Goal: Information Seeking & Learning: Learn about a topic

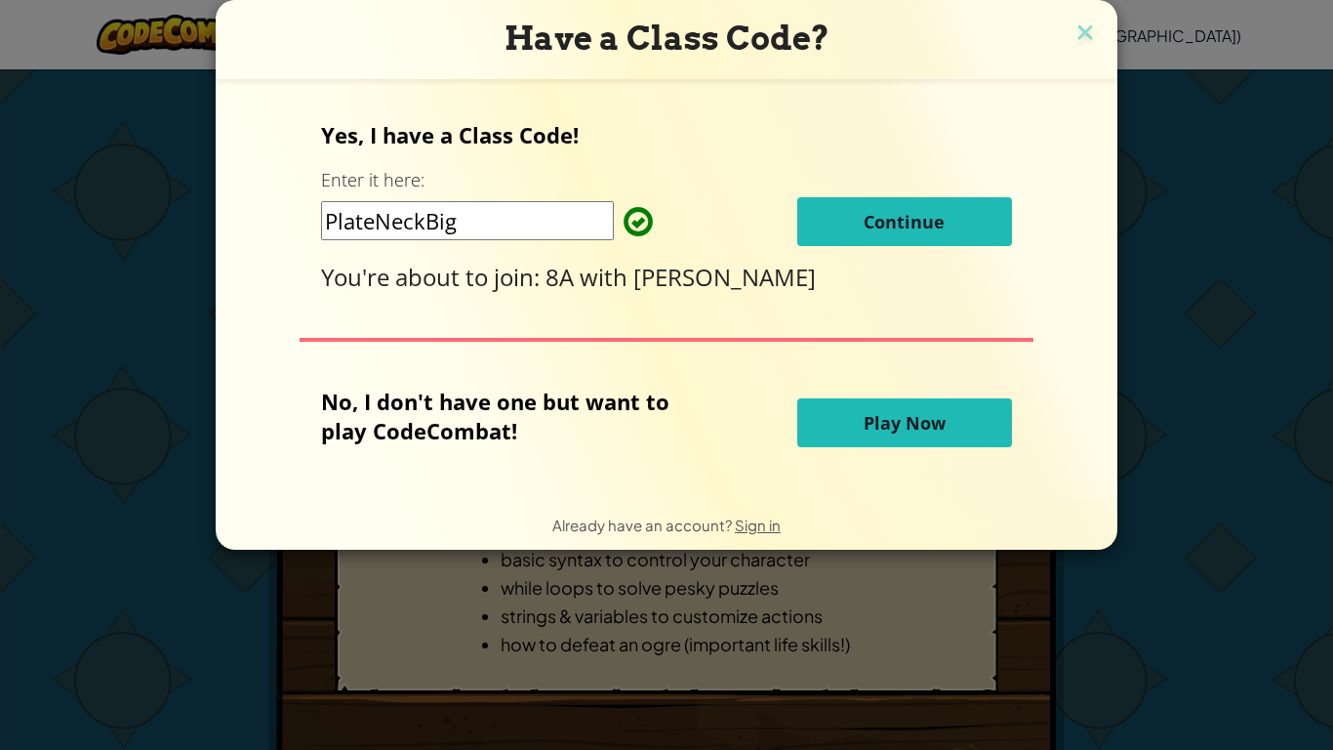
click at [548, 226] on input "PlateNeckBig" at bounding box center [467, 220] width 293 height 39
type input "P"
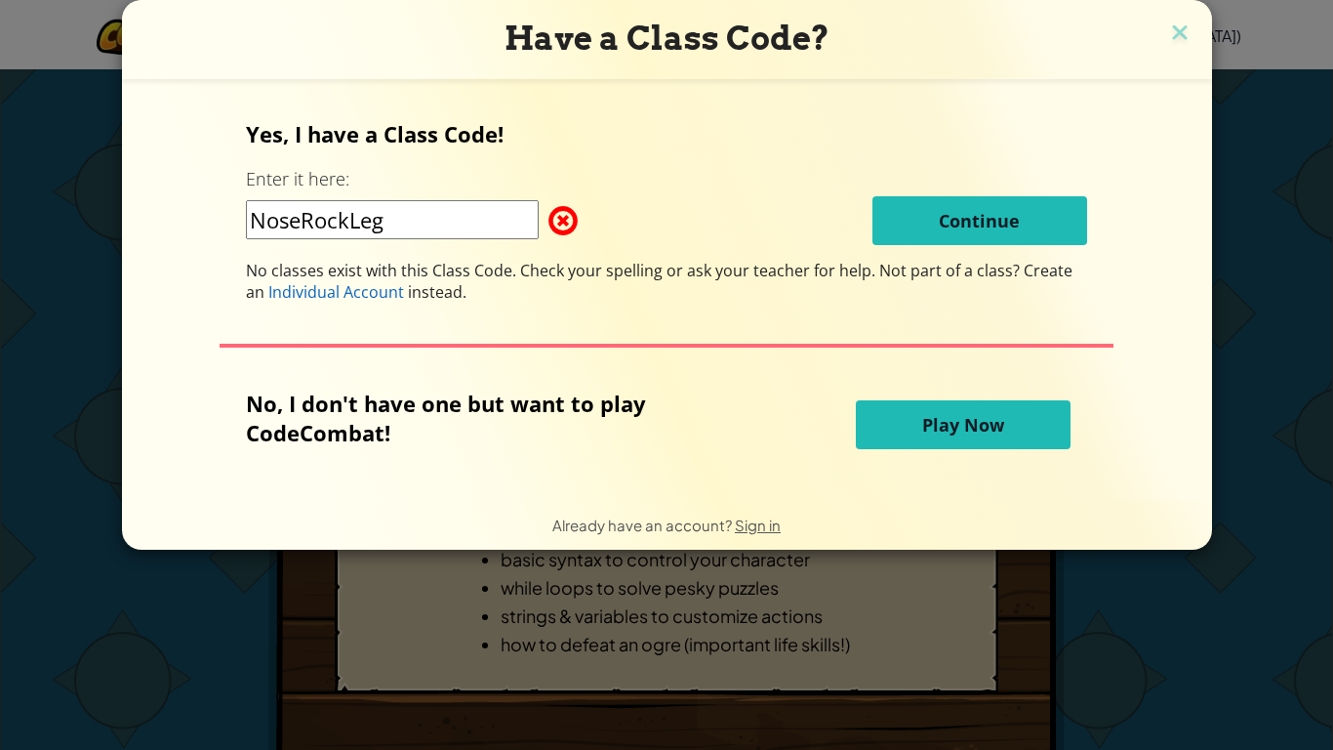
drag, startPoint x: 434, startPoint y: 227, endPoint x: 230, endPoint y: 234, distance: 204.1
click at [230, 234] on div "Yes, I have a Class Code! Enter it here: NoseRockLeg Continue No classes exist …" at bounding box center [667, 290] width 1051 height 383
type input "l"
type input "MeanSitPlant"
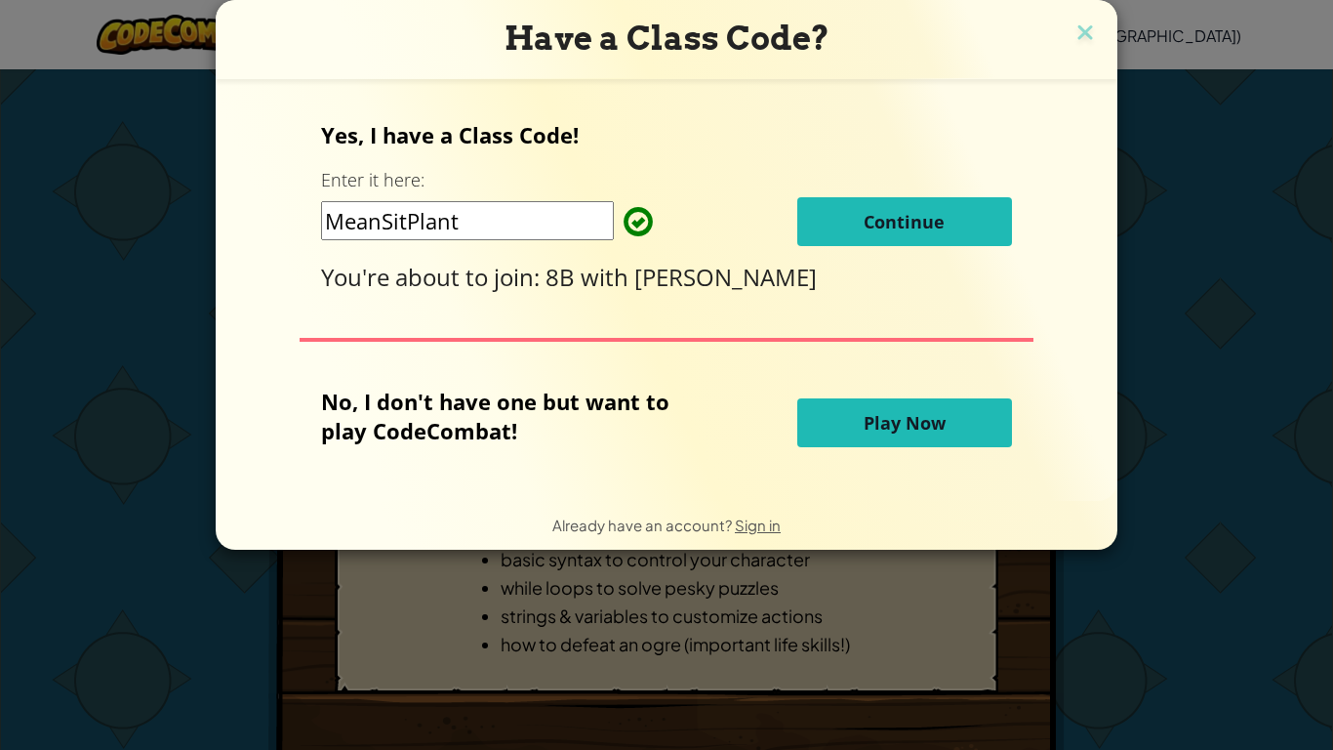
click at [886, 211] on span "Continue" at bounding box center [904, 221] width 81 height 23
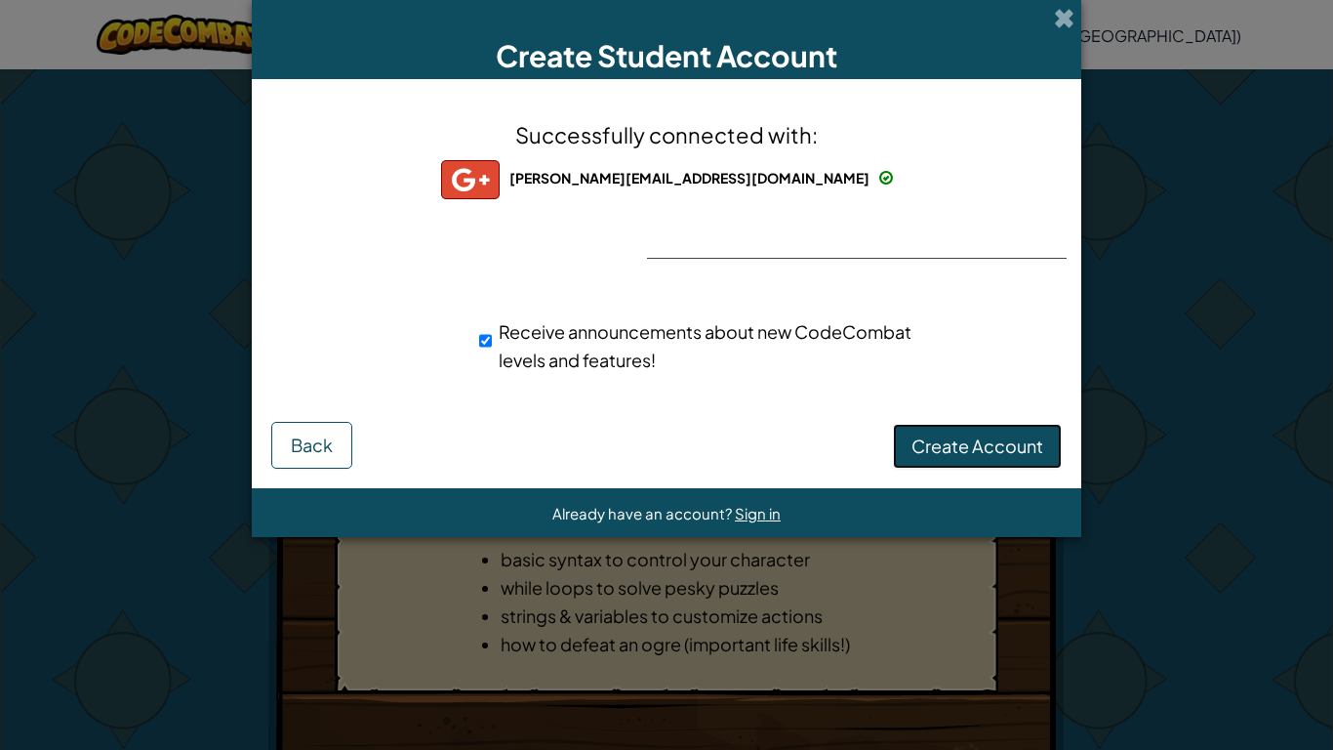
click at [980, 447] on span "Create Account" at bounding box center [978, 445] width 132 height 22
click at [980, 447] on button "Create Account" at bounding box center [977, 446] width 169 height 45
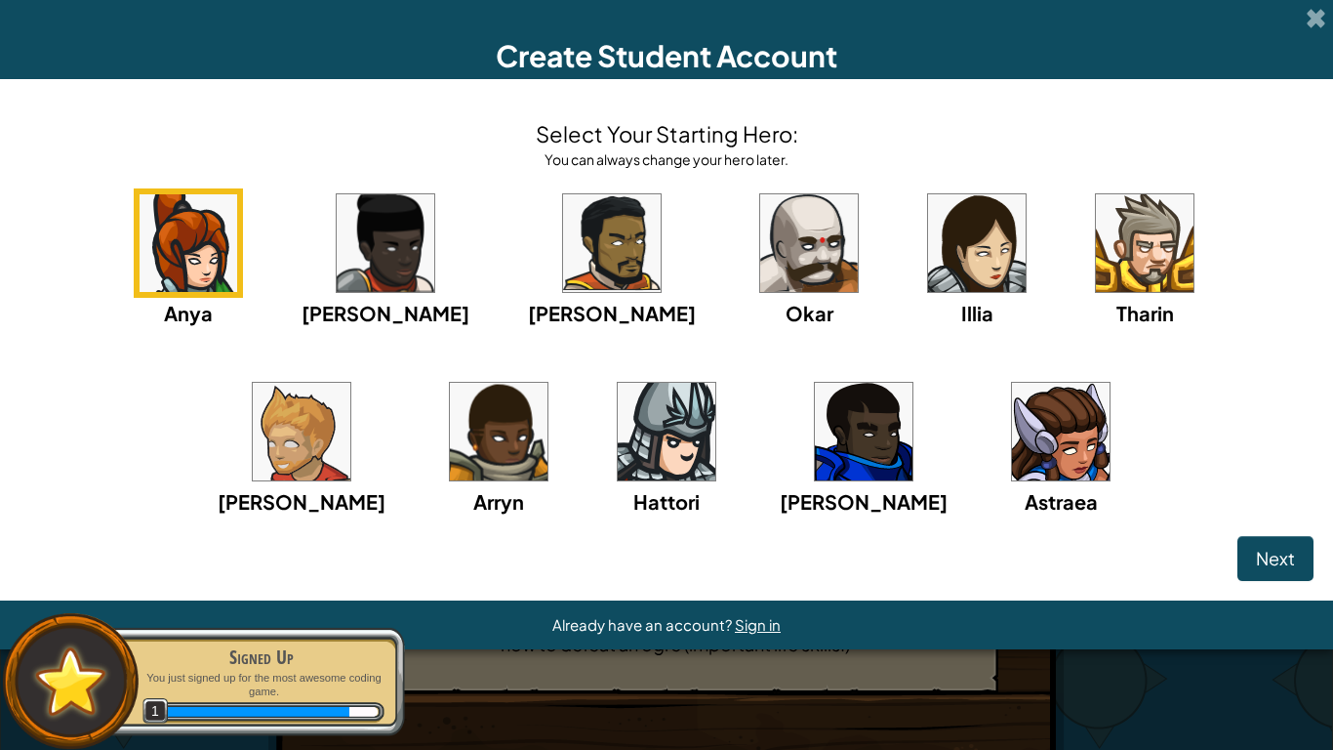
click at [1012, 429] on img at bounding box center [1061, 432] width 98 height 98
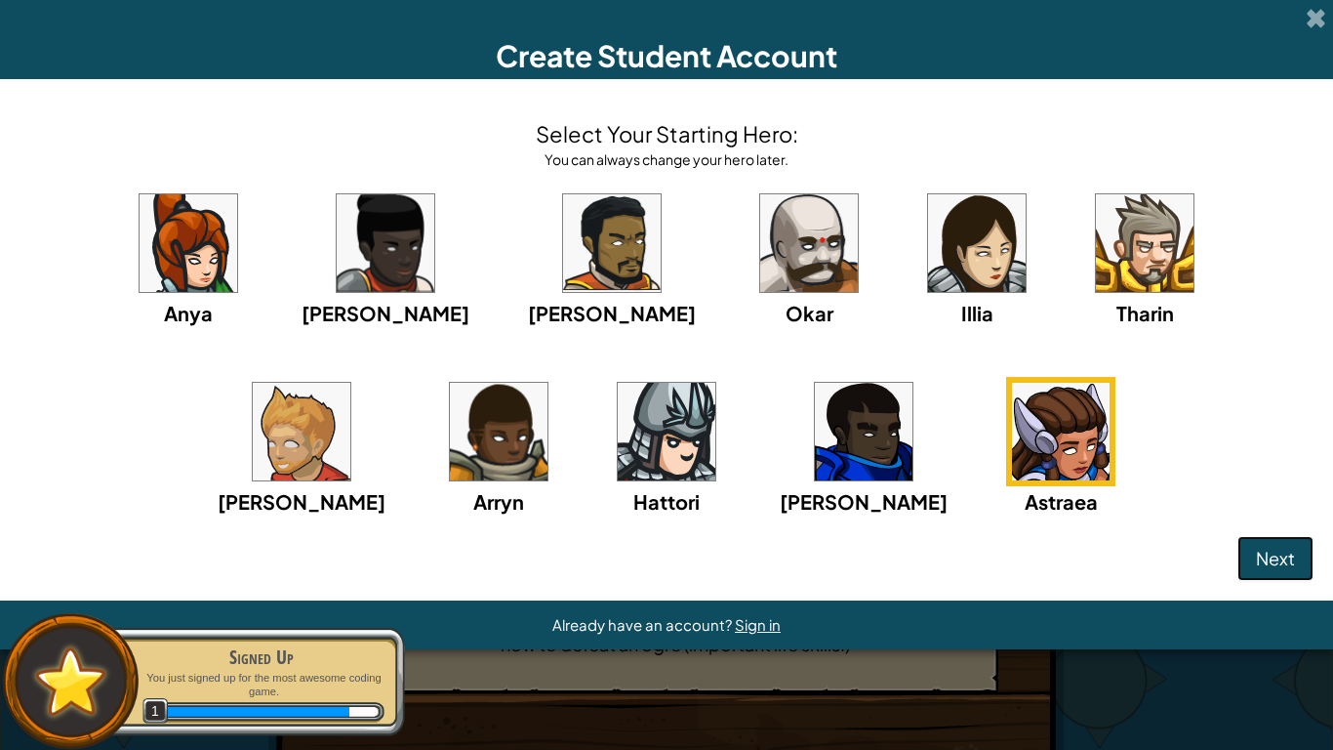
click at [1268, 553] on span "Next" at bounding box center [1275, 558] width 39 height 22
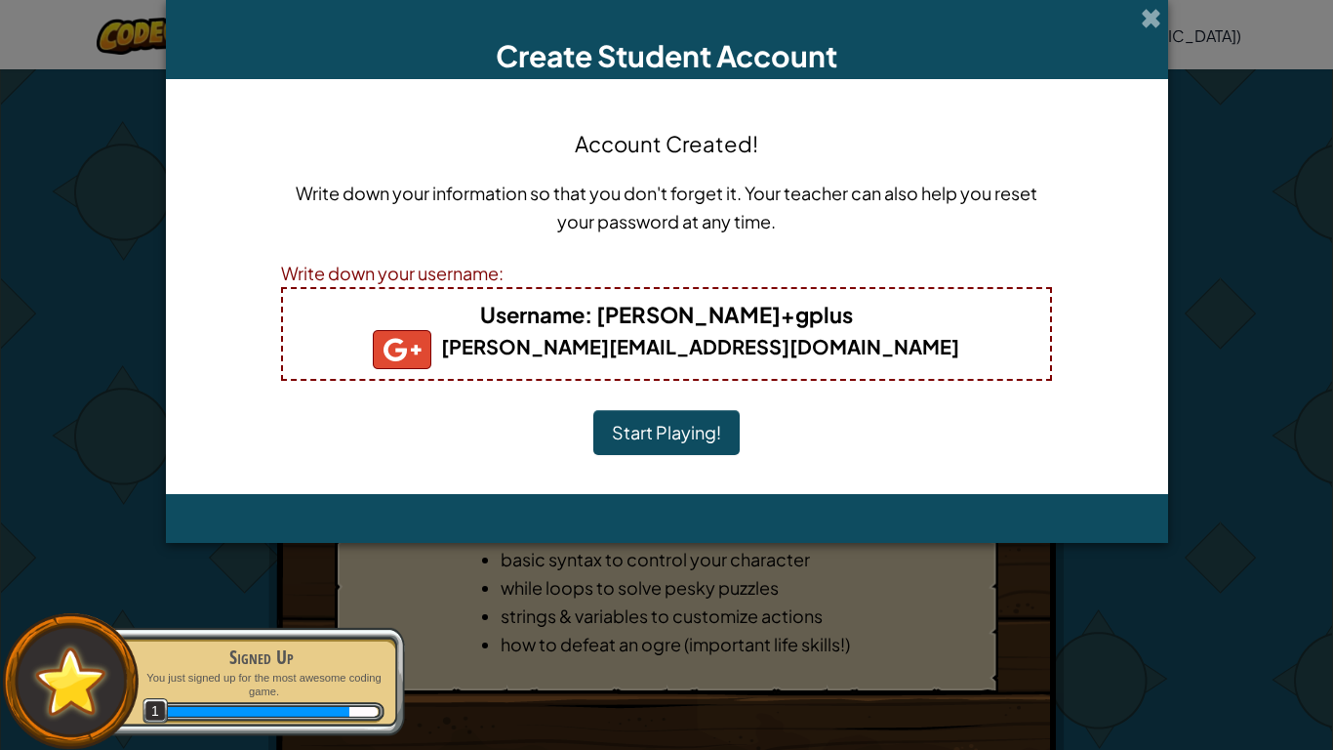
click at [698, 446] on button "Start Playing!" at bounding box center [666, 432] width 146 height 45
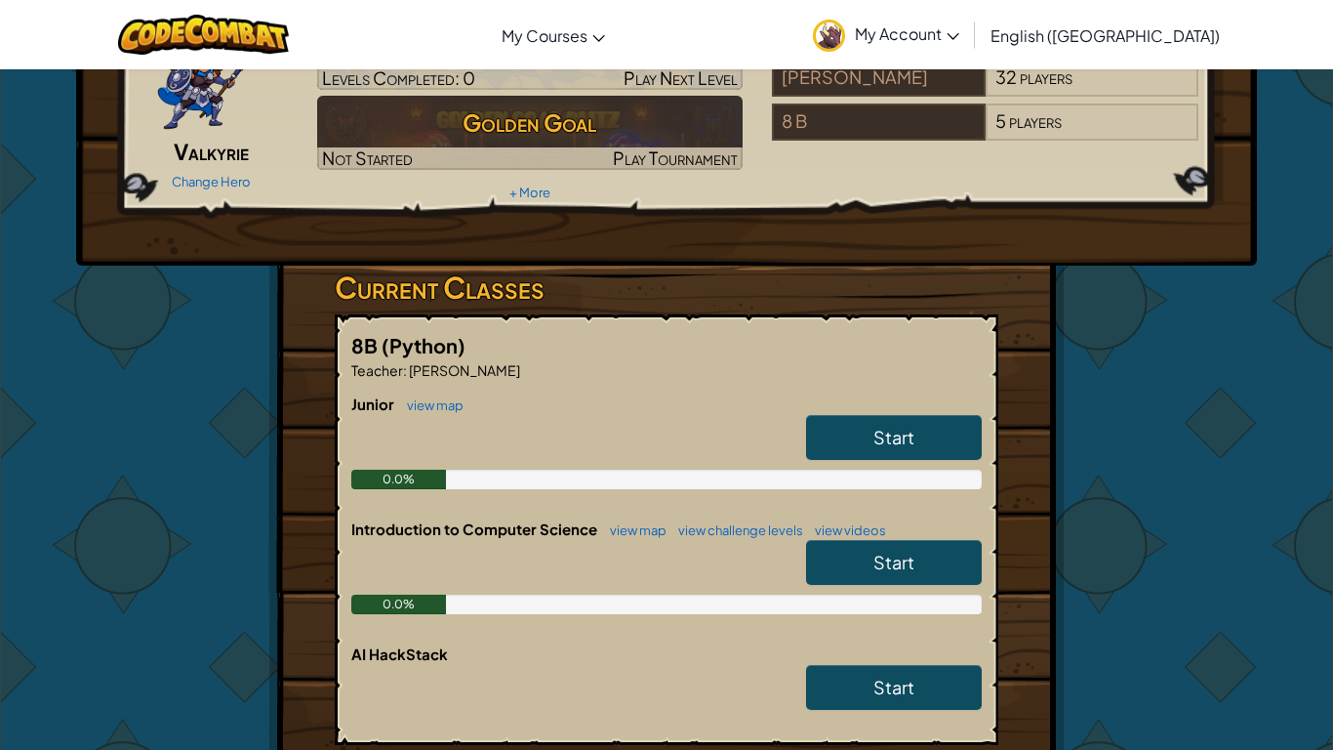
scroll to position [156, 0]
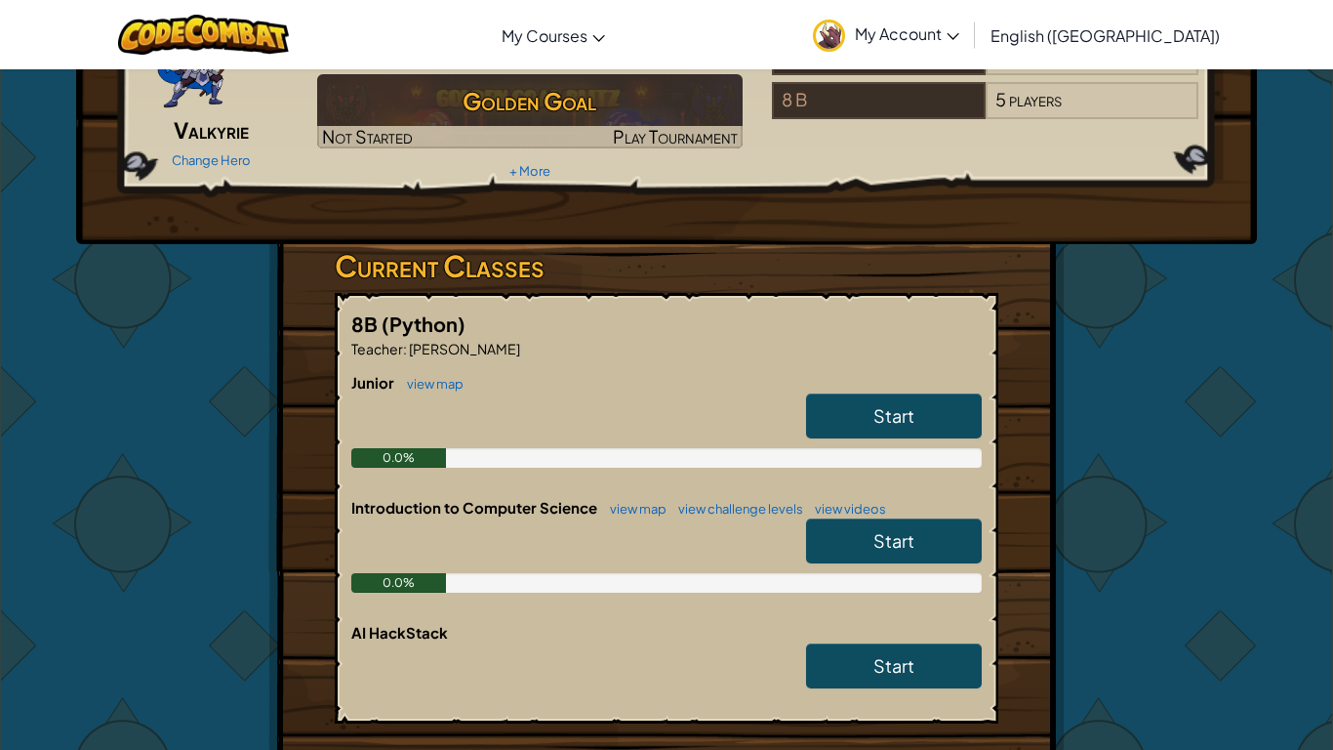
click at [902, 401] on link "Start" at bounding box center [894, 415] width 176 height 45
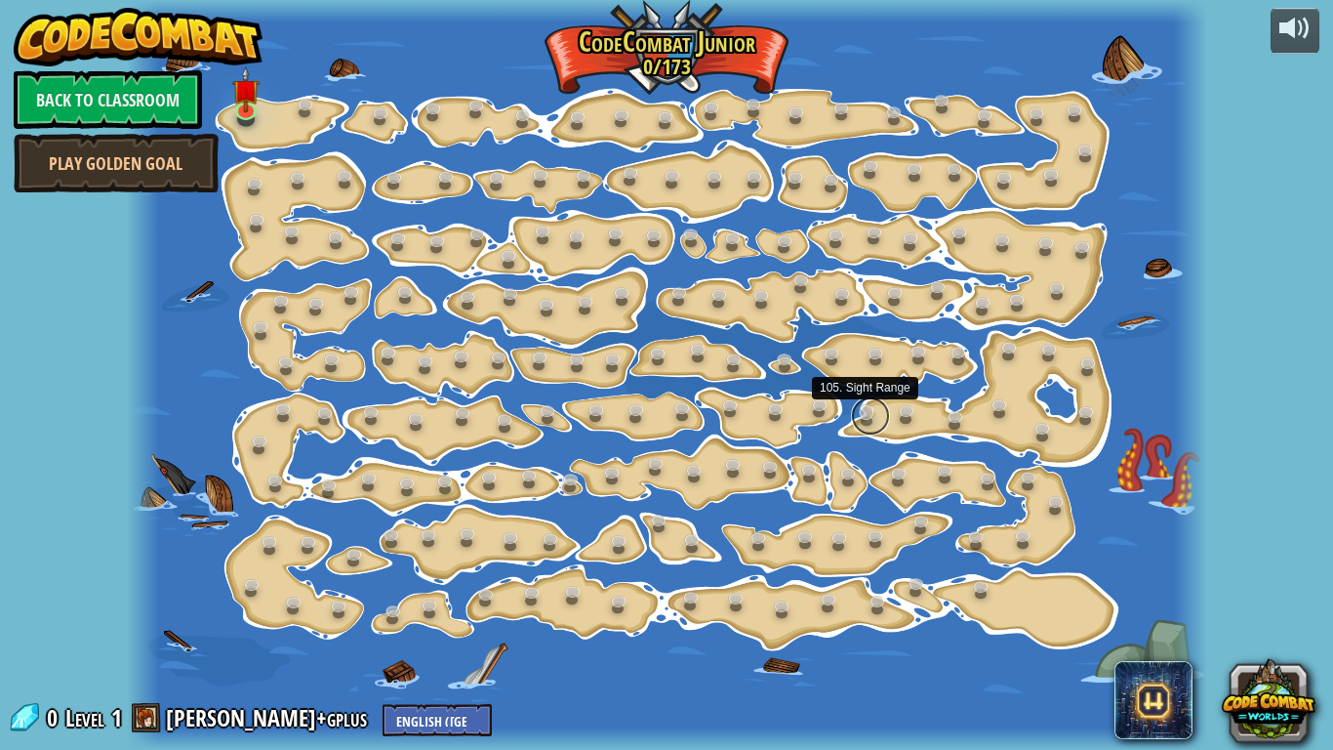
click at [868, 408] on link at bounding box center [870, 415] width 39 height 39
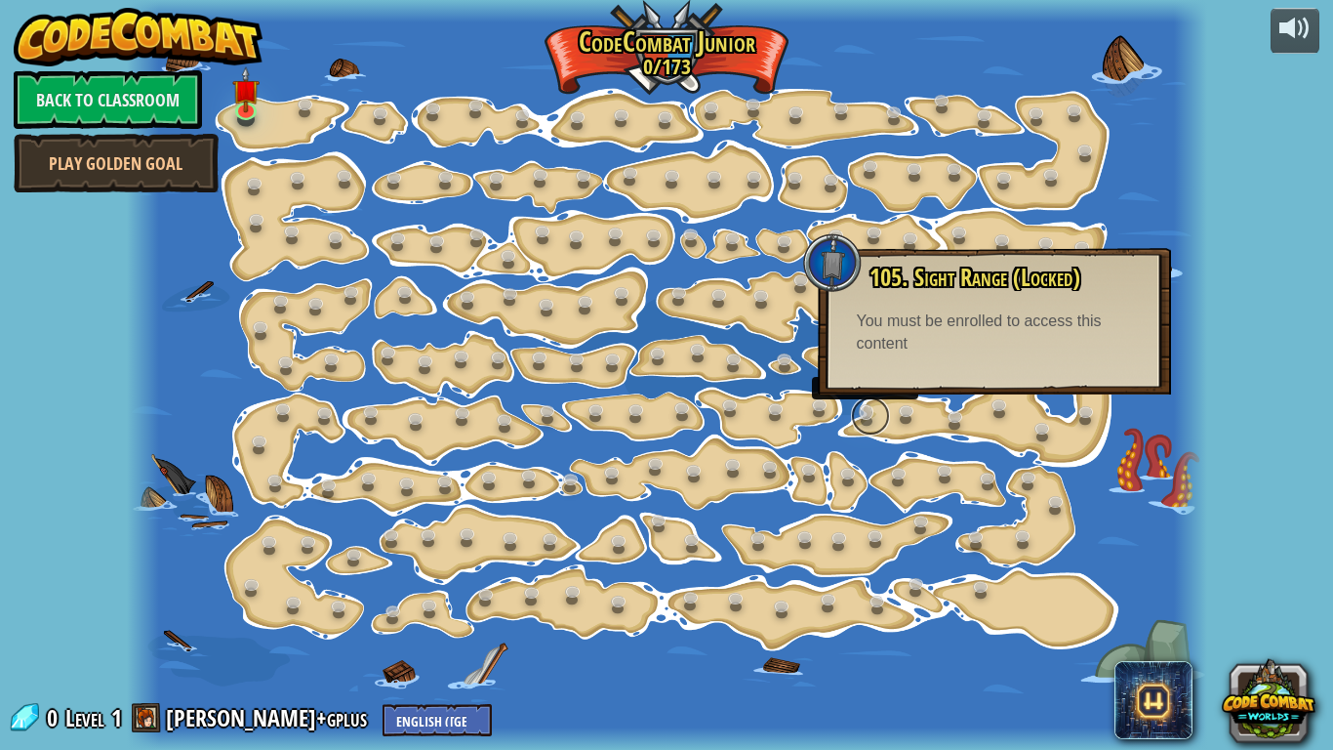
click at [868, 408] on link at bounding box center [870, 415] width 39 height 39
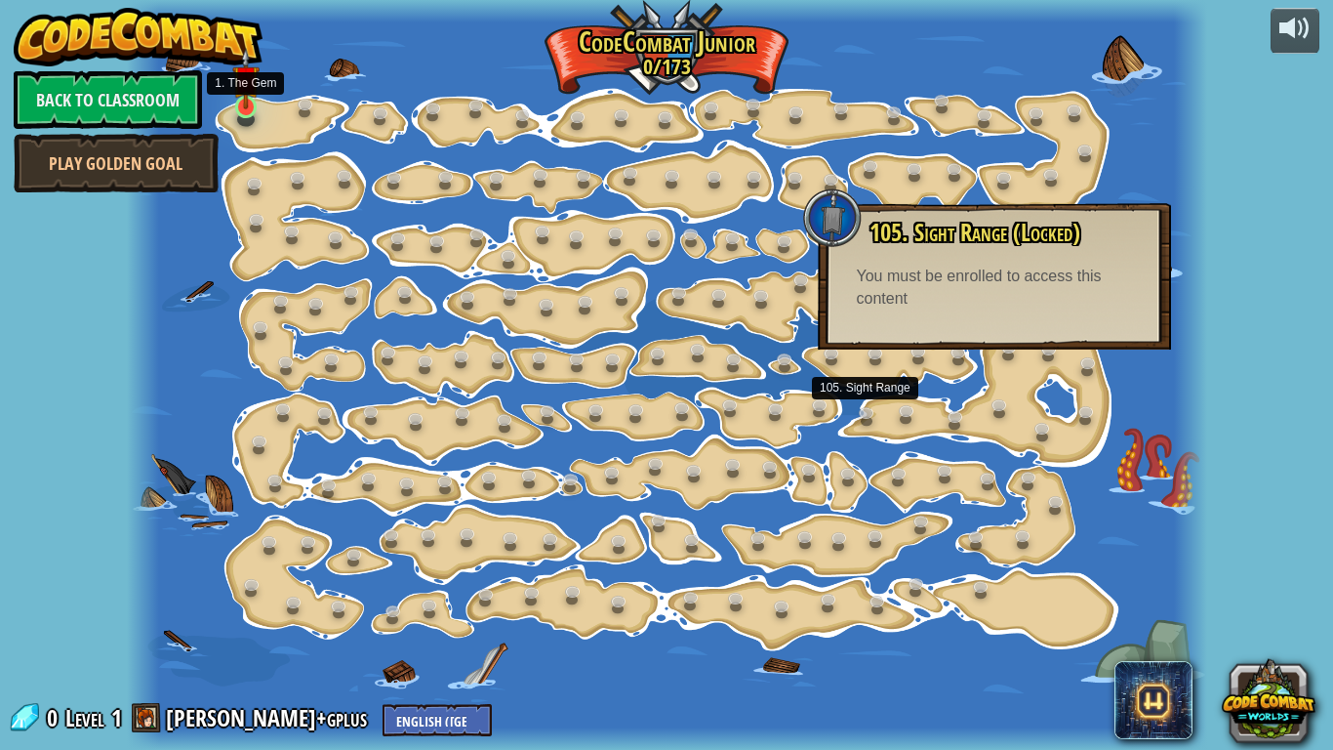
click at [248, 102] on img at bounding box center [245, 78] width 26 height 61
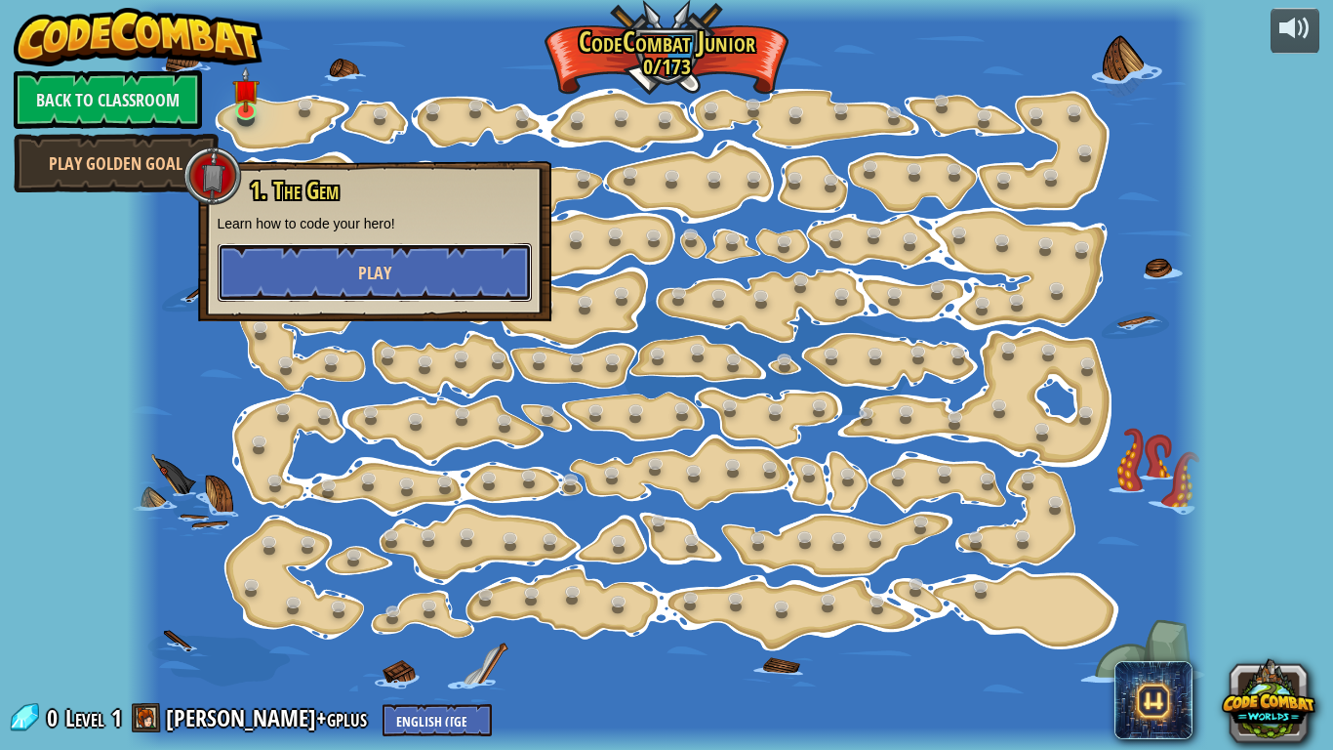
click at [367, 269] on span "Play" at bounding box center [374, 273] width 33 height 24
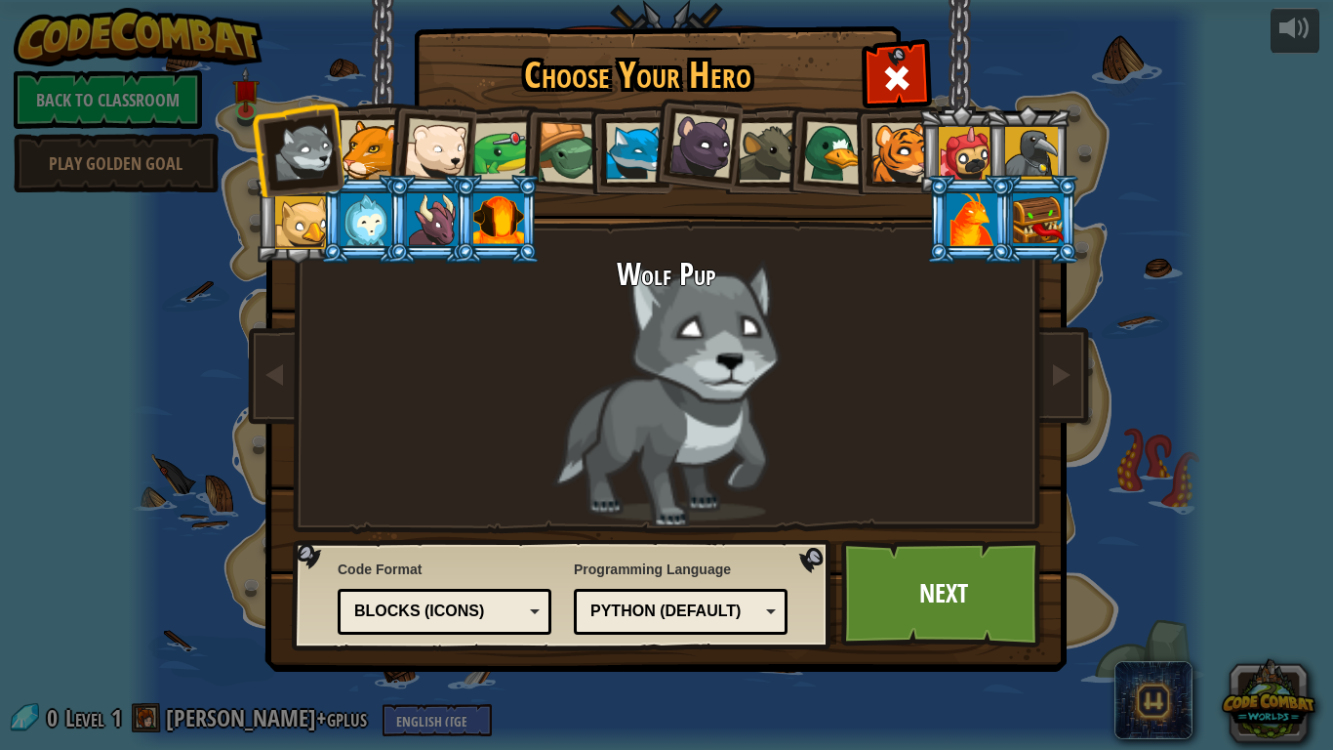
click at [387, 145] on li at bounding box center [431, 147] width 96 height 96
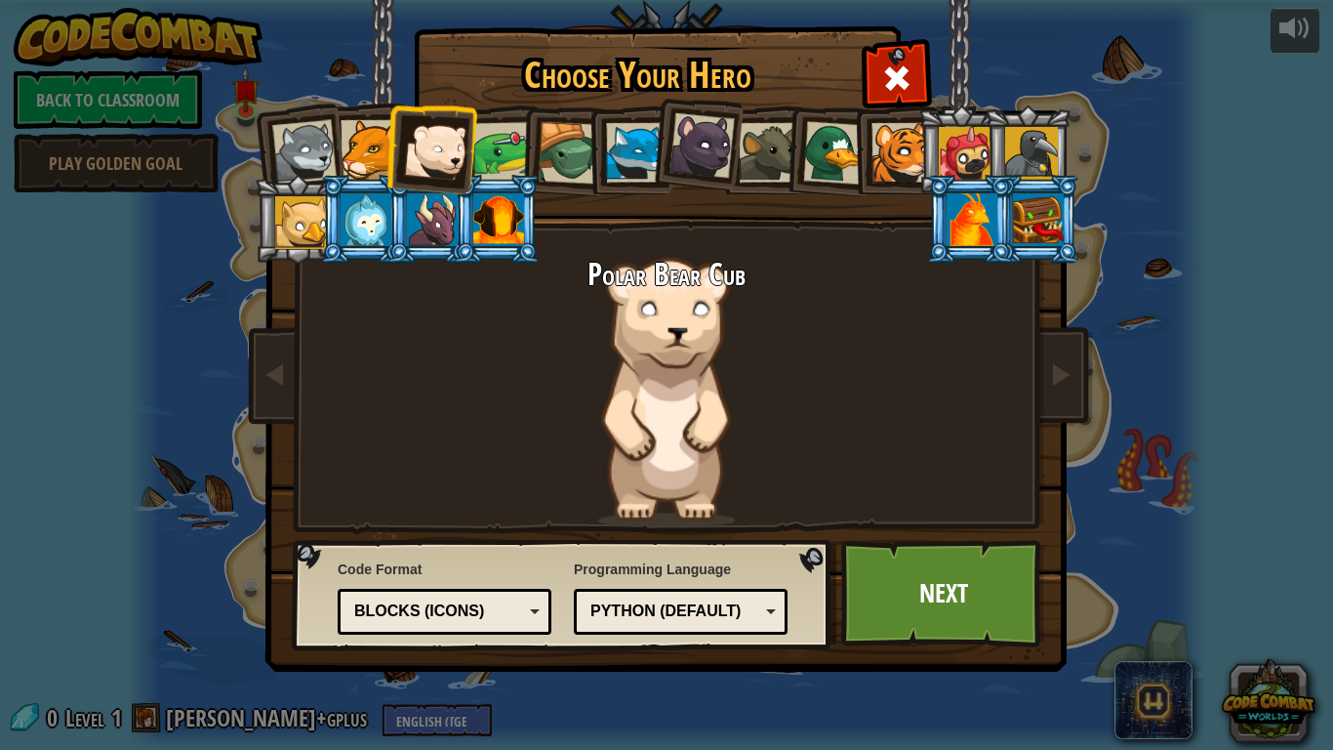
click at [362, 155] on div at bounding box center [371, 150] width 60 height 60
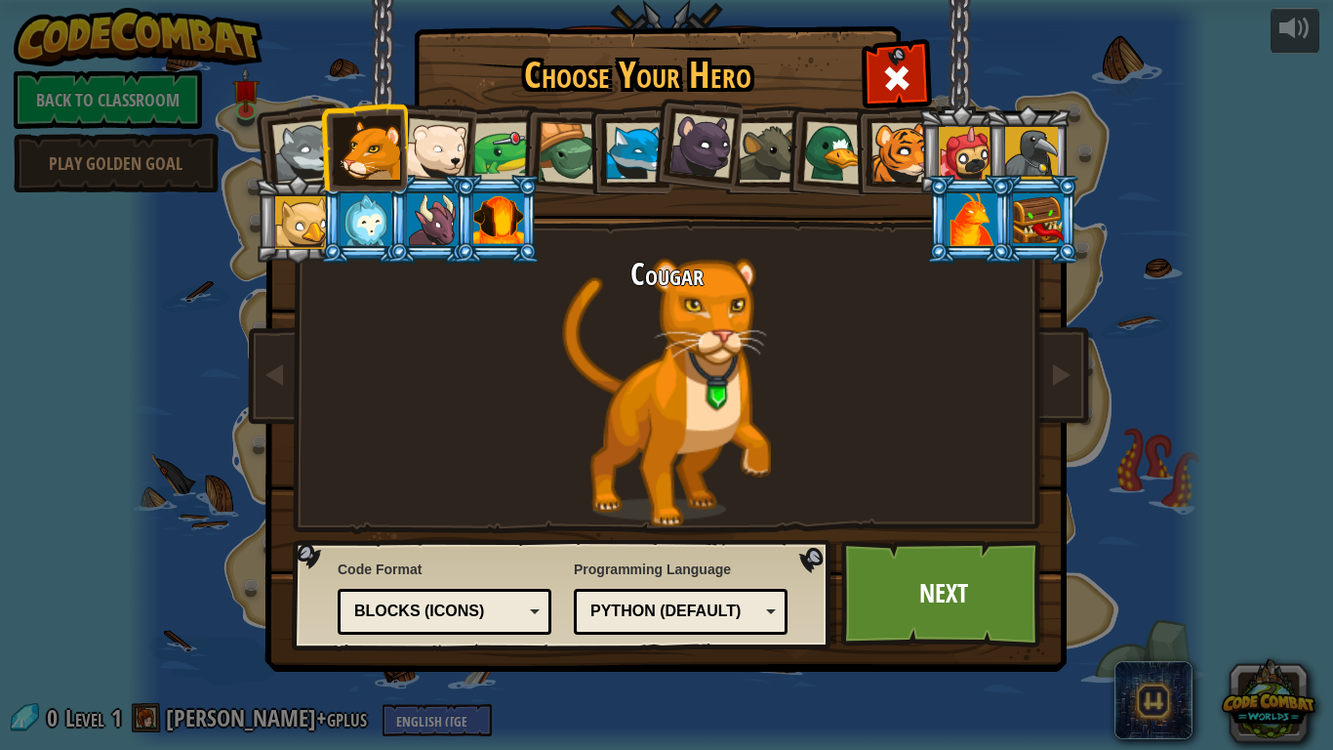
click at [479, 145] on div at bounding box center [503, 152] width 61 height 61
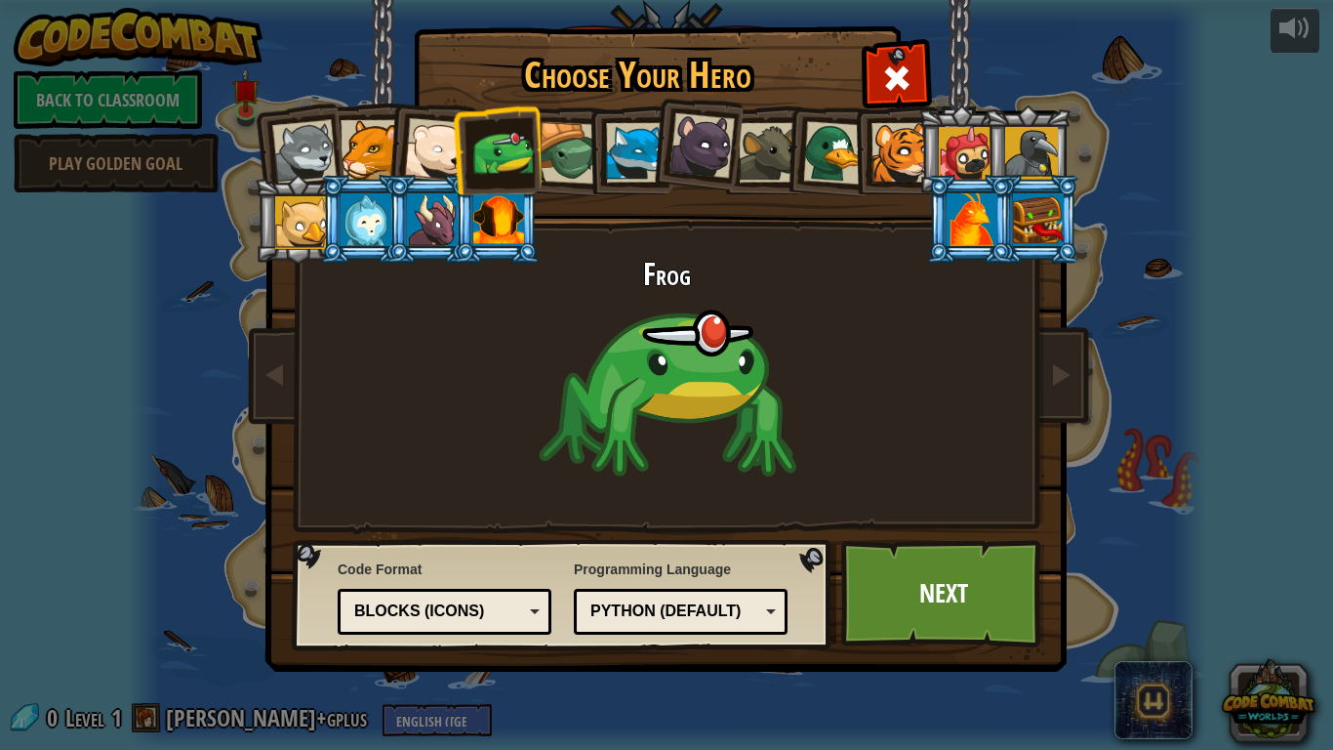
click at [364, 146] on div at bounding box center [371, 150] width 60 height 60
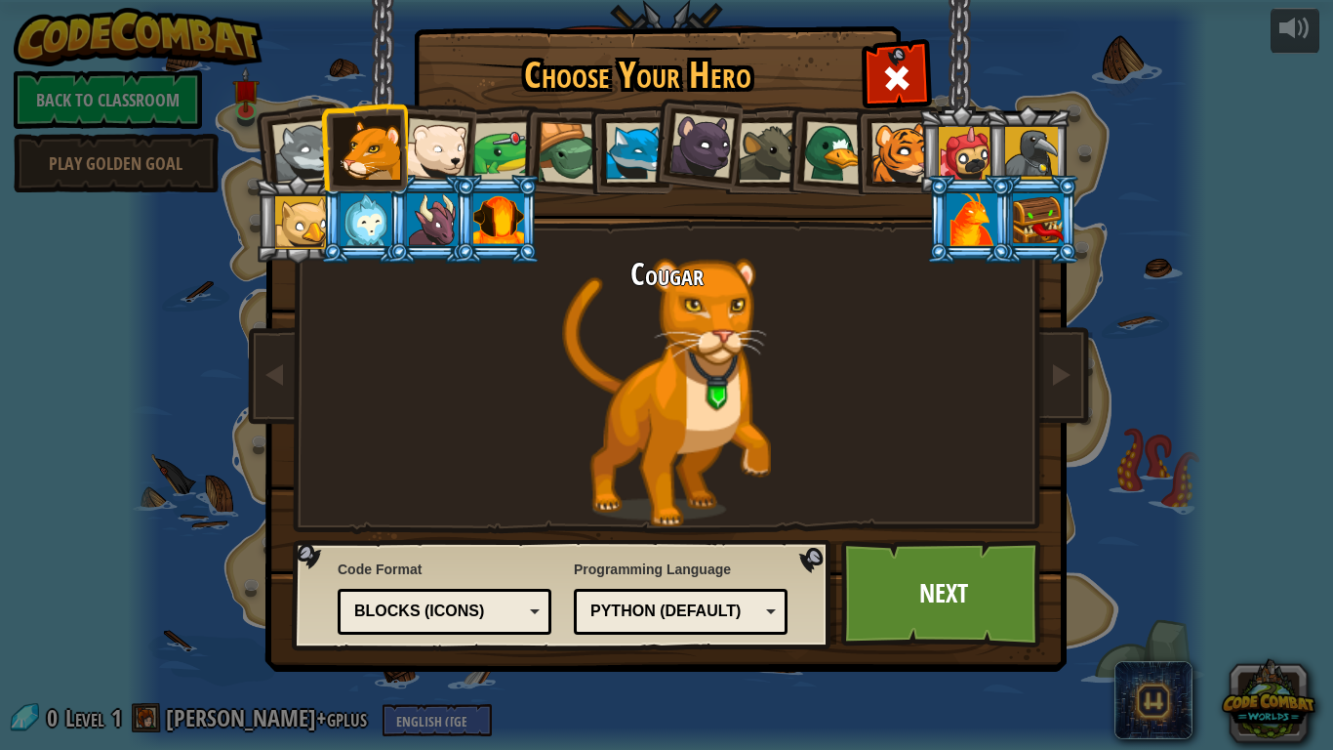
click at [506, 132] on div at bounding box center [503, 152] width 61 height 61
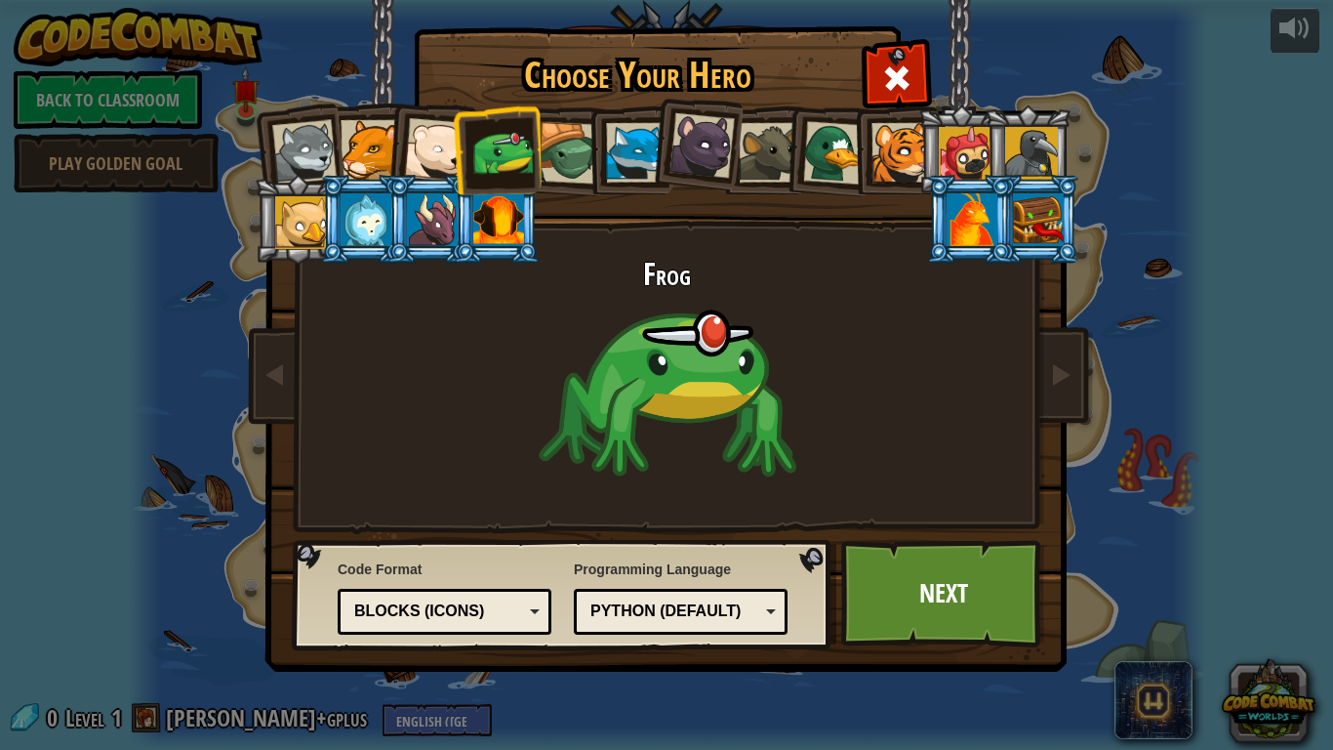
click at [571, 134] on div at bounding box center [569, 153] width 62 height 62
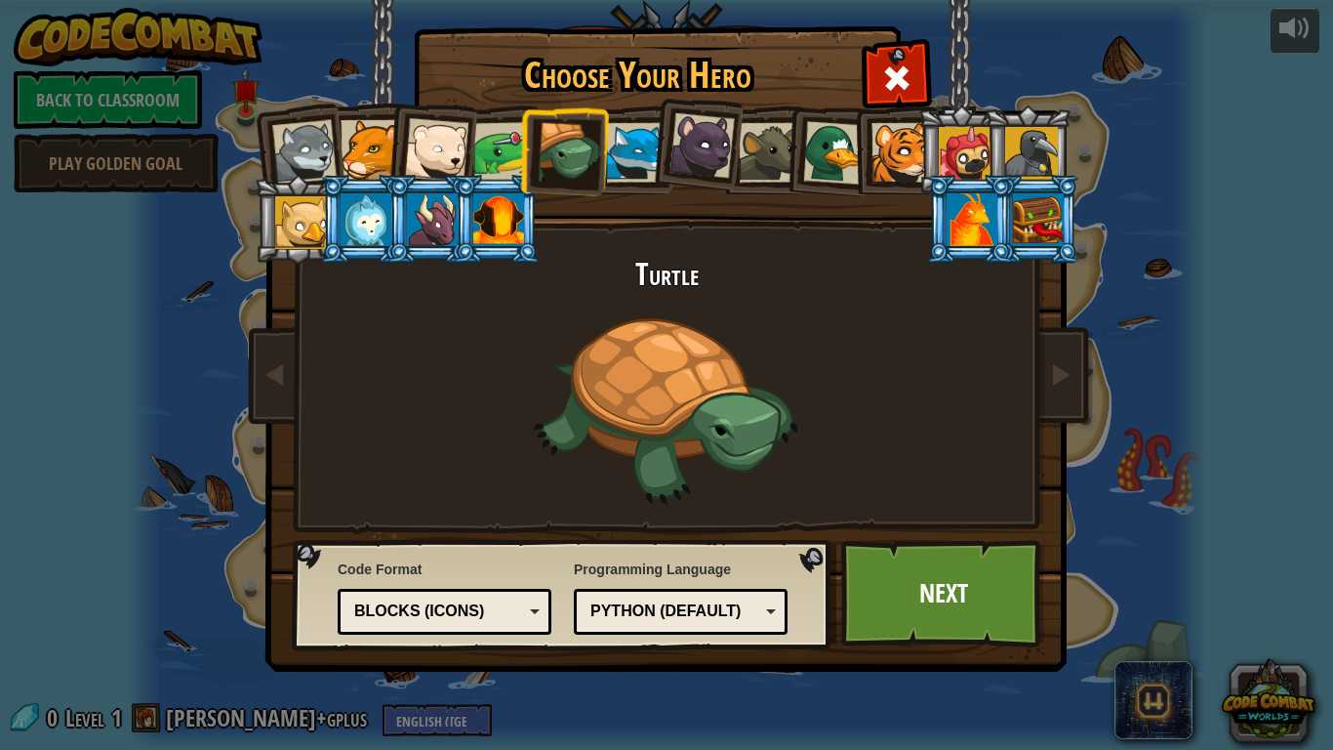
click at [620, 137] on div at bounding box center [636, 153] width 60 height 60
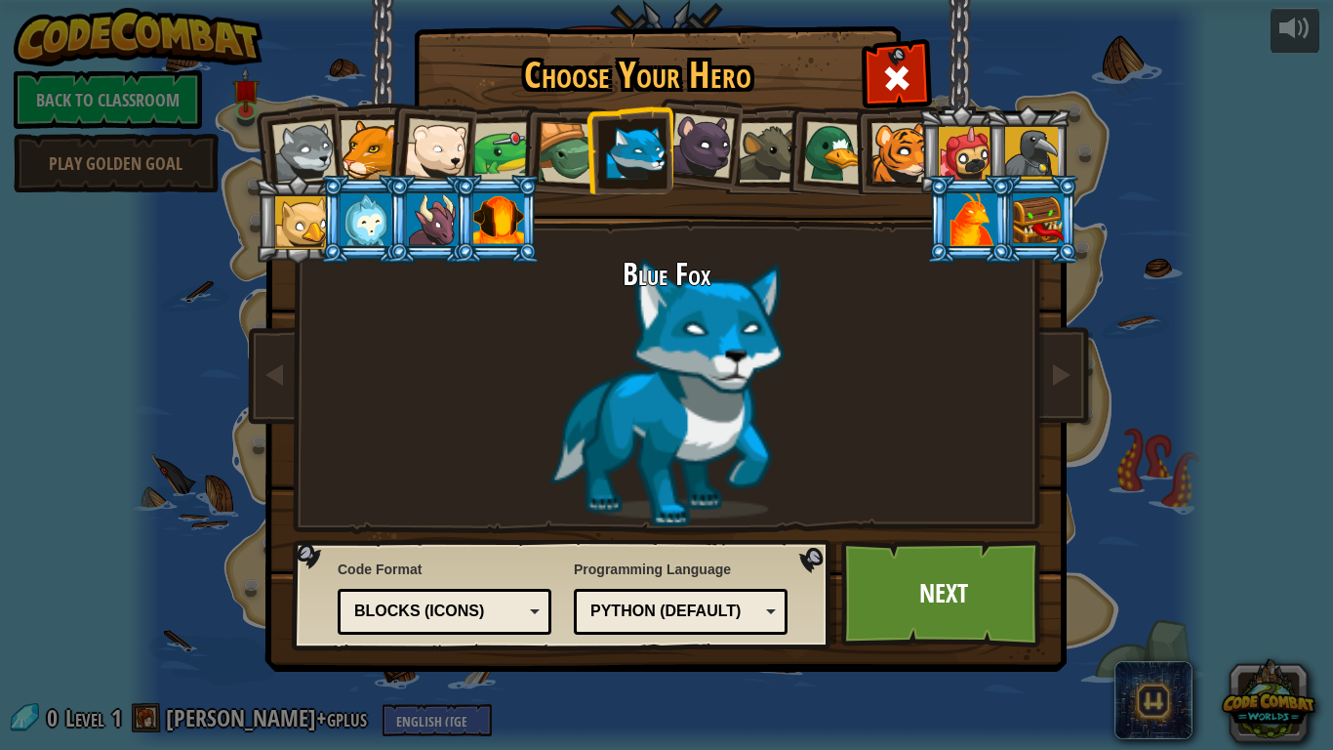
click at [714, 148] on div at bounding box center [702, 145] width 65 height 65
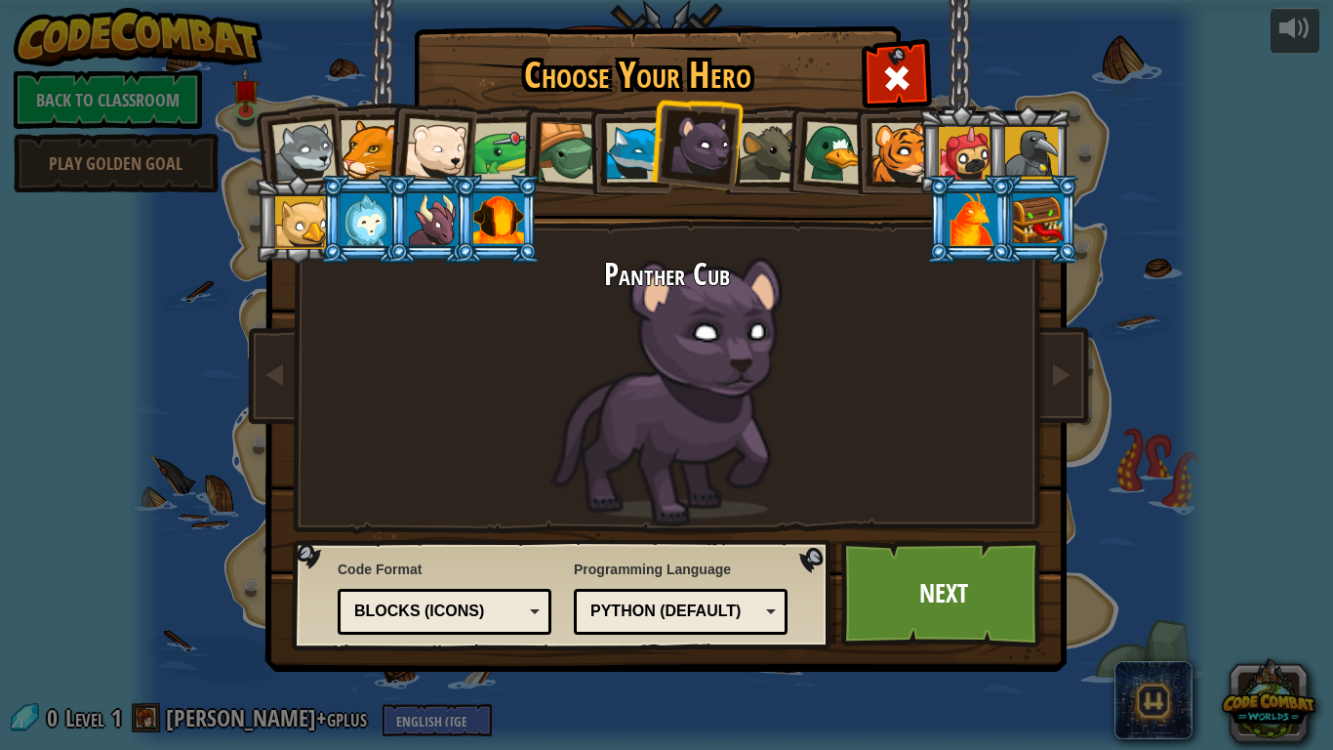
click at [767, 154] on div at bounding box center [769, 153] width 60 height 60
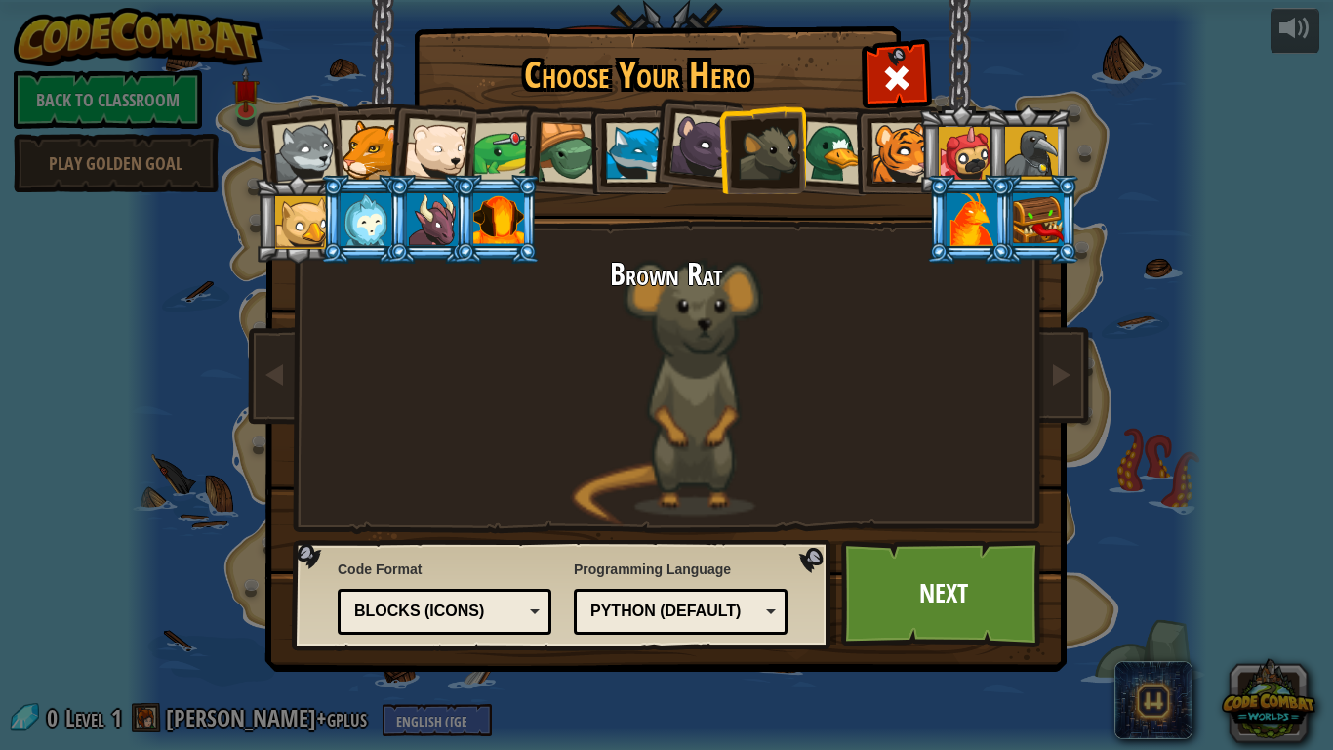
click at [829, 161] on div at bounding box center [834, 152] width 63 height 63
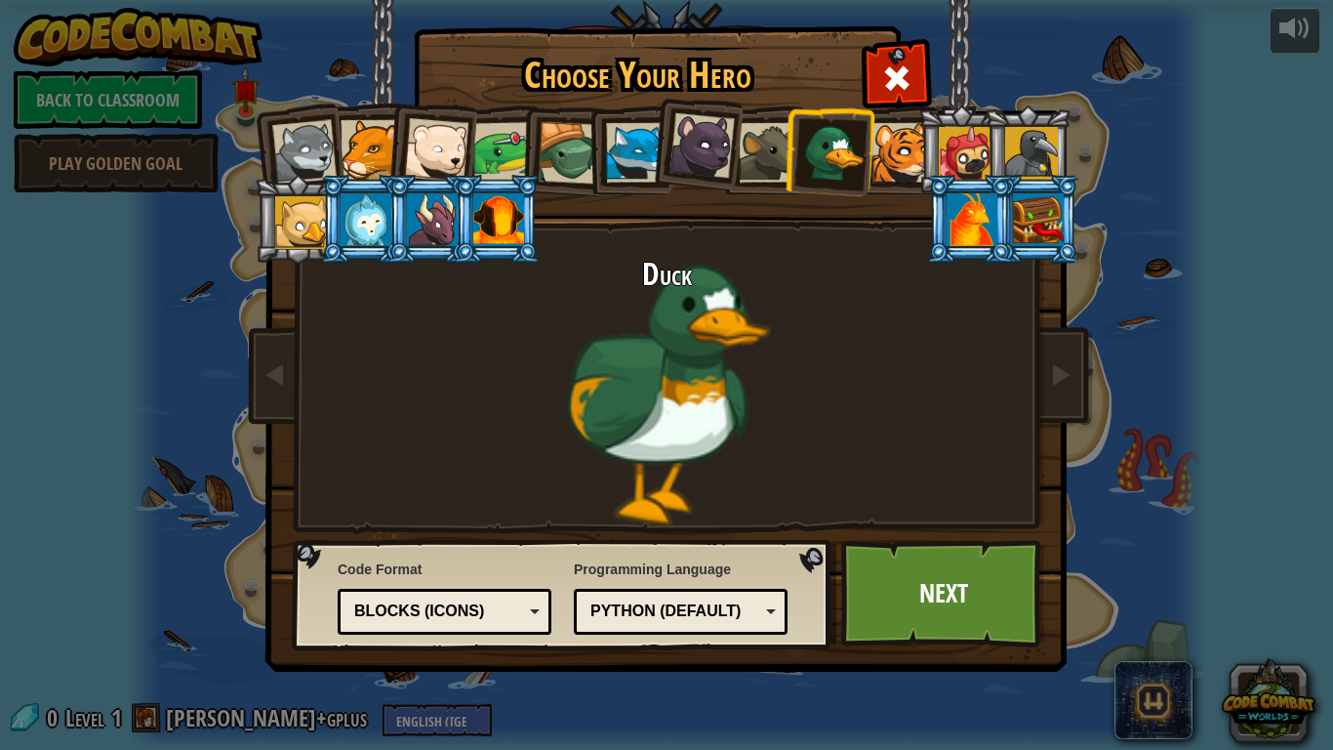
click at [899, 170] on div at bounding box center [902, 153] width 60 height 60
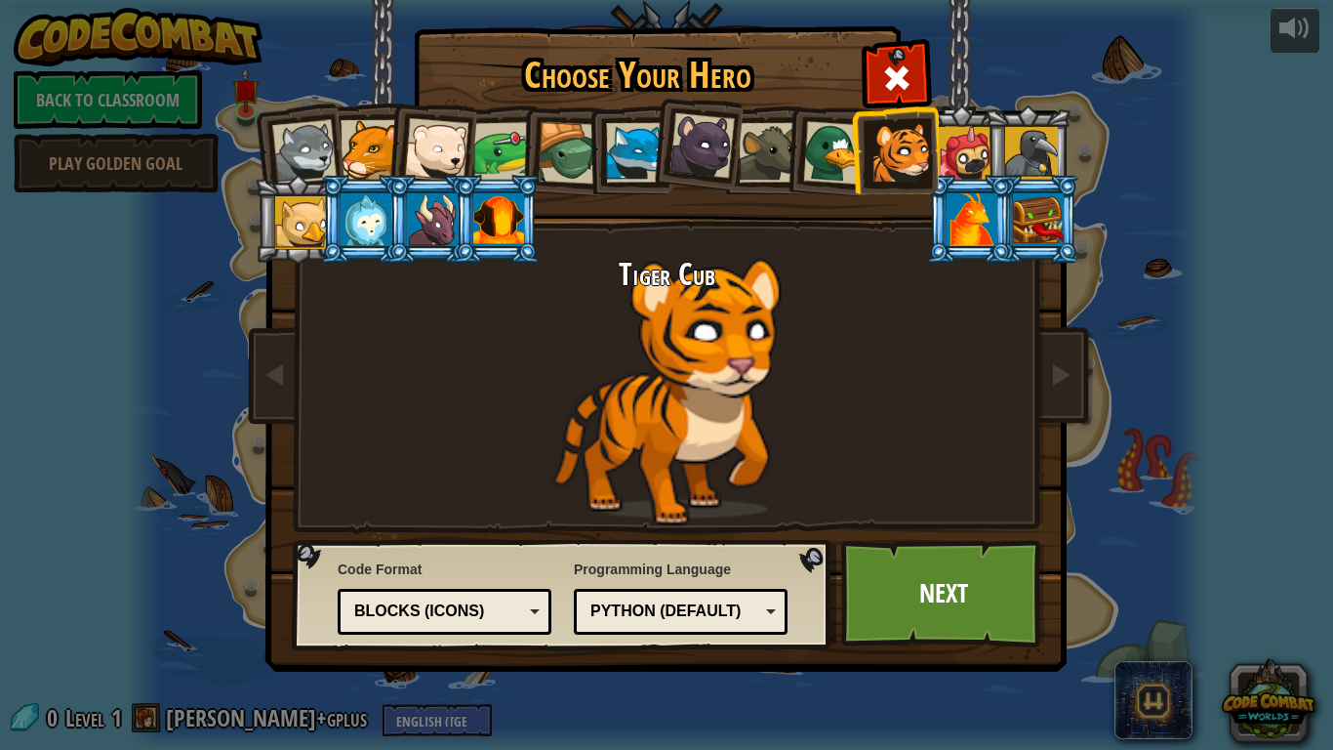
click at [957, 153] on div at bounding box center [965, 153] width 53 height 53
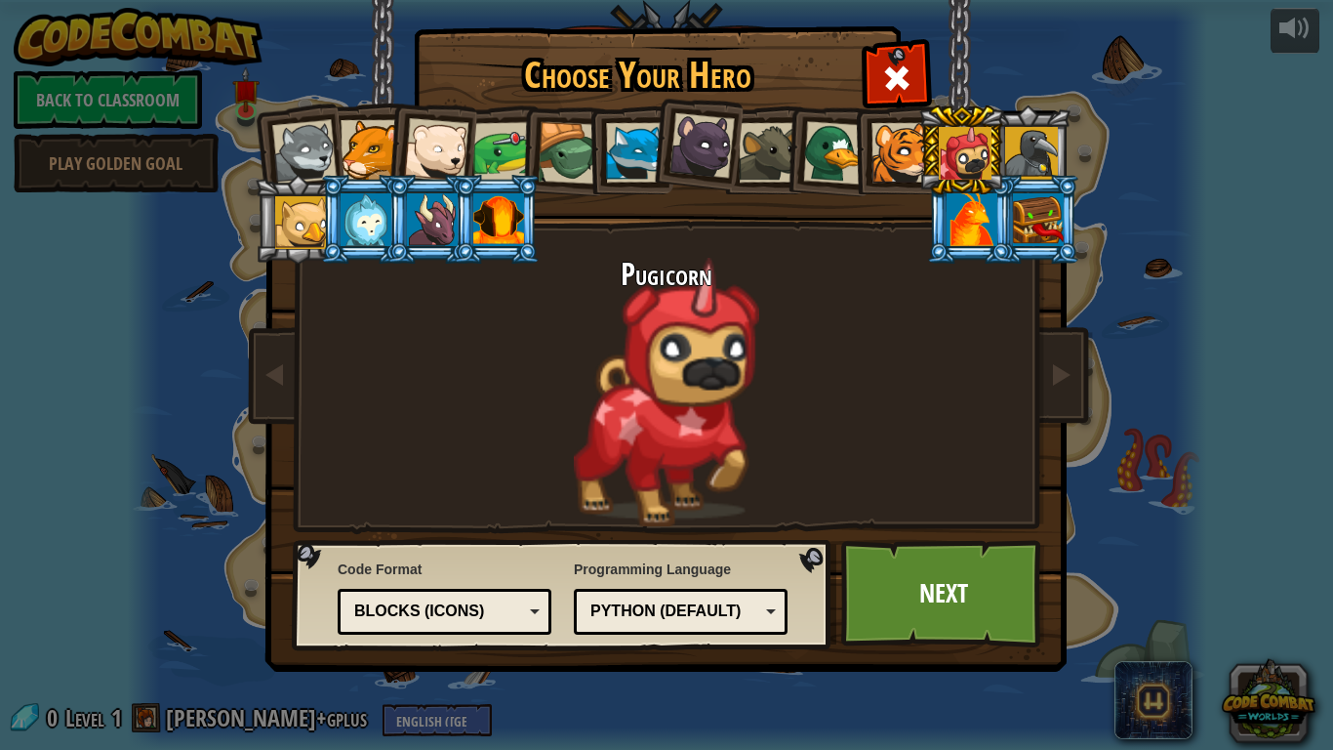
click at [1030, 143] on div at bounding box center [1031, 153] width 53 height 53
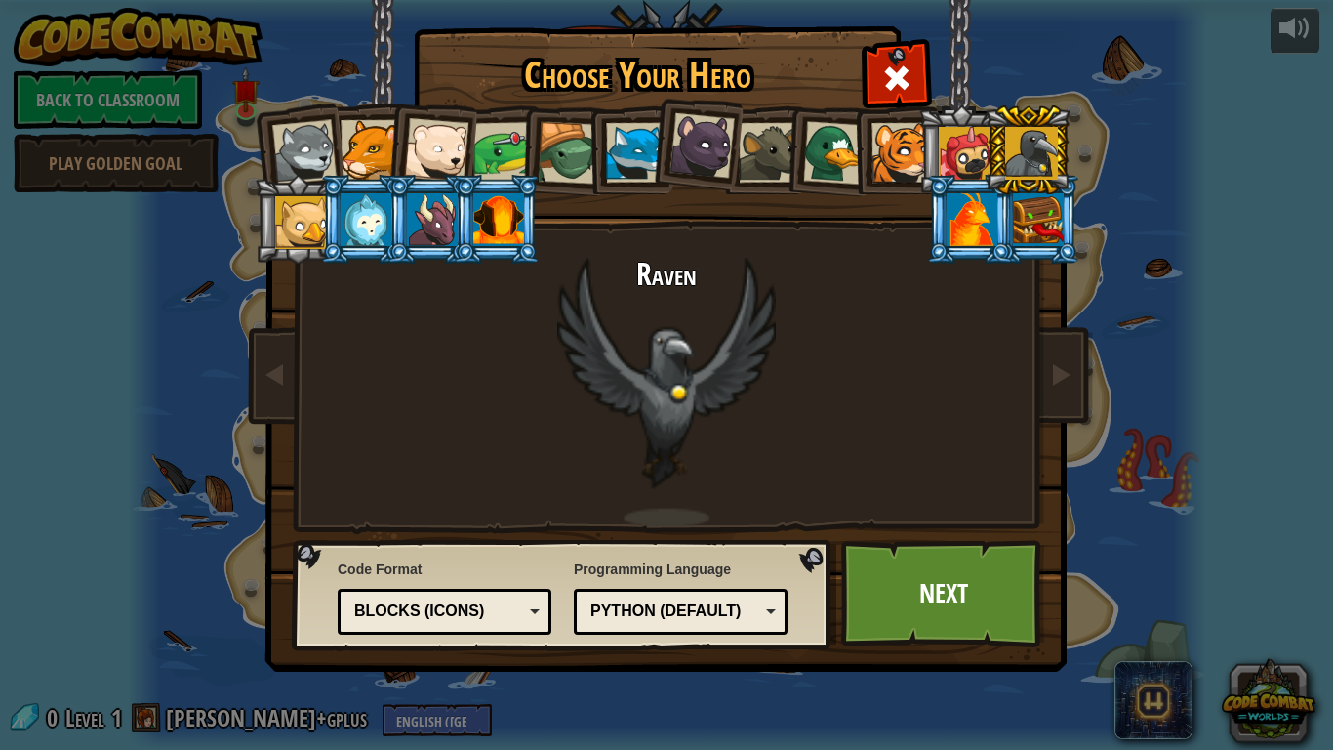
click at [296, 209] on div at bounding box center [301, 222] width 53 height 53
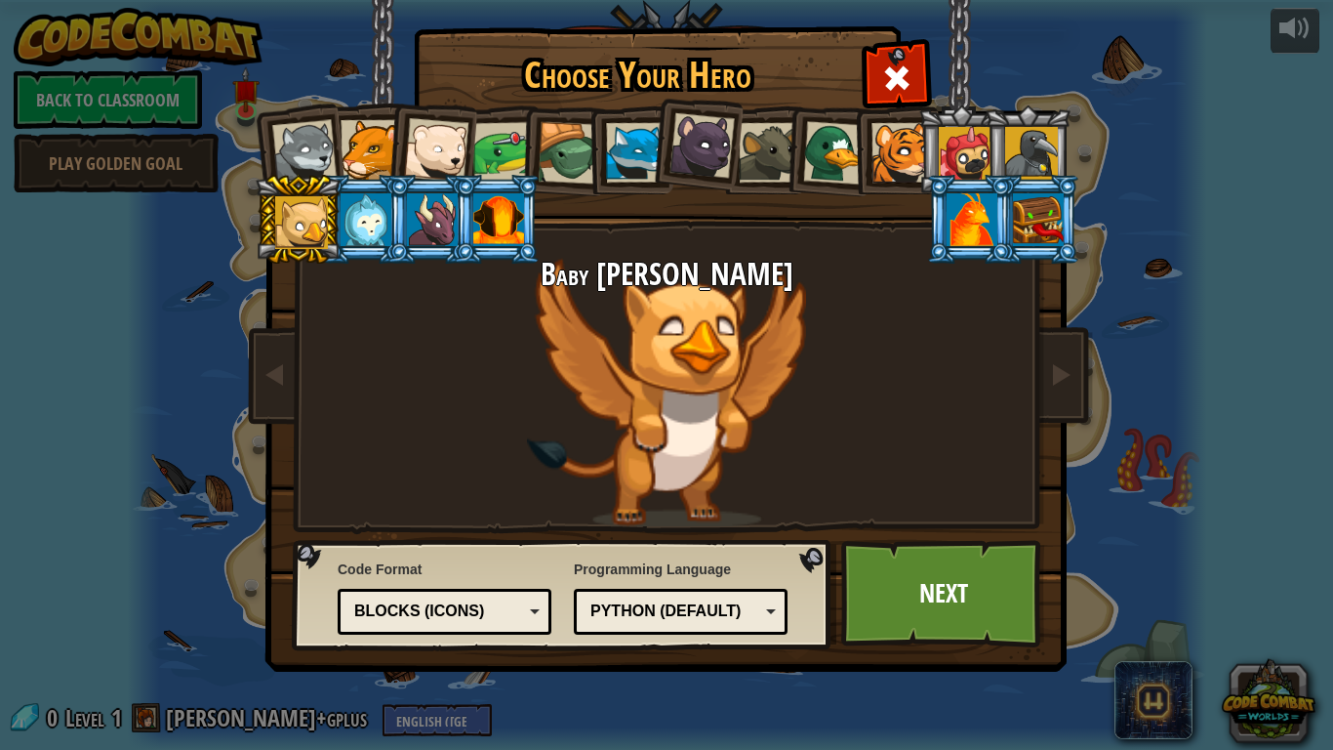
click at [378, 205] on div at bounding box center [366, 219] width 51 height 53
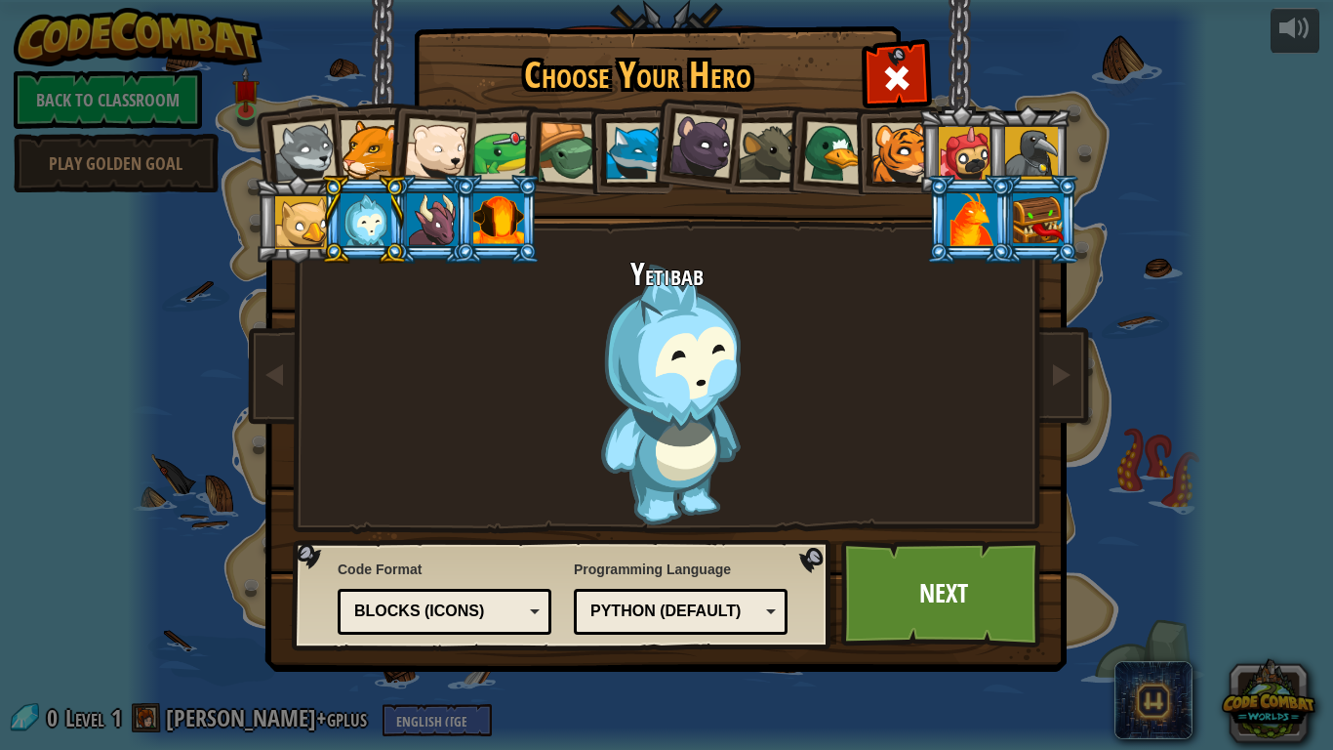
click at [434, 206] on div at bounding box center [432, 219] width 51 height 53
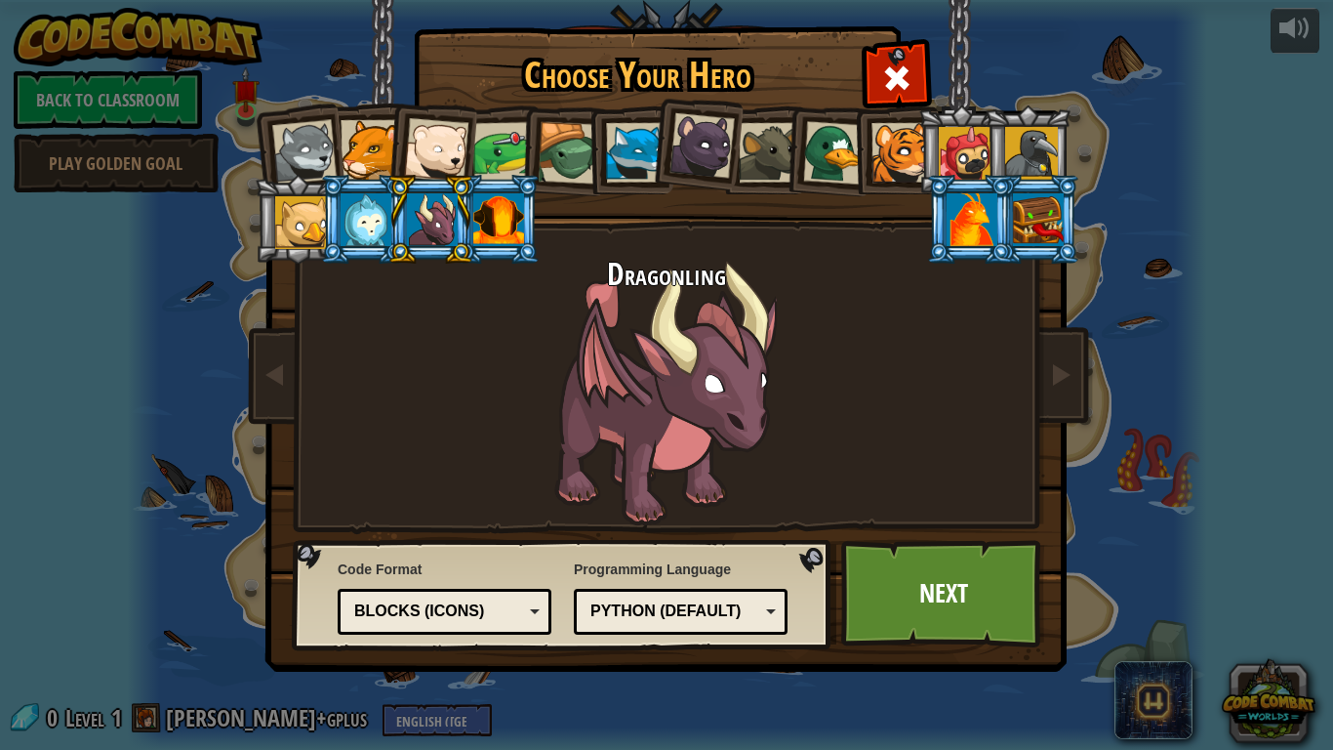
click at [489, 223] on div at bounding box center [498, 219] width 51 height 53
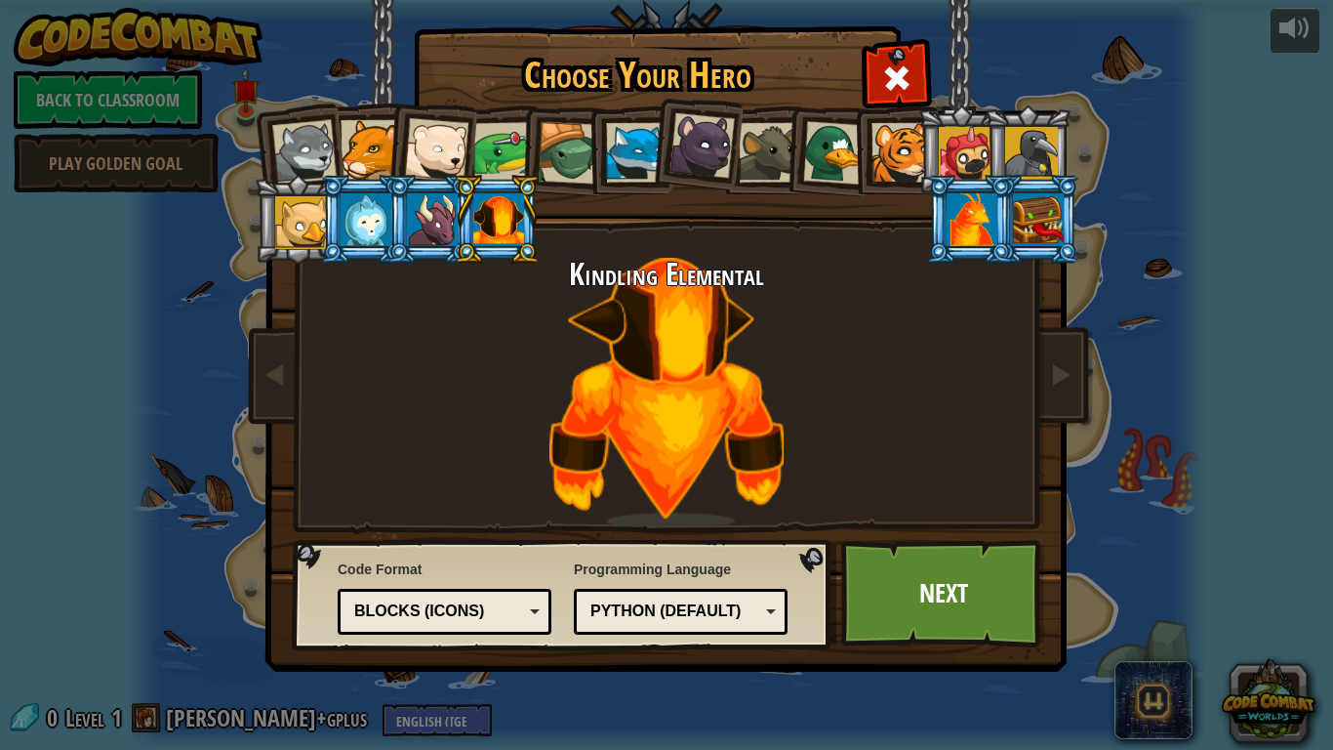
click at [978, 225] on div at bounding box center [972, 219] width 51 height 53
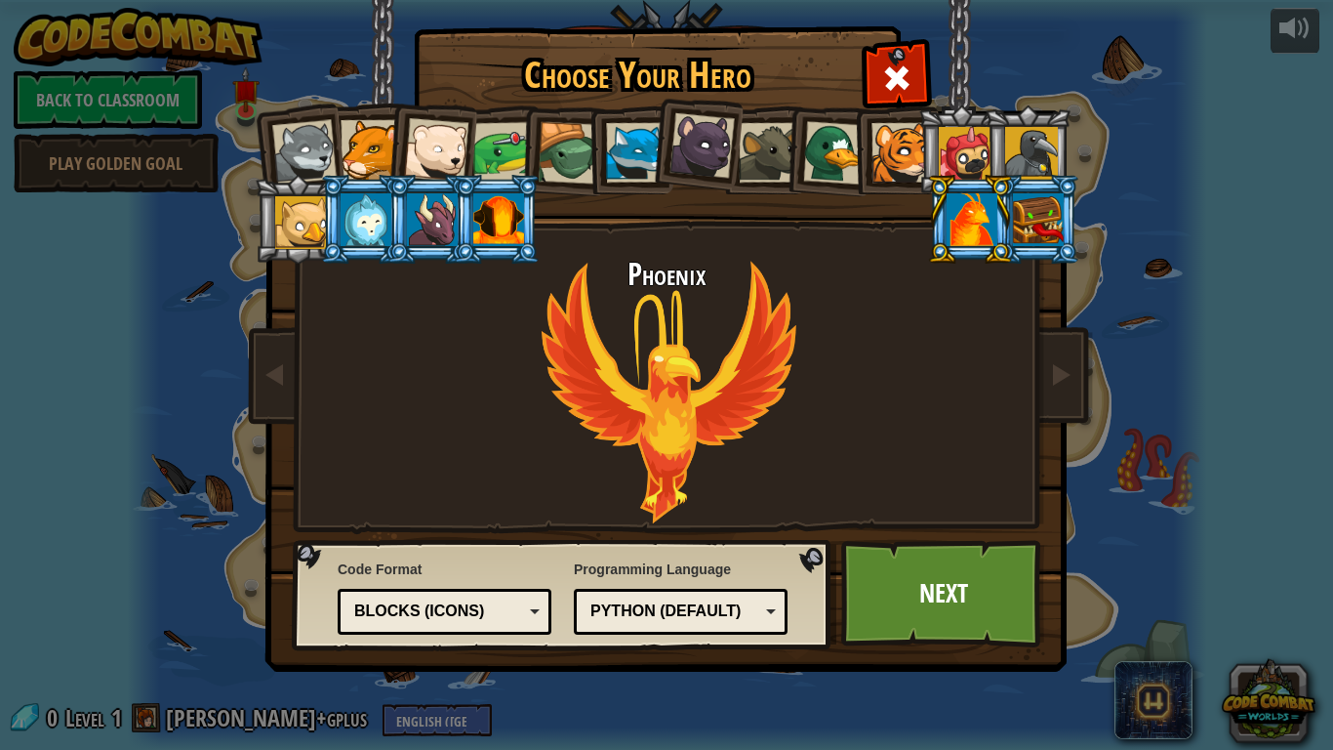
click at [1040, 223] on div at bounding box center [1038, 219] width 51 height 53
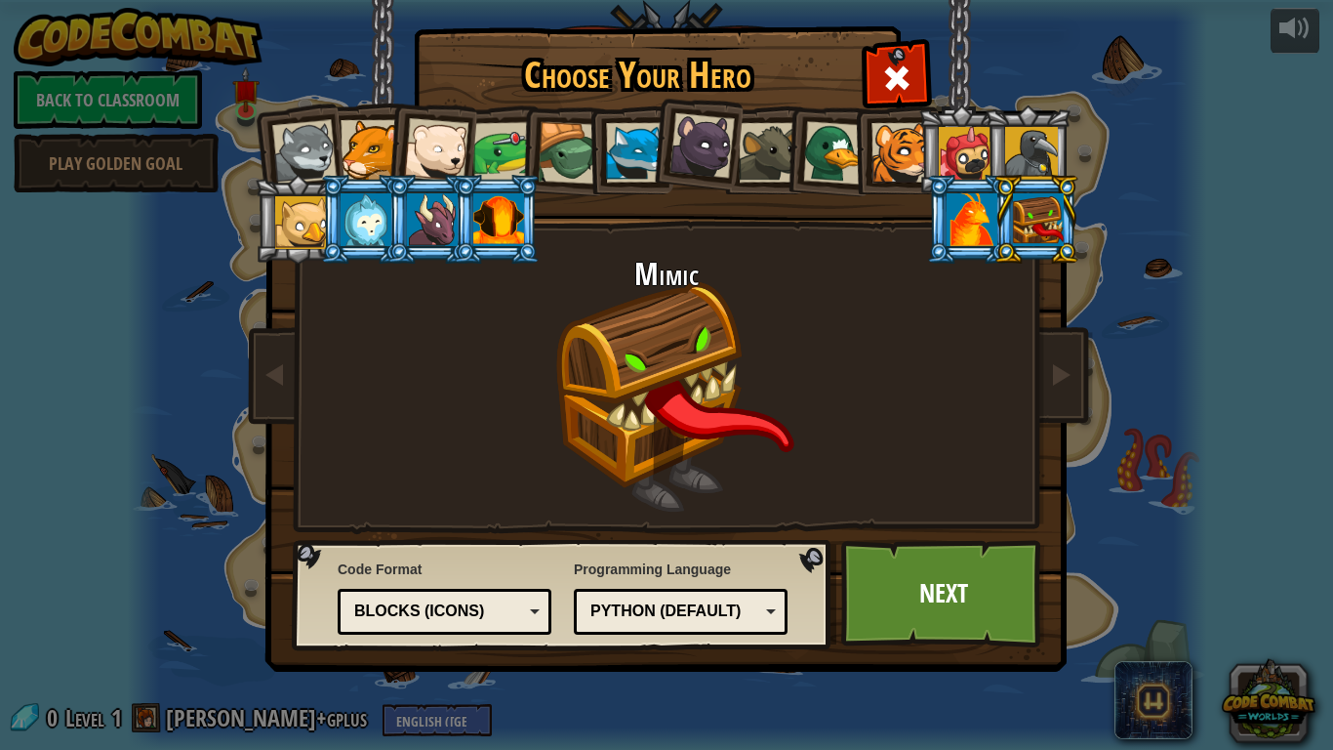
click at [440, 251] on li at bounding box center [431, 219] width 88 height 89
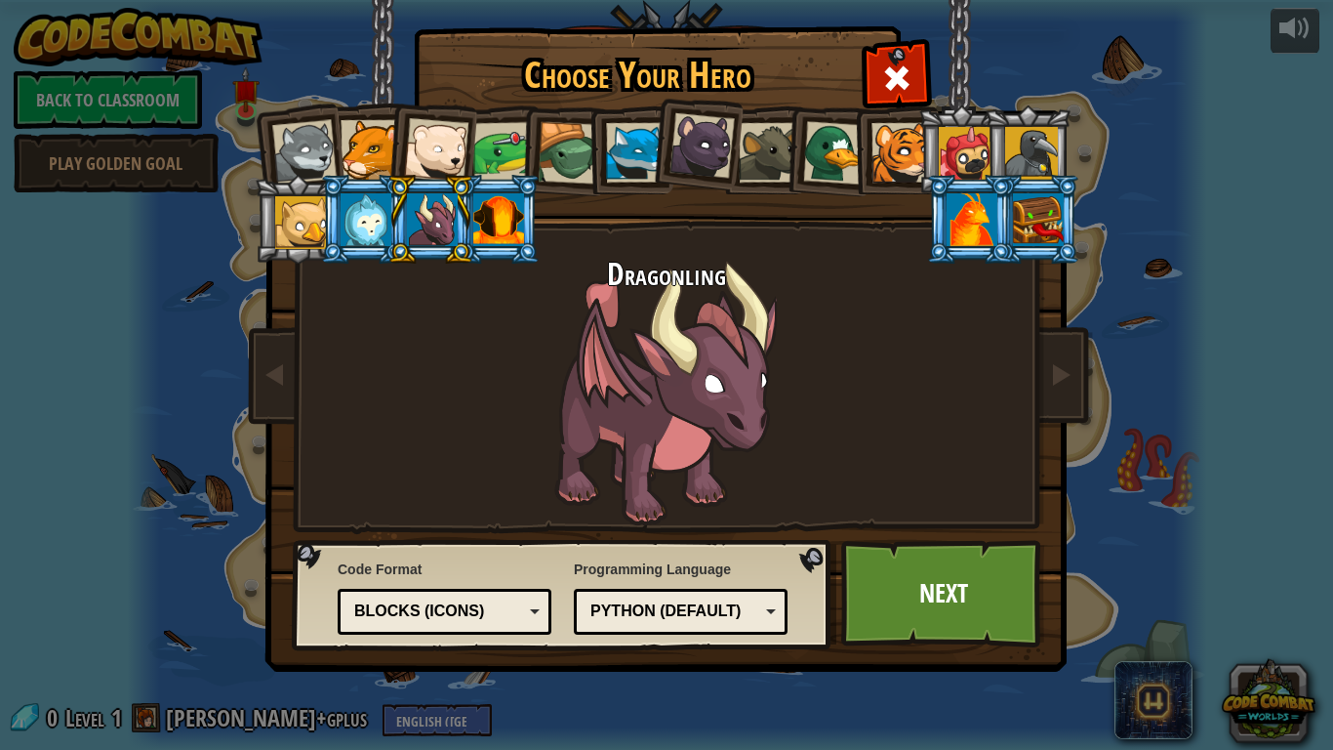
click at [306, 162] on div at bounding box center [304, 152] width 64 height 64
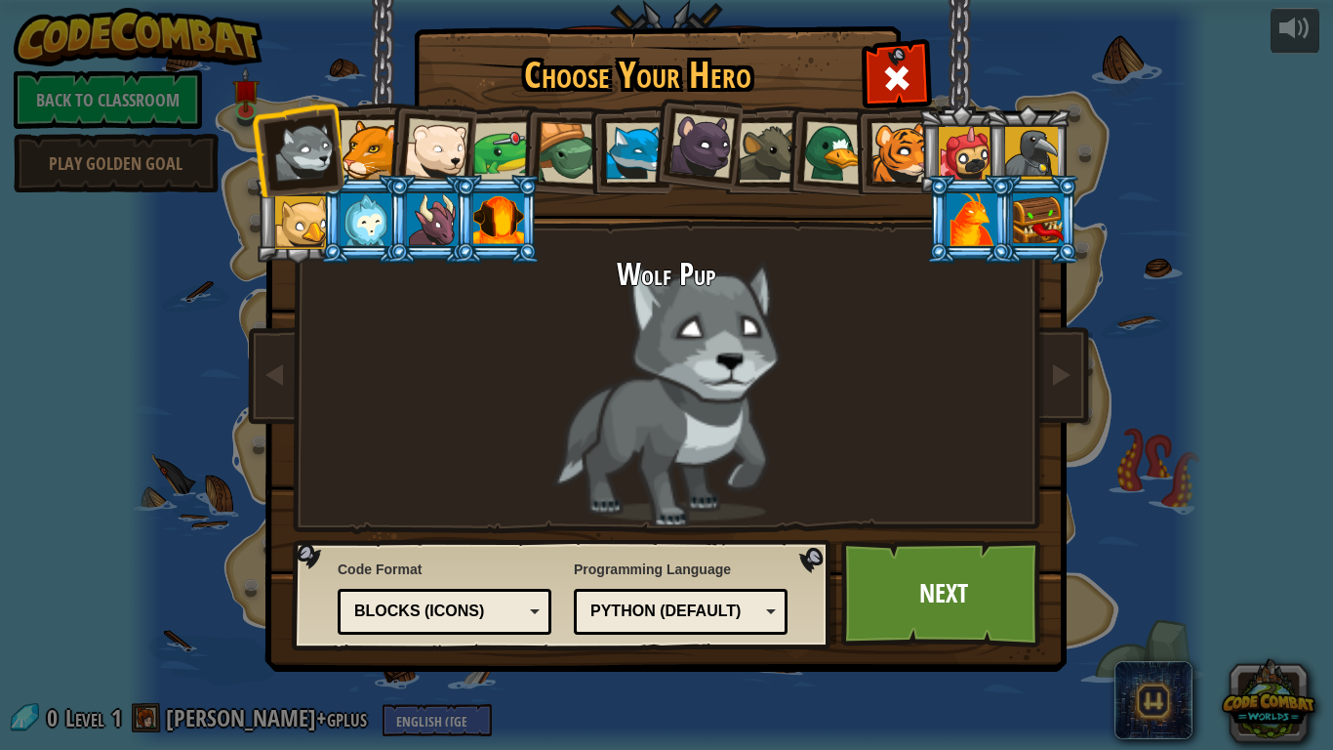
click at [455, 200] on li at bounding box center [497, 219] width 88 height 89
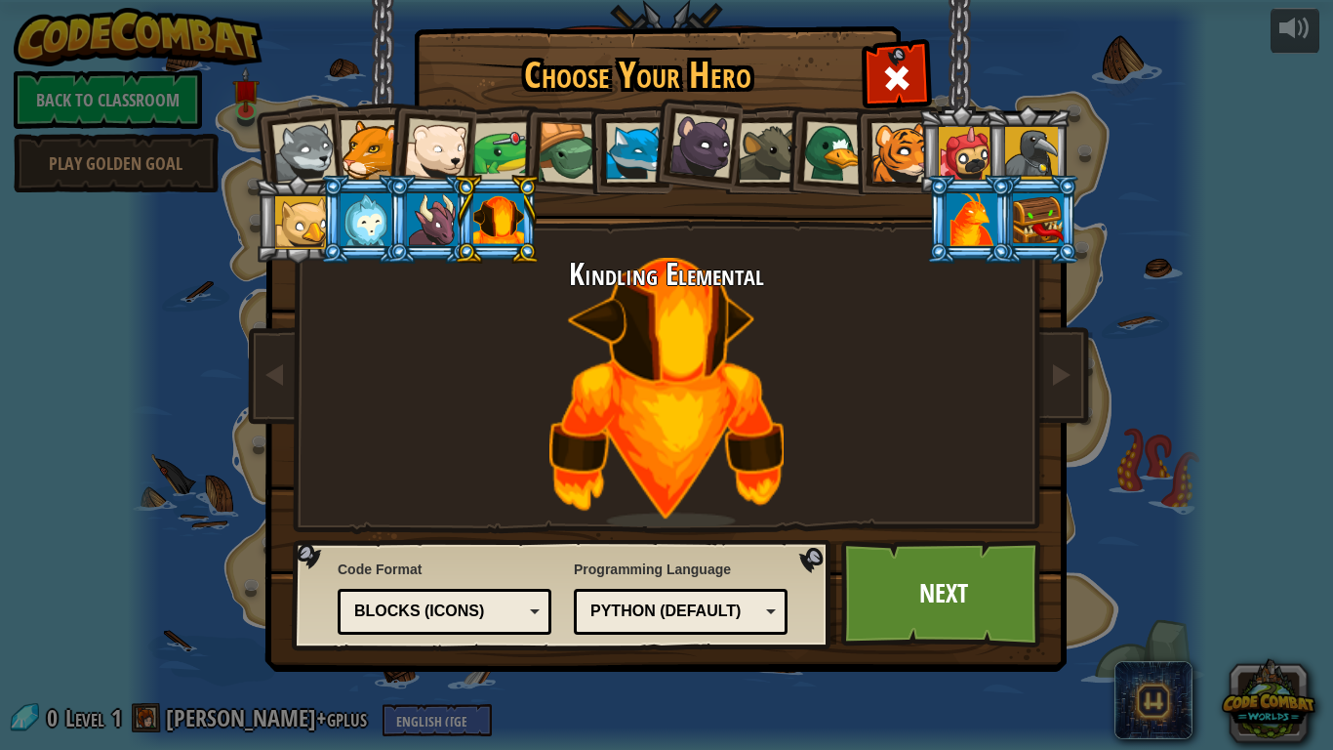
click at [428, 216] on div at bounding box center [432, 219] width 51 height 53
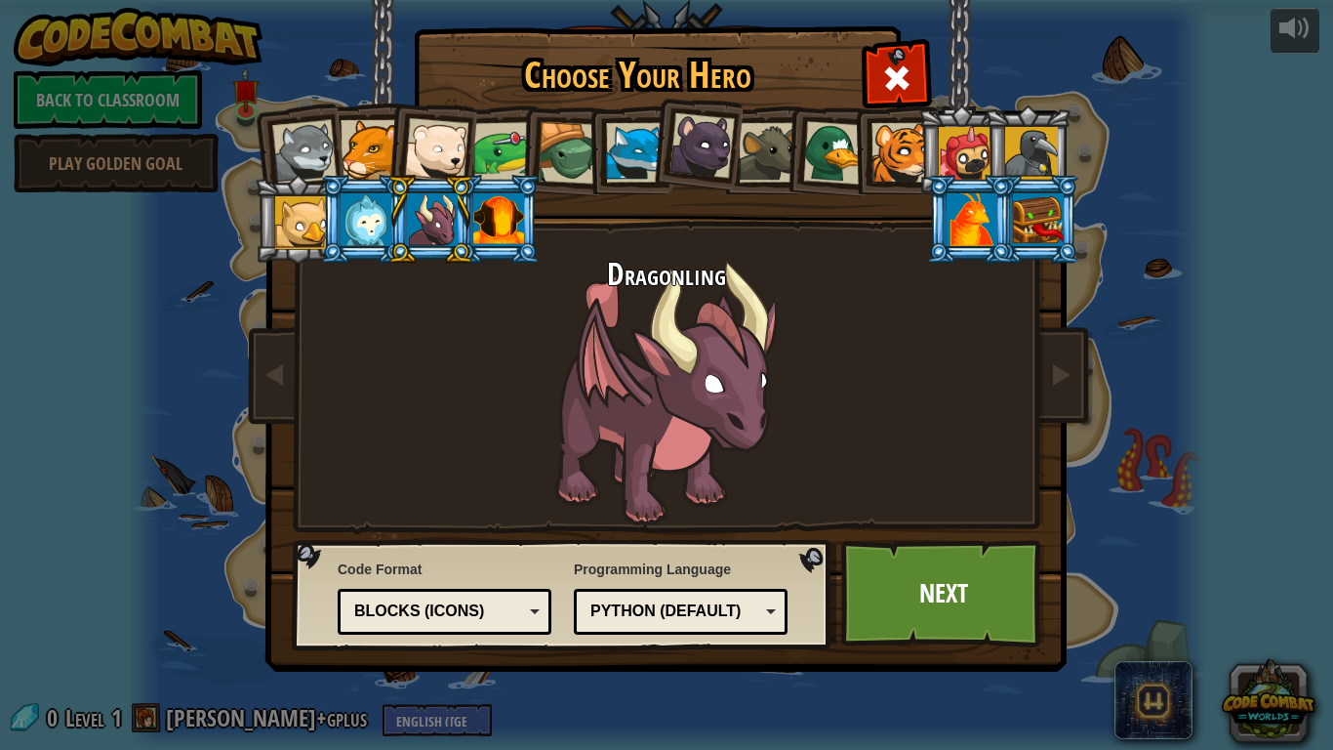
click at [526, 612] on div "Blocks (Icons)" at bounding box center [444, 611] width 188 height 30
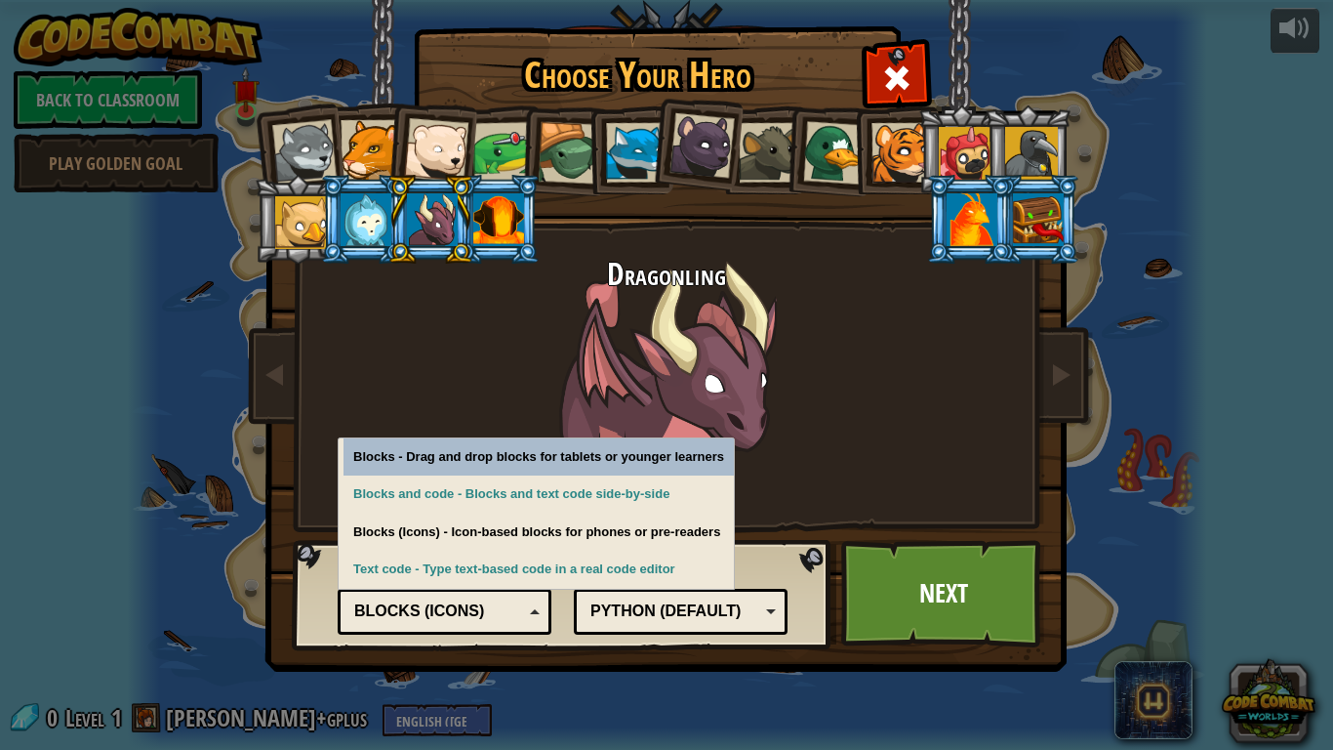
click at [526, 612] on div "Blocks (Icons)" at bounding box center [444, 611] width 188 height 30
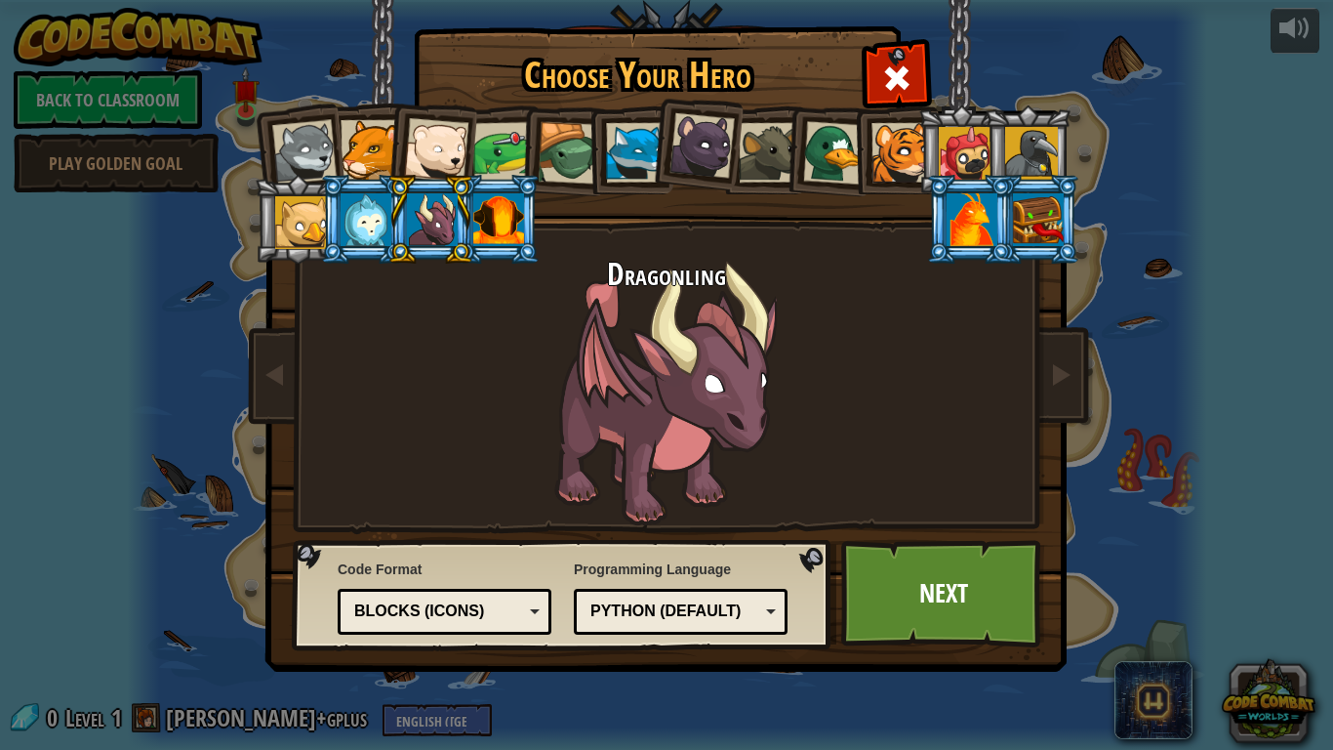
click at [713, 611] on div "Python (Default)" at bounding box center [675, 611] width 169 height 22
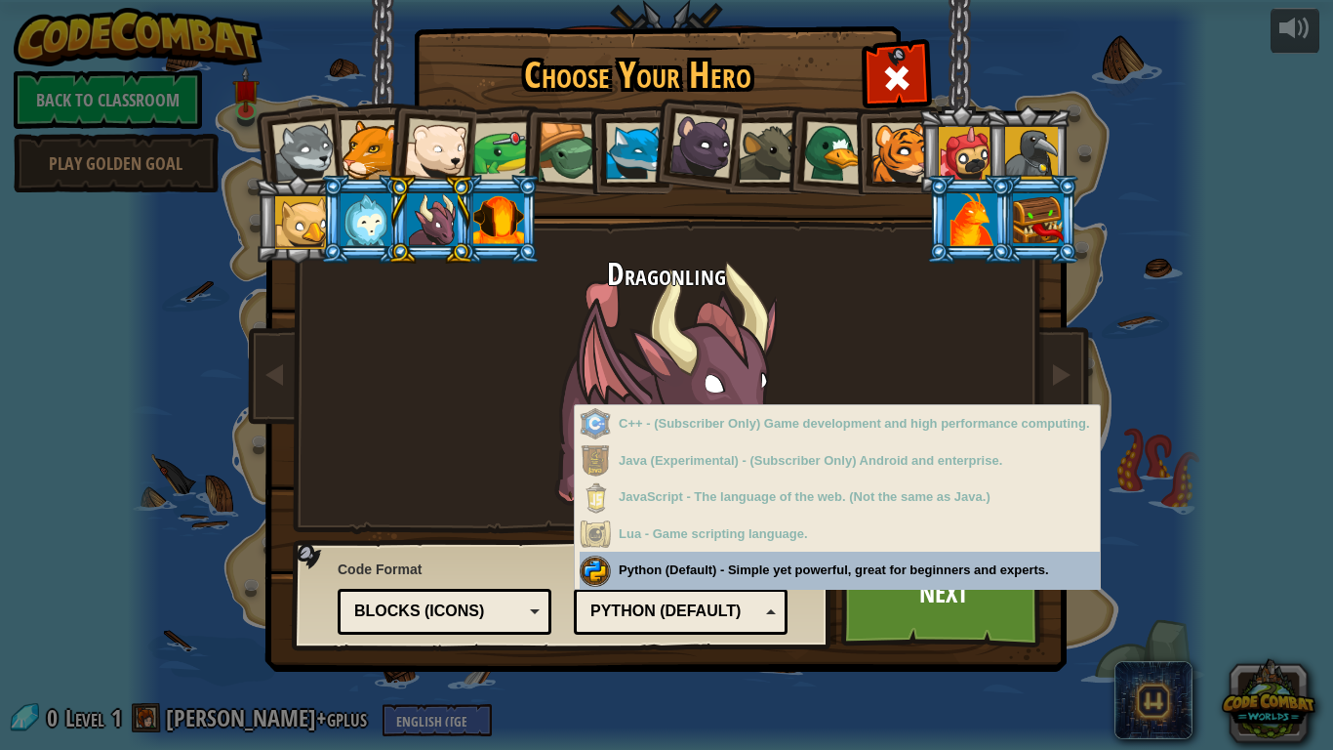
click at [756, 615] on div "Python (Default)" at bounding box center [675, 611] width 169 height 22
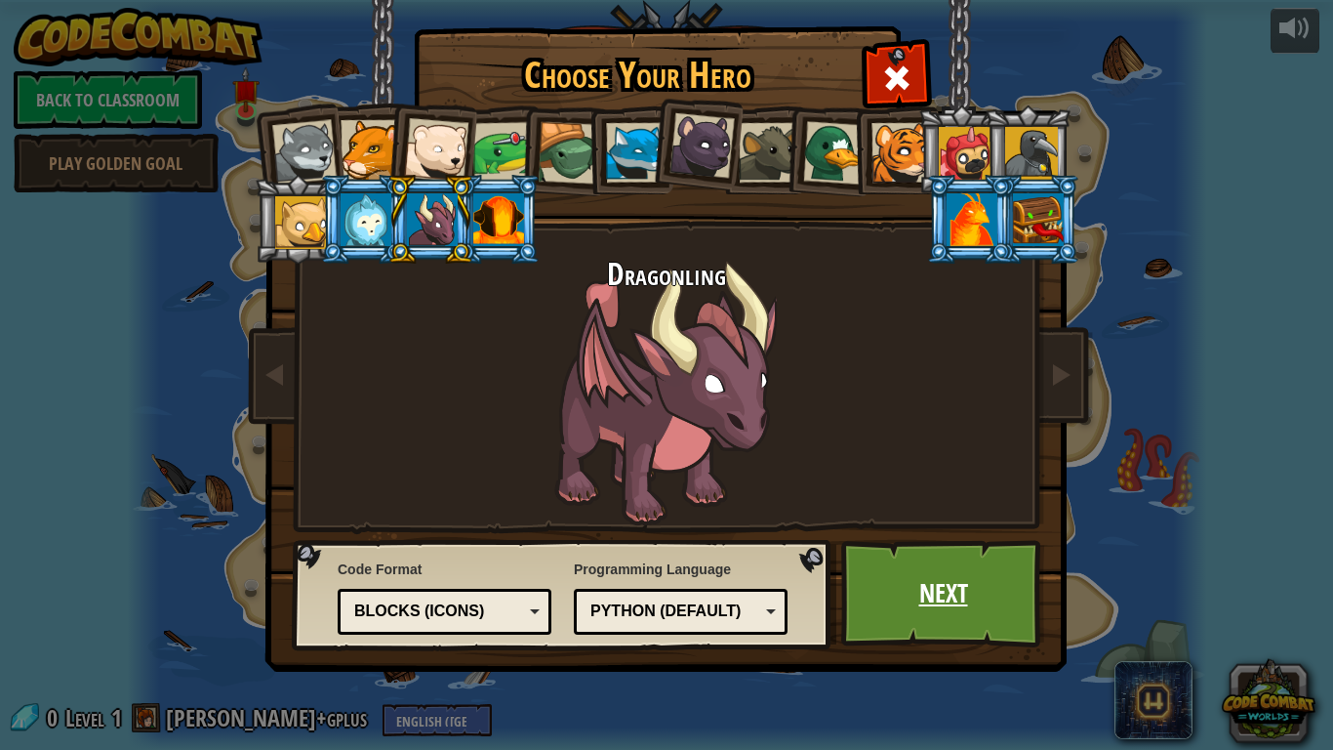
click at [936, 597] on link "Next" at bounding box center [943, 593] width 204 height 107
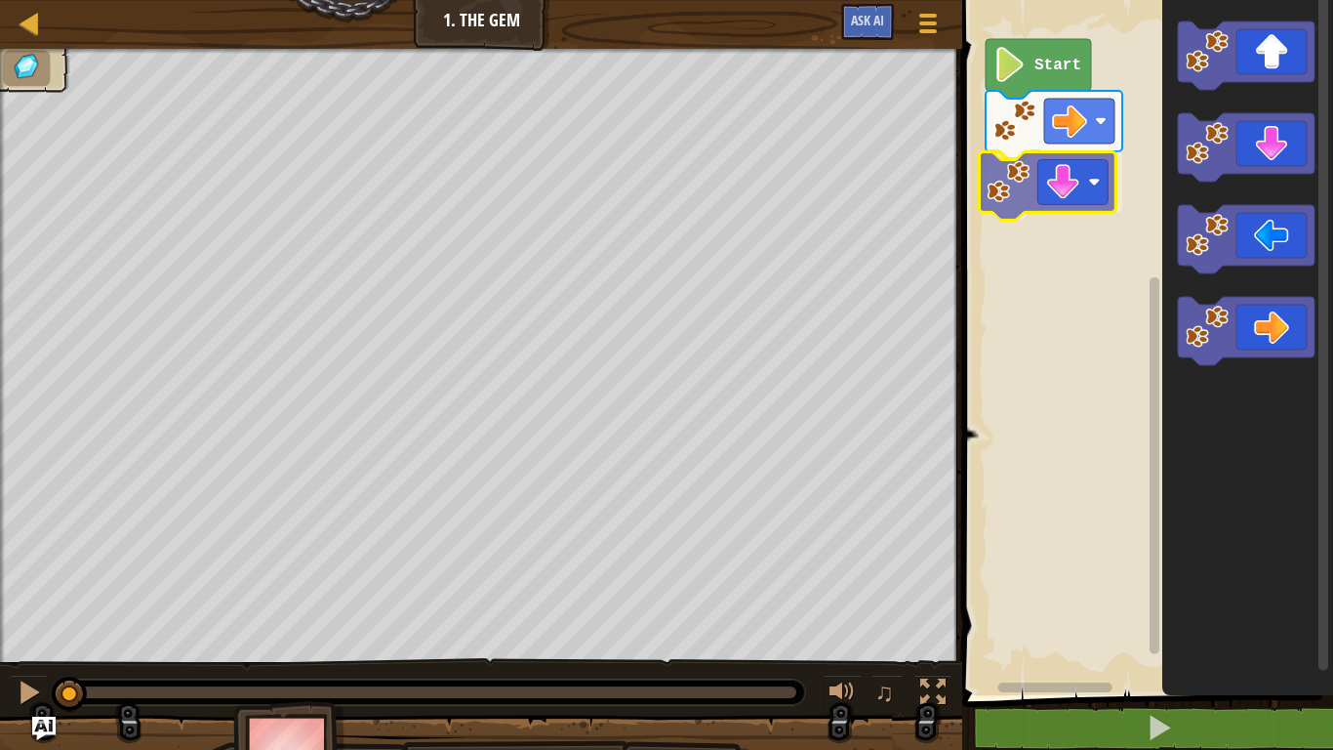
click at [1038, 186] on div "Start" at bounding box center [1145, 342] width 377 height 705
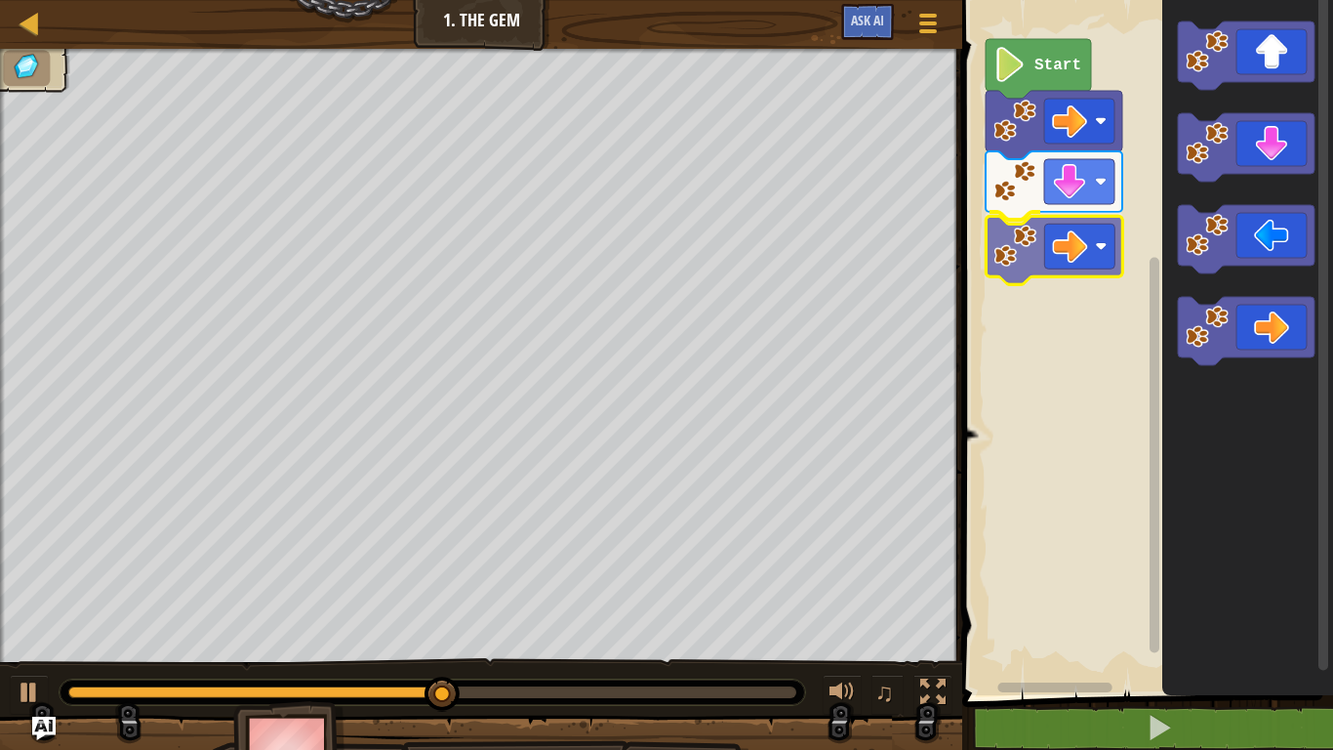
click at [1077, 225] on div "Start" at bounding box center [1145, 342] width 377 height 705
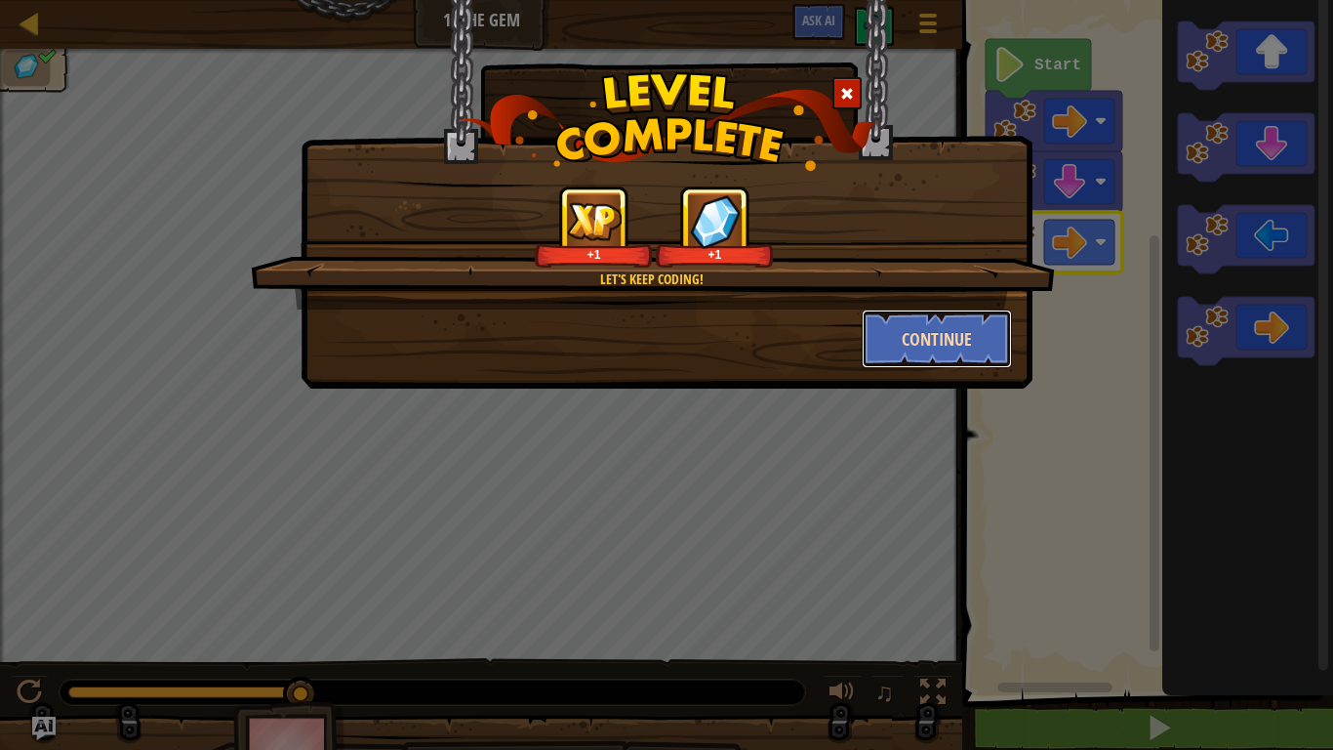
click at [987, 328] on button "Continue" at bounding box center [937, 338] width 151 height 59
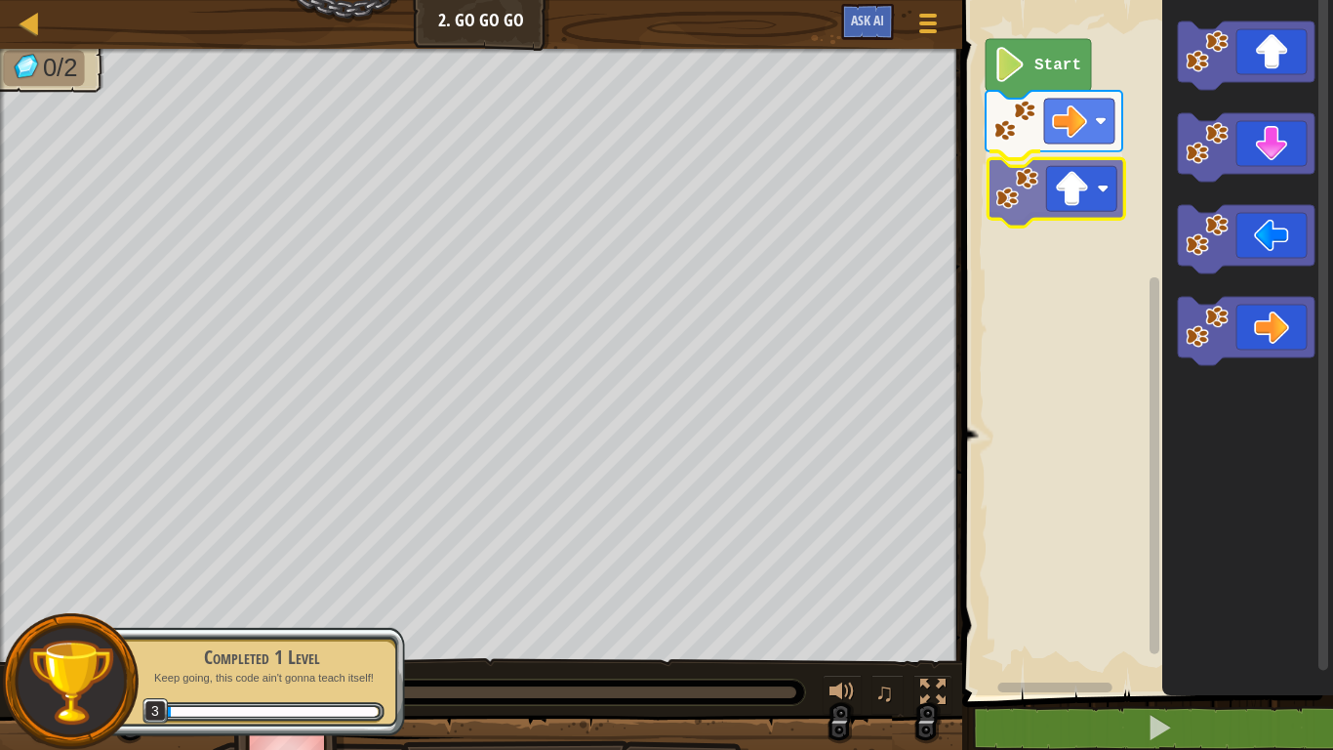
click at [1035, 198] on div "Start" at bounding box center [1145, 342] width 377 height 705
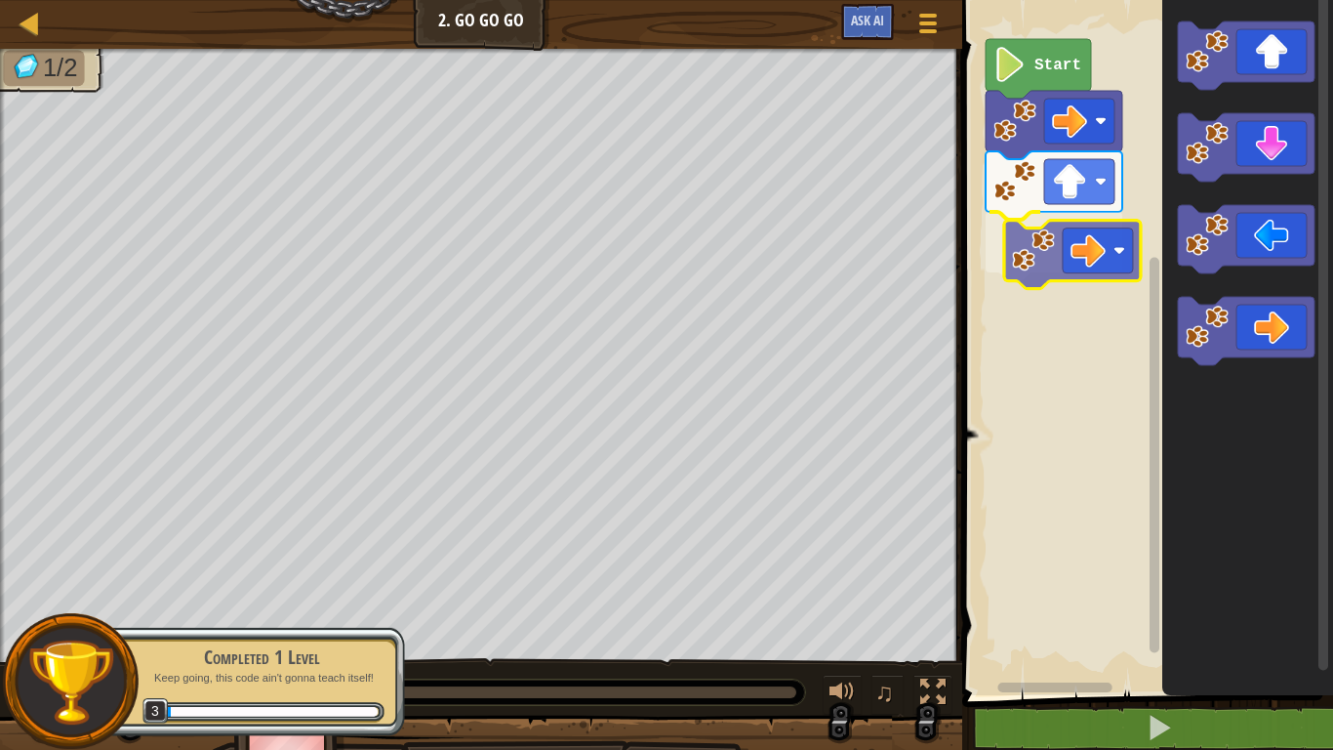
click at [1072, 235] on div "Start" at bounding box center [1145, 342] width 377 height 705
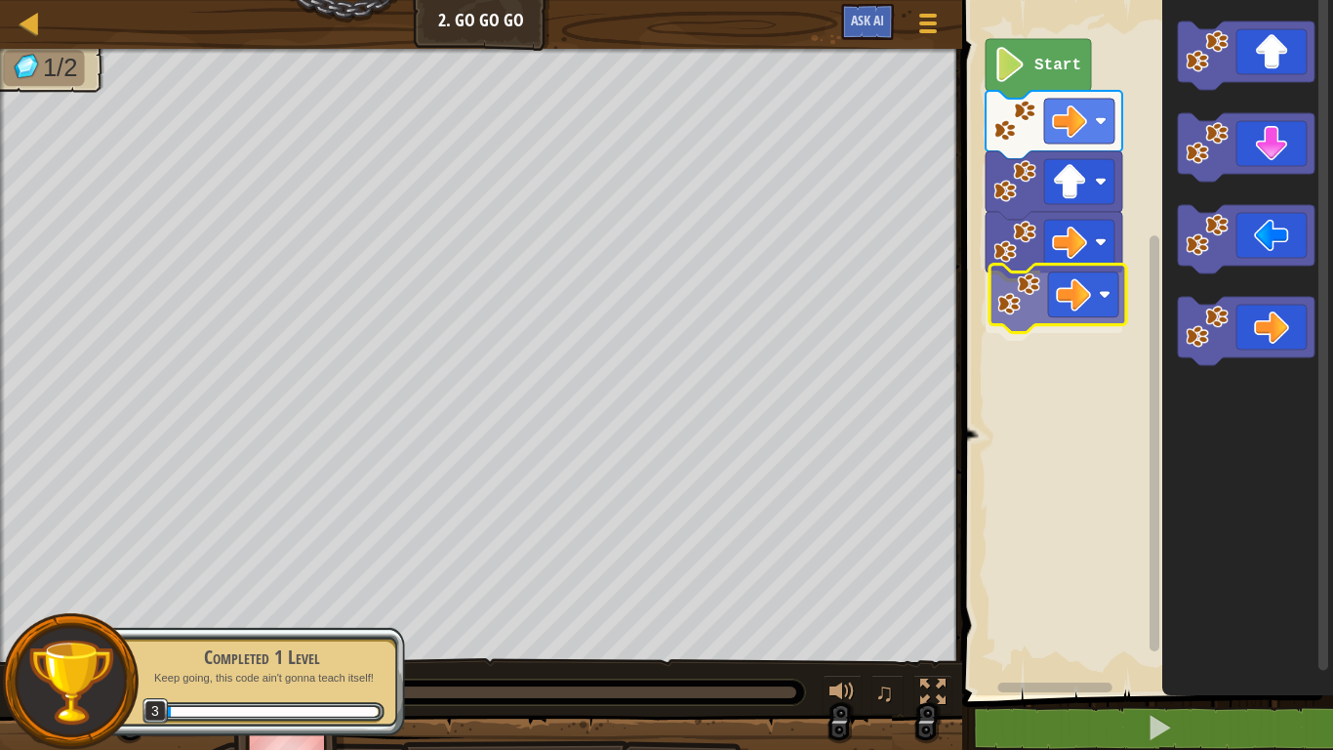
click at [1020, 280] on div "Start" at bounding box center [1145, 342] width 377 height 705
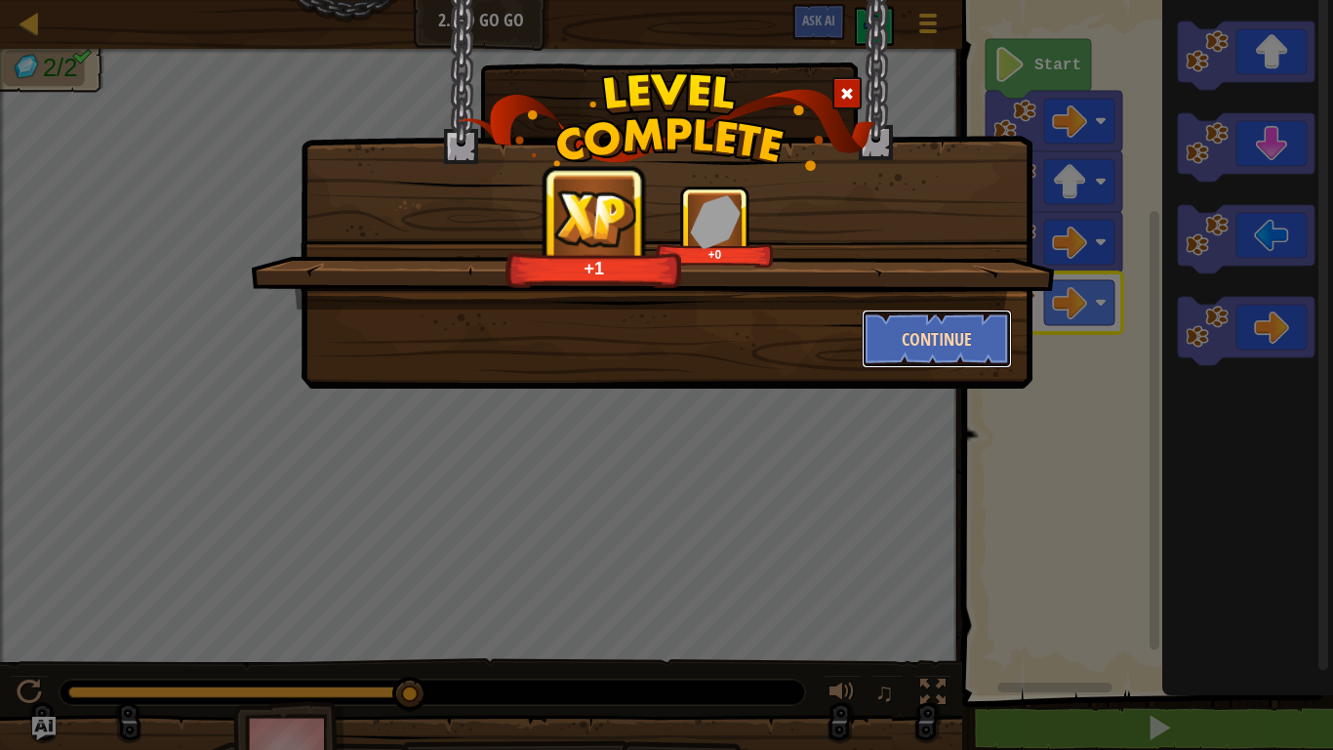
click at [964, 333] on button "Continue" at bounding box center [937, 338] width 151 height 59
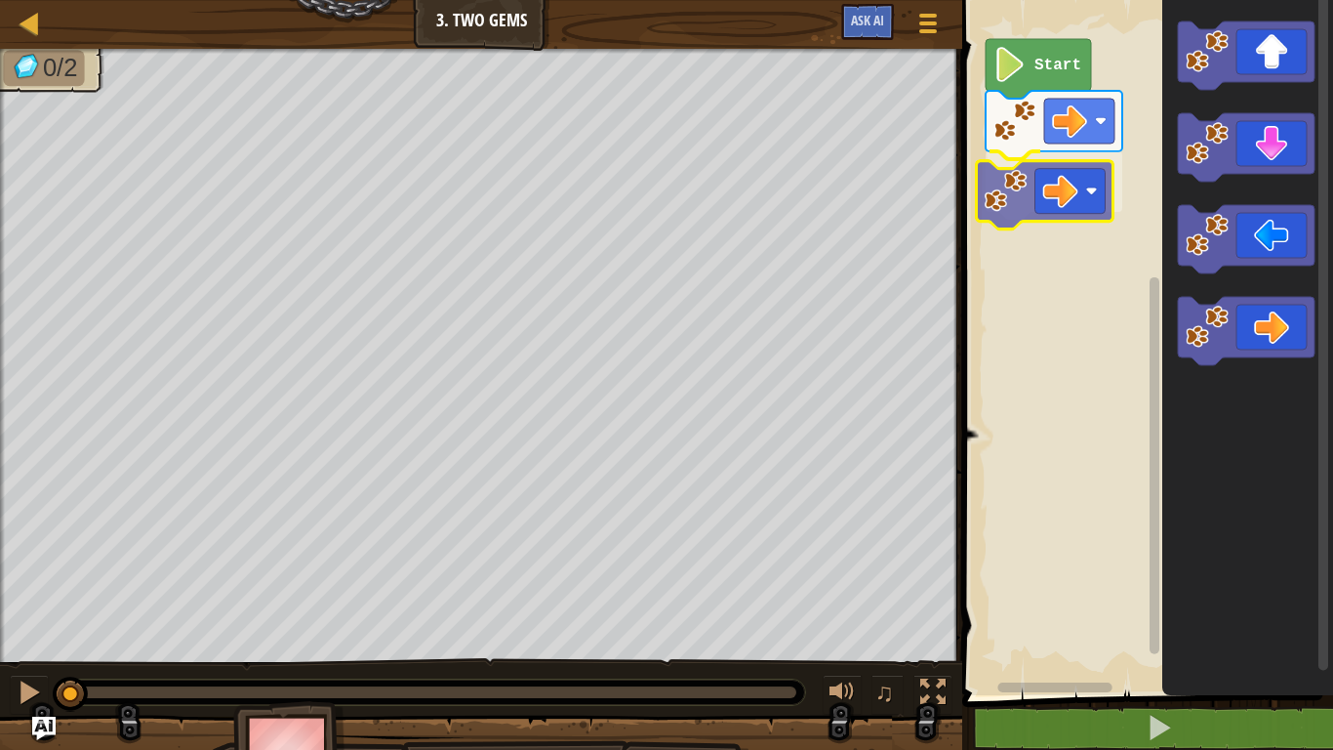
click at [1029, 200] on div "Start" at bounding box center [1145, 342] width 377 height 705
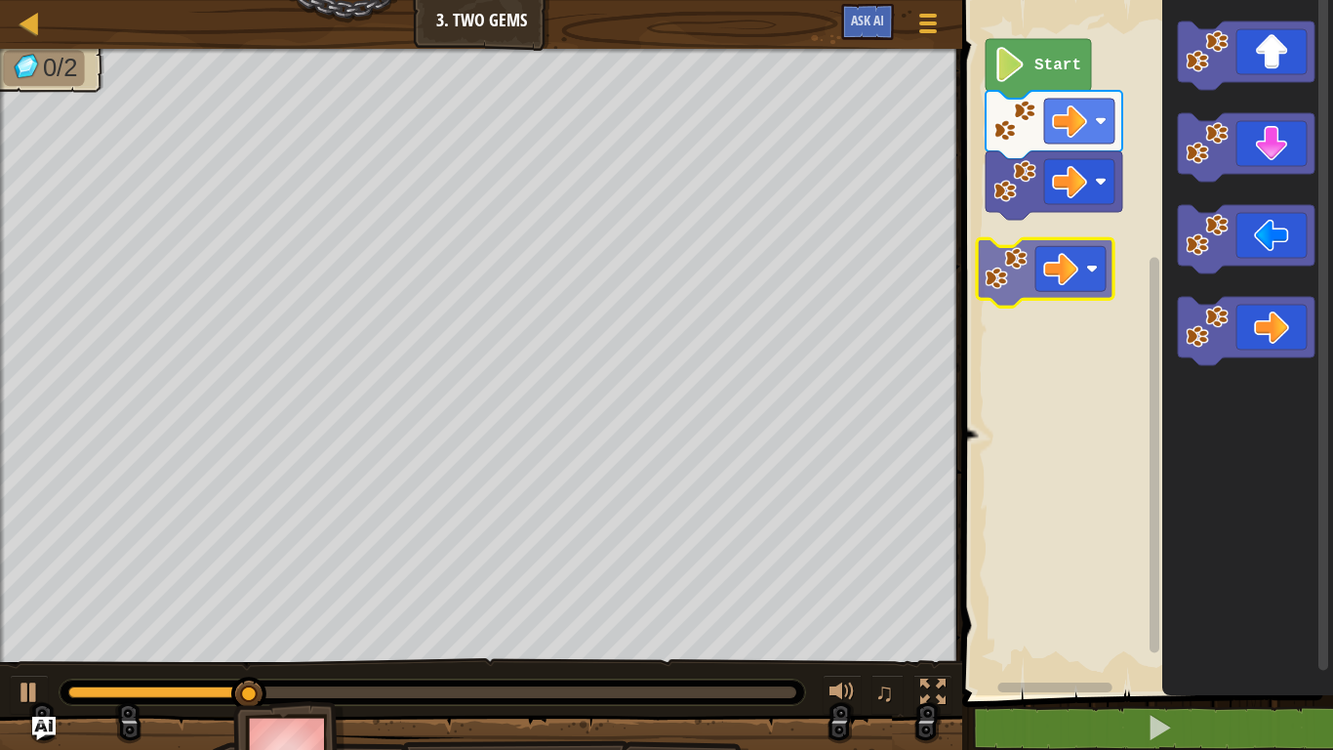
click at [1025, 277] on div "Start" at bounding box center [1145, 342] width 377 height 705
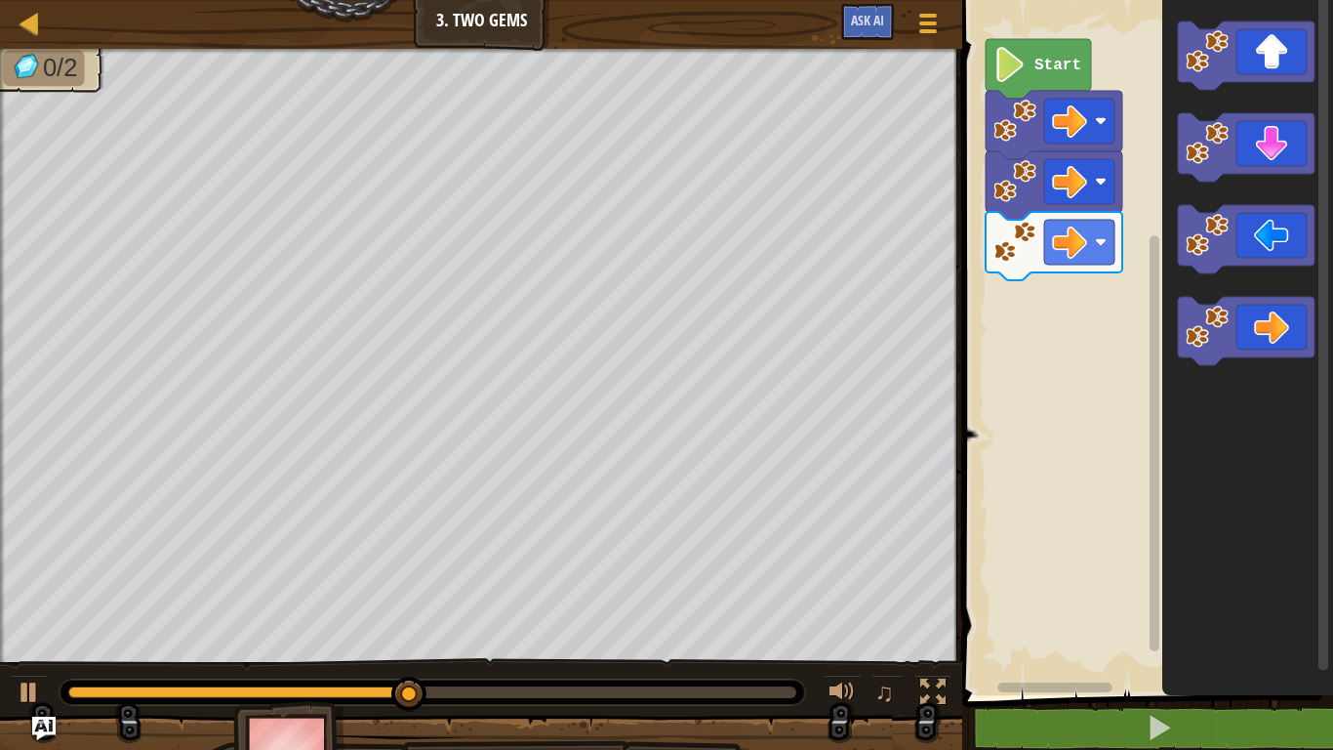
click at [1076, 306] on div "Start" at bounding box center [1145, 342] width 377 height 705
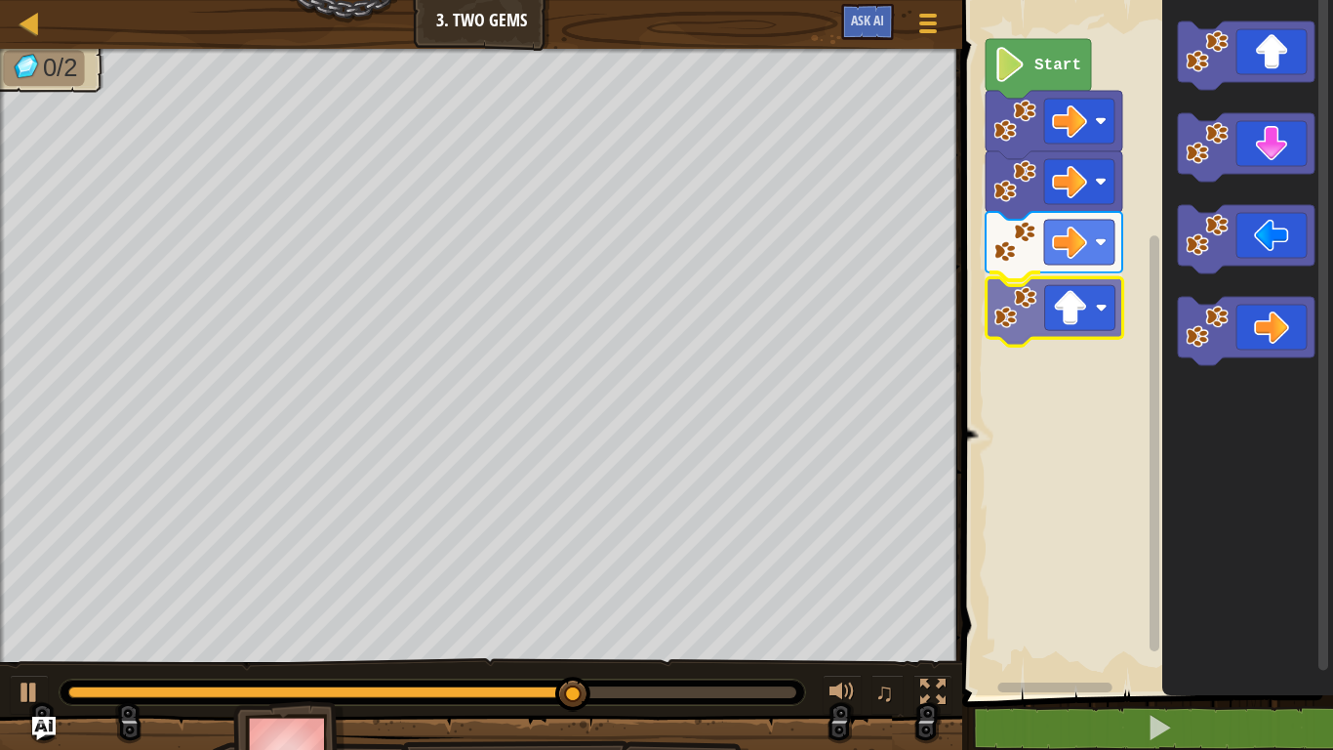
click at [1031, 325] on div "Start" at bounding box center [1145, 342] width 377 height 705
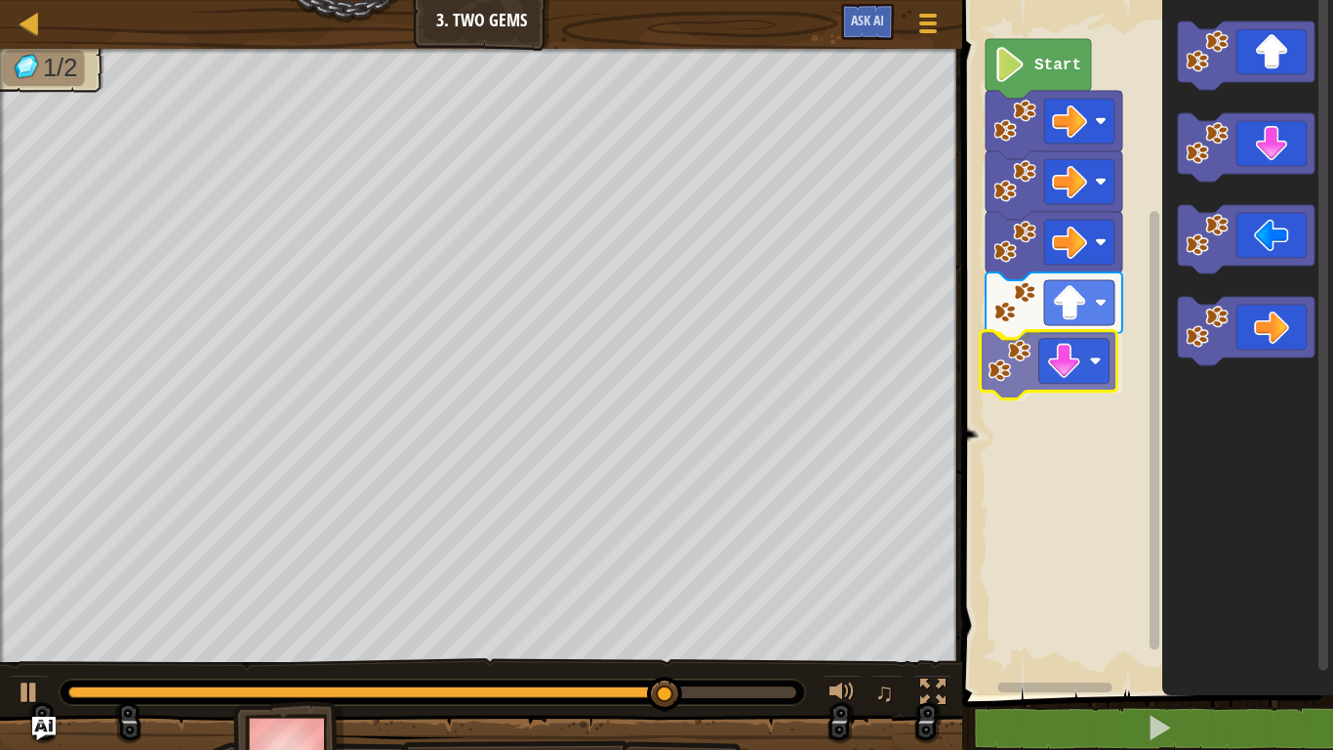
click at [1023, 386] on div "Start" at bounding box center [1145, 342] width 377 height 705
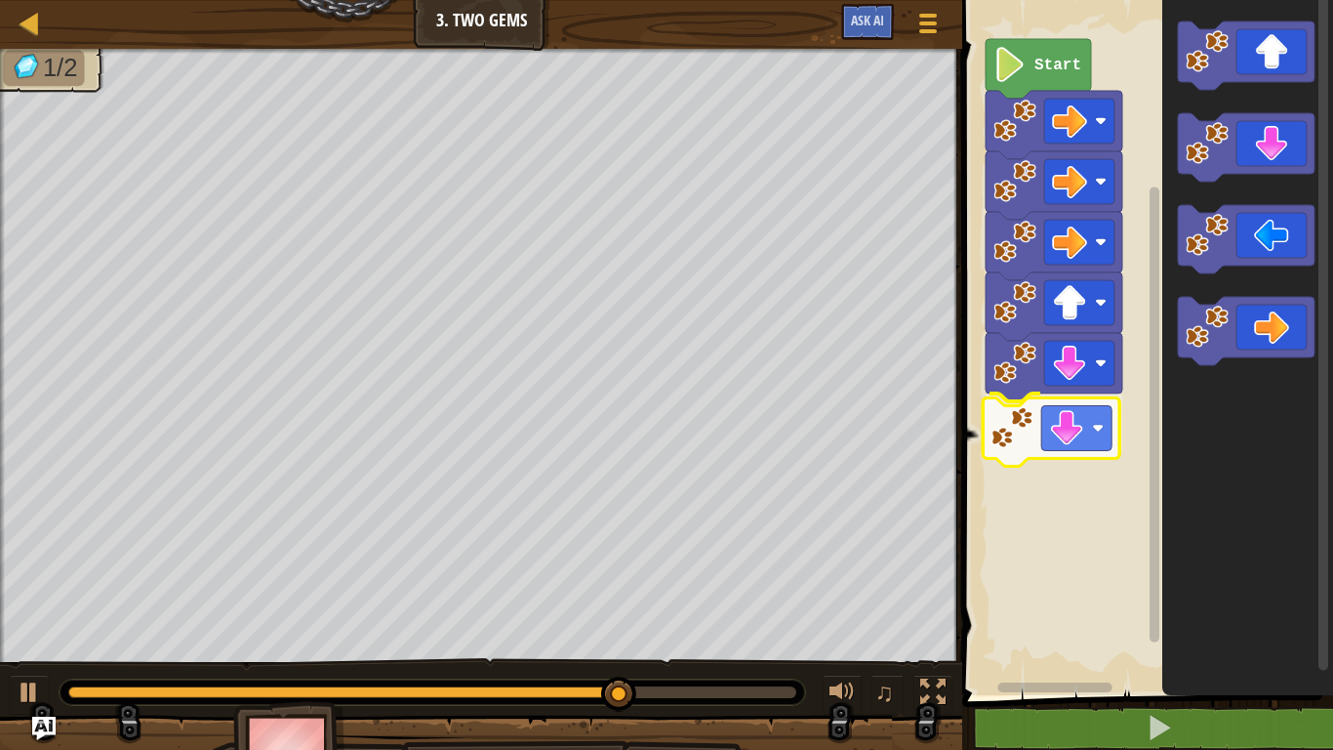
click at [1022, 445] on div "Start" at bounding box center [1145, 342] width 377 height 705
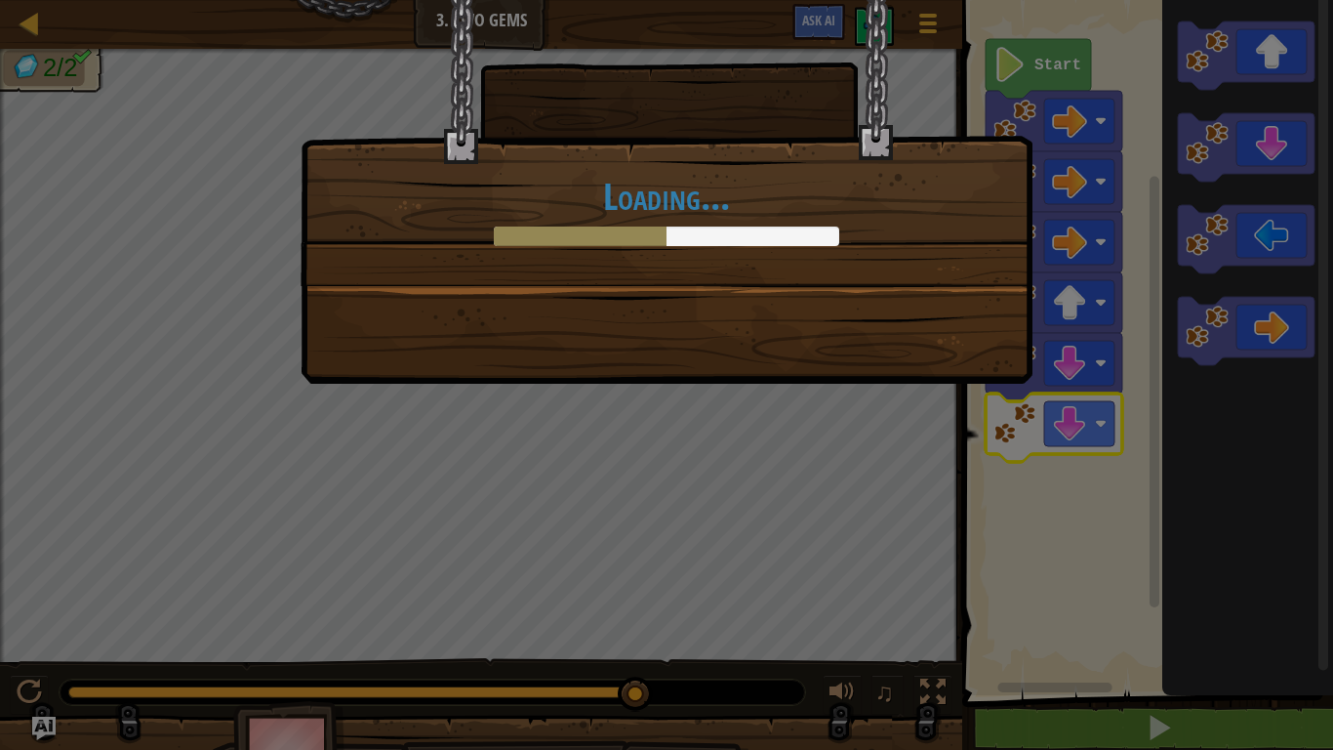
click at [1053, 47] on div "Loading..." at bounding box center [666, 375] width 1333 height 750
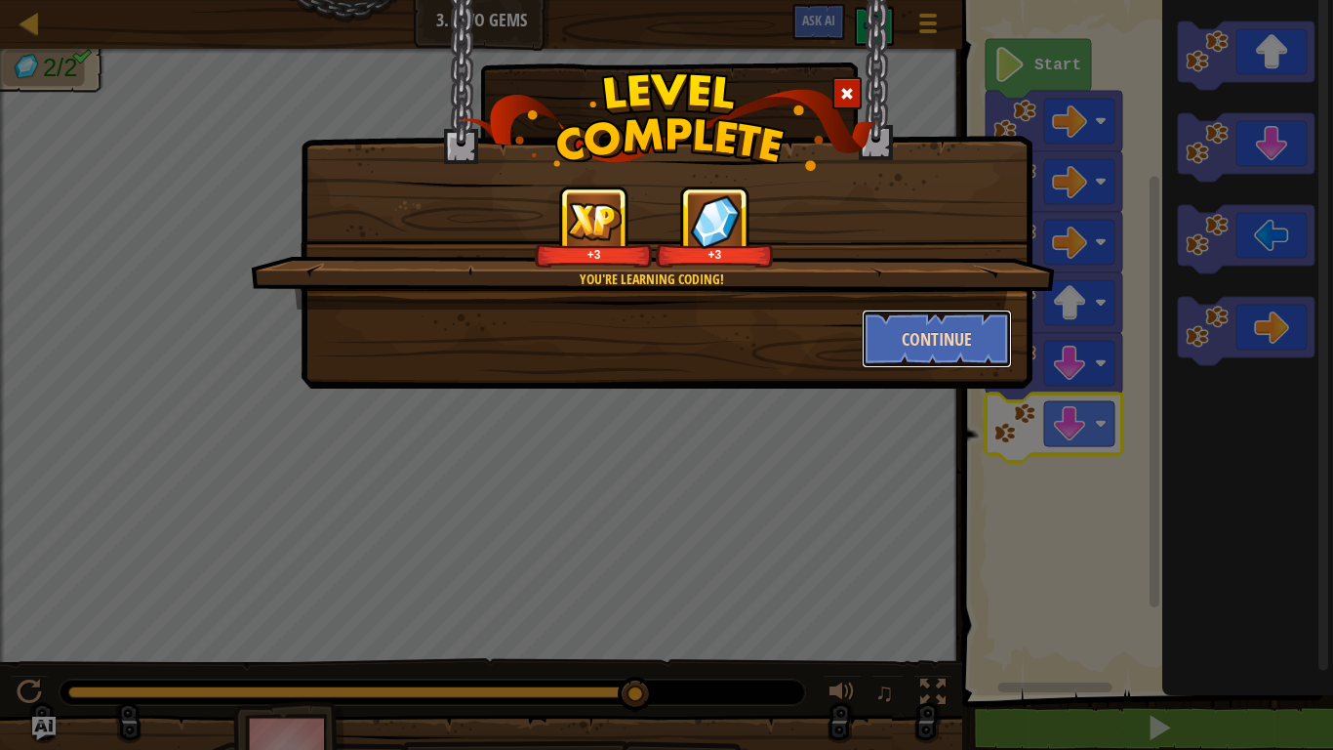
click at [946, 328] on button "Continue" at bounding box center [937, 338] width 151 height 59
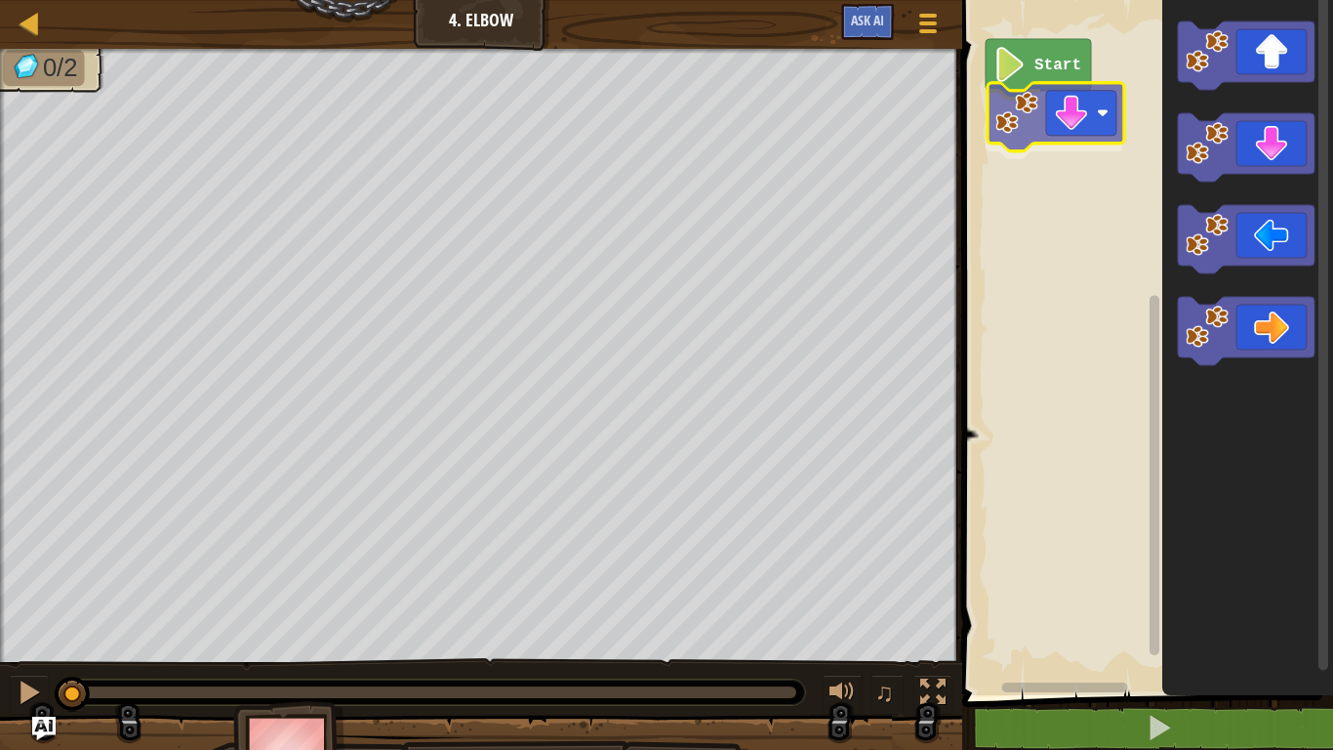
click at [996, 129] on div "Start" at bounding box center [1145, 342] width 377 height 705
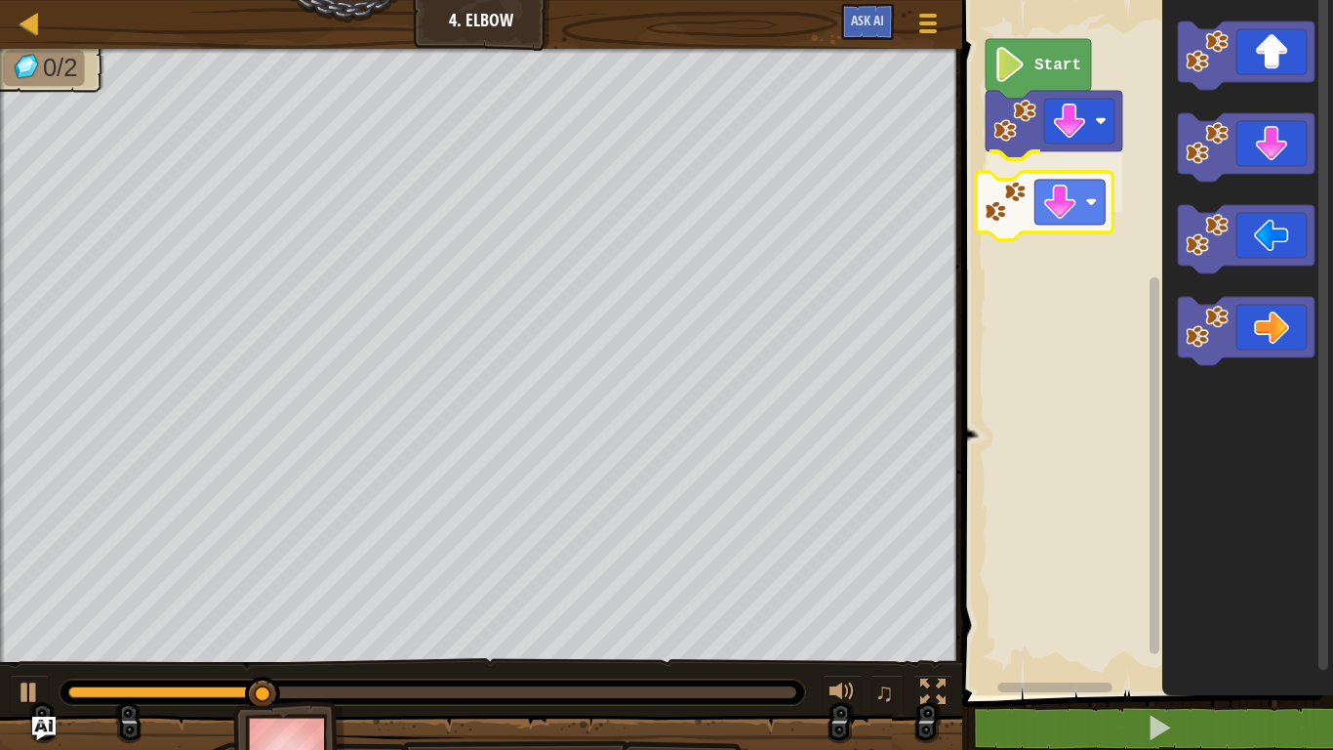
click at [1014, 223] on div "Start" at bounding box center [1145, 342] width 377 height 705
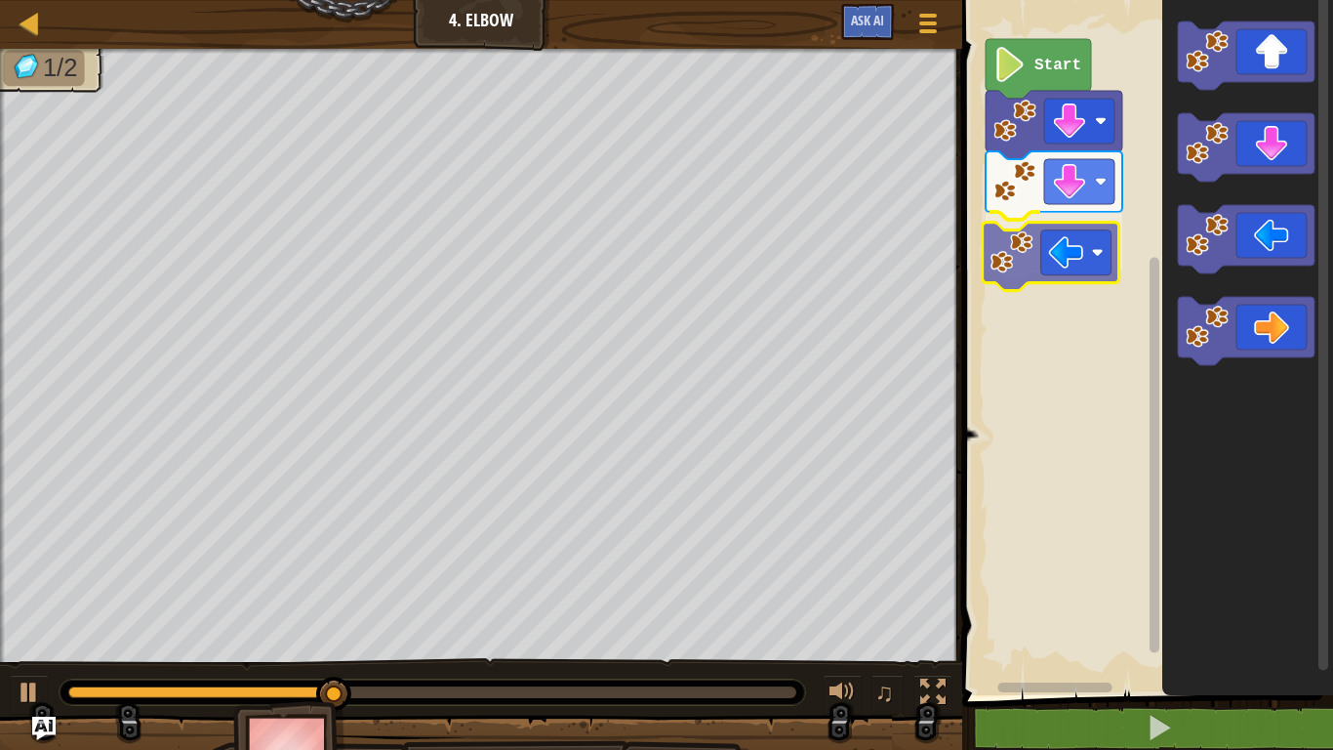
click at [1011, 265] on div "Start" at bounding box center [1145, 342] width 377 height 705
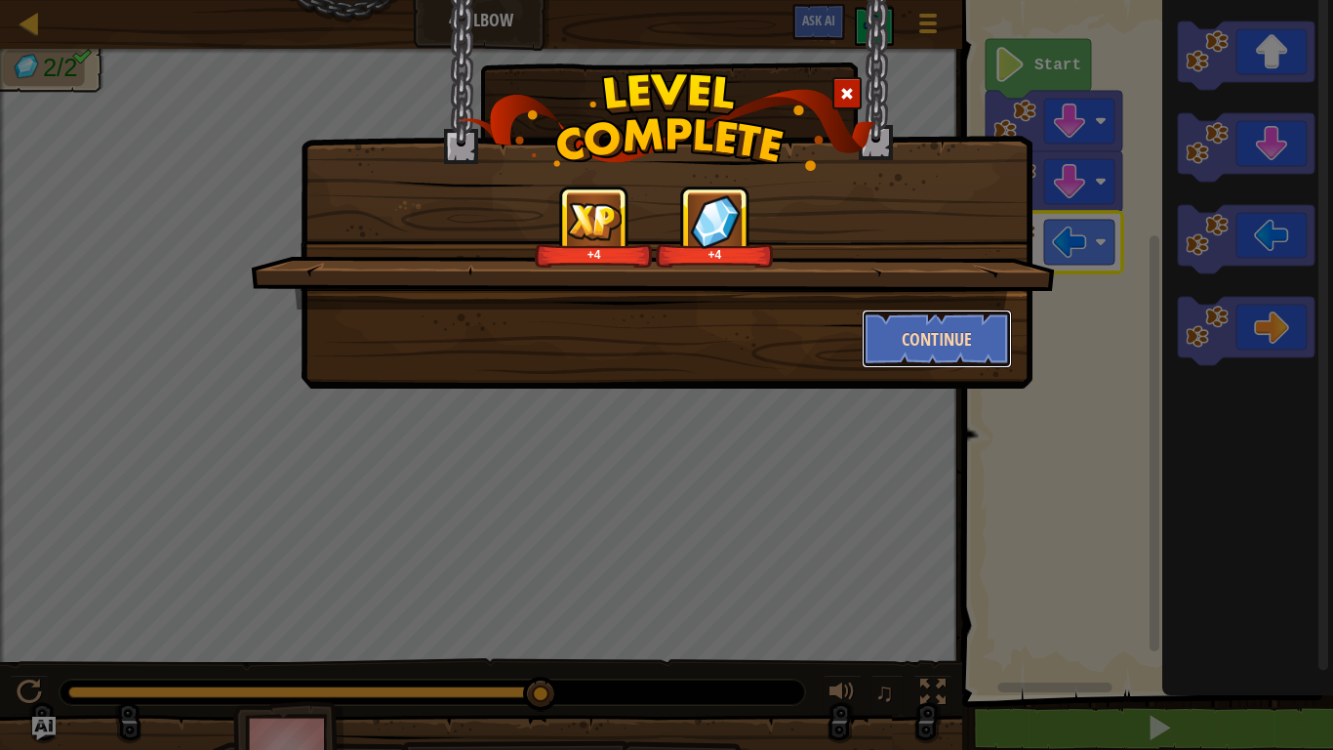
click at [954, 336] on button "Continue" at bounding box center [937, 338] width 151 height 59
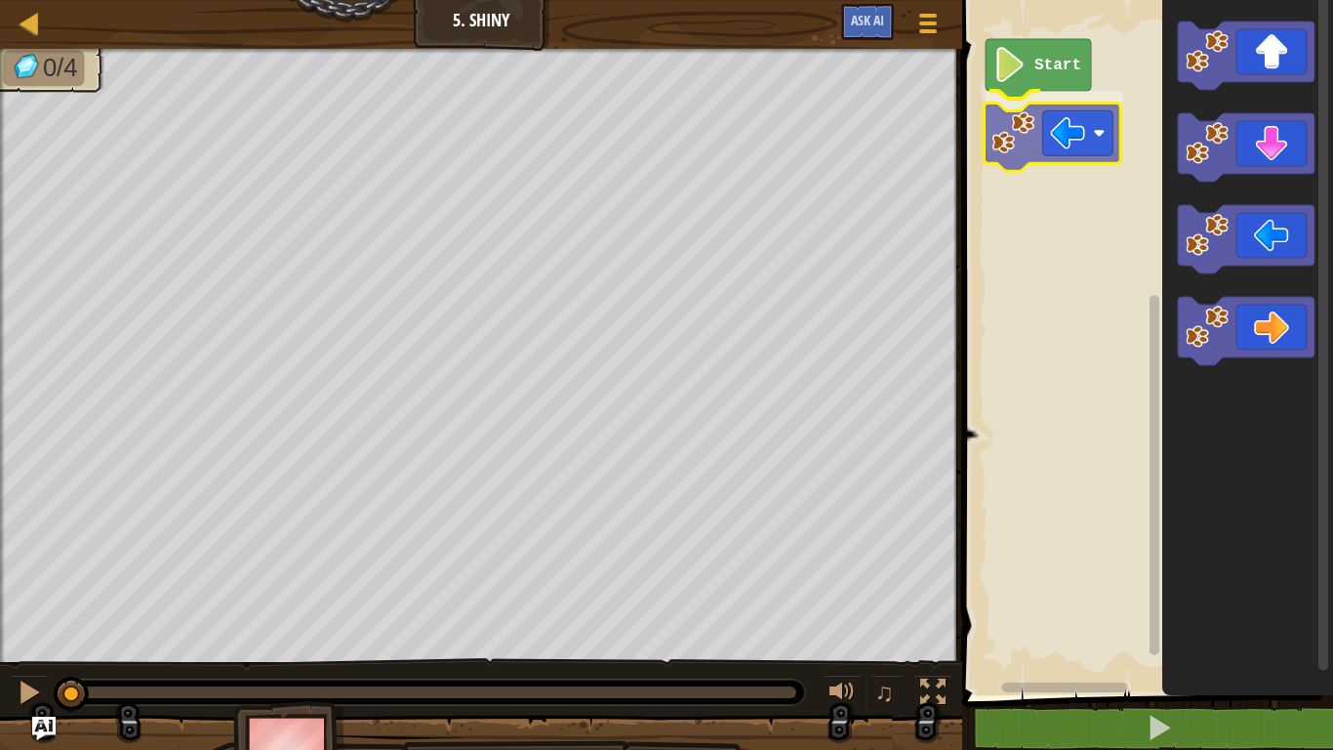
click at [1016, 145] on div "Start" at bounding box center [1145, 342] width 377 height 705
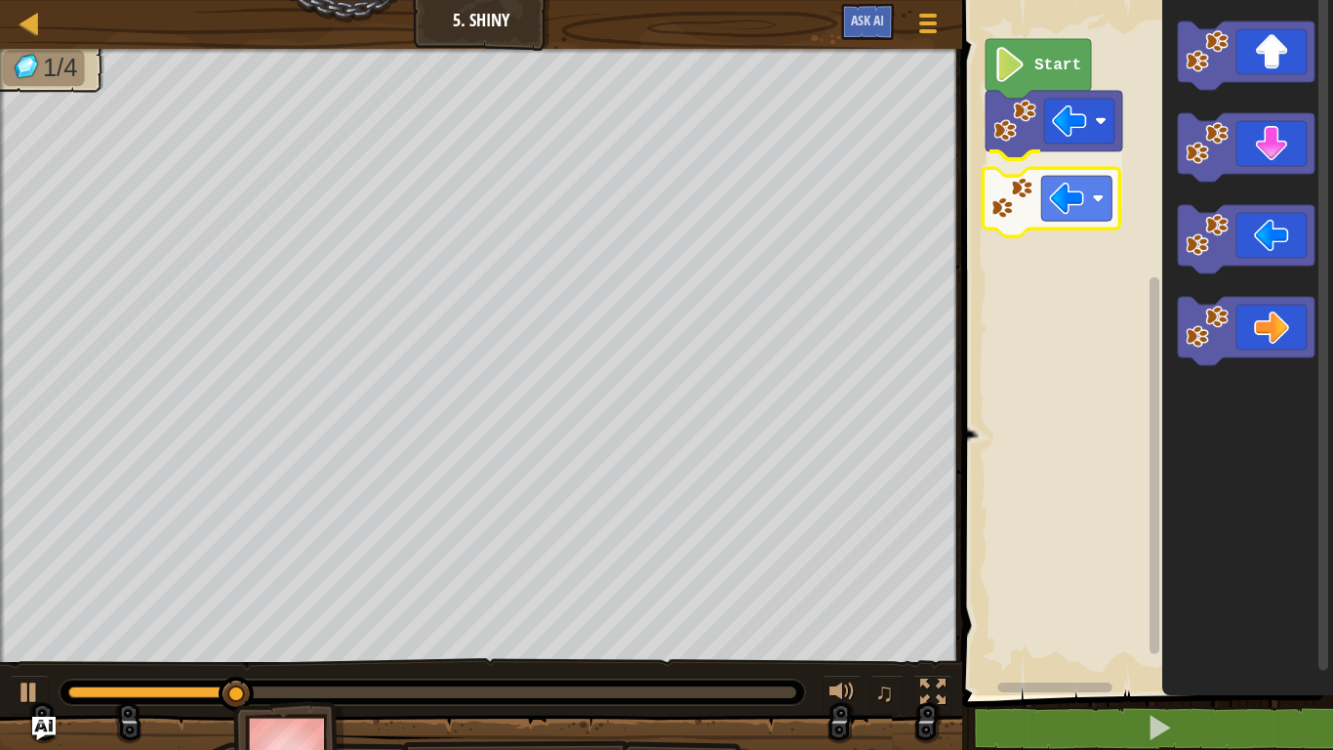
click at [1030, 215] on div "Start" at bounding box center [1145, 342] width 377 height 705
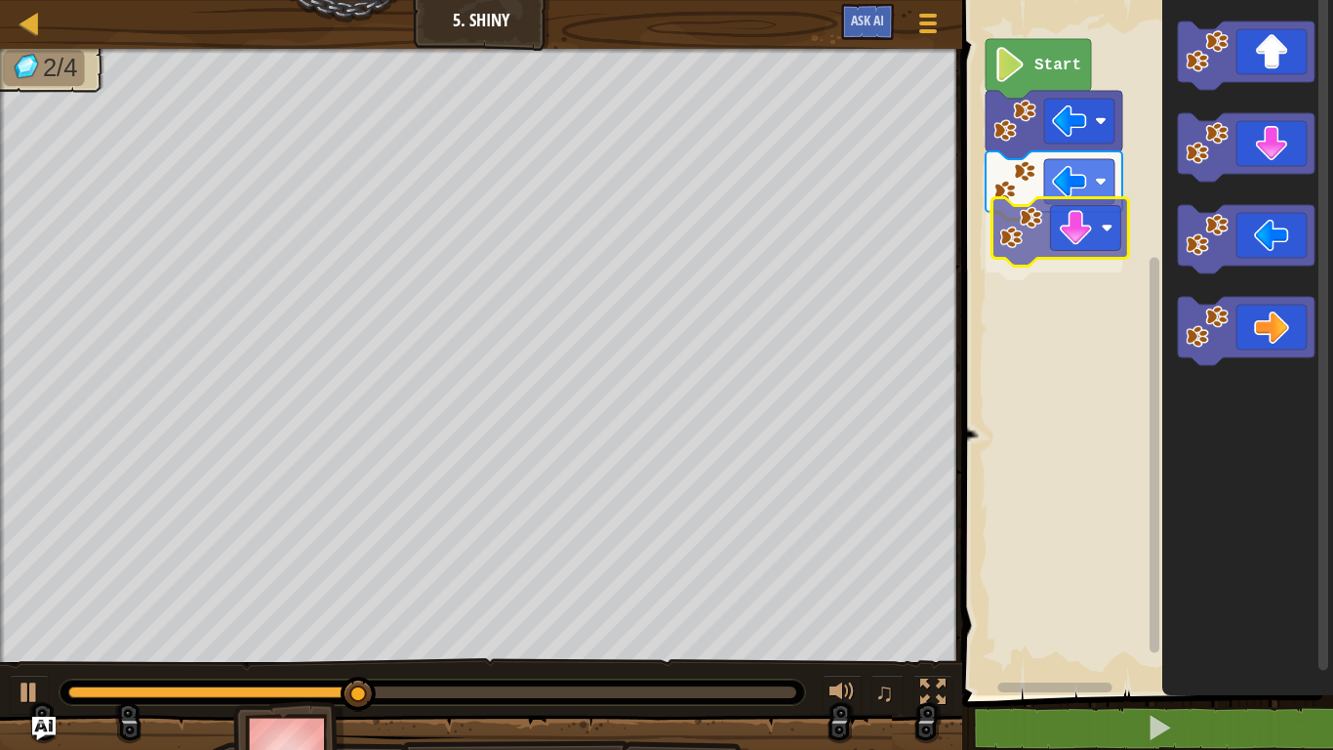
click at [1060, 231] on div "Start" at bounding box center [1145, 342] width 377 height 705
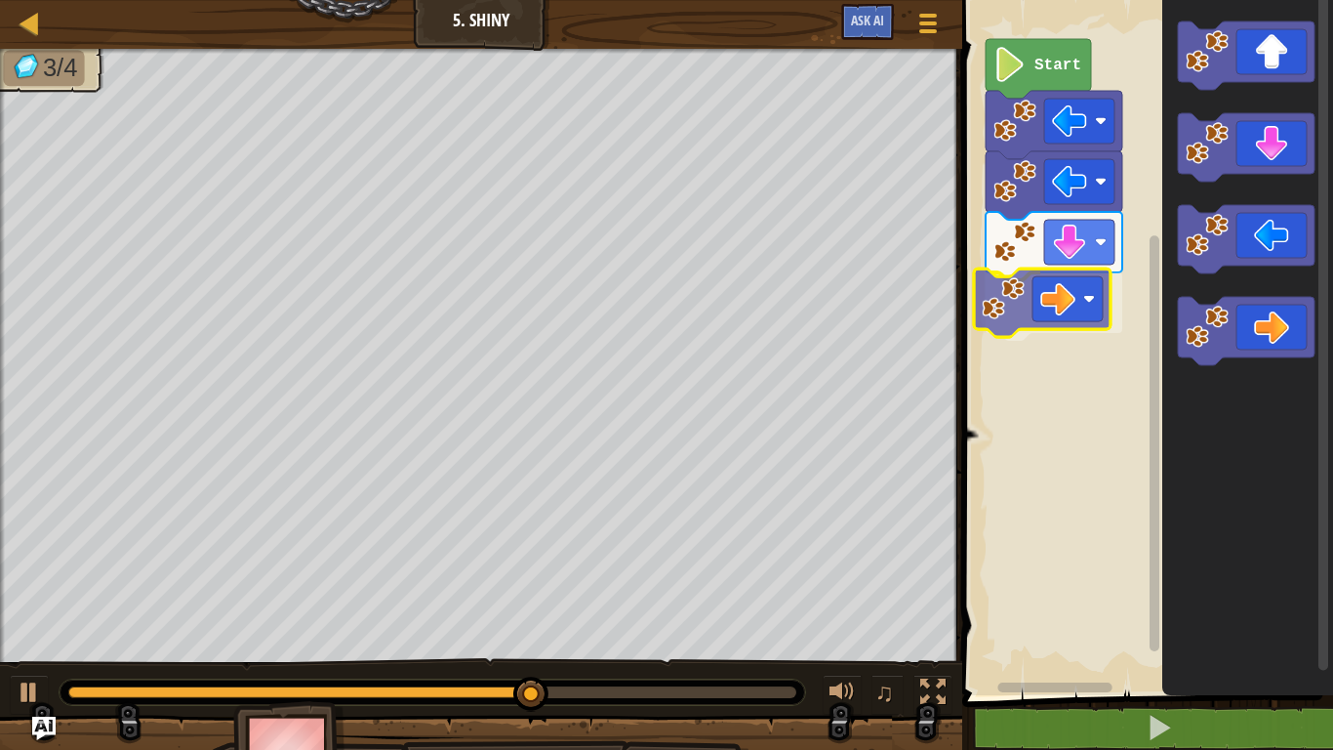
click at [1019, 294] on div "Start" at bounding box center [1145, 342] width 377 height 705
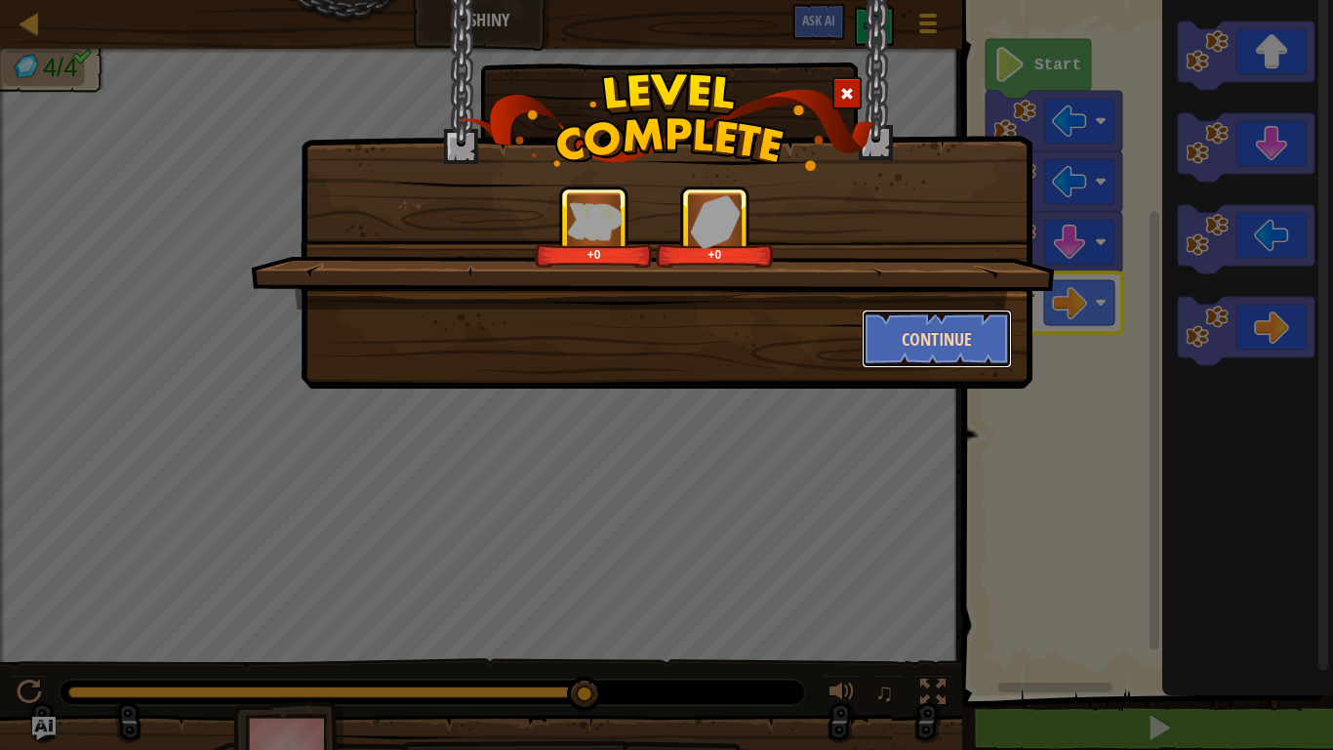
click at [936, 338] on button "Continue" at bounding box center [937, 338] width 151 height 59
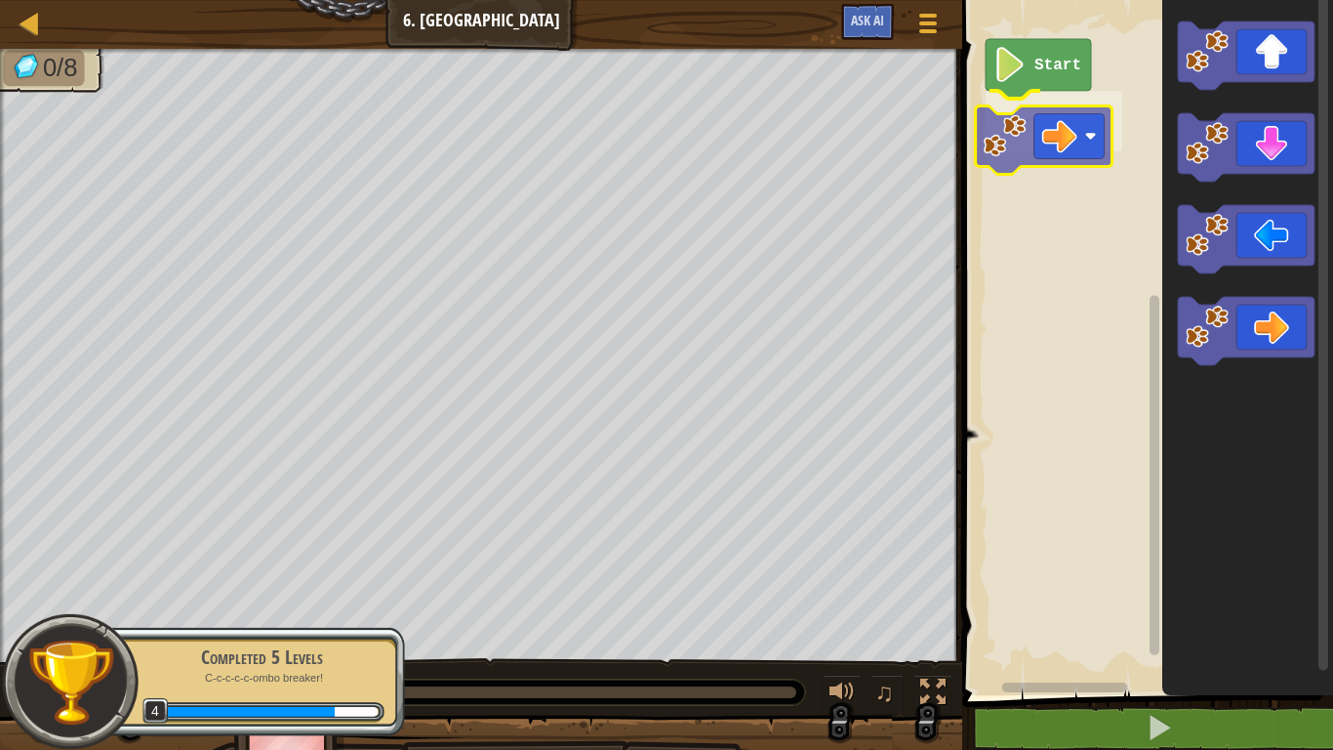
click at [981, 141] on div "Start" at bounding box center [1145, 342] width 377 height 705
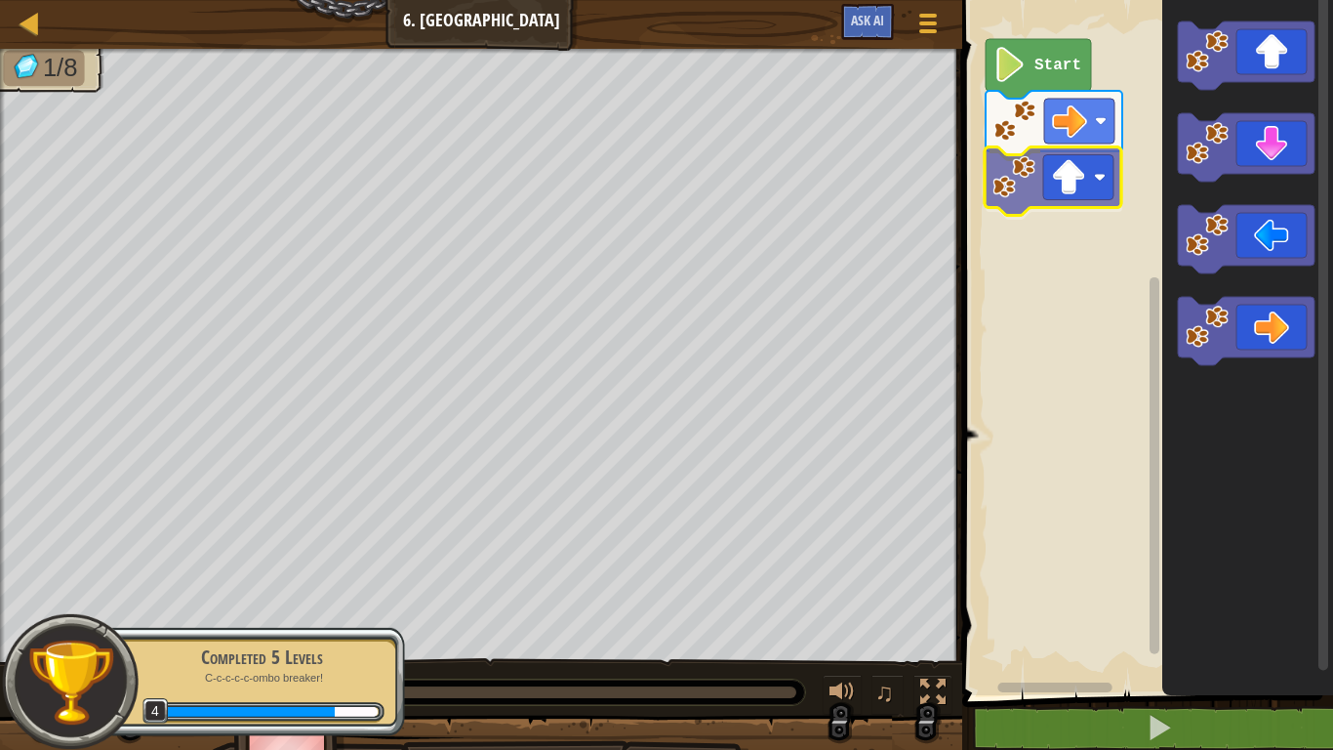
click at [1021, 188] on div "Start" at bounding box center [1145, 342] width 377 height 705
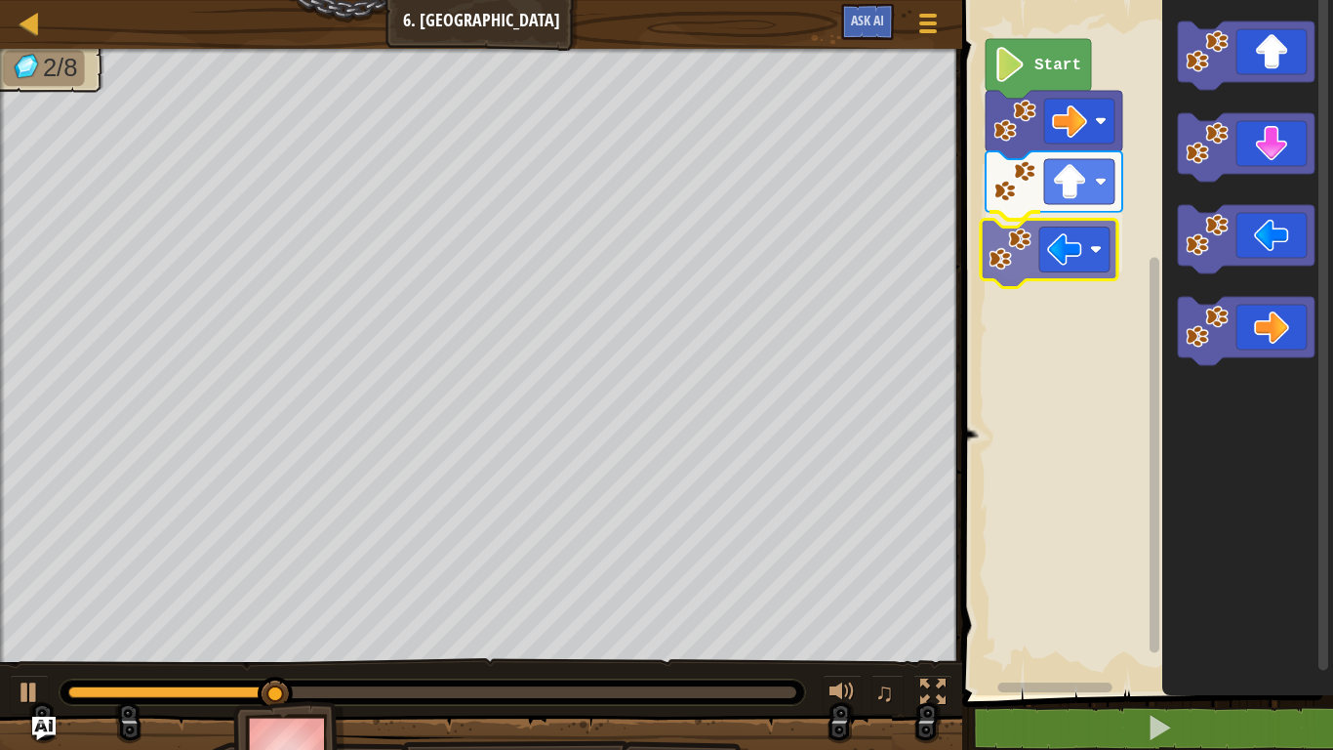
click at [1001, 248] on div "Start" at bounding box center [1145, 342] width 377 height 705
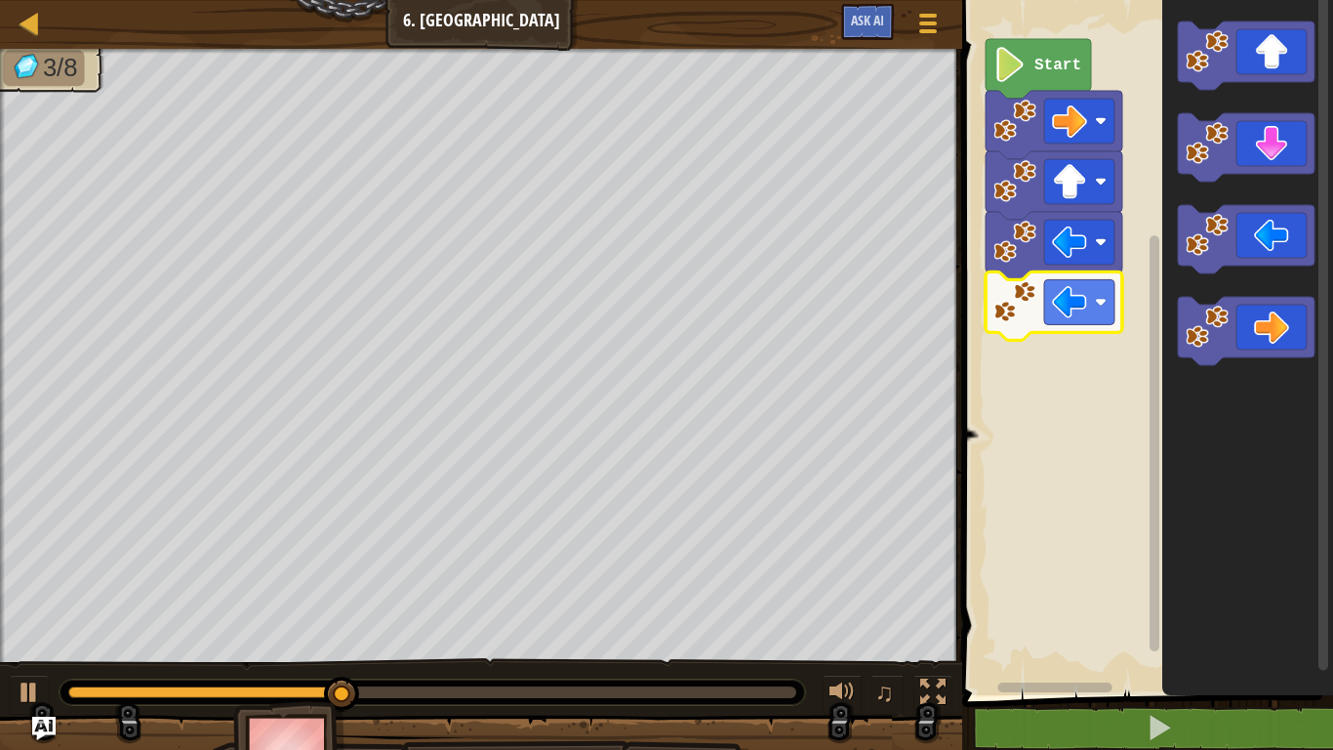
click at [997, 325] on div "Start" at bounding box center [1145, 342] width 377 height 705
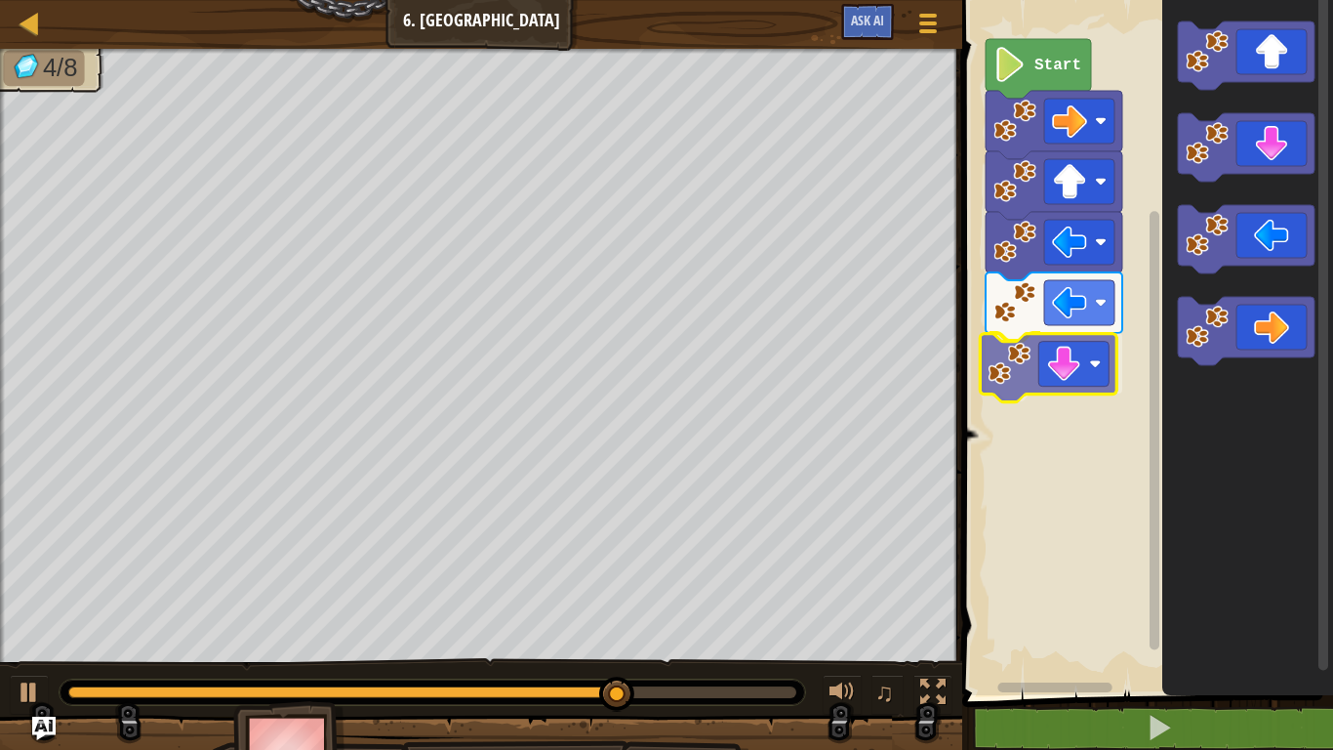
click at [1021, 377] on div "Start" at bounding box center [1145, 342] width 377 height 705
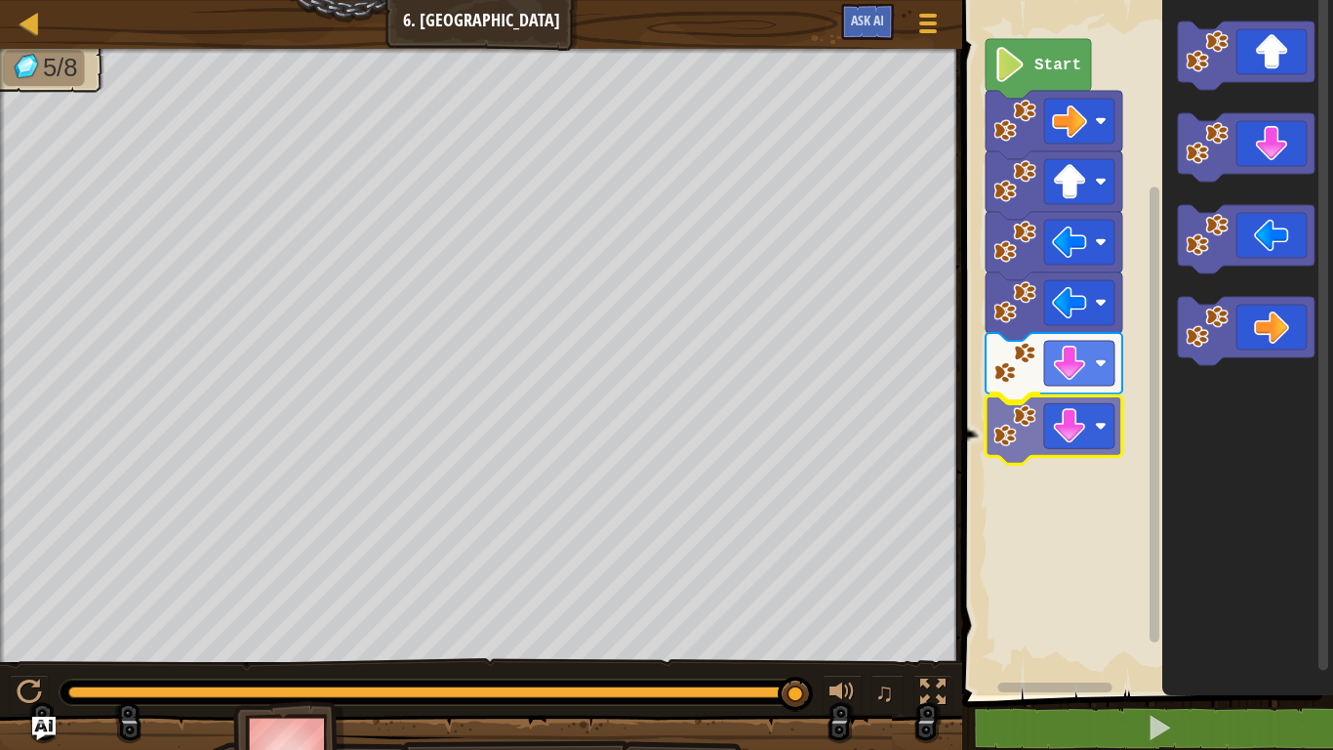
click at [1023, 418] on div "Start" at bounding box center [1145, 342] width 377 height 705
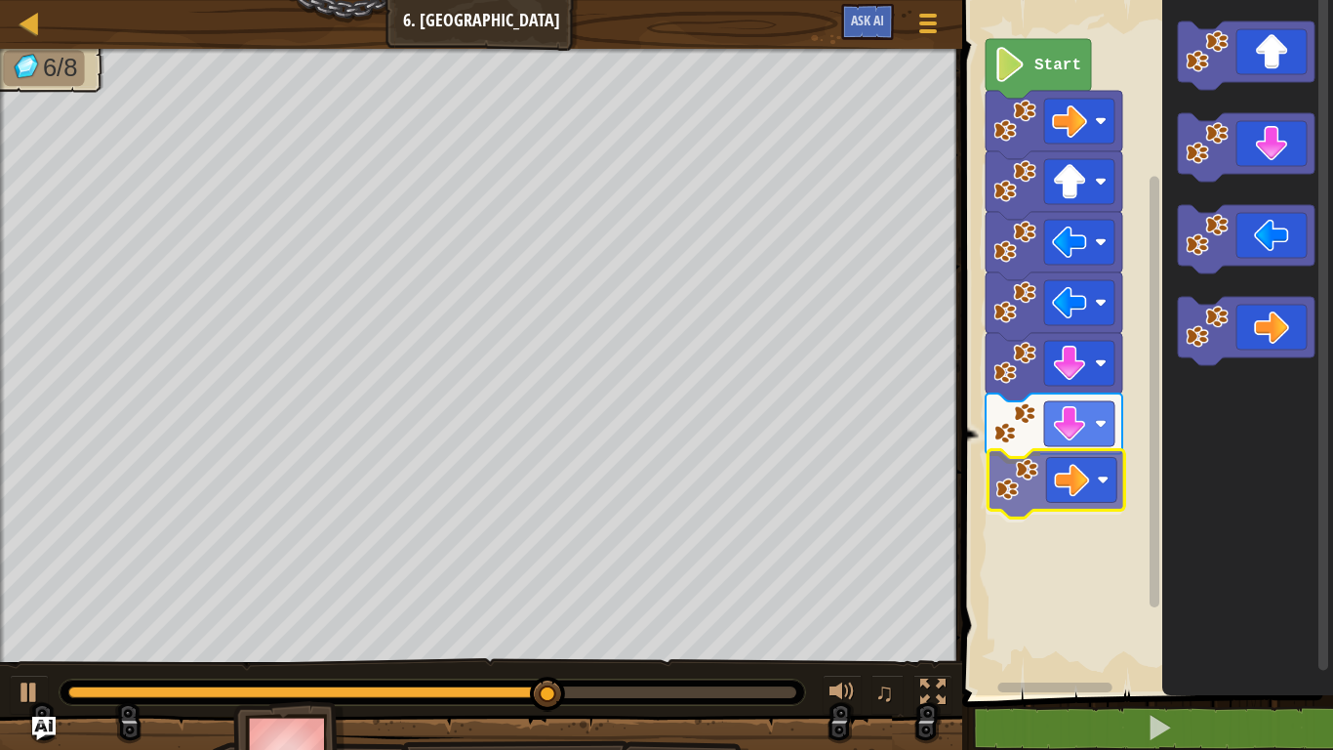
click at [1016, 481] on div "Start" at bounding box center [1145, 342] width 377 height 705
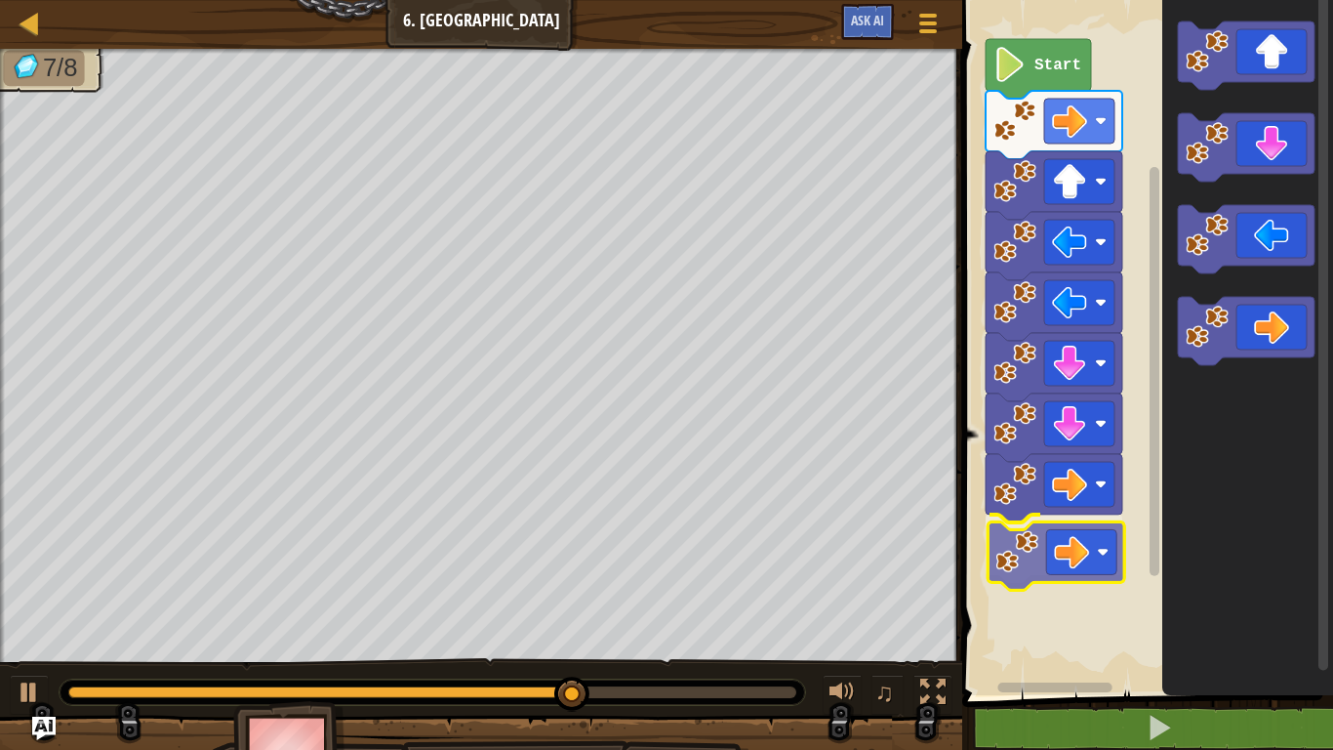
click at [1006, 553] on div "Start" at bounding box center [1145, 342] width 377 height 705
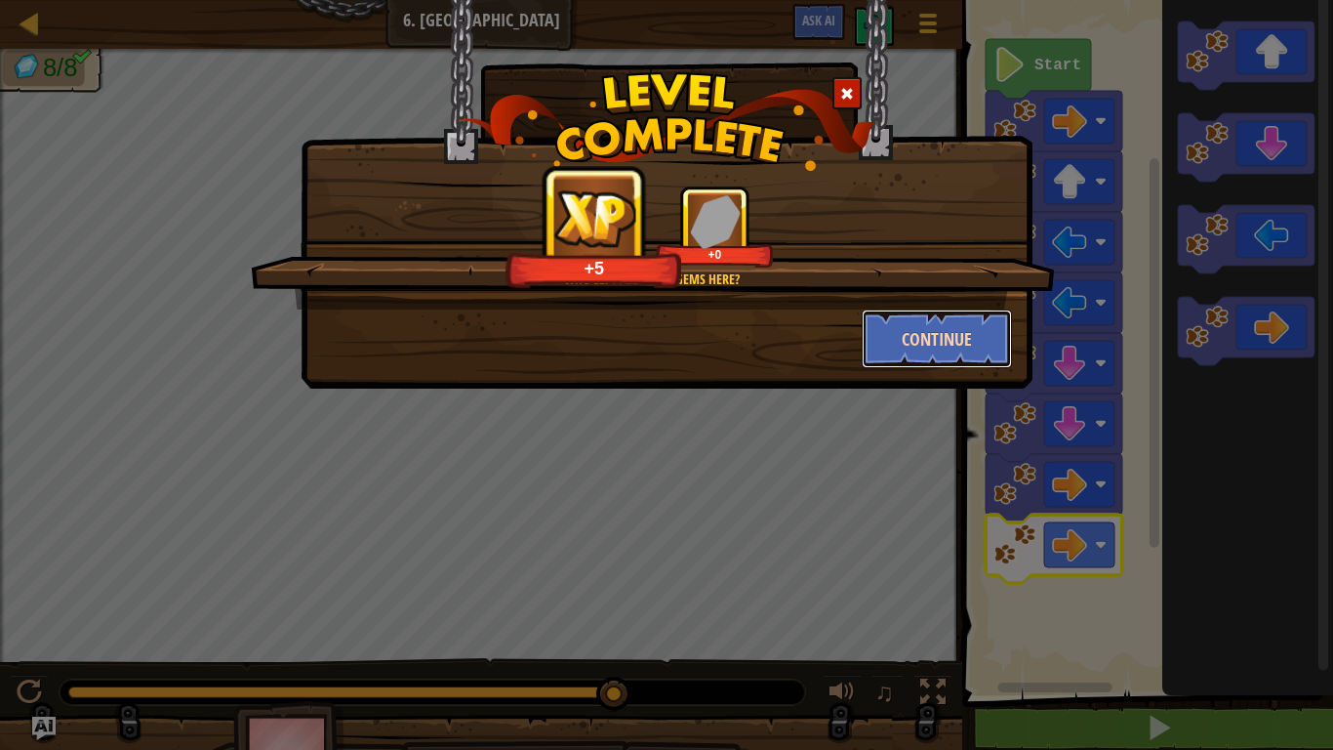
click at [954, 339] on button "Continue" at bounding box center [937, 338] width 151 height 59
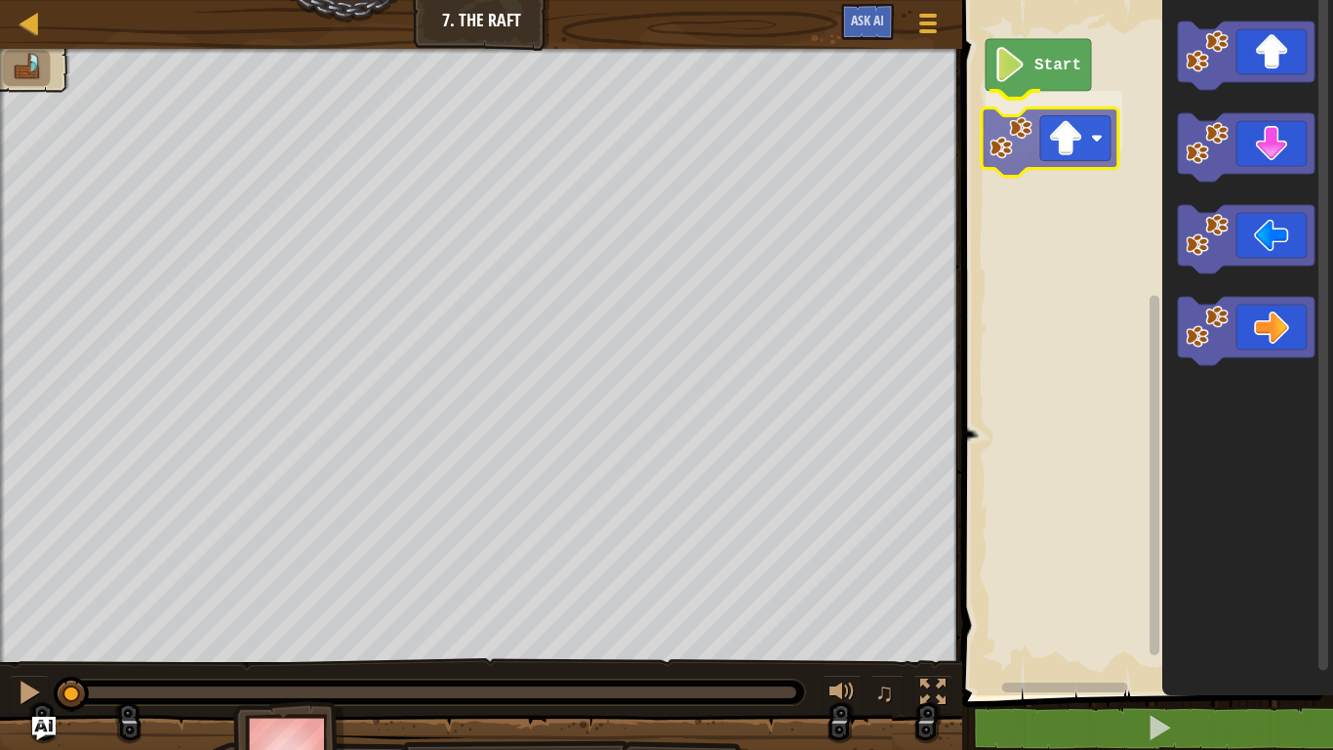
click at [1025, 166] on div "Start" at bounding box center [1145, 342] width 377 height 705
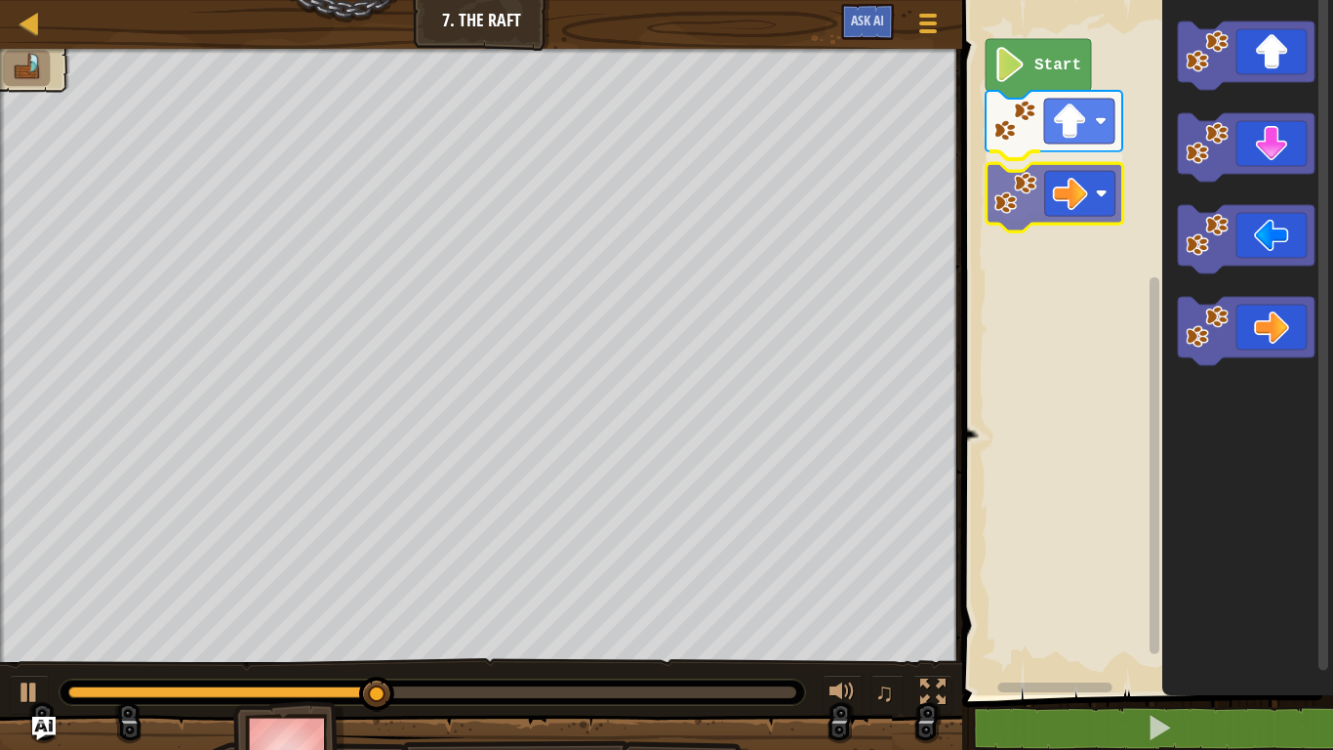
click at [1037, 172] on div "Start" at bounding box center [1145, 342] width 377 height 705
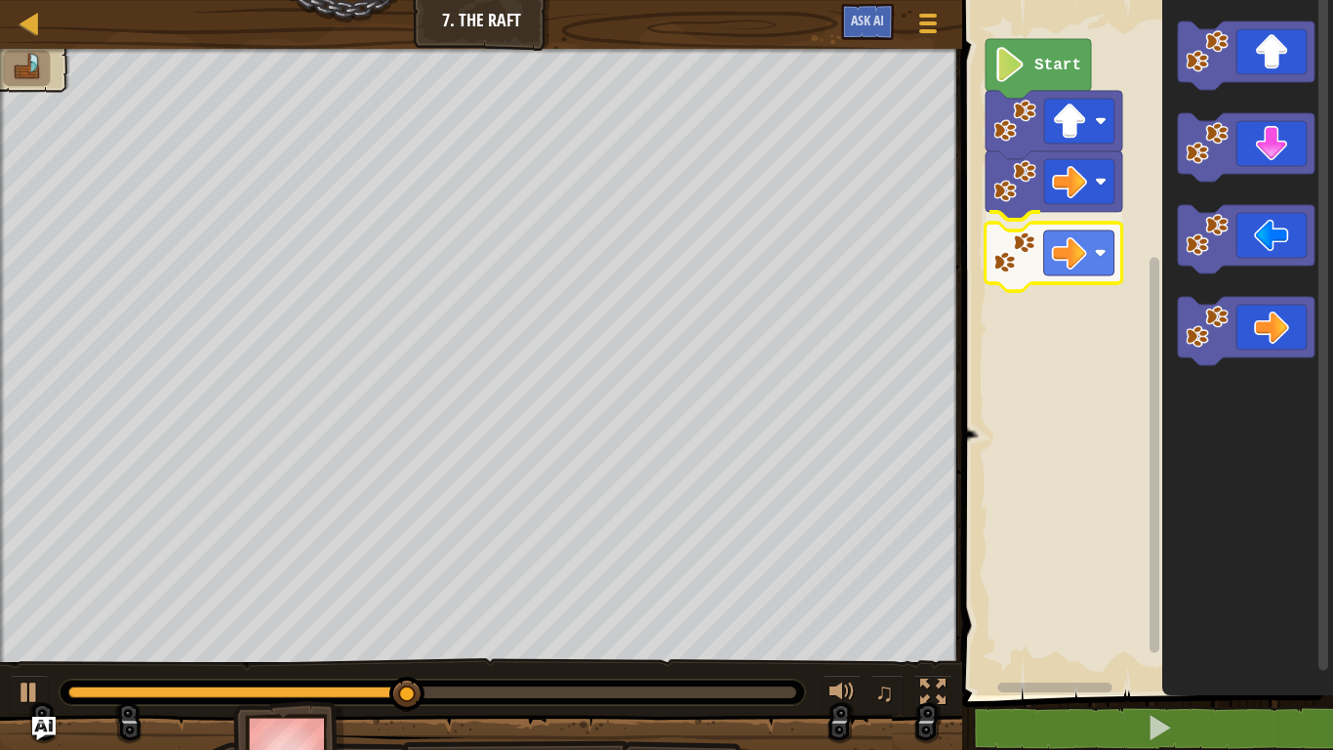
click at [1034, 233] on div "Start" at bounding box center [1145, 342] width 377 height 705
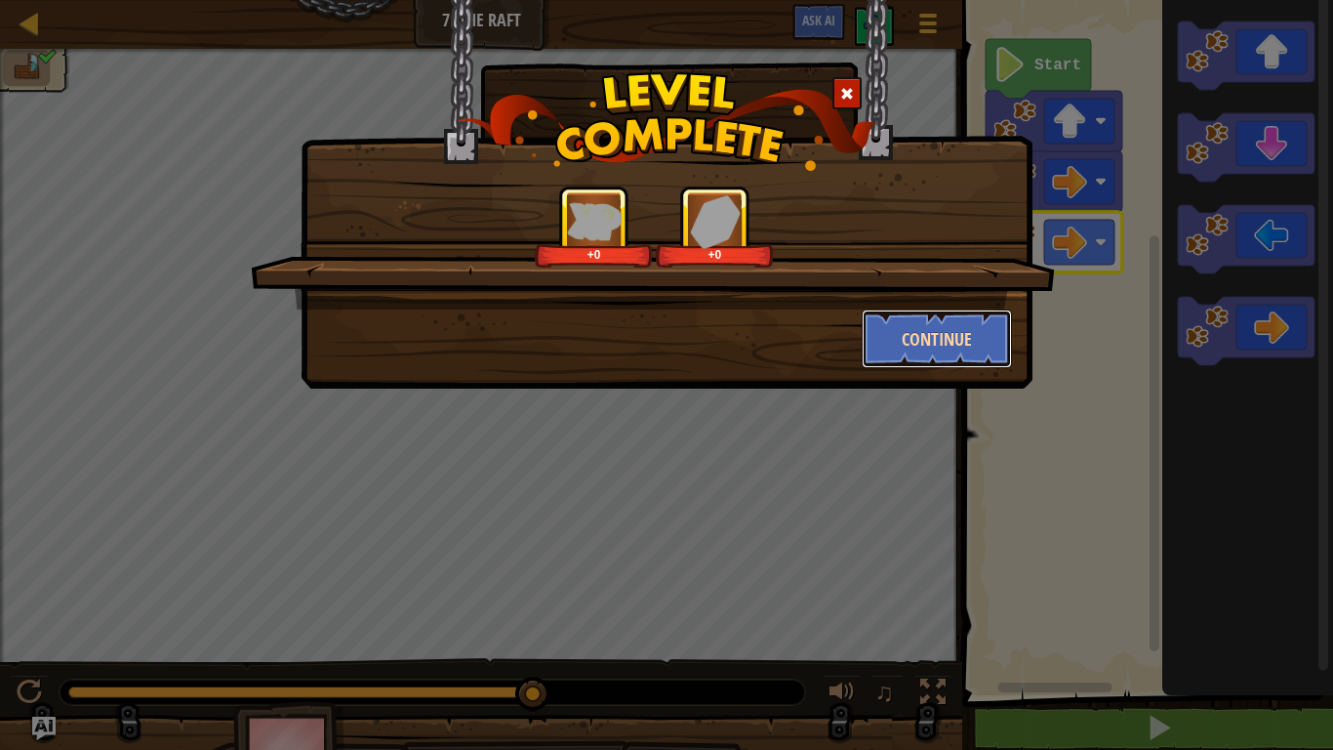
click at [921, 332] on button "Continue" at bounding box center [937, 338] width 151 height 59
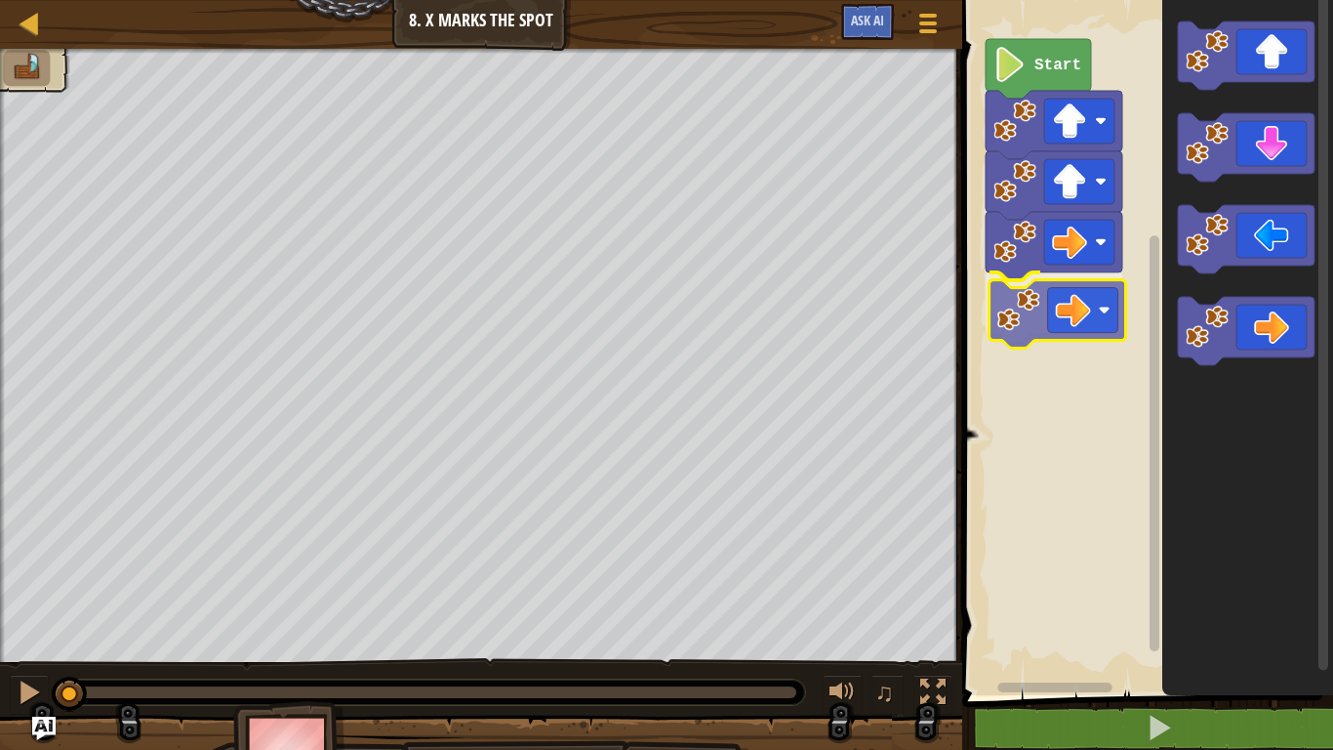
click at [1043, 313] on div "Start" at bounding box center [1145, 342] width 377 height 705
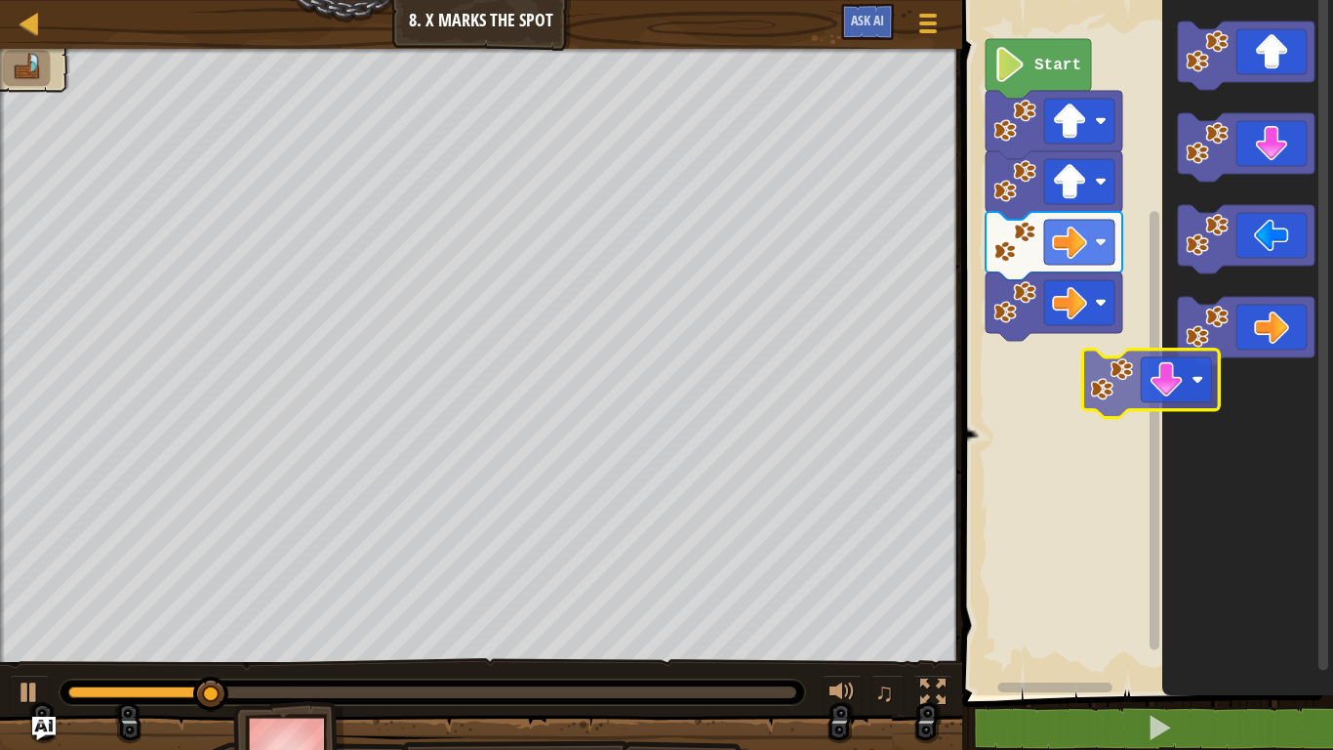
click at [1101, 392] on div "Start" at bounding box center [1145, 342] width 377 height 705
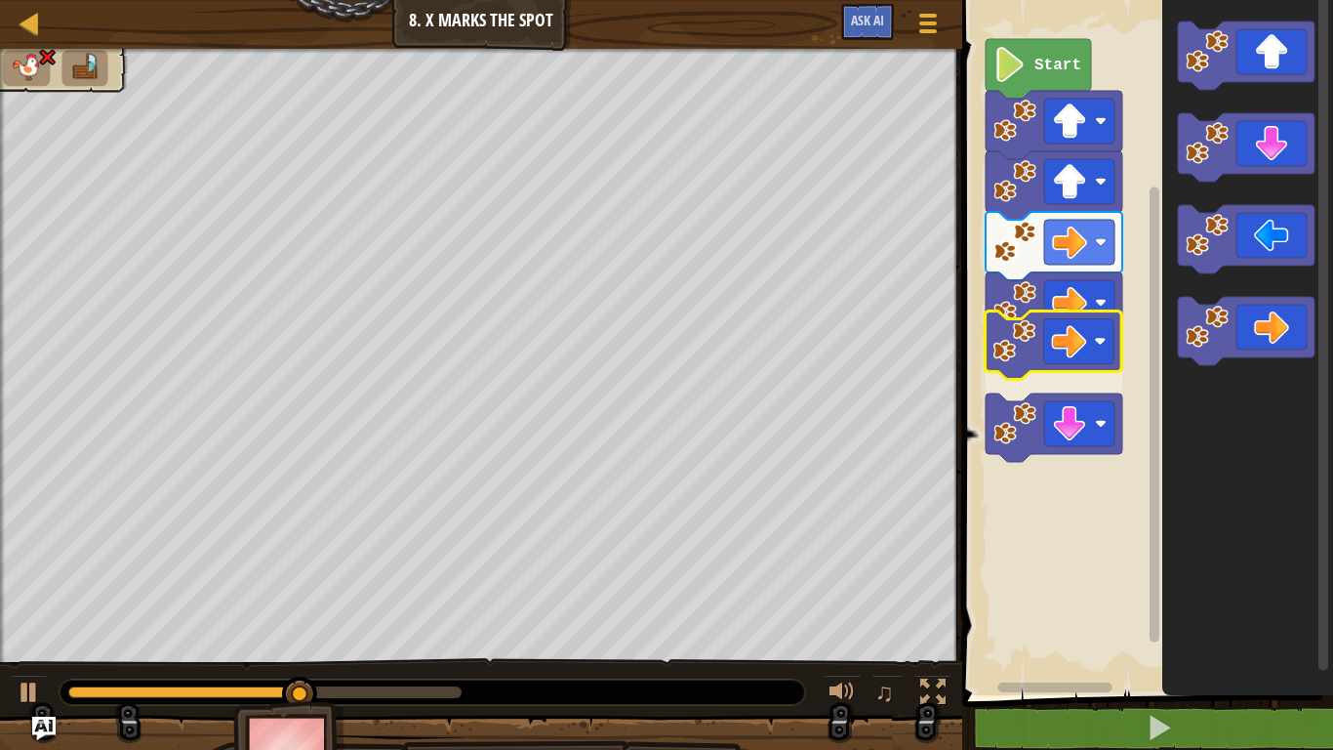
click at [1018, 360] on div "Start" at bounding box center [1145, 342] width 377 height 705
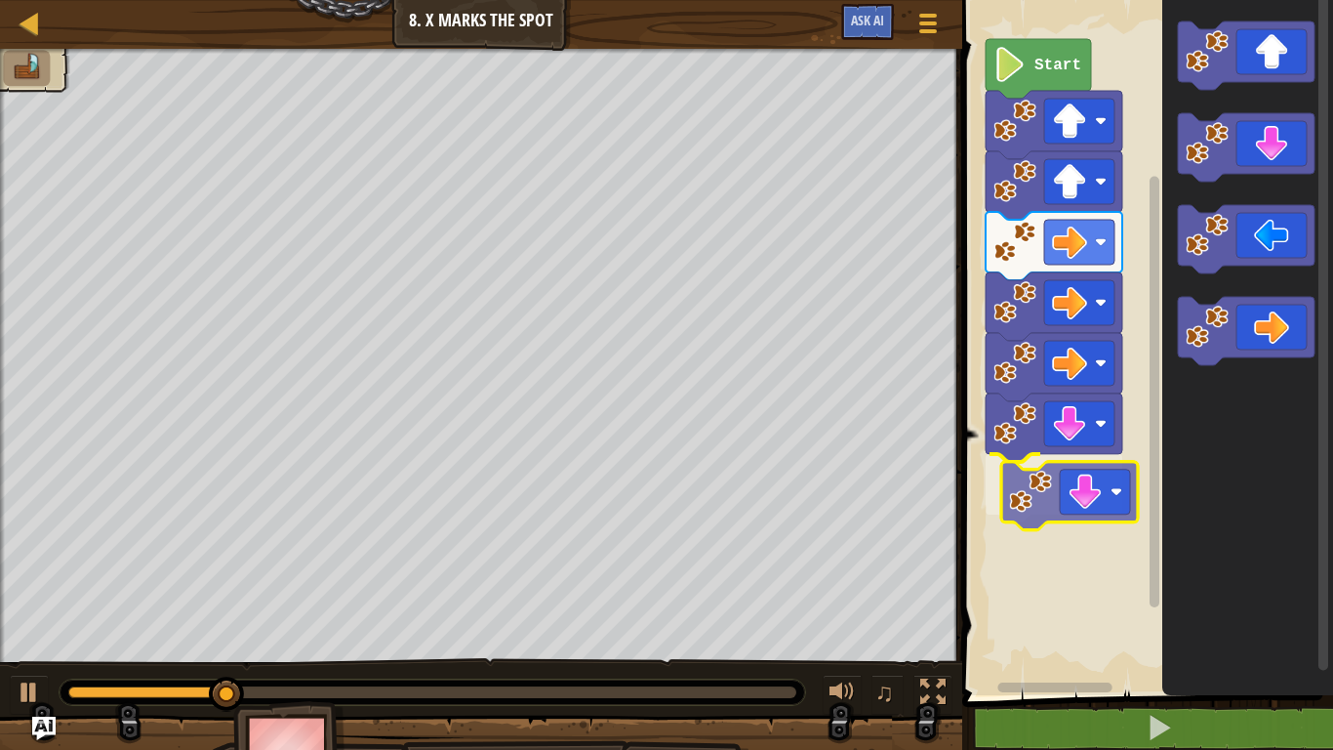
click at [1073, 510] on div "Start" at bounding box center [1145, 342] width 377 height 705
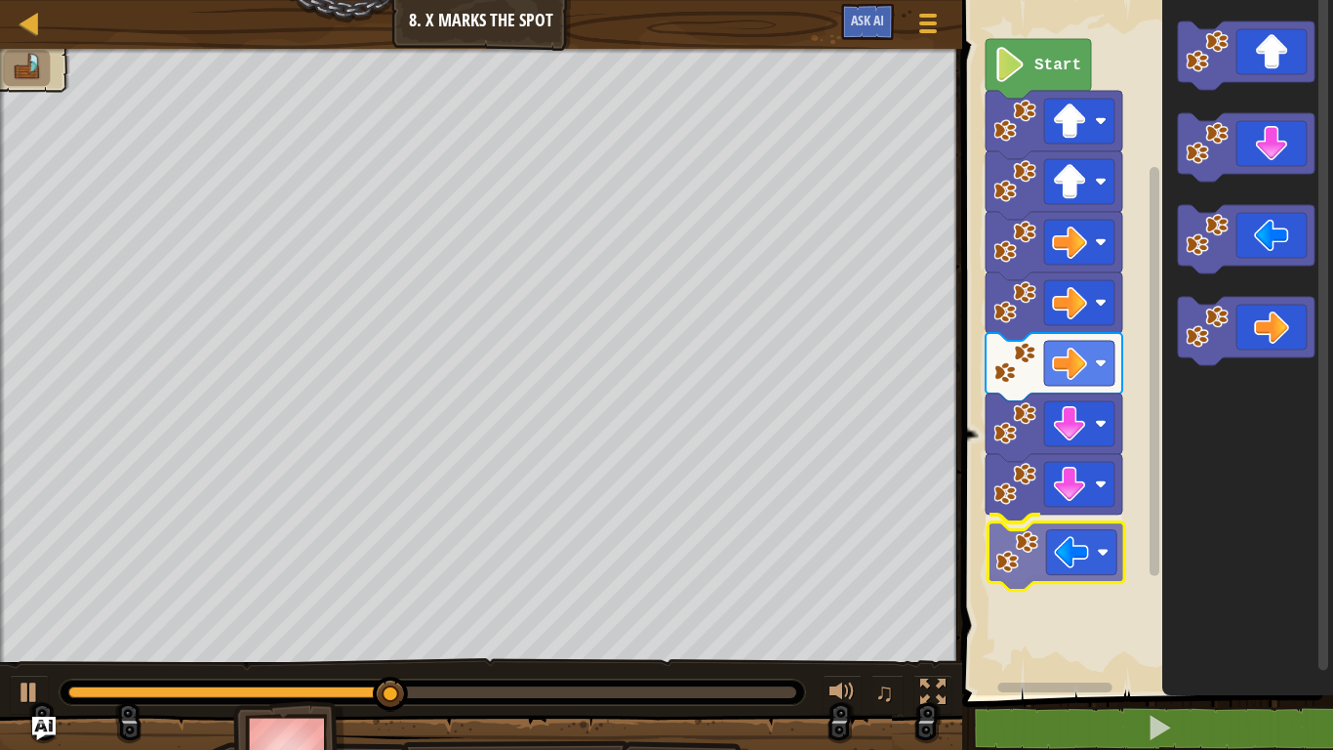
click at [1036, 570] on div "Start" at bounding box center [1145, 342] width 377 height 705
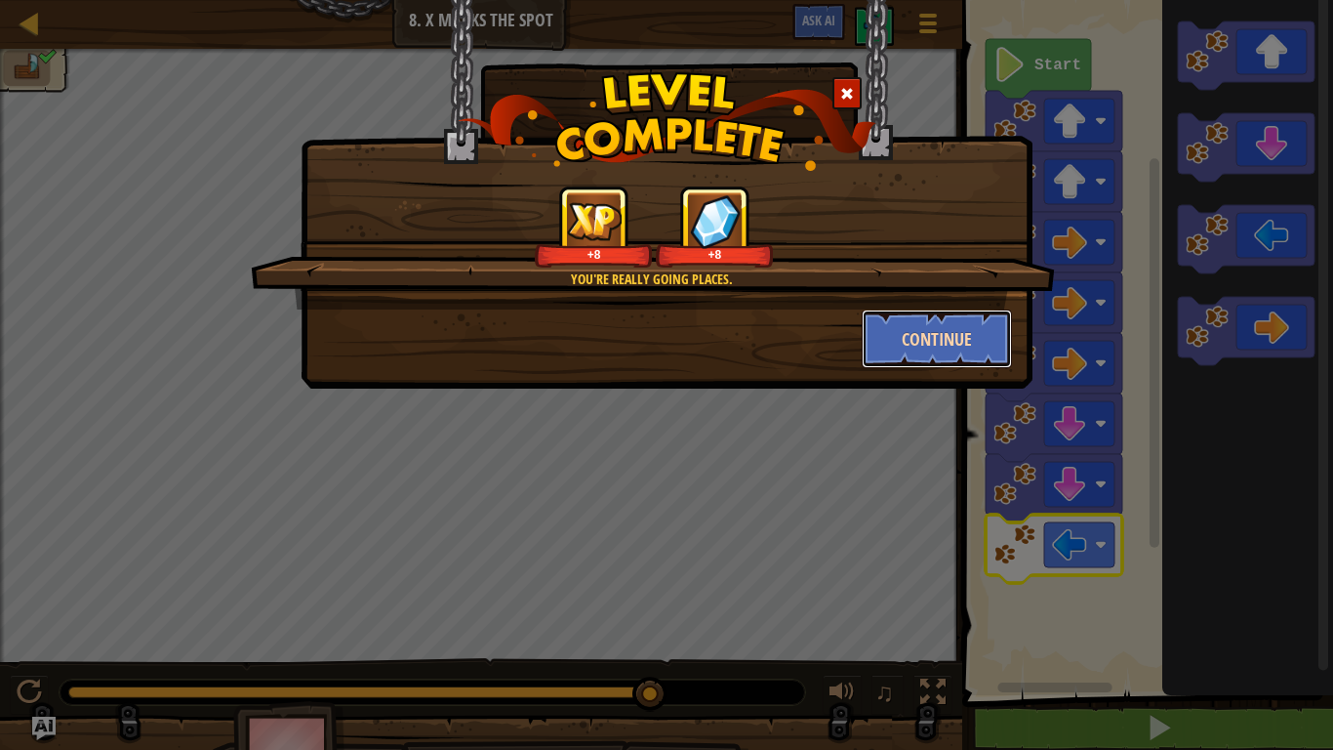
click at [897, 343] on button "Continue" at bounding box center [937, 338] width 151 height 59
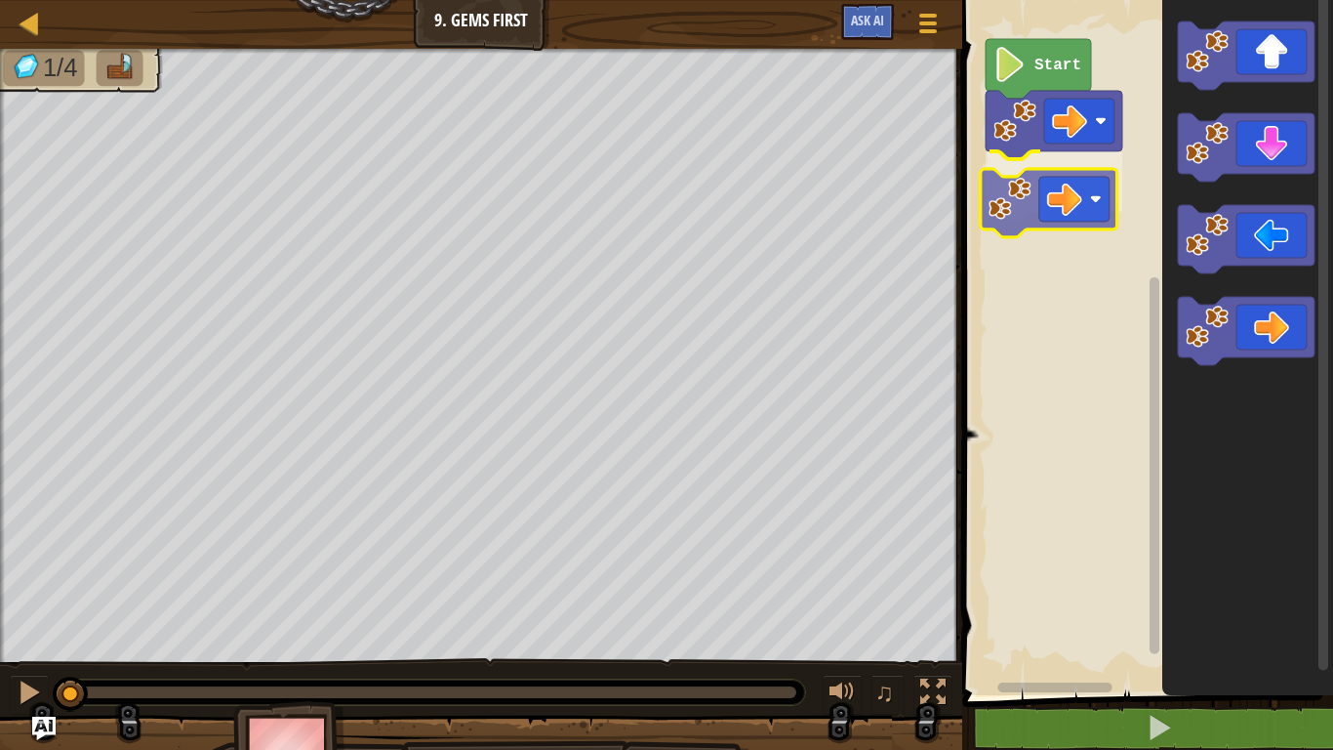
click at [1020, 199] on div "Start" at bounding box center [1145, 342] width 377 height 705
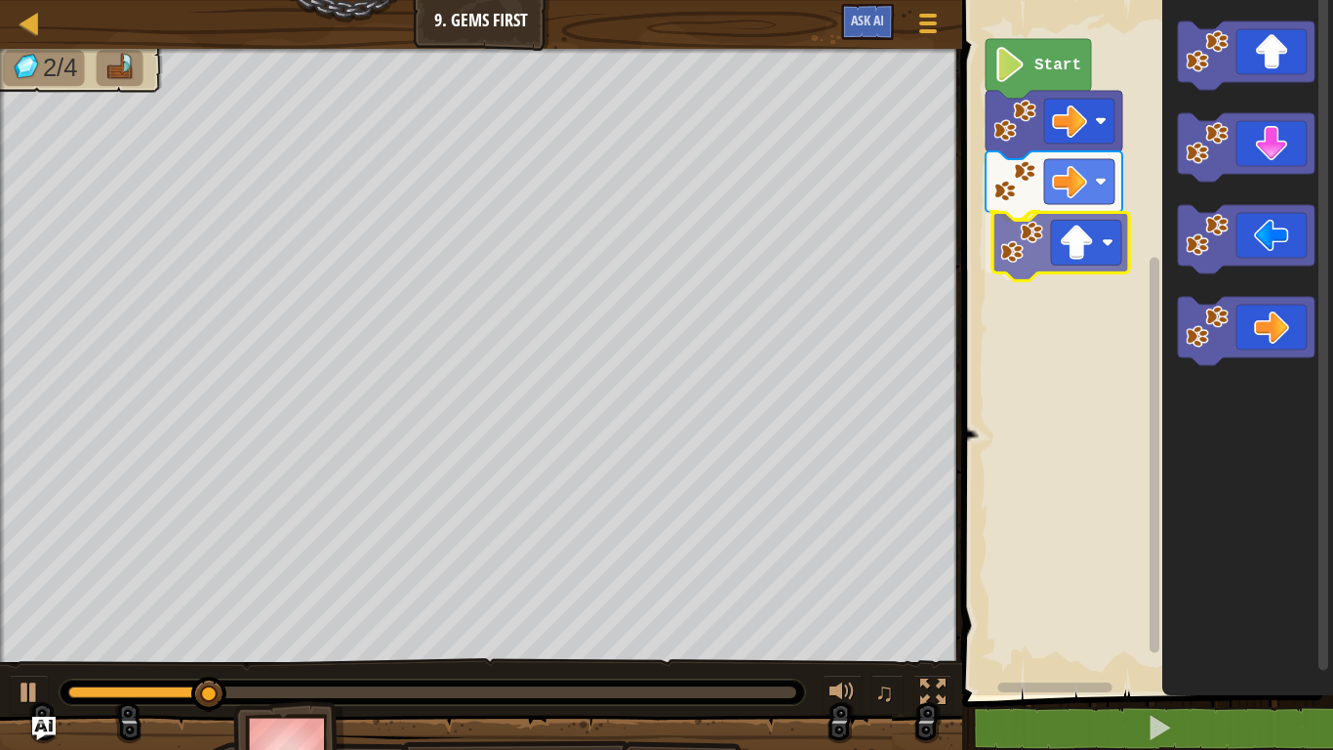
click at [1032, 246] on div "Start" at bounding box center [1145, 342] width 377 height 705
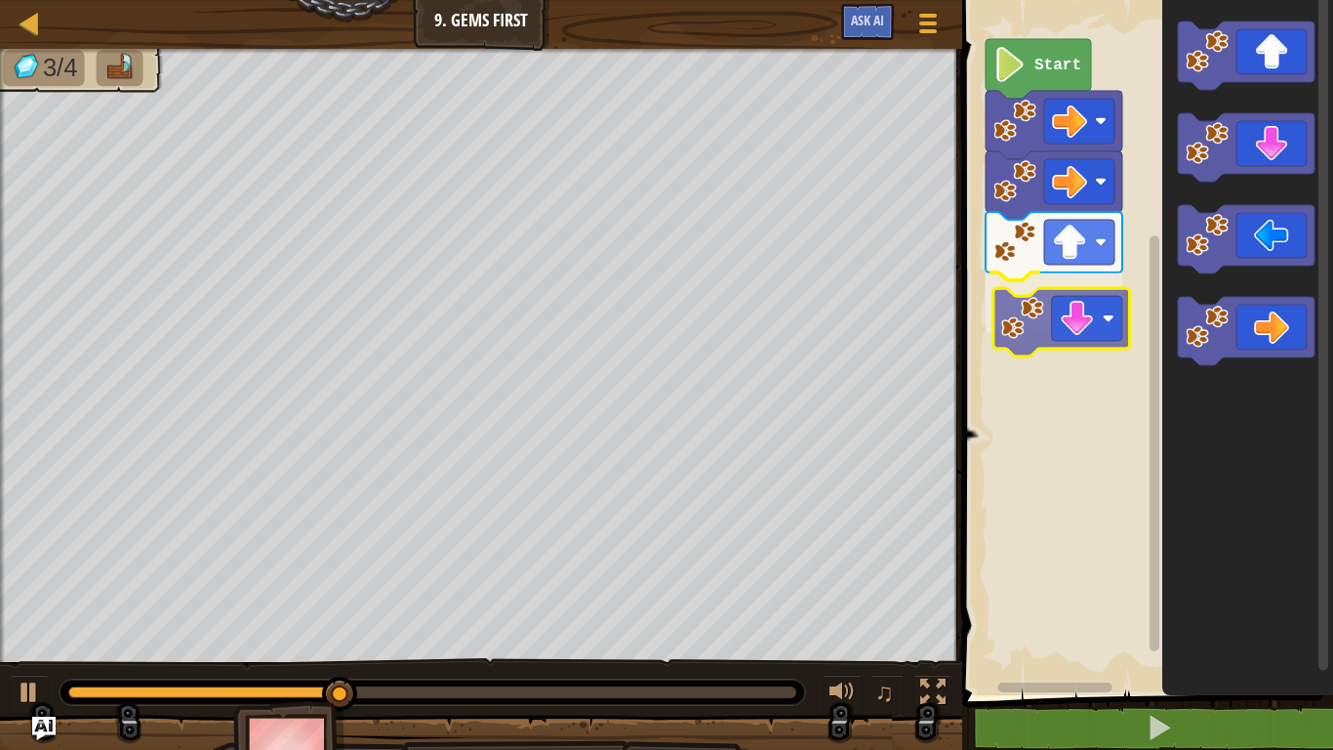
click at [1039, 308] on div "Start" at bounding box center [1145, 342] width 377 height 705
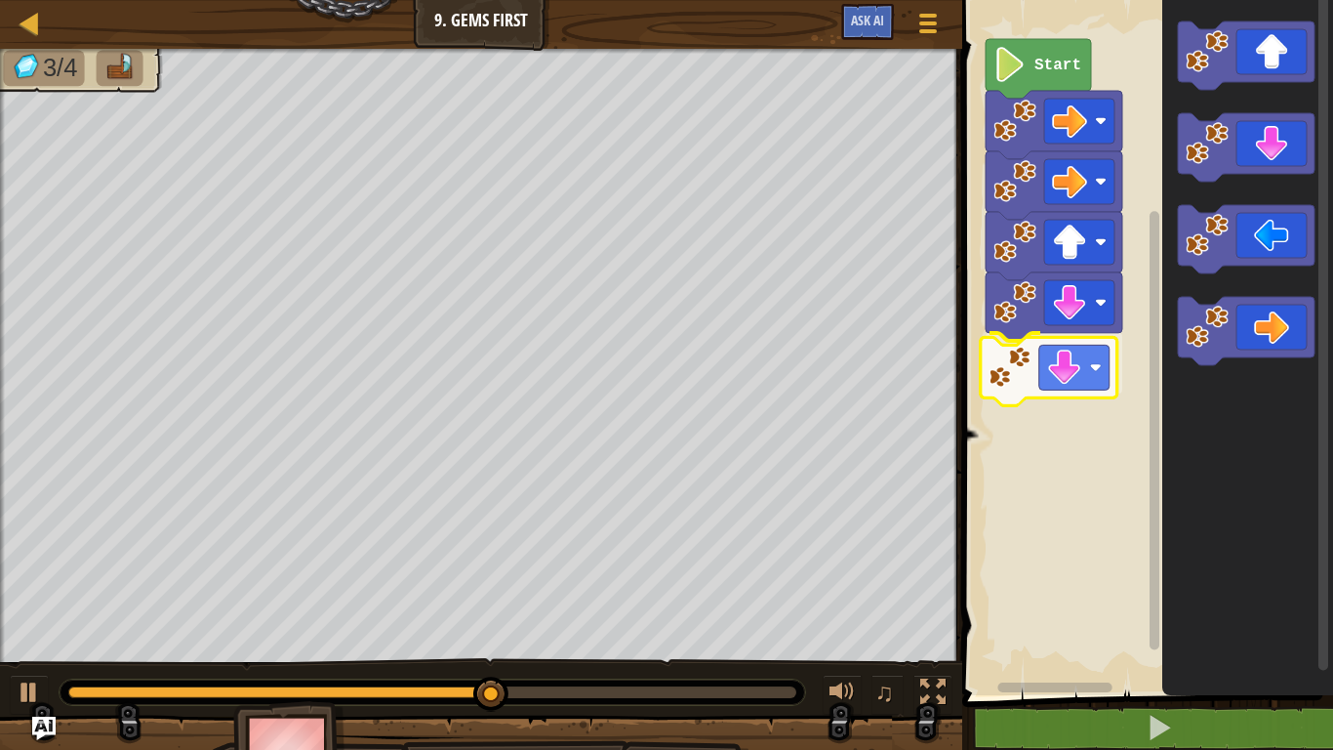
click at [1006, 389] on div "Start" at bounding box center [1145, 342] width 377 height 705
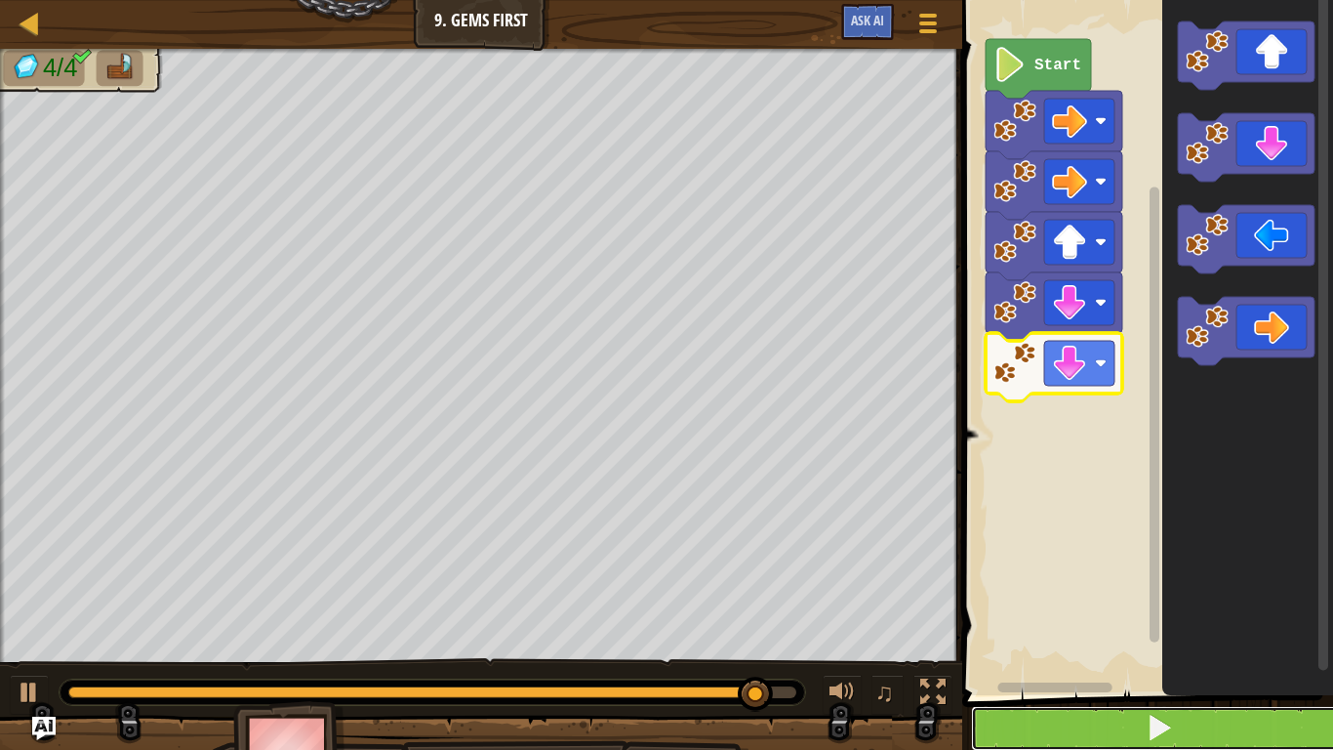
click at [1141, 729] on button at bounding box center [1159, 728] width 377 height 45
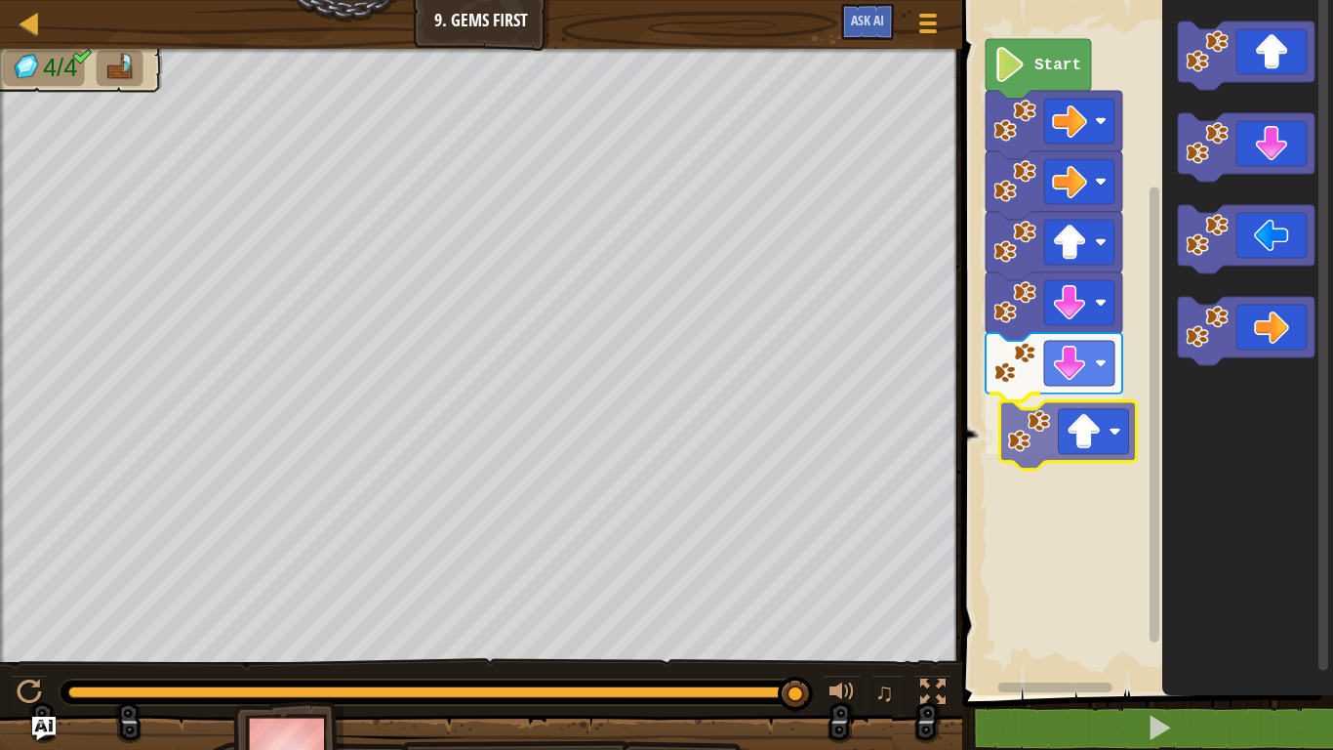
click at [1055, 434] on div "Start" at bounding box center [1145, 342] width 377 height 705
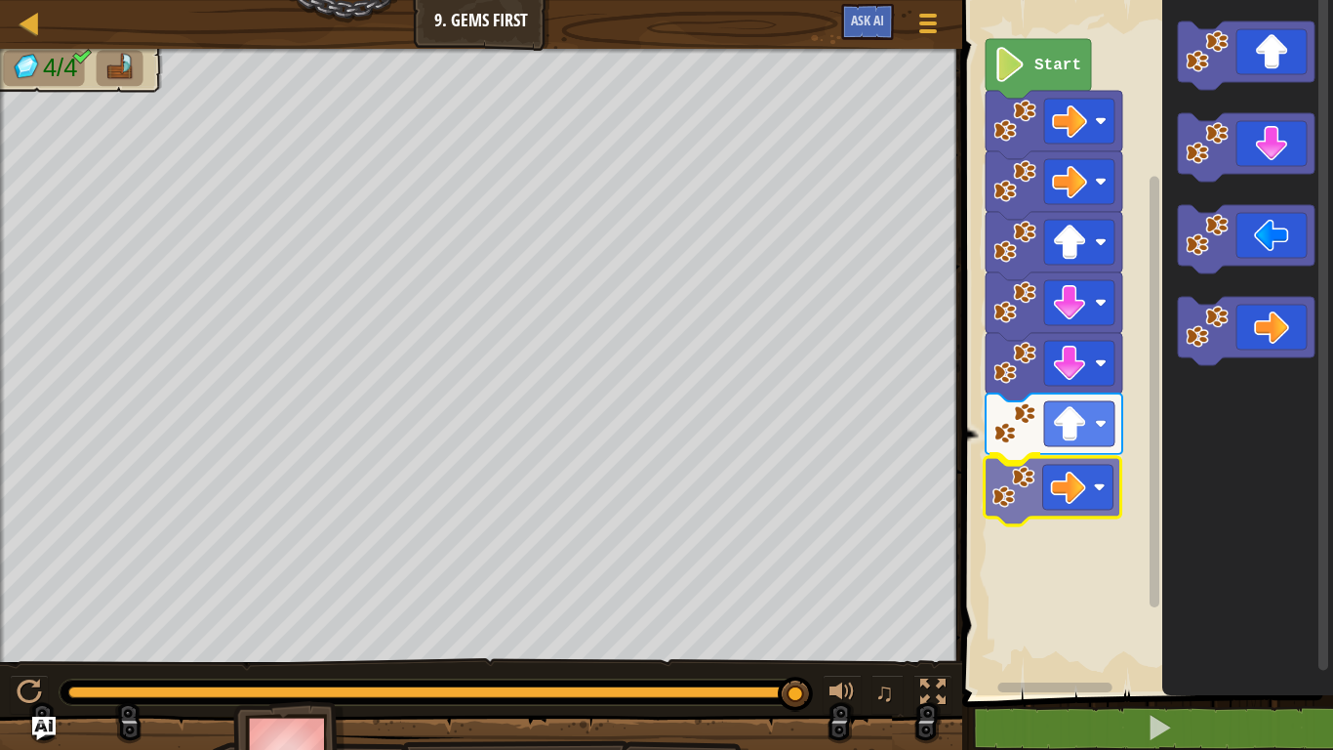
click at [1024, 523] on div "Start" at bounding box center [1145, 342] width 377 height 705
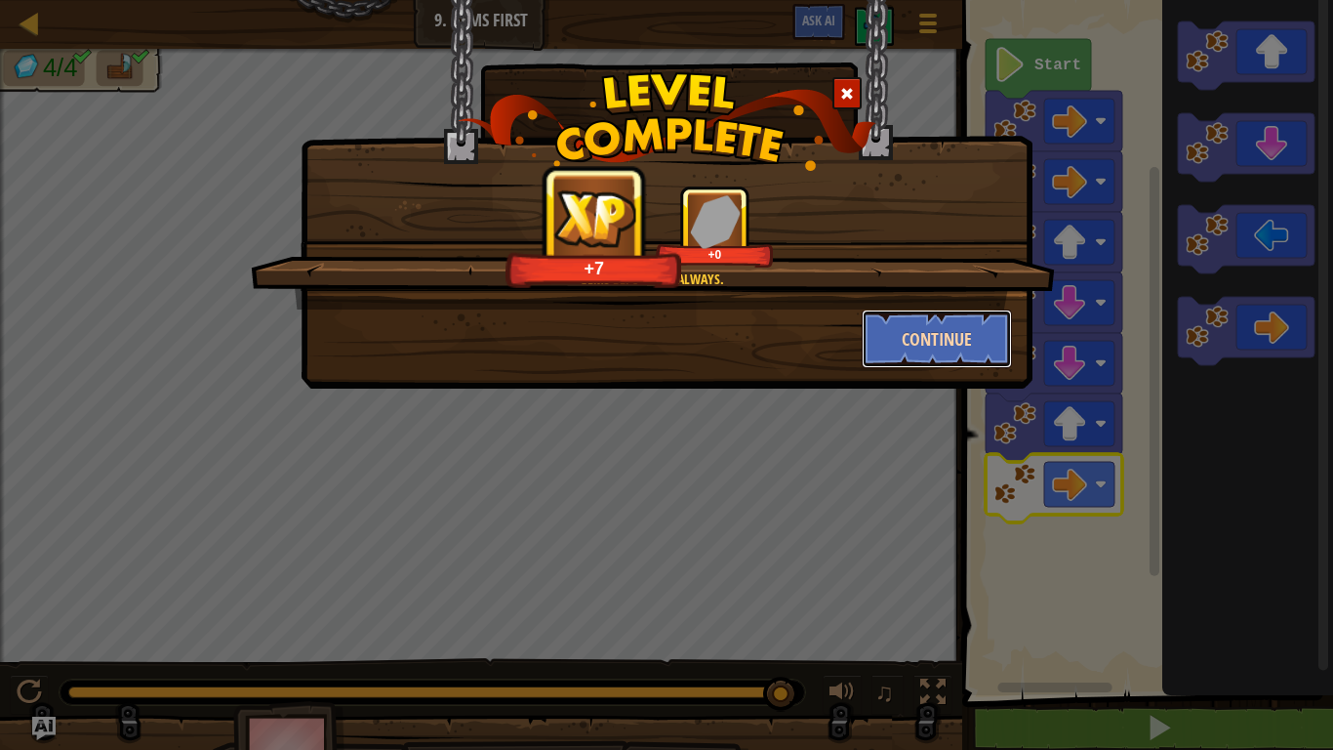
click at [942, 333] on button "Continue" at bounding box center [937, 338] width 151 height 59
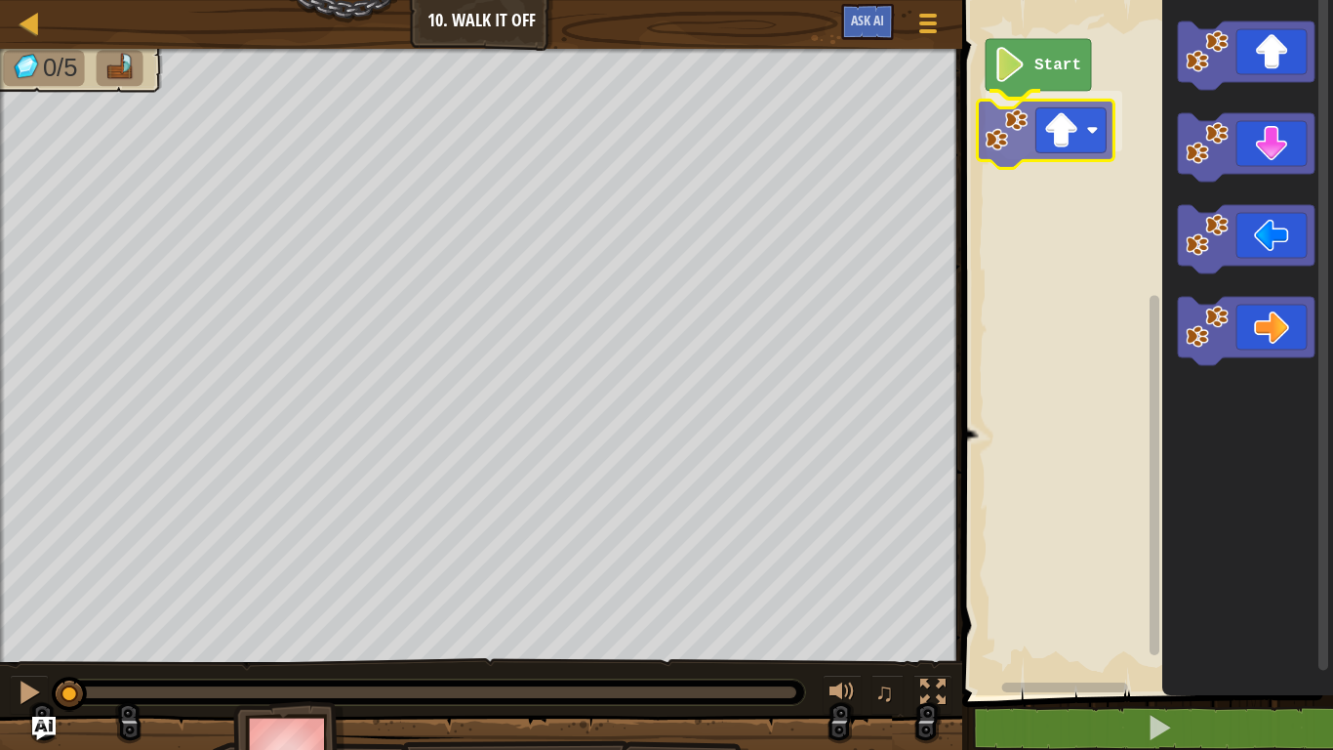
click at [1020, 131] on div "Start" at bounding box center [1145, 342] width 377 height 705
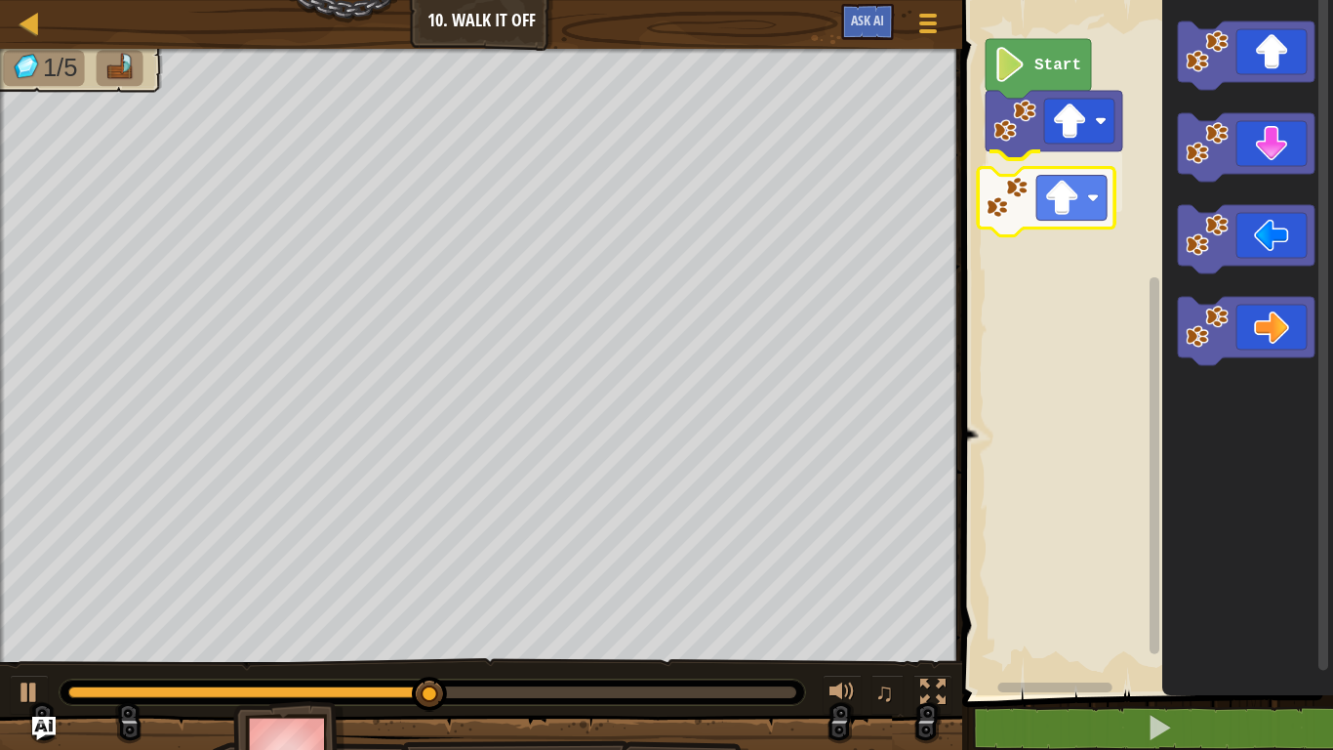
click at [1039, 195] on div "Start" at bounding box center [1145, 342] width 377 height 705
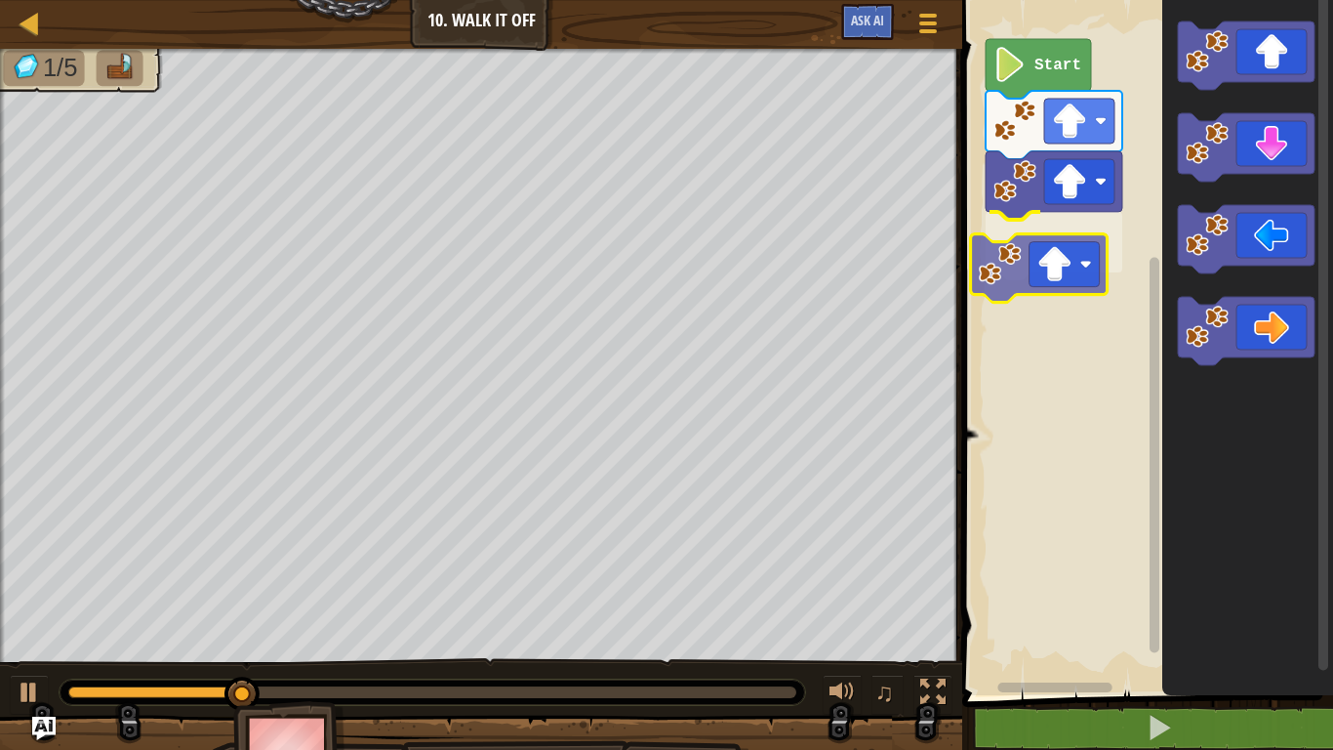
click at [1013, 265] on div "Start" at bounding box center [1145, 342] width 377 height 705
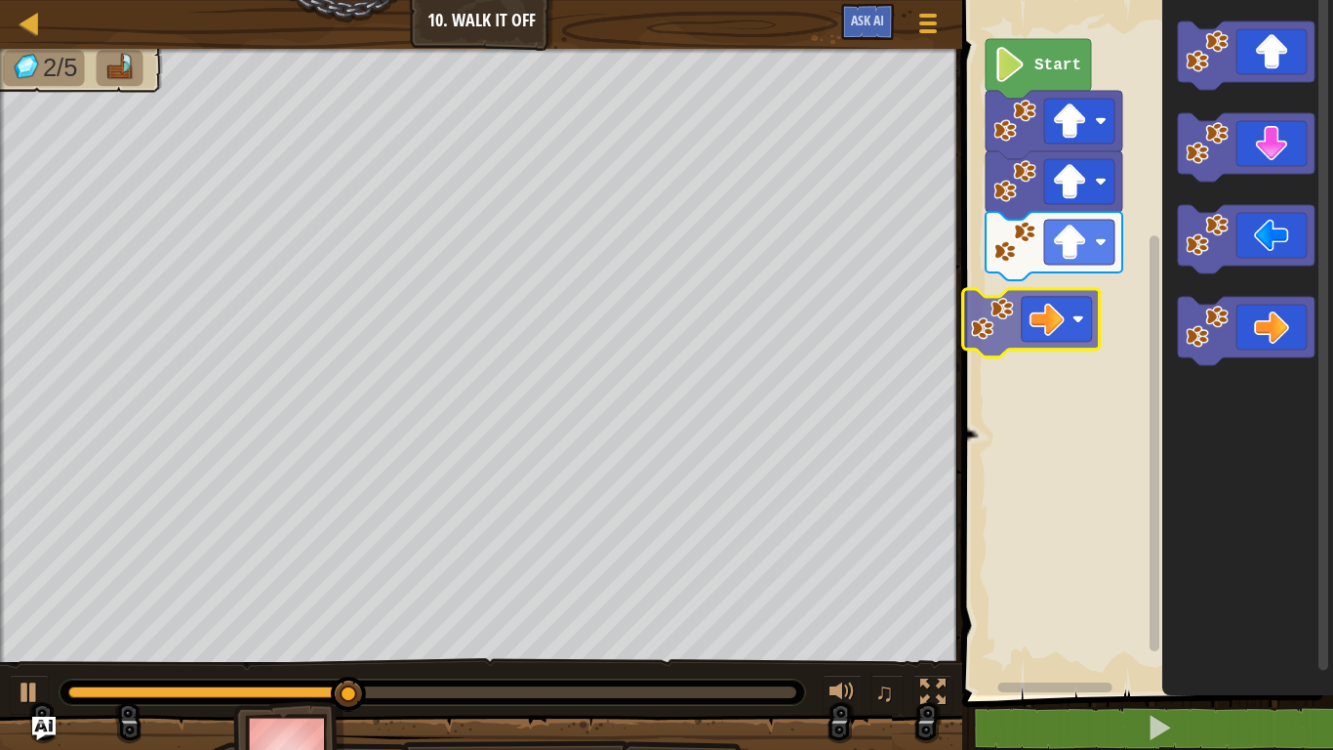
click at [1001, 322] on div "Start" at bounding box center [1145, 342] width 377 height 705
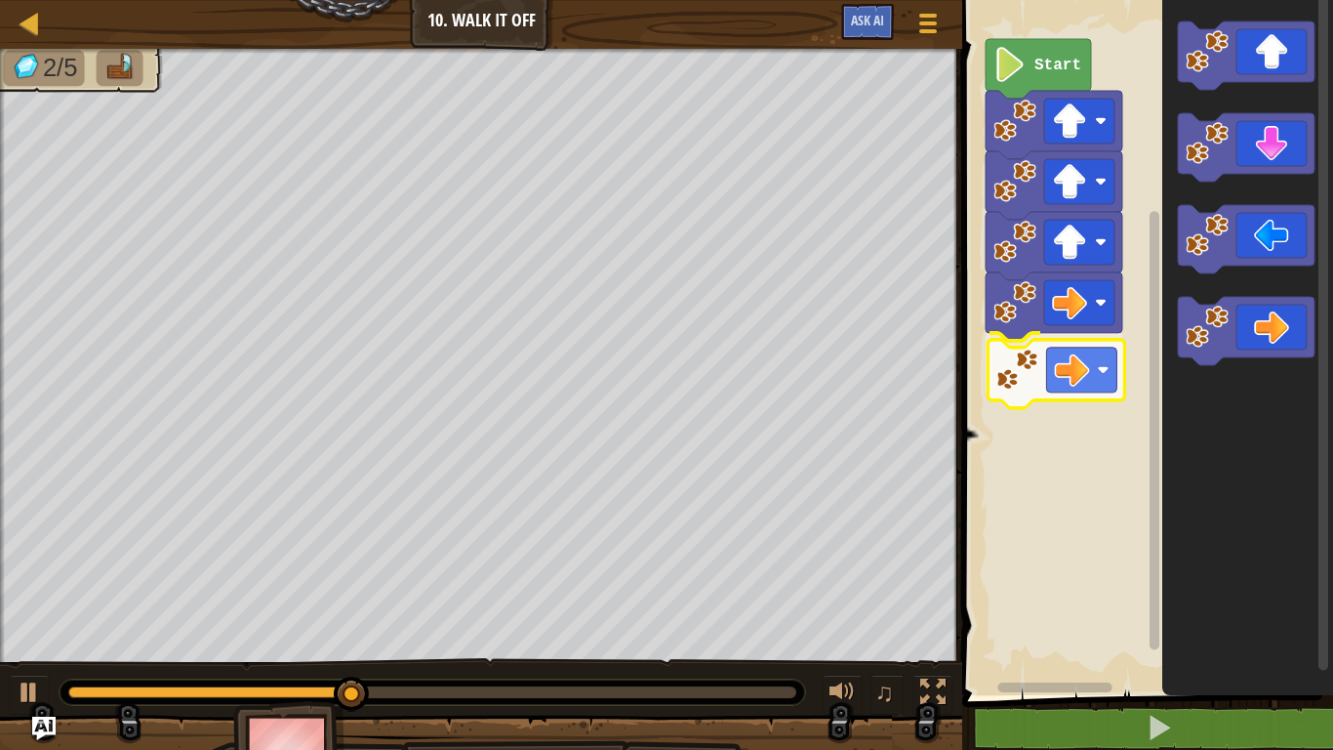
click at [1036, 384] on div "Start" at bounding box center [1145, 342] width 377 height 705
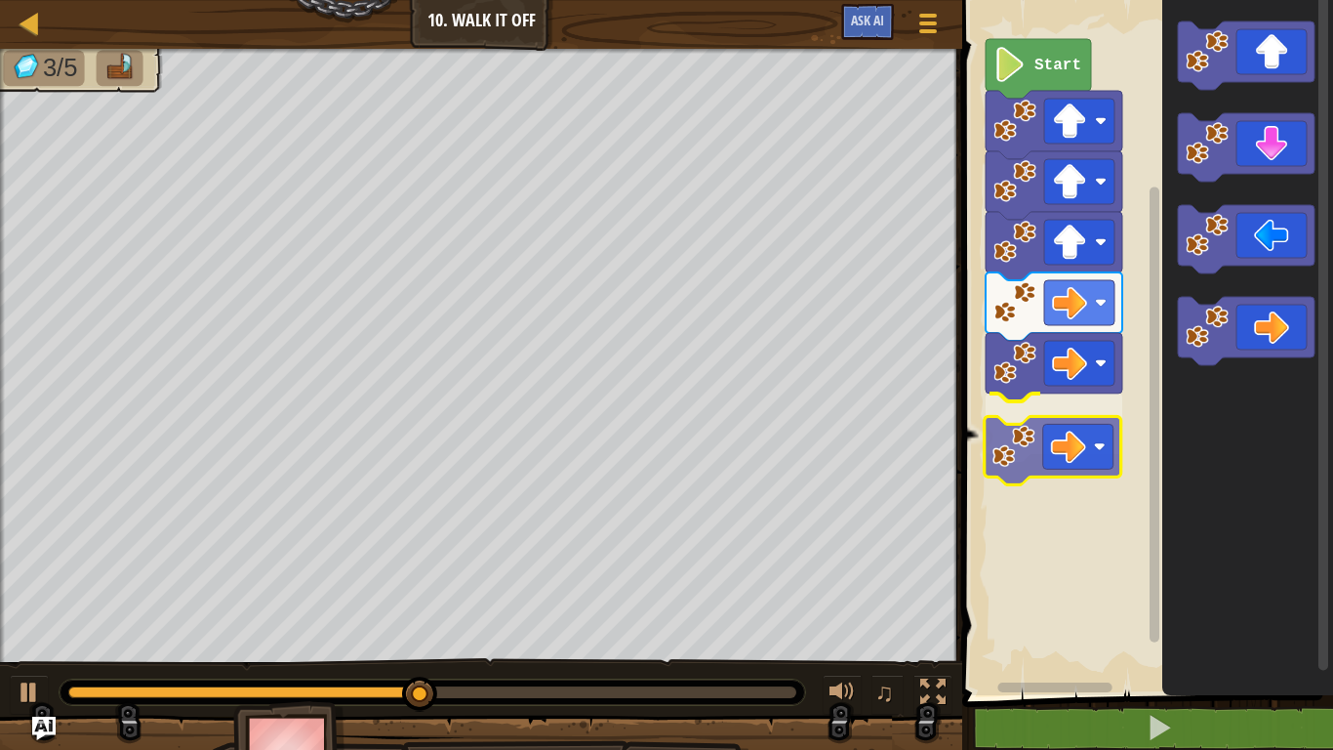
click at [1037, 425] on div "Start" at bounding box center [1145, 342] width 377 height 705
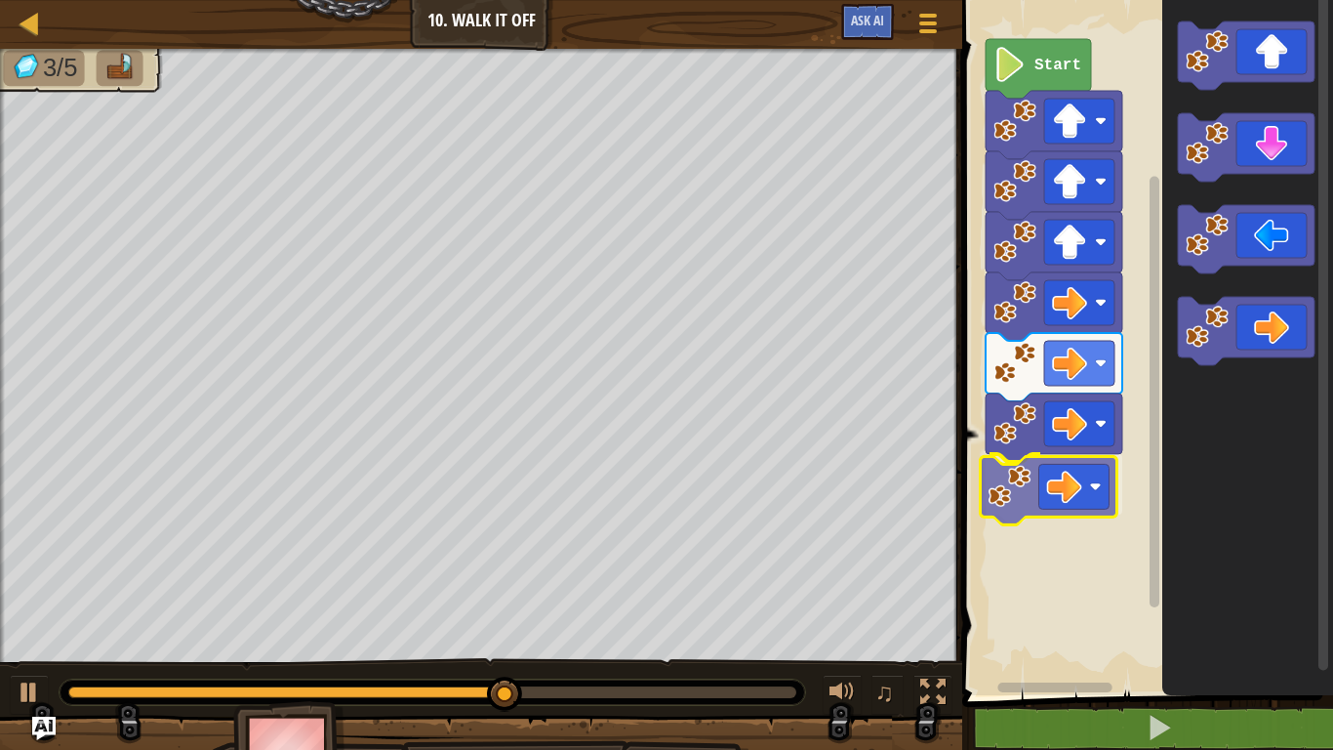
click at [1035, 504] on div "Start" at bounding box center [1145, 342] width 377 height 705
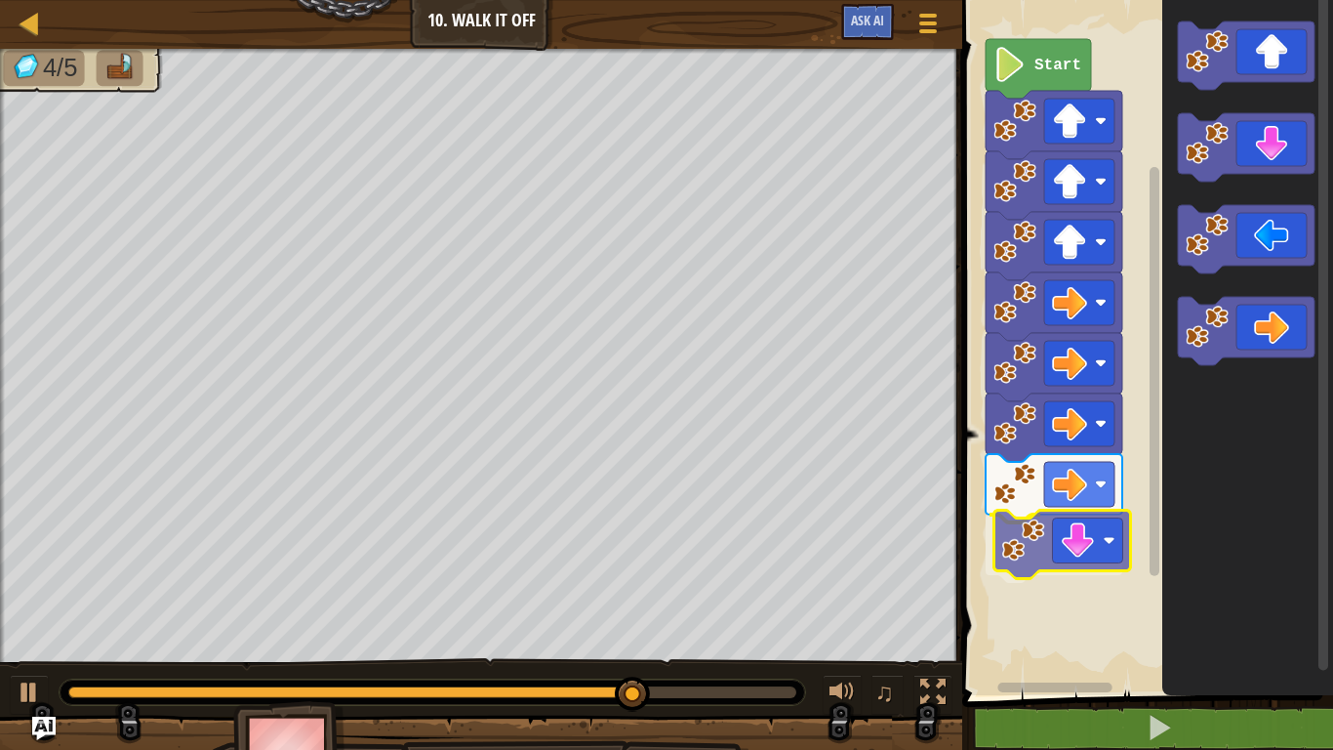
click at [1045, 552] on div "Start" at bounding box center [1145, 342] width 377 height 705
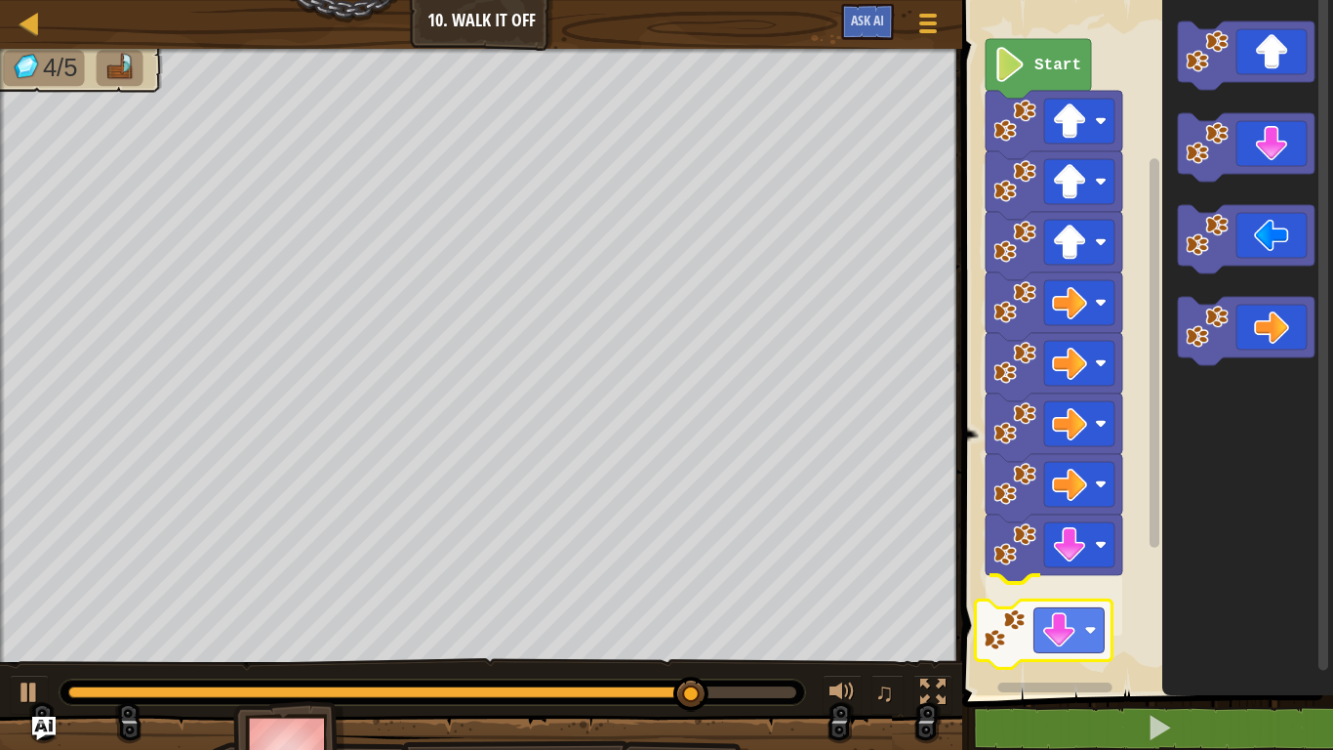
click at [1026, 615] on div "Start" at bounding box center [1145, 342] width 377 height 705
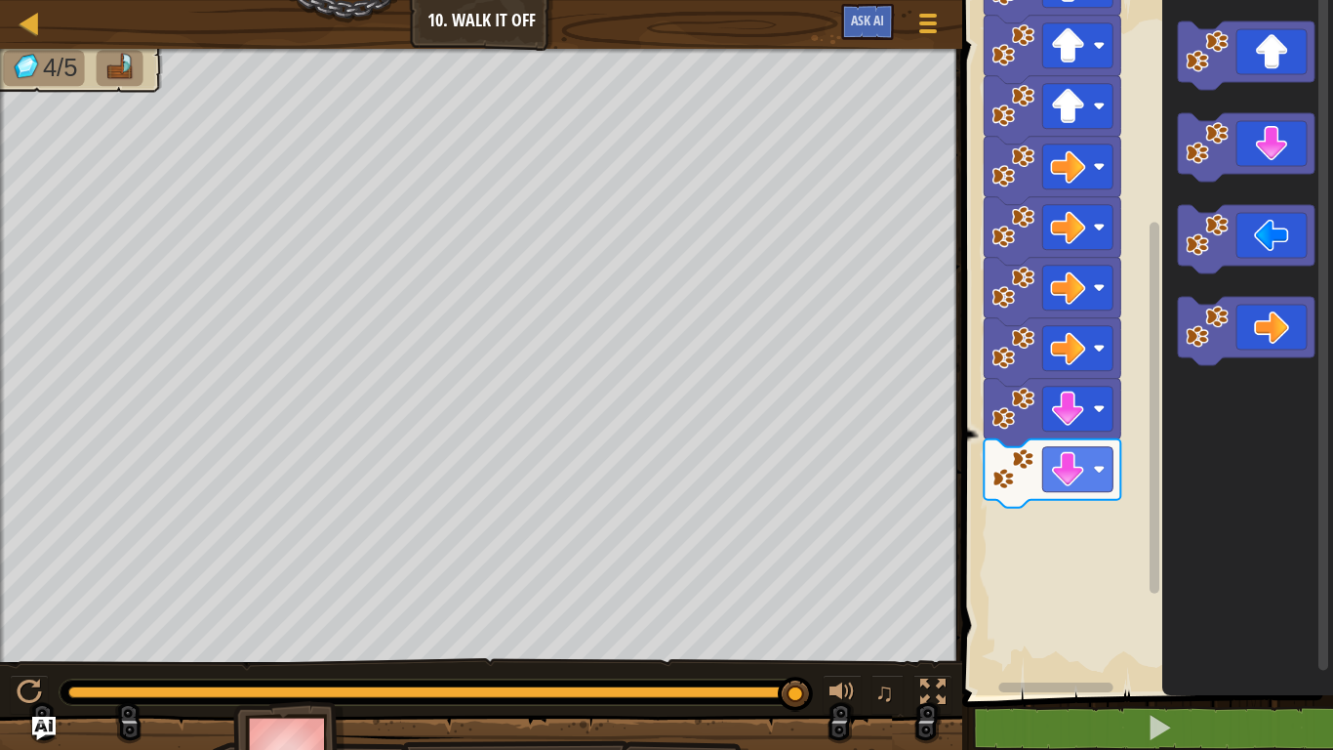
click at [1076, 568] on div "Start" at bounding box center [1145, 342] width 377 height 705
click at [1098, 549] on div "Start" at bounding box center [1145, 342] width 377 height 705
click at [1048, 629] on div "Start" at bounding box center [1145, 342] width 377 height 705
click at [1017, 537] on div "Start" at bounding box center [1145, 342] width 377 height 705
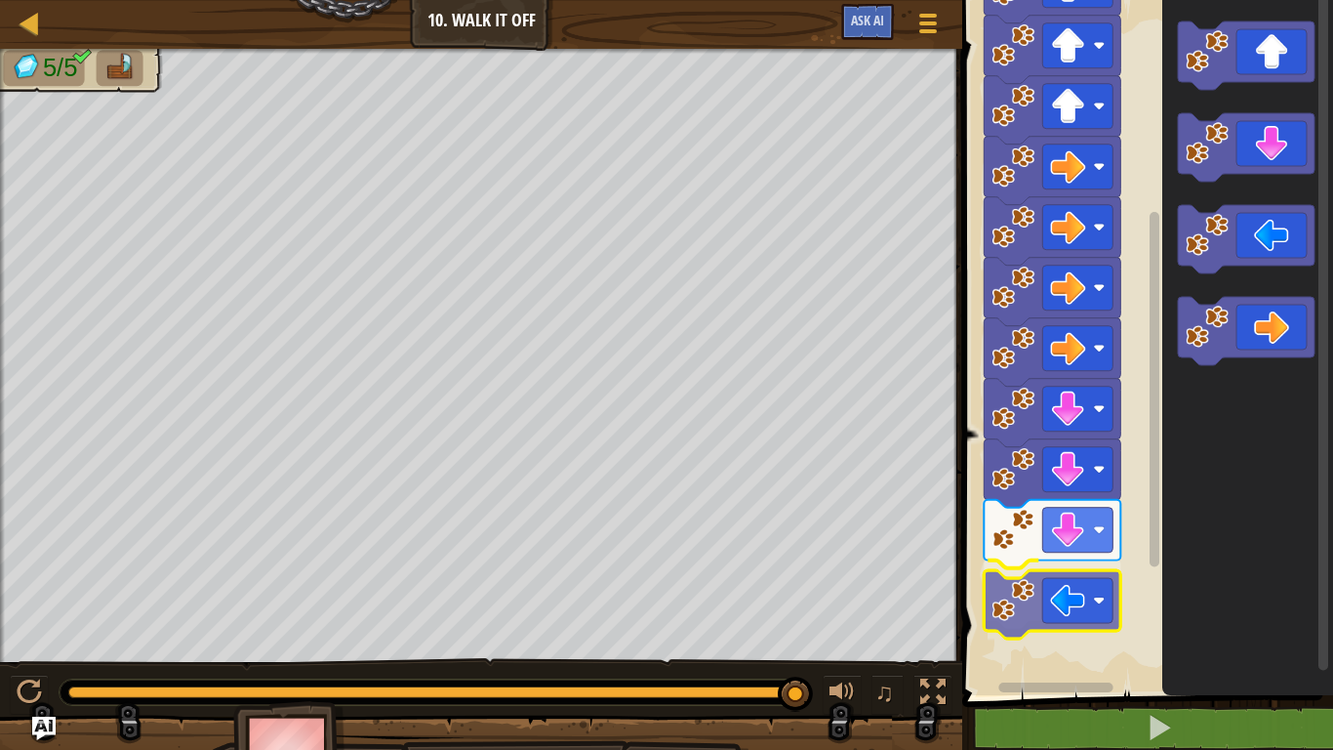
click at [1043, 607] on div "Start" at bounding box center [1145, 342] width 377 height 705
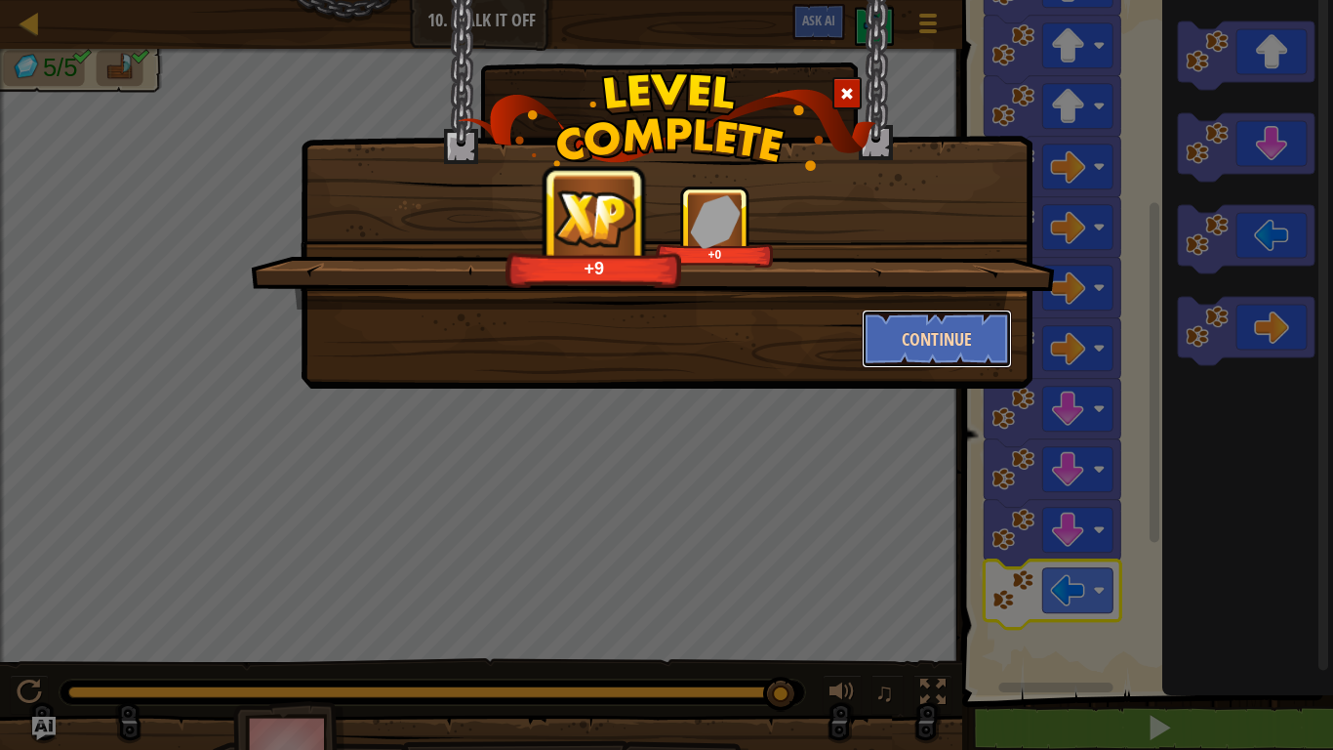
click at [917, 339] on button "Continue" at bounding box center [937, 338] width 151 height 59
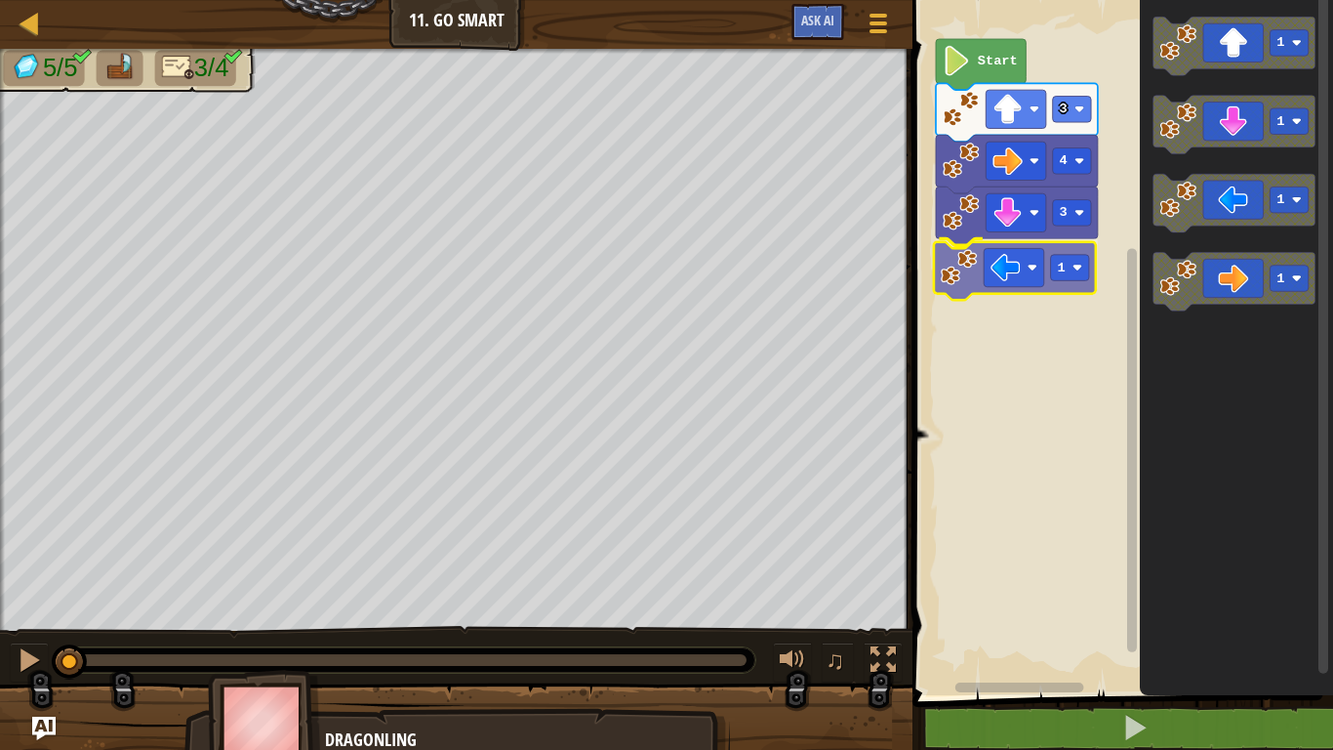
click at [976, 275] on div "3 1 4 3 Start 1 1 1 1 1" at bounding box center [1120, 342] width 427 height 705
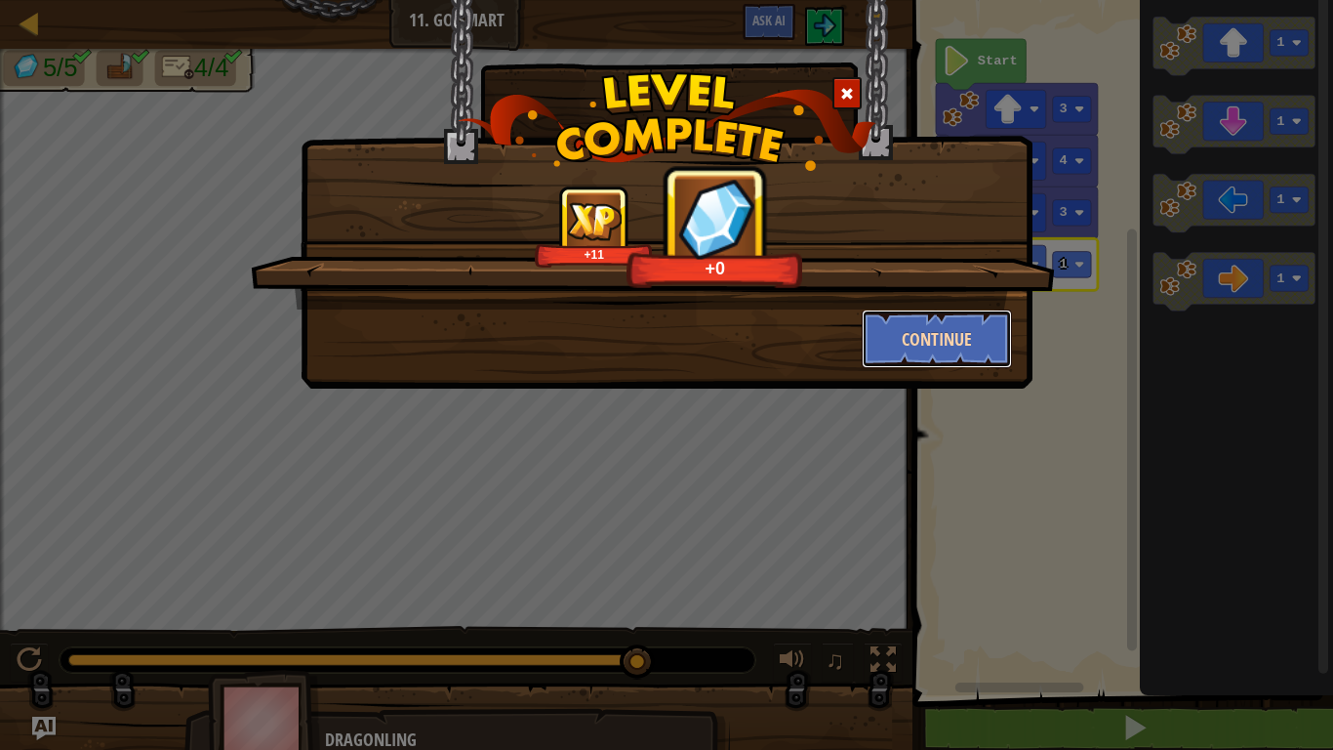
click at [948, 348] on button "Continue" at bounding box center [937, 338] width 151 height 59
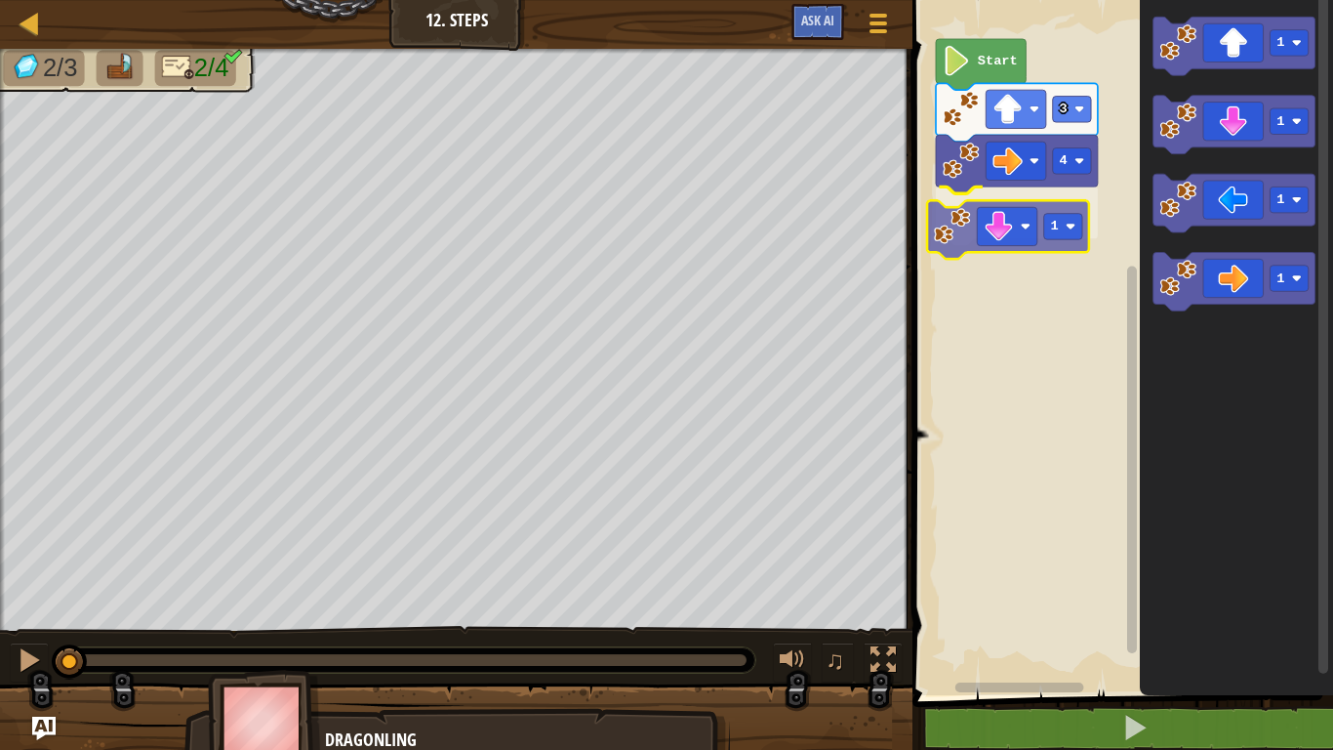
click at [973, 236] on div "4 1 3 Start 1 1 1 1 1" at bounding box center [1120, 342] width 427 height 705
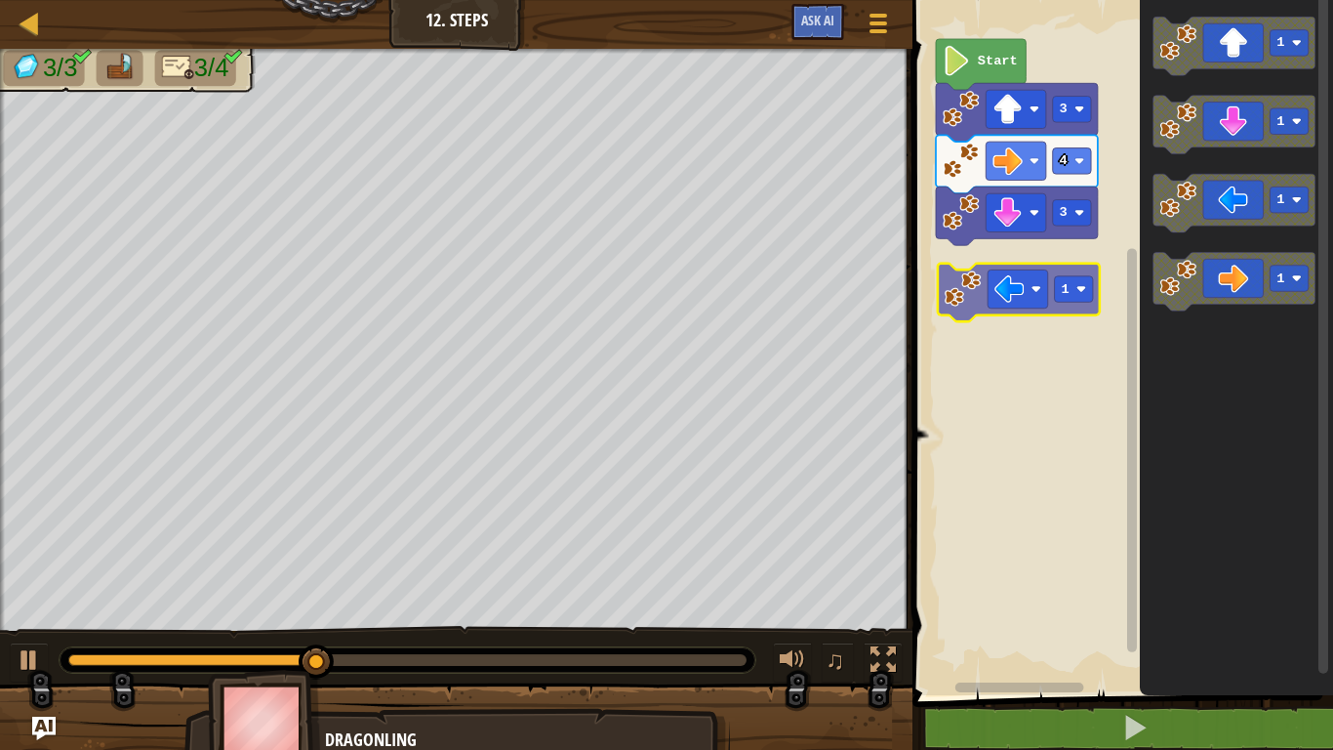
click at [963, 293] on div "Start 3 4 3 1 1 1 1 1" at bounding box center [1120, 342] width 427 height 705
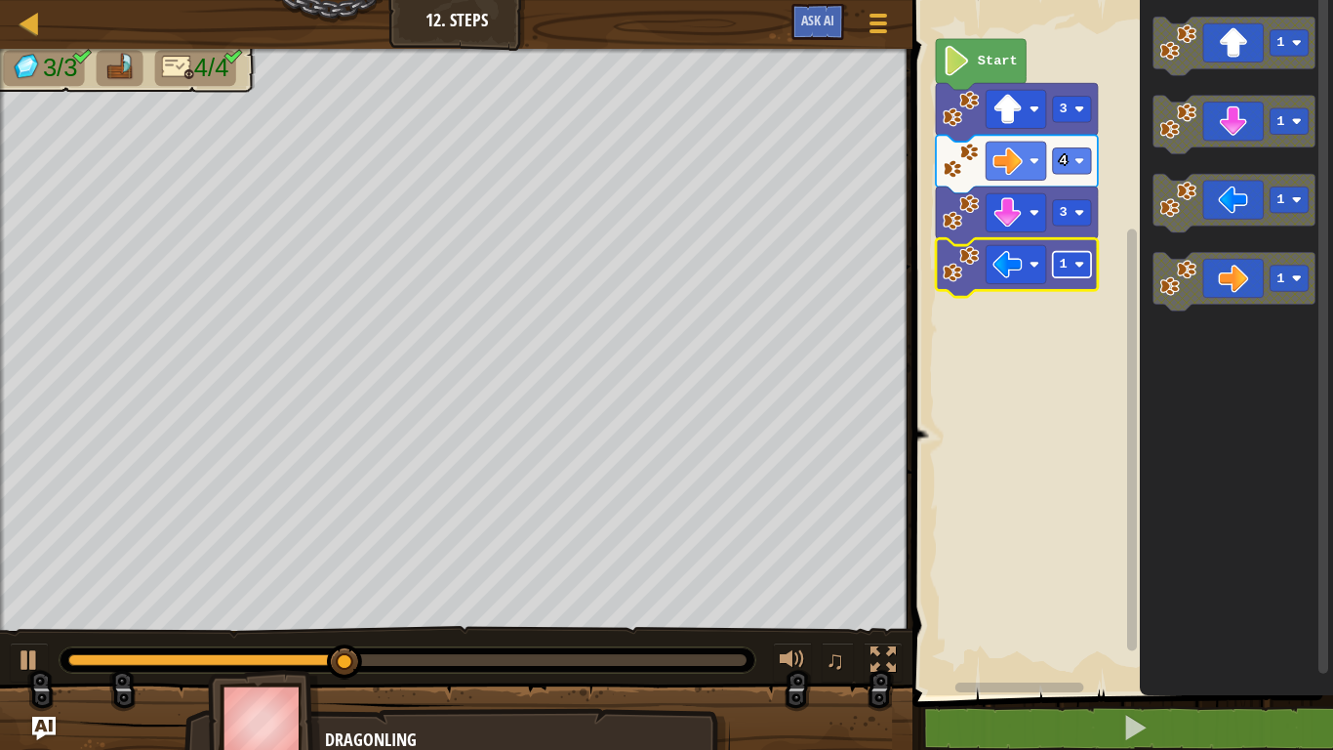
click at [1069, 262] on rect "Blockly Workspace" at bounding box center [1072, 265] width 38 height 26
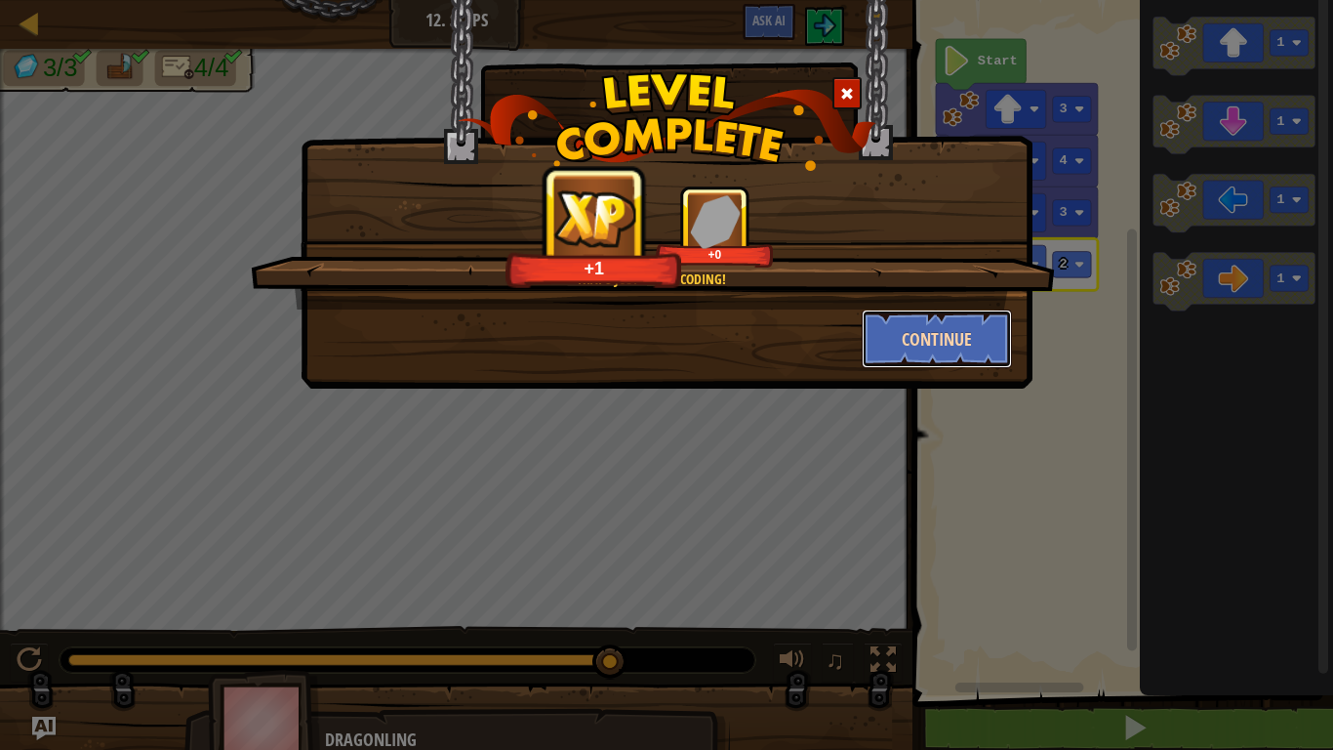
click at [947, 337] on button "Continue" at bounding box center [937, 338] width 151 height 59
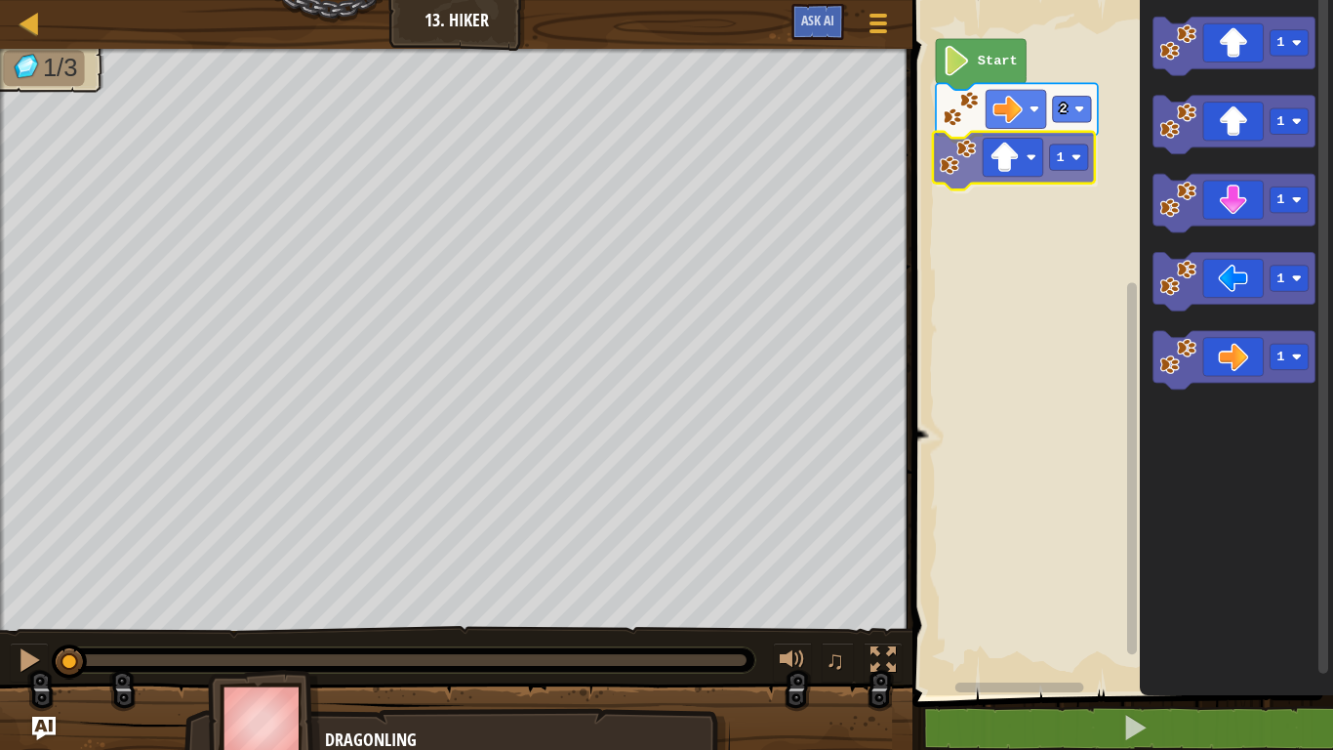
click at [957, 149] on div "2 1 Start 1 1 1 1 1 1" at bounding box center [1120, 342] width 427 height 705
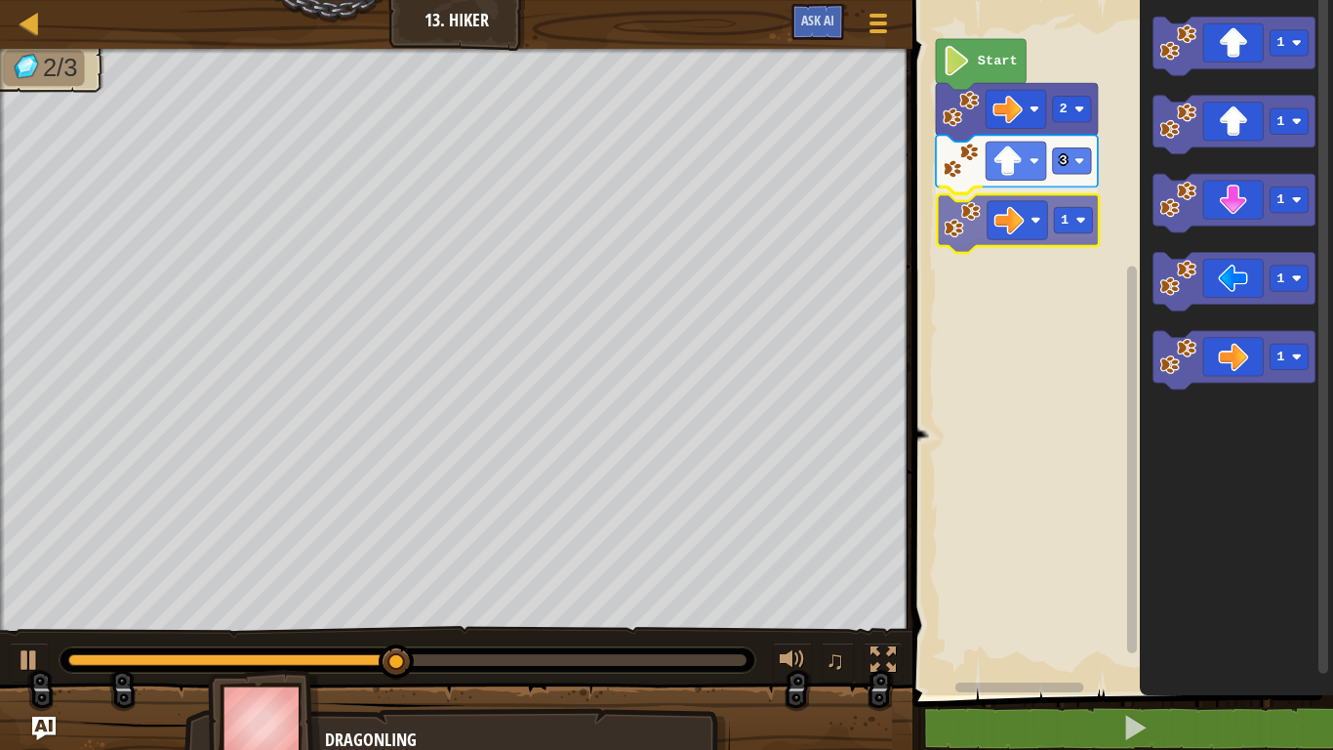
click at [964, 221] on div "Start 2 3 1 1 1 1 1 1 1" at bounding box center [1120, 342] width 427 height 705
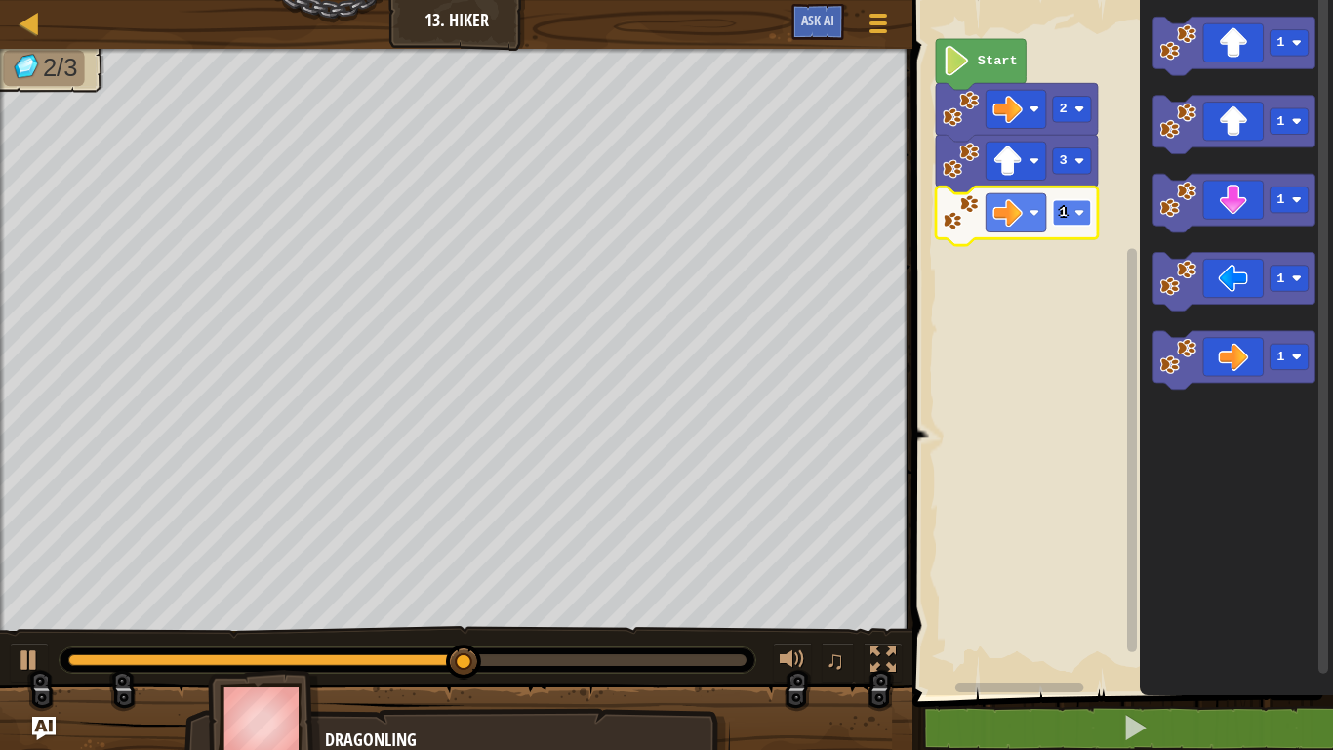
click at [1079, 213] on image "Blockly Workspace" at bounding box center [1080, 213] width 10 height 10
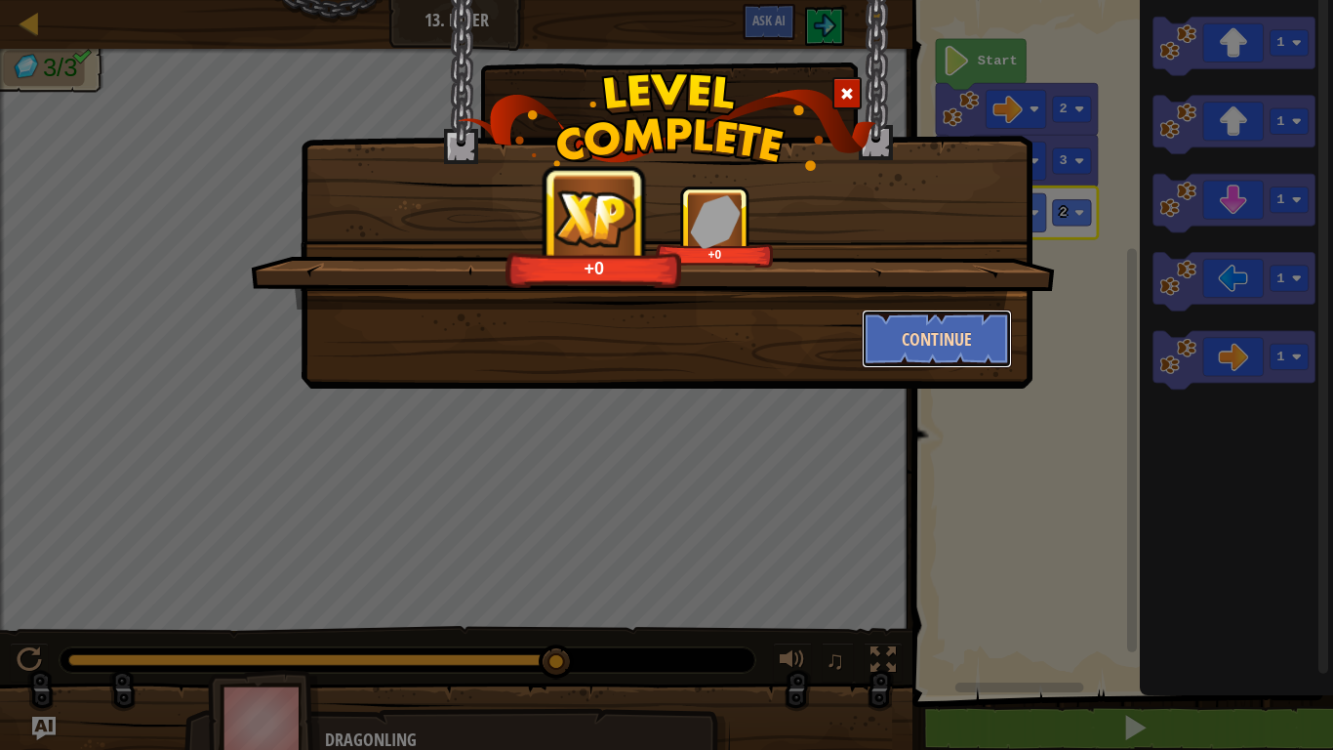
click at [948, 323] on button "Continue" at bounding box center [937, 338] width 151 height 59
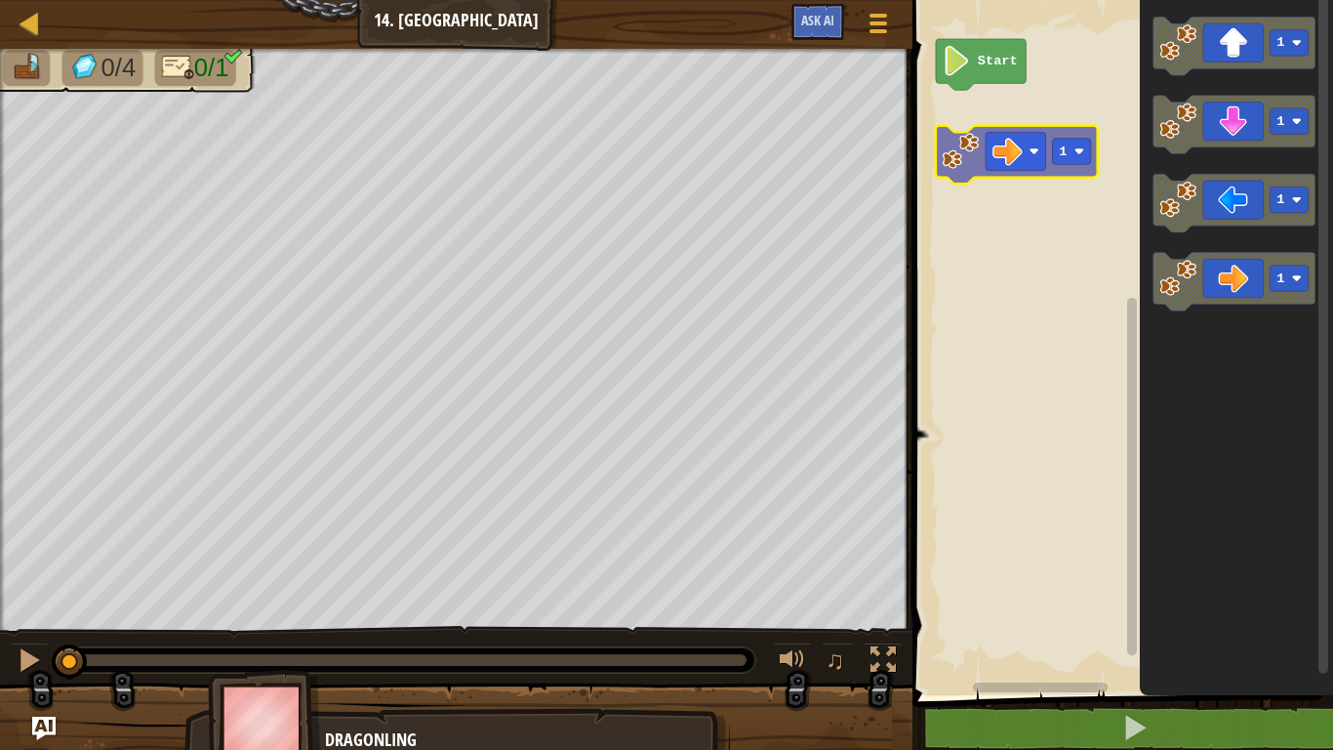
click at [998, 143] on div "Start 1 1 1 1 1 1" at bounding box center [1120, 342] width 427 height 705
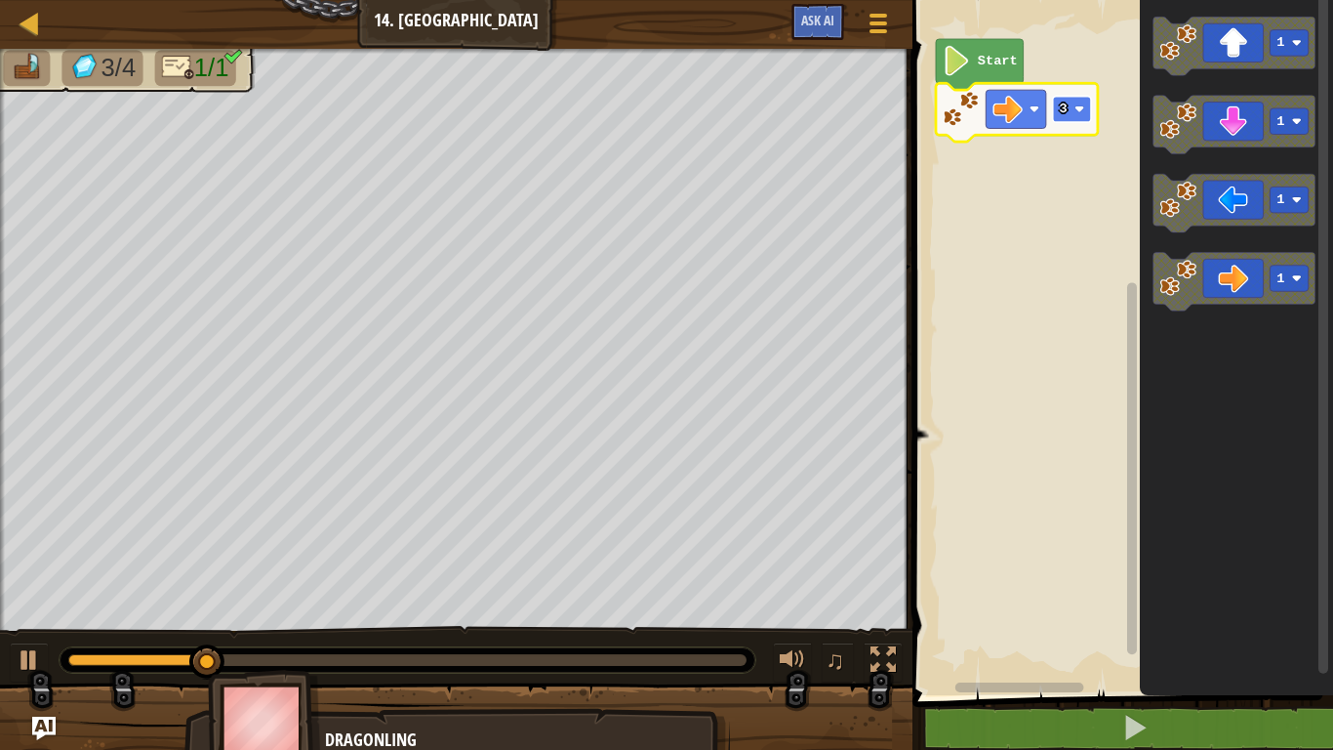
click at [1066, 117] on rect "Blockly Workspace" at bounding box center [1072, 110] width 38 height 26
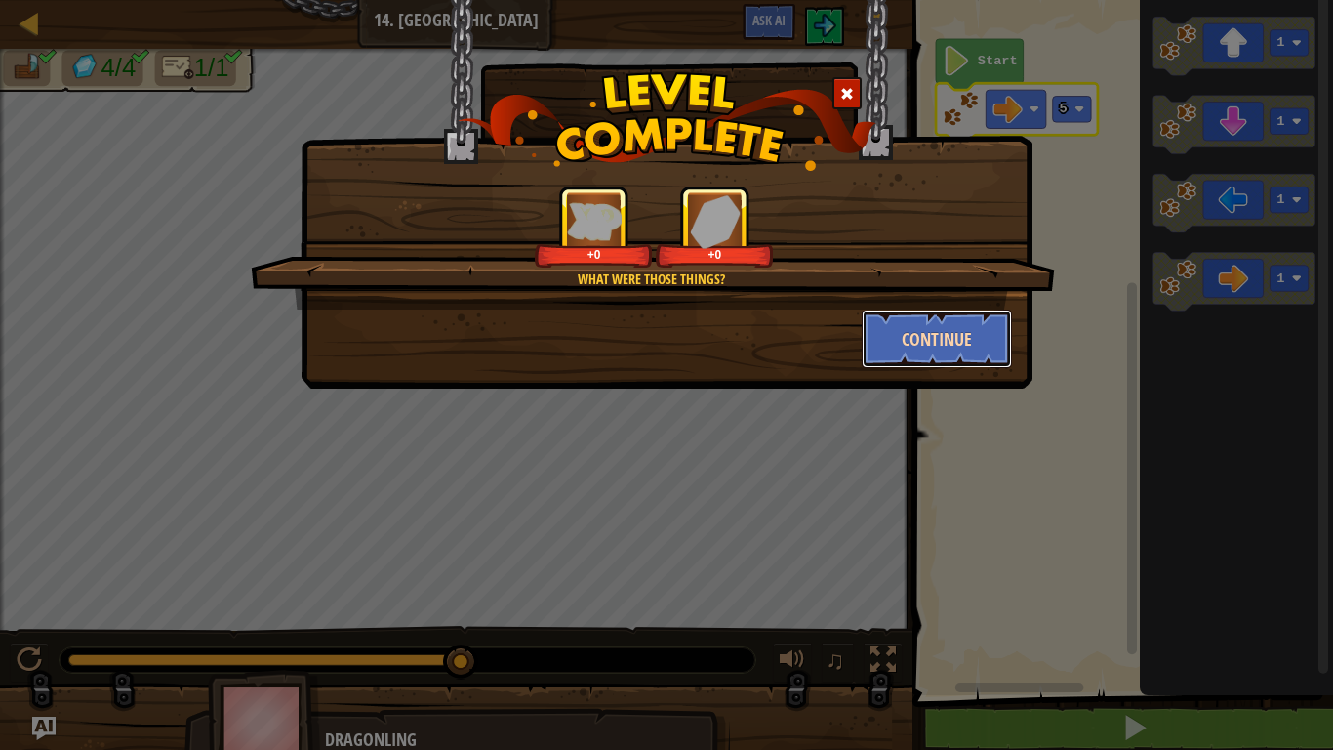
click at [953, 330] on button "Continue" at bounding box center [937, 338] width 151 height 59
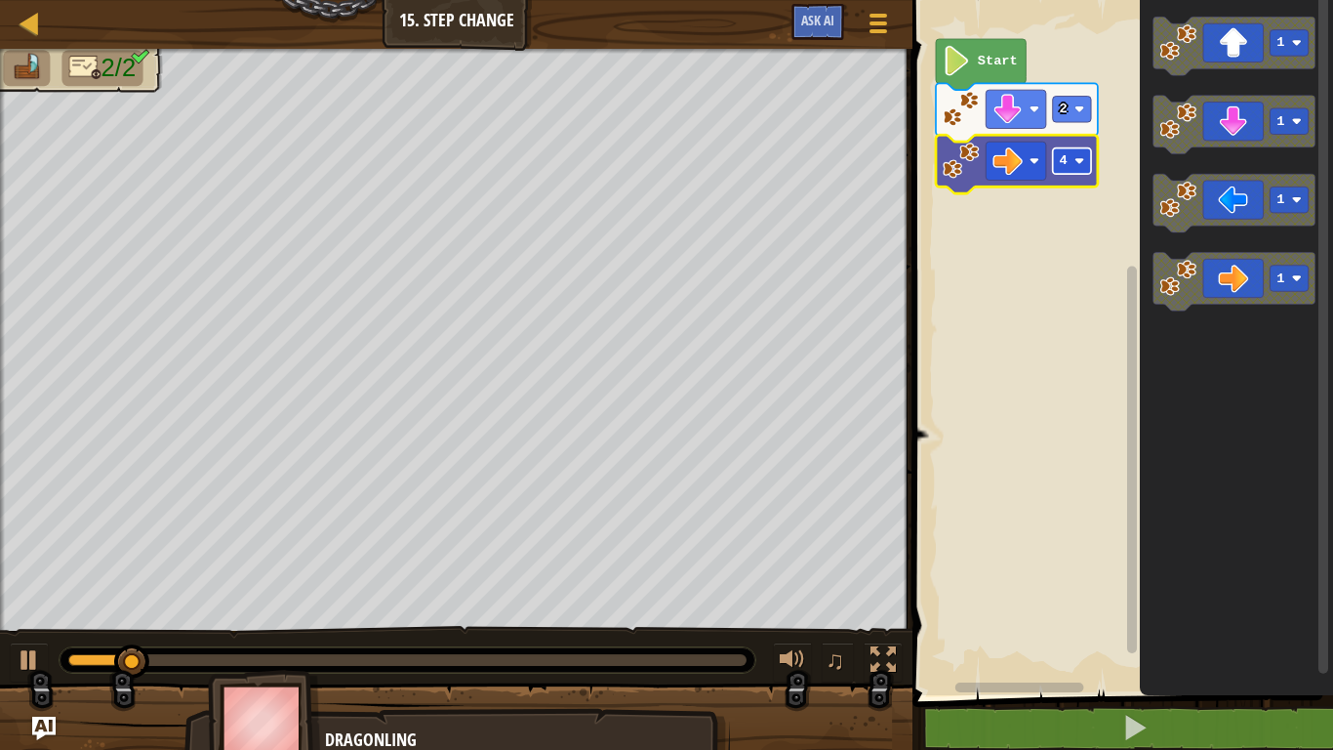
click at [1068, 172] on rect "Blockly Workspace" at bounding box center [1072, 161] width 38 height 26
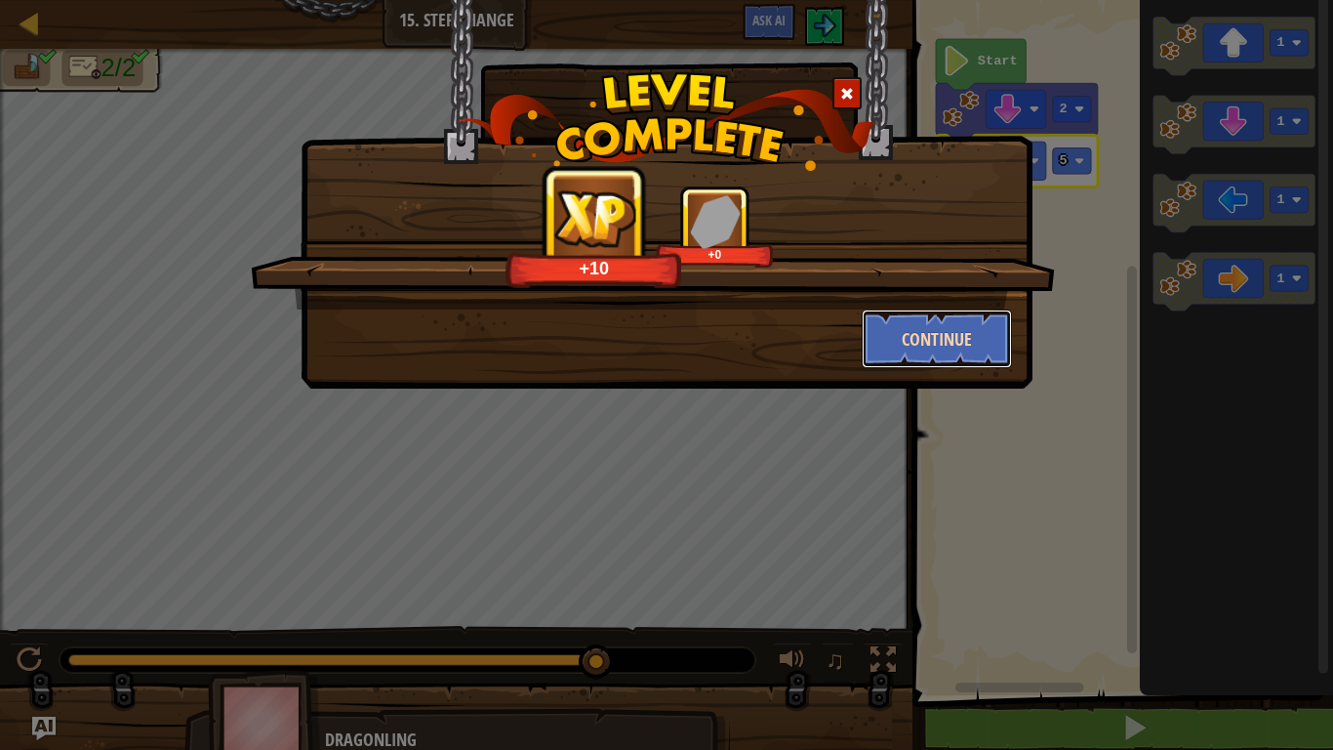
click at [903, 341] on button "Continue" at bounding box center [937, 338] width 151 height 59
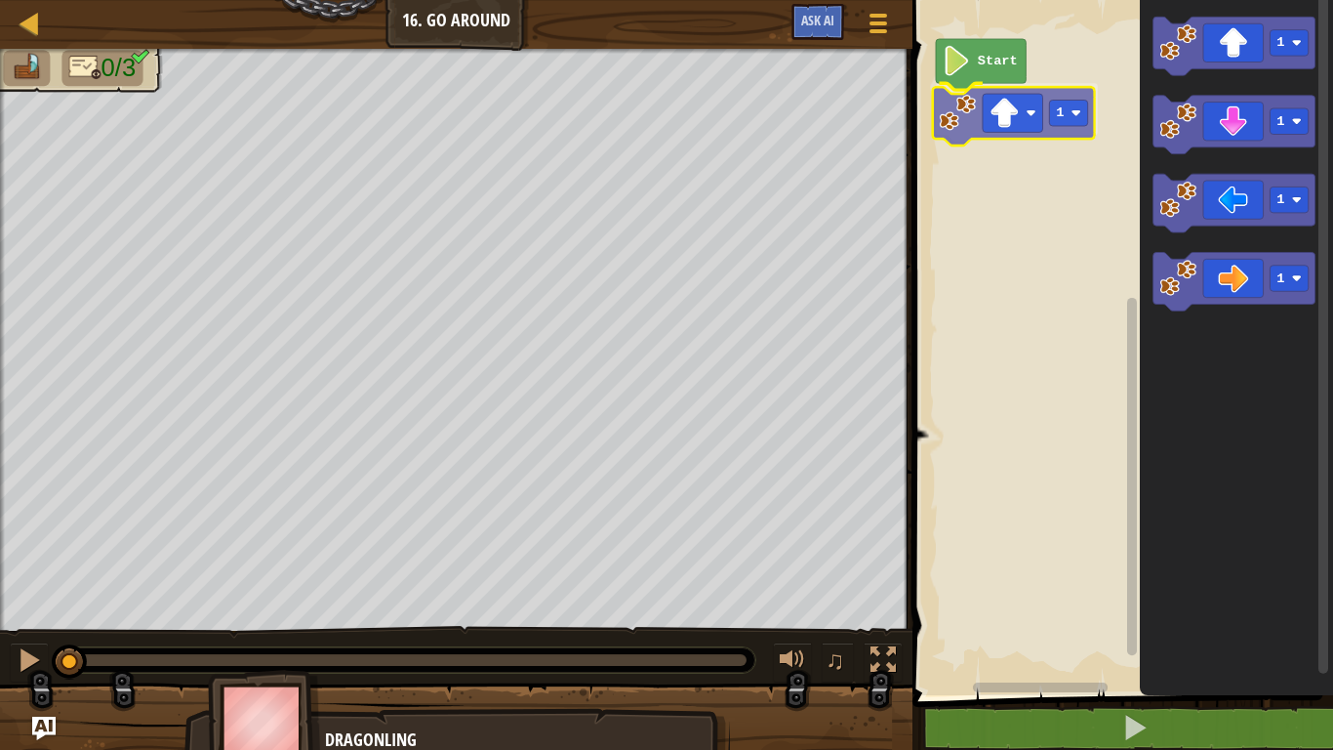
click at [971, 108] on div "Start 1 1 1 1 1 1" at bounding box center [1120, 342] width 427 height 705
click at [1069, 107] on rect "Blockly Workspace" at bounding box center [1072, 110] width 38 height 26
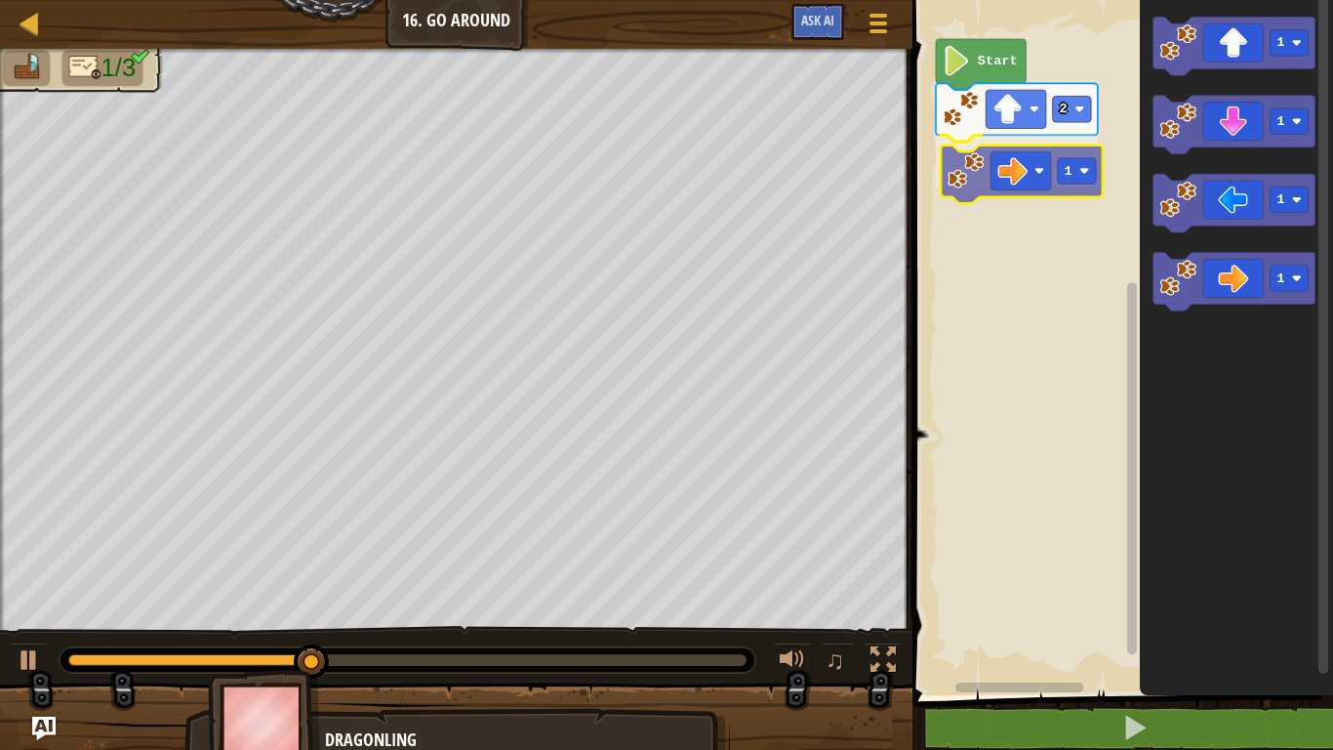
click at [984, 166] on div "Start 2 1 1 1 1 1 1" at bounding box center [1120, 342] width 427 height 705
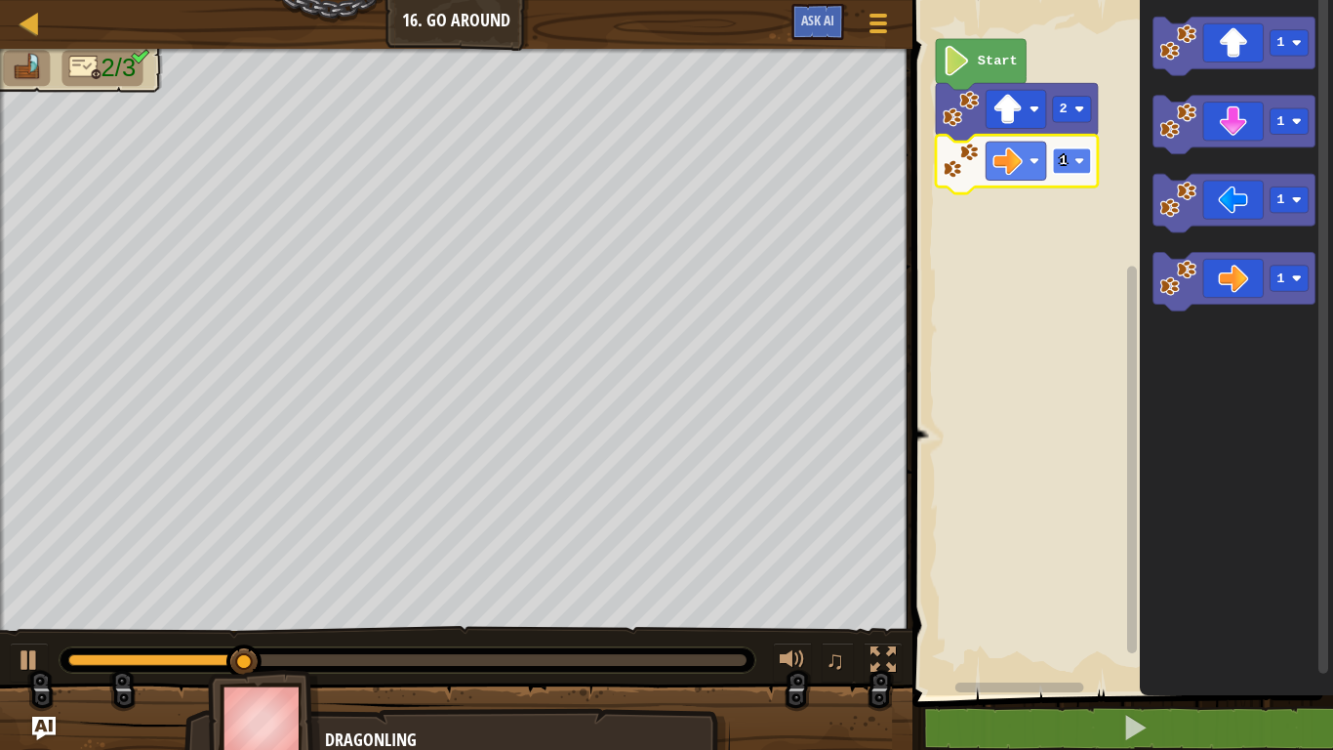
click at [1074, 162] on rect "Blockly Workspace" at bounding box center [1072, 161] width 38 height 26
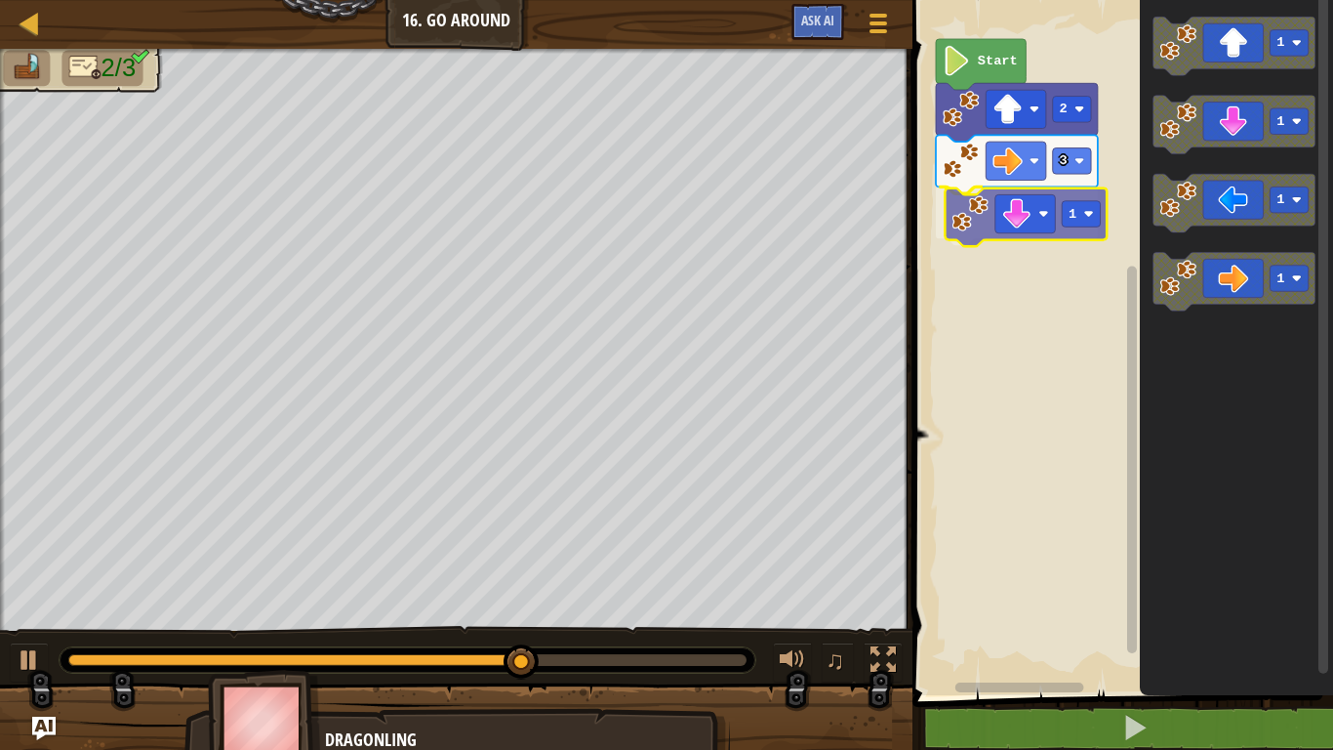
click at [987, 226] on div "Start 2 3 1 1 1 1 1 1" at bounding box center [1120, 342] width 427 height 705
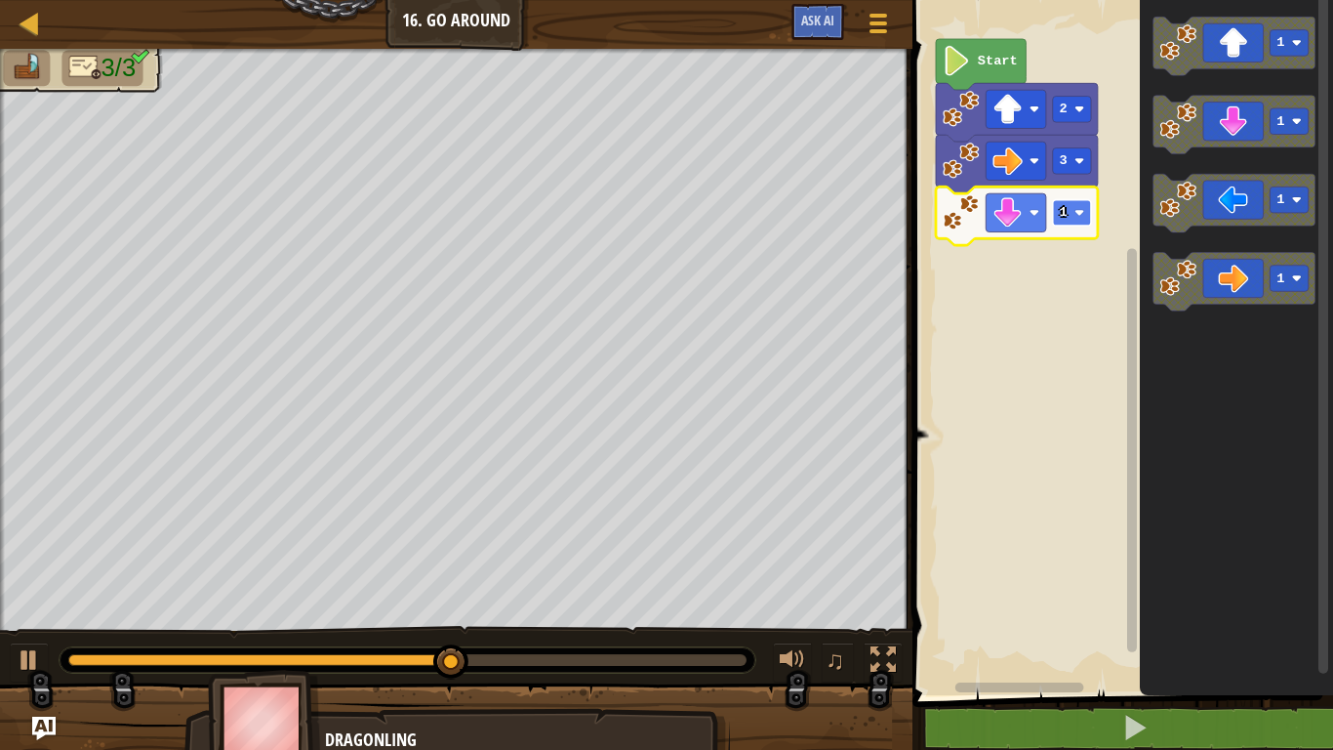
click at [1070, 213] on rect "Blockly Workspace" at bounding box center [1072, 213] width 38 height 26
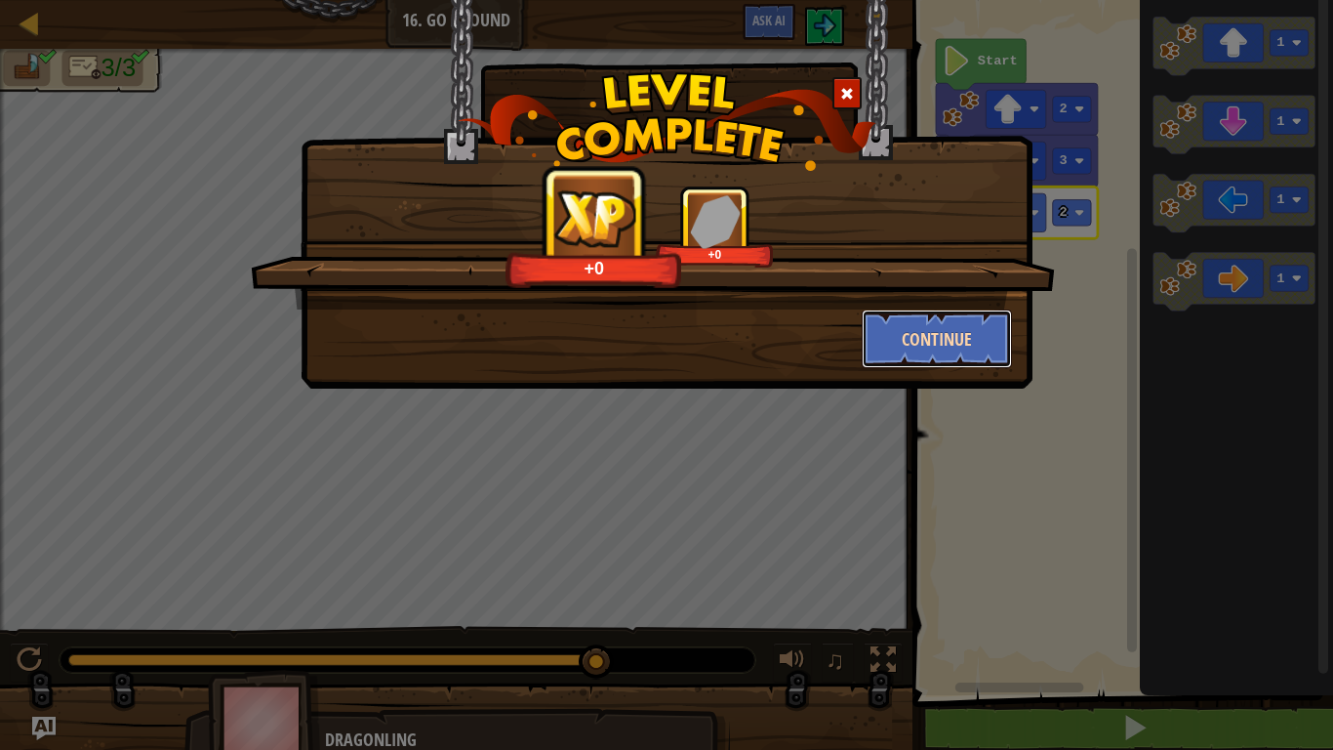
click at [978, 336] on button "Continue" at bounding box center [937, 338] width 151 height 59
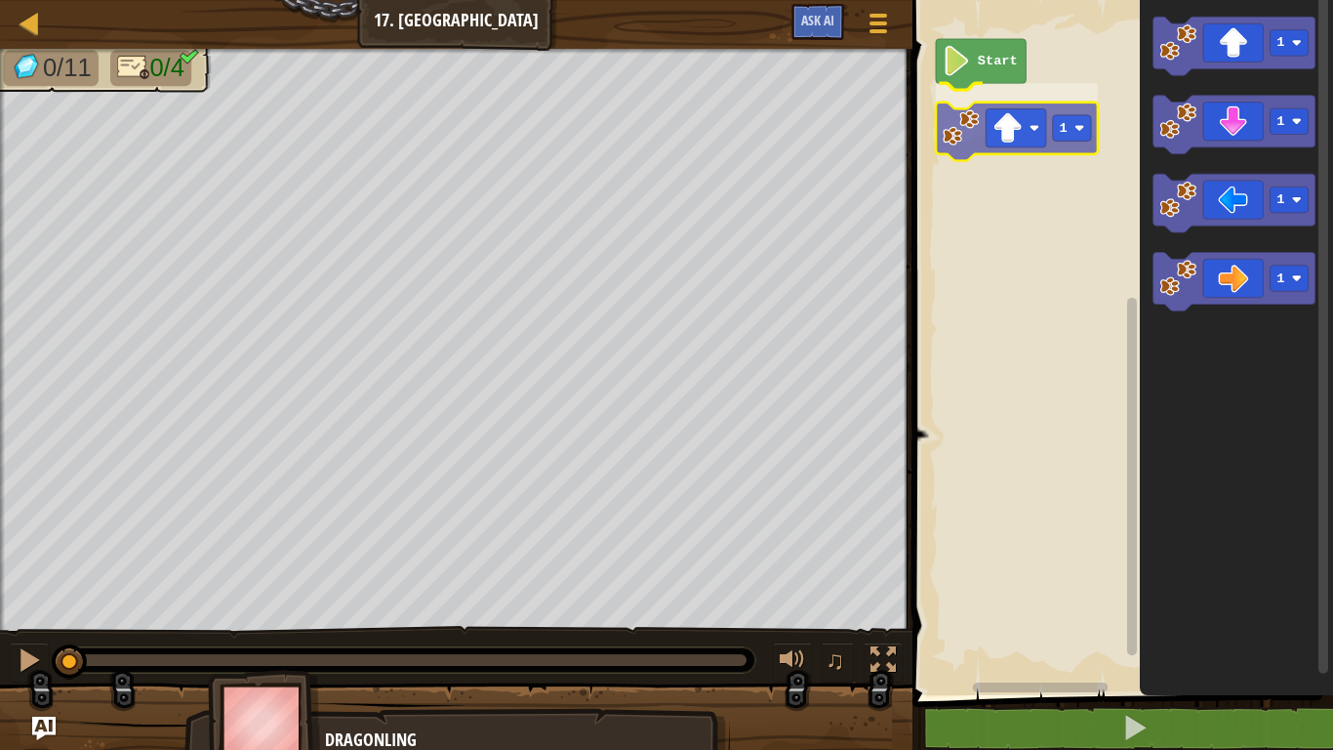
click at [961, 132] on div "Start 1 1 1 1 1 1" at bounding box center [1120, 342] width 427 height 705
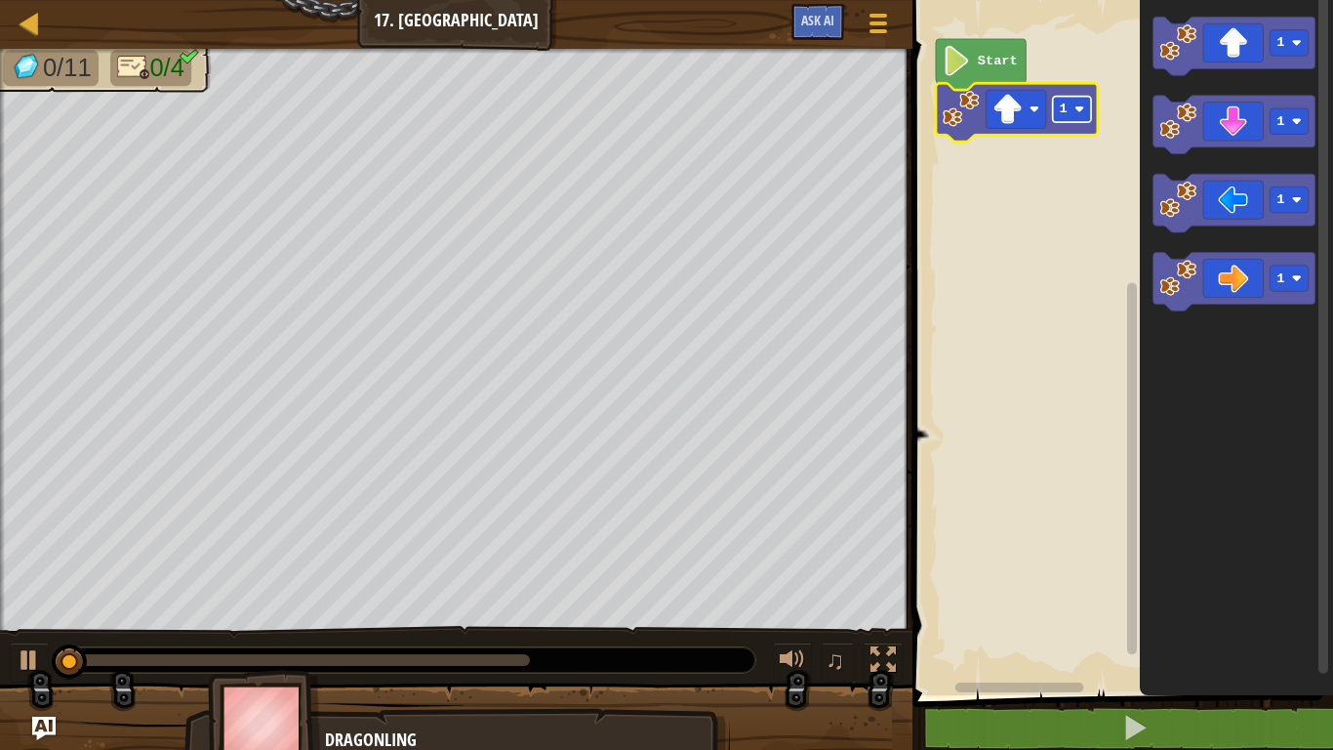
click at [1073, 106] on rect "Blockly Workspace" at bounding box center [1072, 110] width 38 height 26
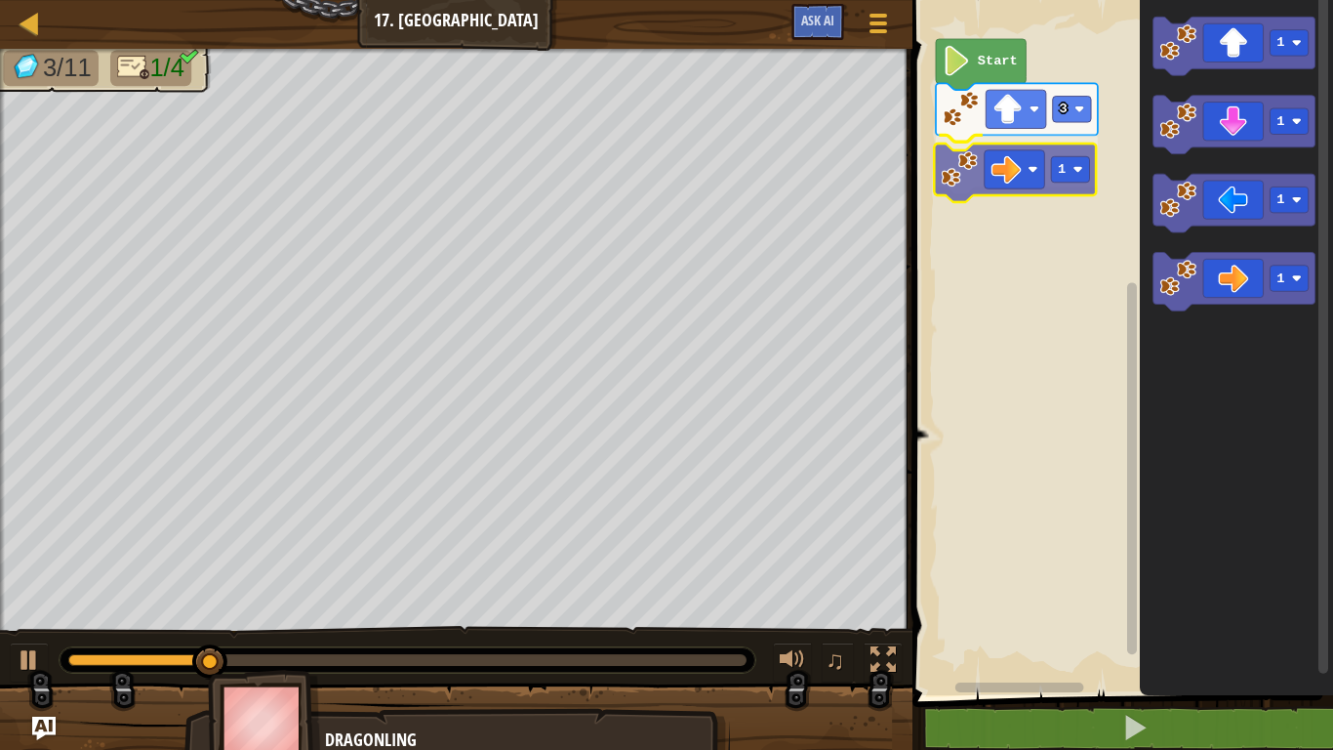
click at [970, 172] on div "Start 3 1 1 1 1 1 1" at bounding box center [1120, 342] width 427 height 705
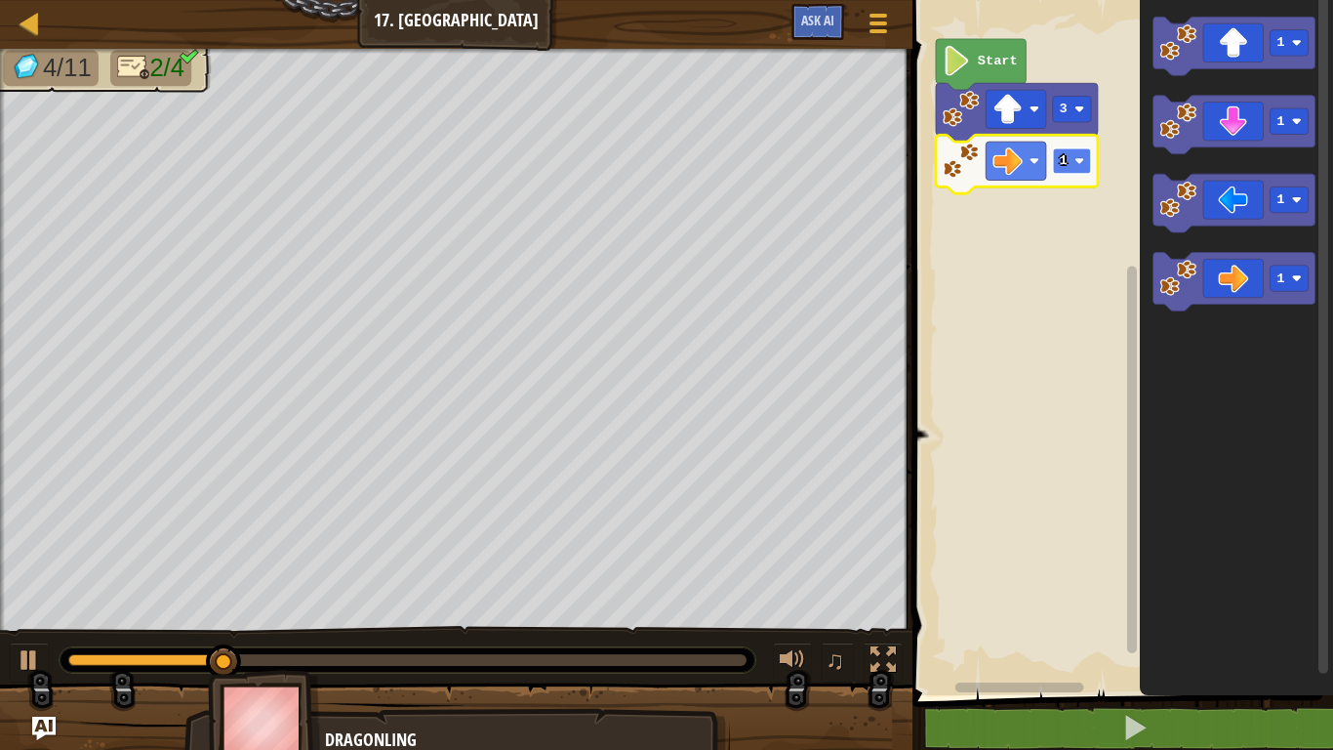
click at [1080, 160] on image "Blockly Workspace" at bounding box center [1080, 161] width 10 height 10
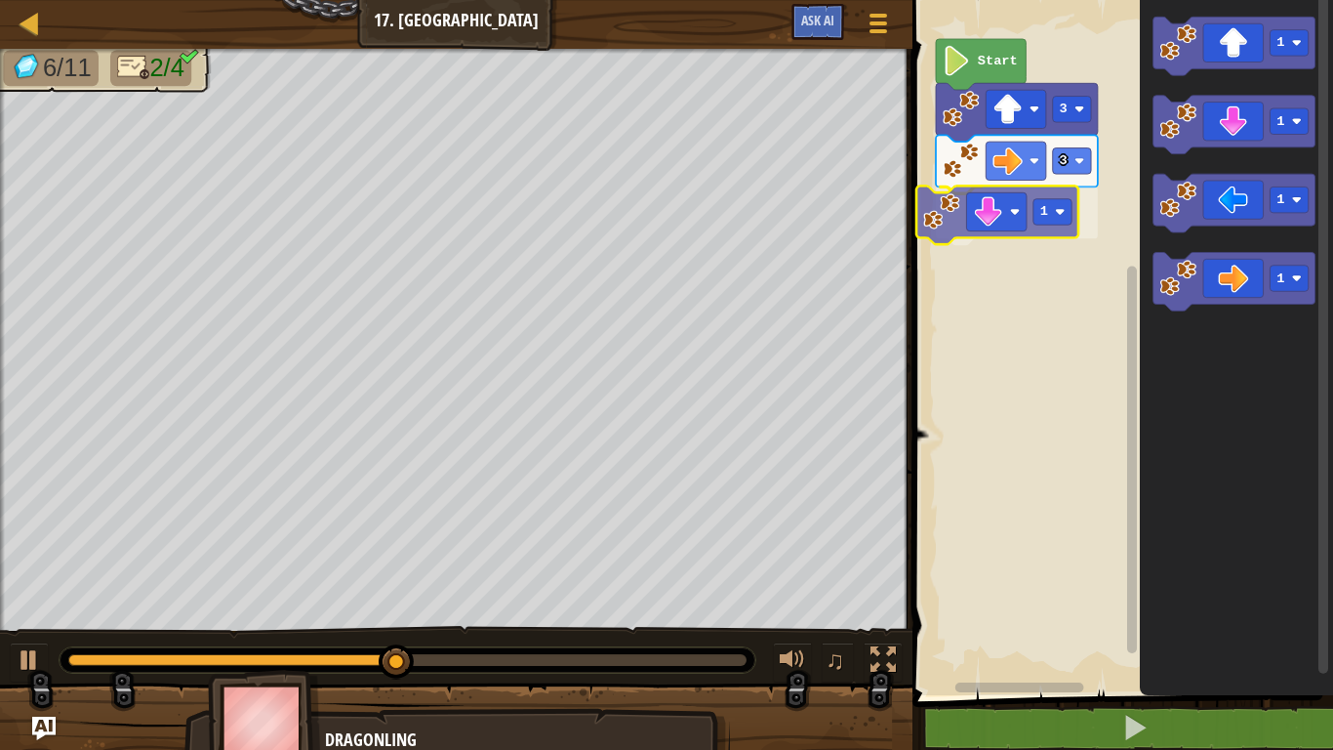
click at [995, 205] on div "Start 3 3 1 1 1 1 1 1" at bounding box center [1120, 342] width 427 height 705
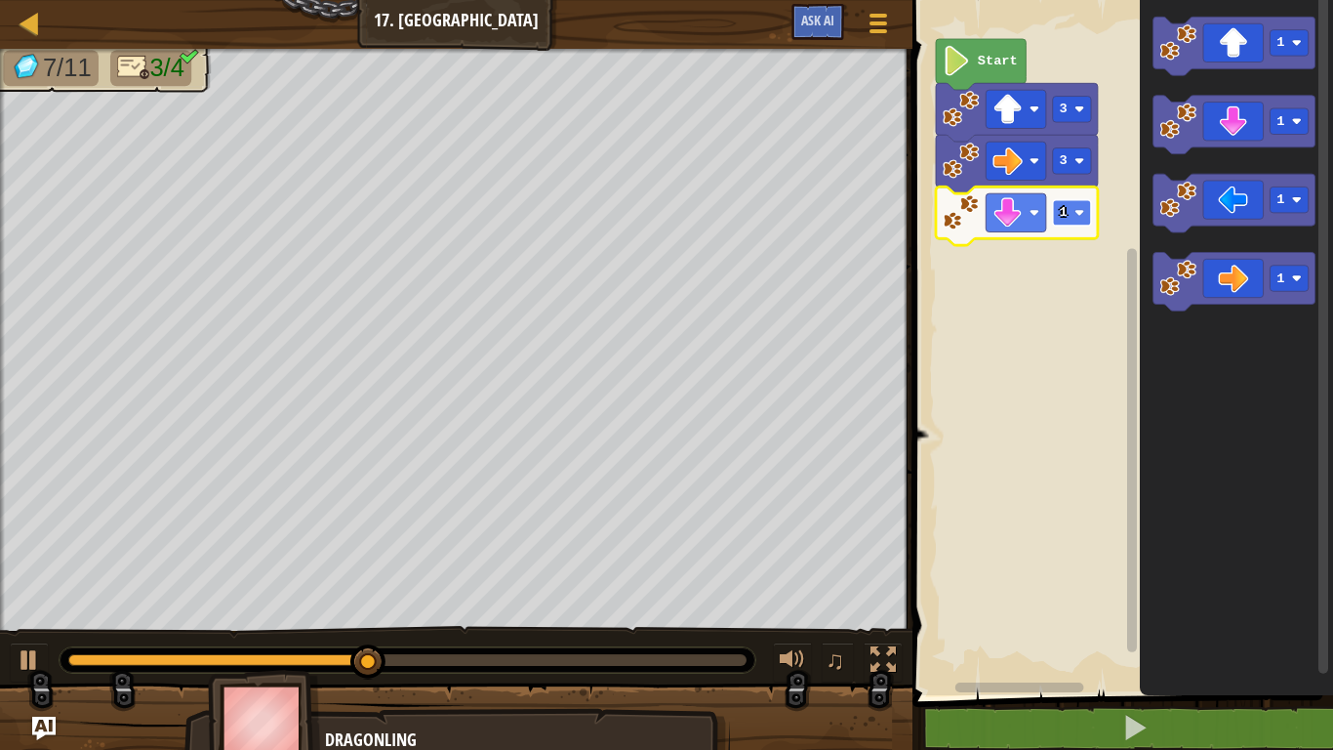
click at [1069, 213] on rect "Blockly Workspace" at bounding box center [1072, 213] width 38 height 26
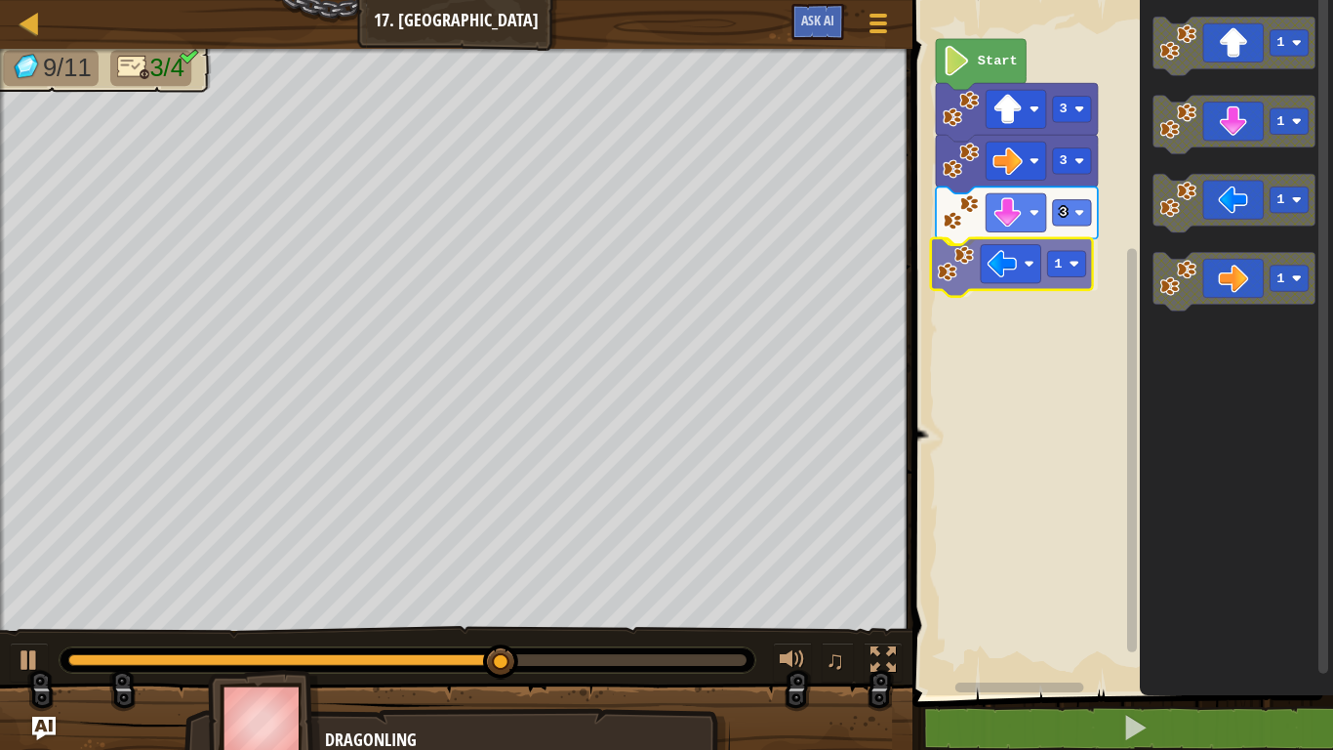
click at [980, 276] on div "Start 3 3 3 1 1 1 1 1 1" at bounding box center [1120, 342] width 427 height 705
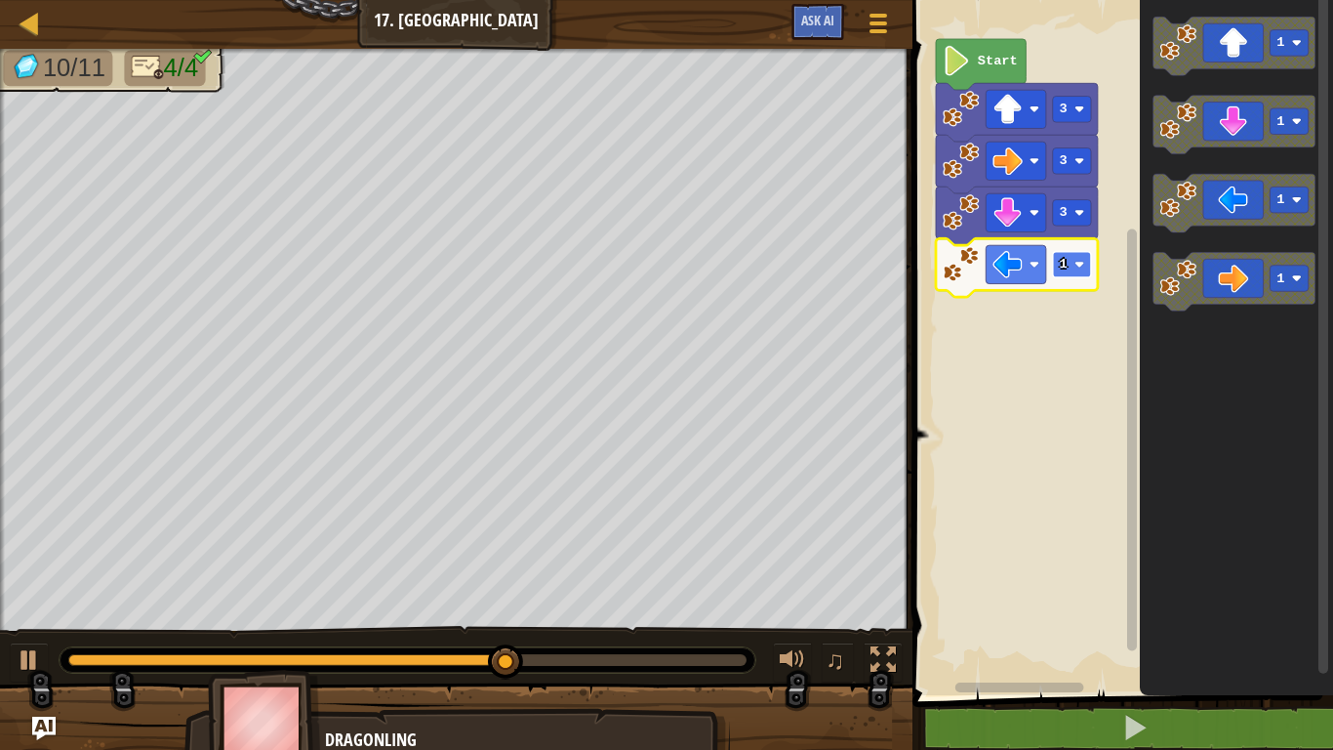
click at [1087, 262] on rect "Blockly Workspace" at bounding box center [1072, 265] width 38 height 26
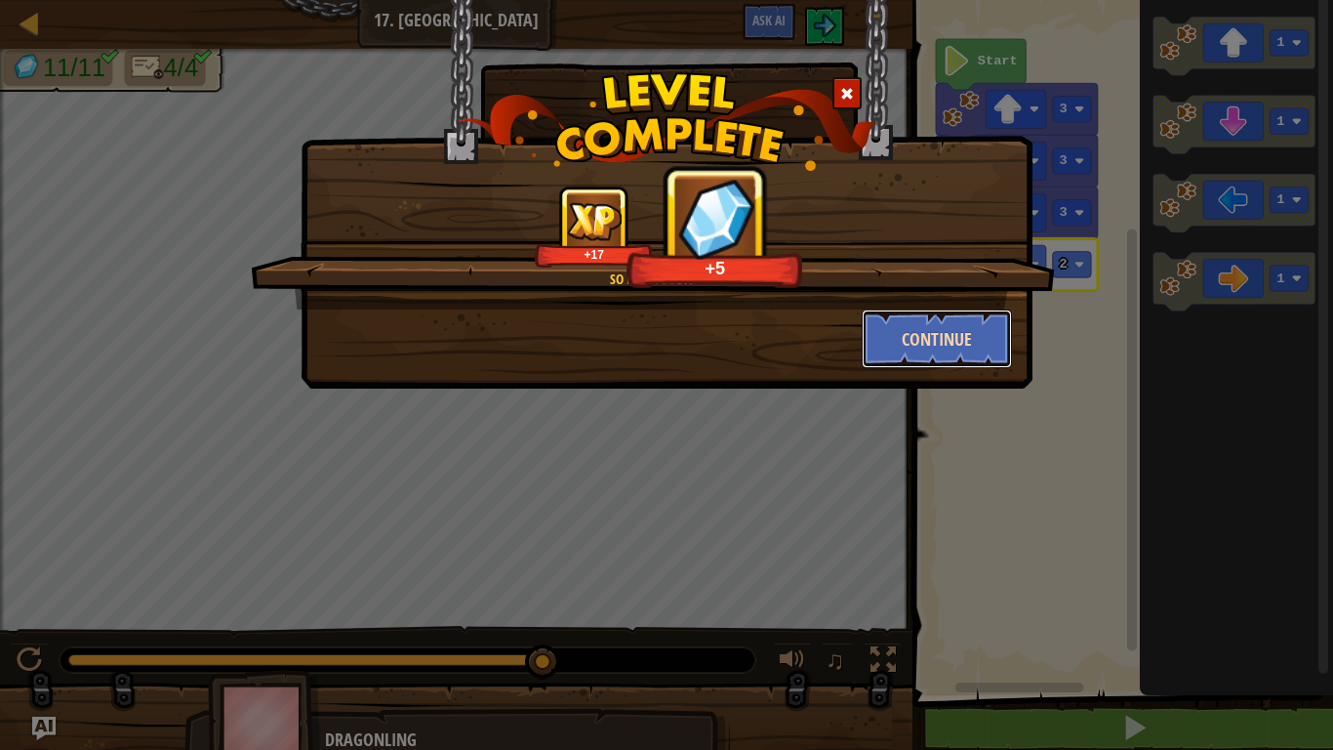
click at [983, 332] on button "Continue" at bounding box center [937, 338] width 151 height 59
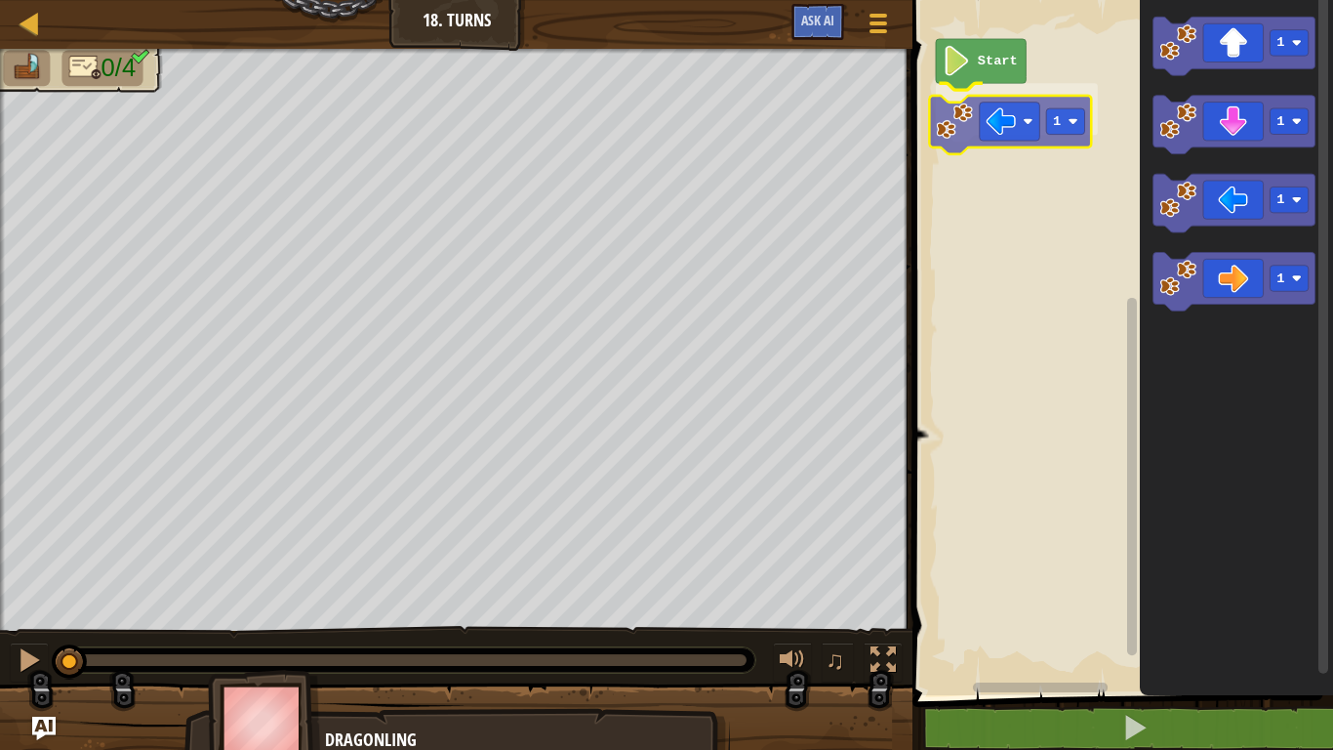
click at [979, 108] on div "Start 1 1 1 1 1 1" at bounding box center [1120, 342] width 427 height 705
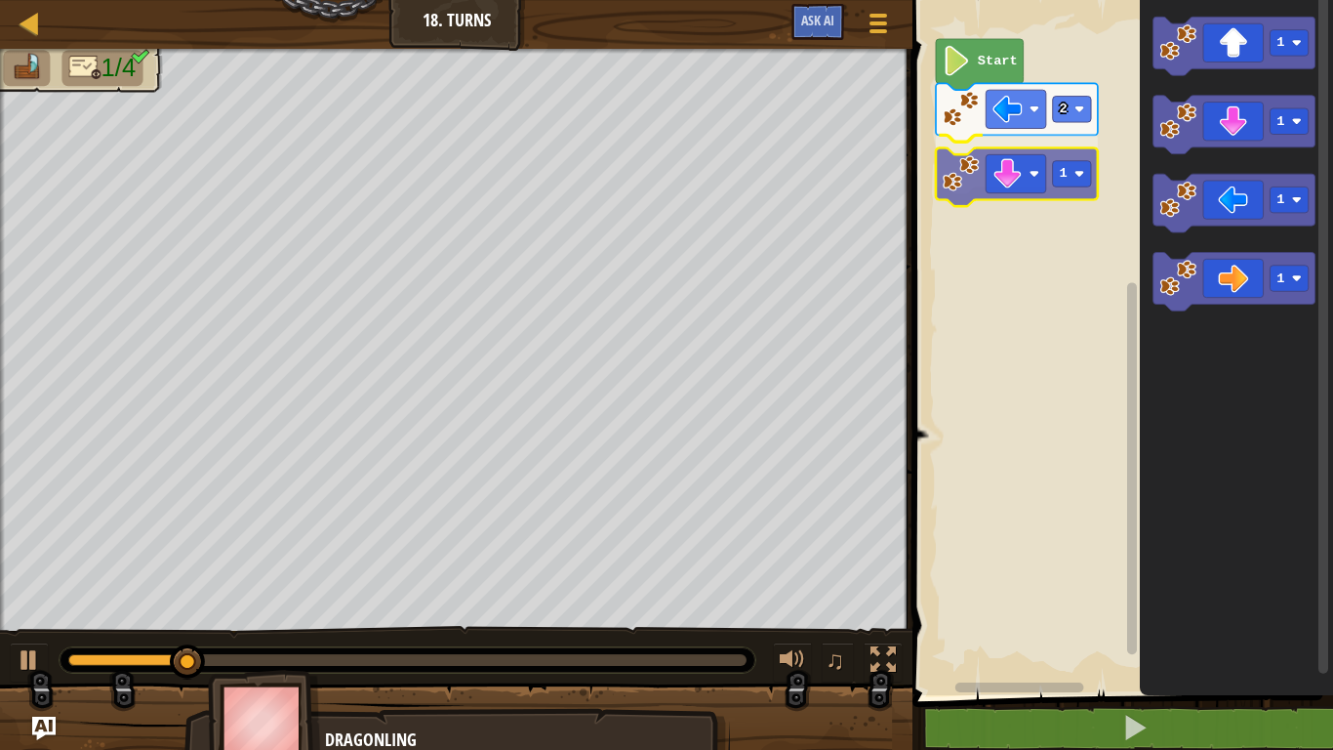
click at [998, 166] on div "Start 2 1 1 1 1 1 1" at bounding box center [1120, 342] width 427 height 705
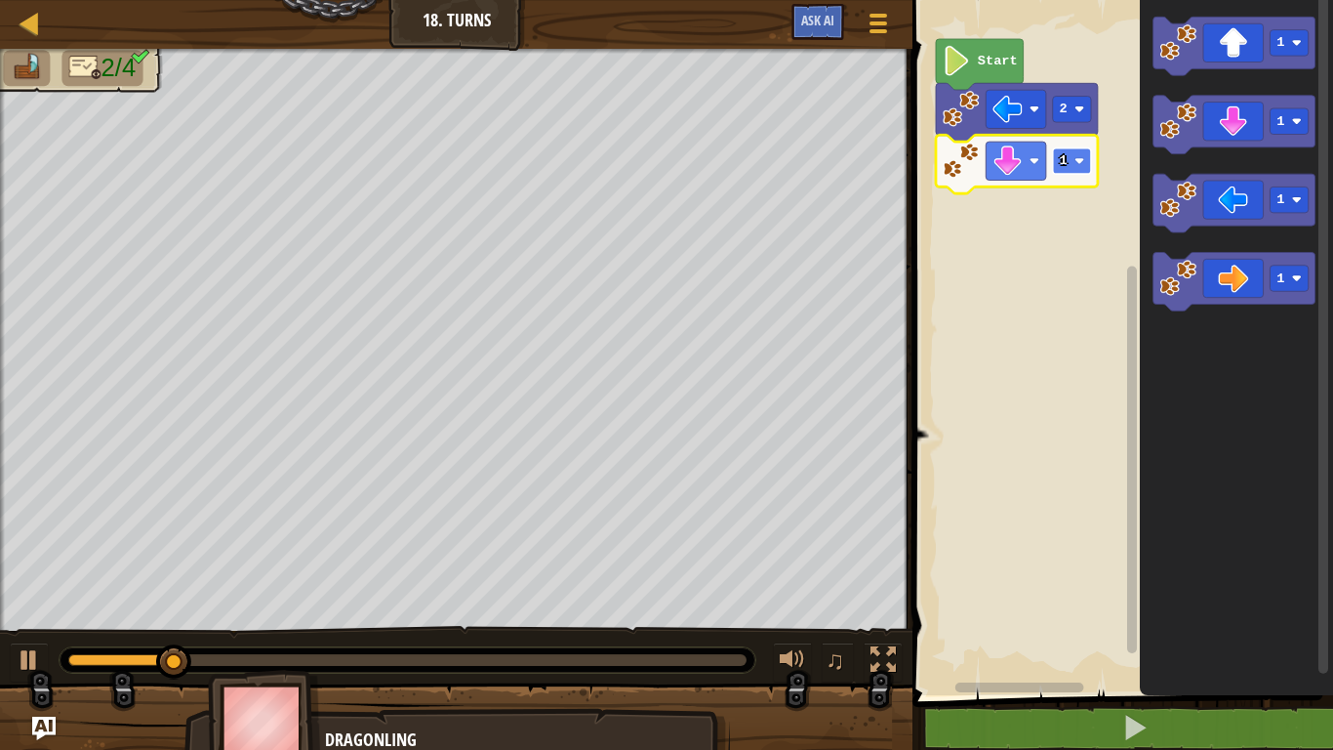
click at [1056, 162] on rect "Blockly Workspace" at bounding box center [1072, 161] width 38 height 26
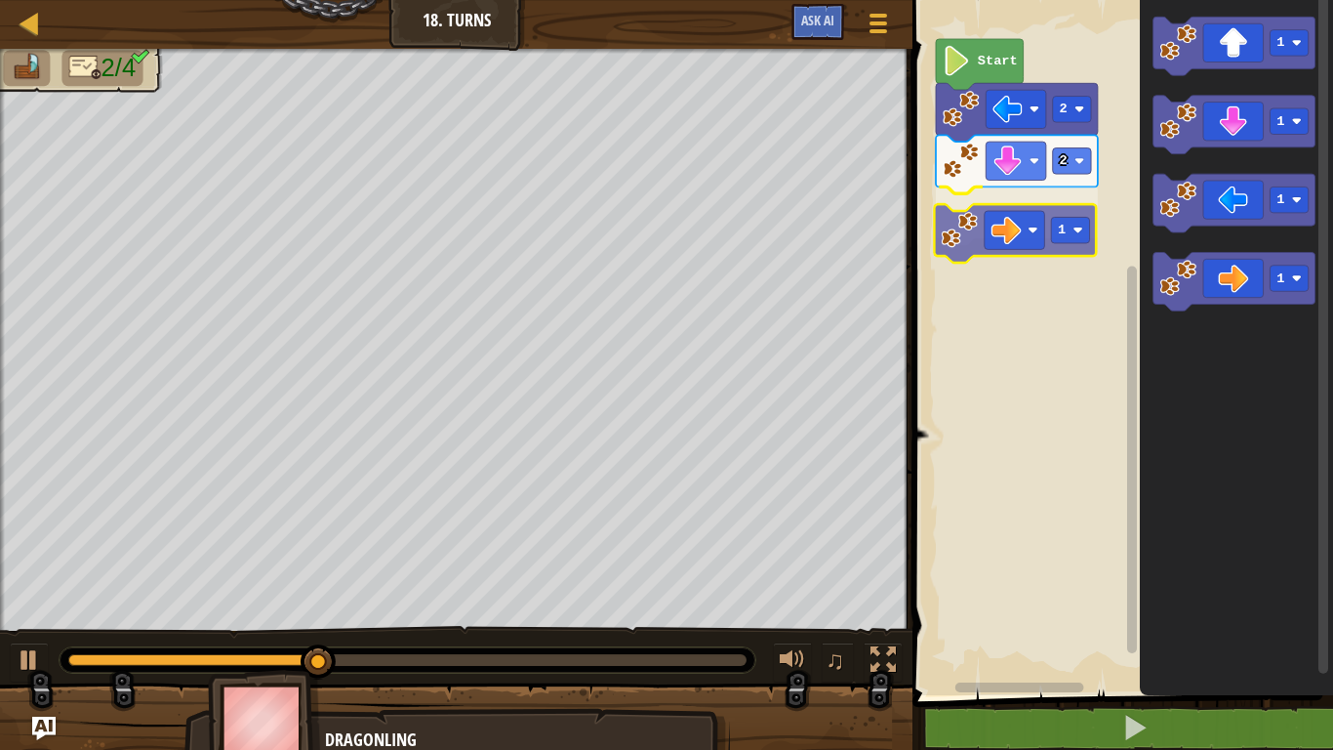
click at [988, 240] on div "Start 2 2 1 1 1 1 1 1" at bounding box center [1120, 342] width 427 height 705
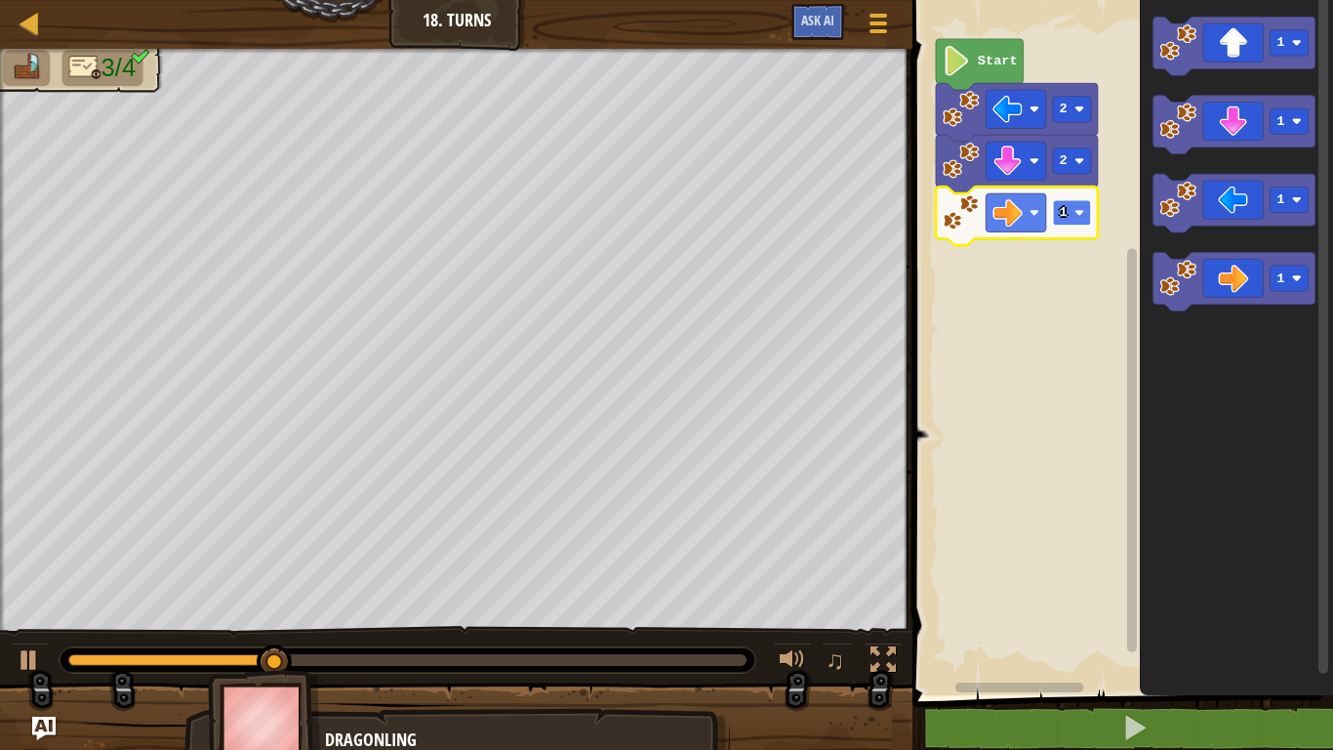
click at [1080, 214] on image "Blockly Workspace" at bounding box center [1080, 213] width 10 height 10
click at [1074, 217] on rect "Blockly Workspace" at bounding box center [1072, 213] width 38 height 26
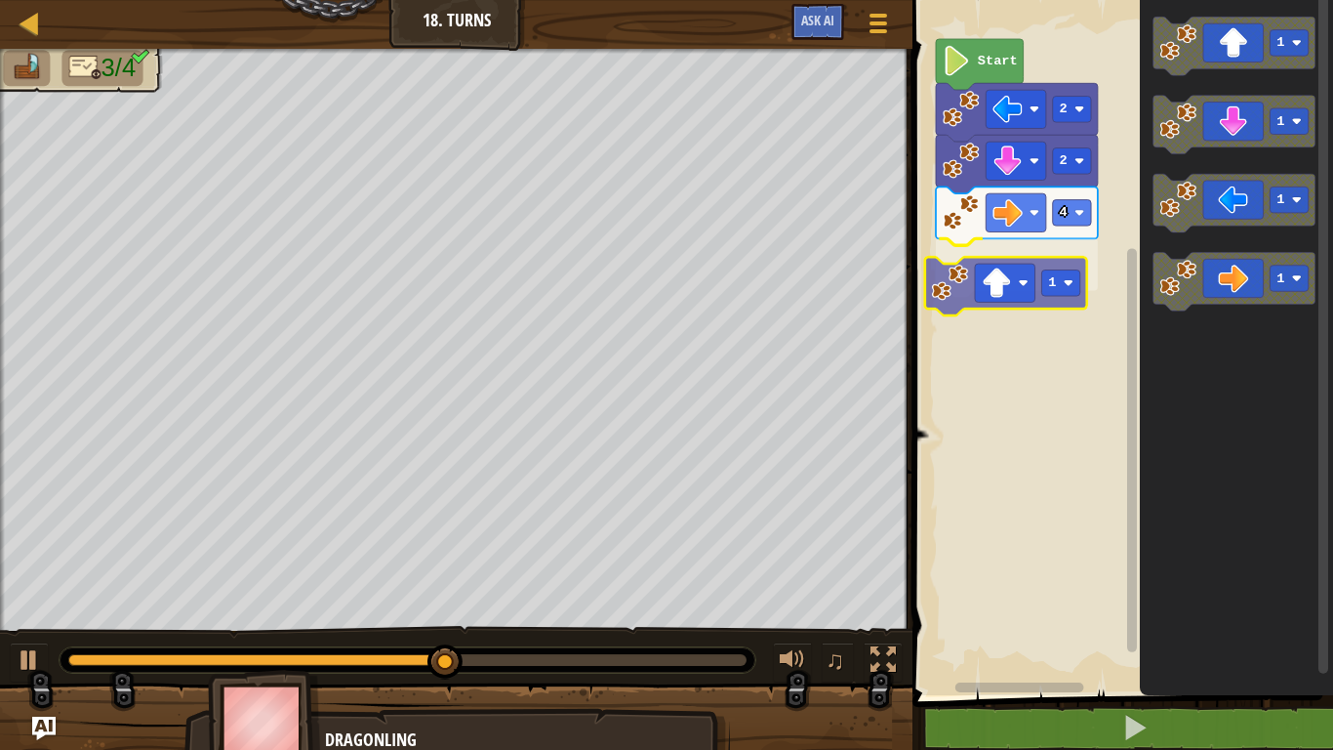
click at [990, 294] on div "Start 2 2 4 1 1 1 1 1 1" at bounding box center [1120, 342] width 427 height 705
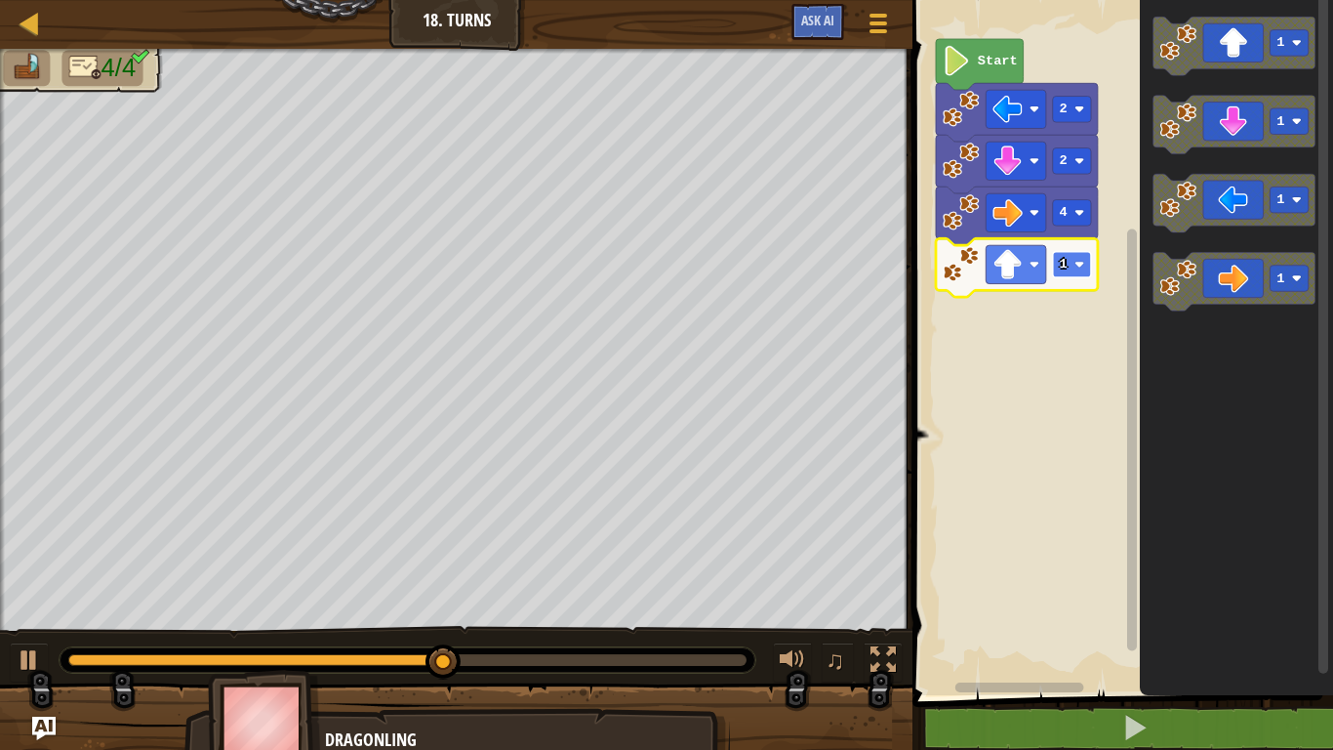
click at [1075, 262] on rect "Blockly Workspace" at bounding box center [1072, 265] width 38 height 26
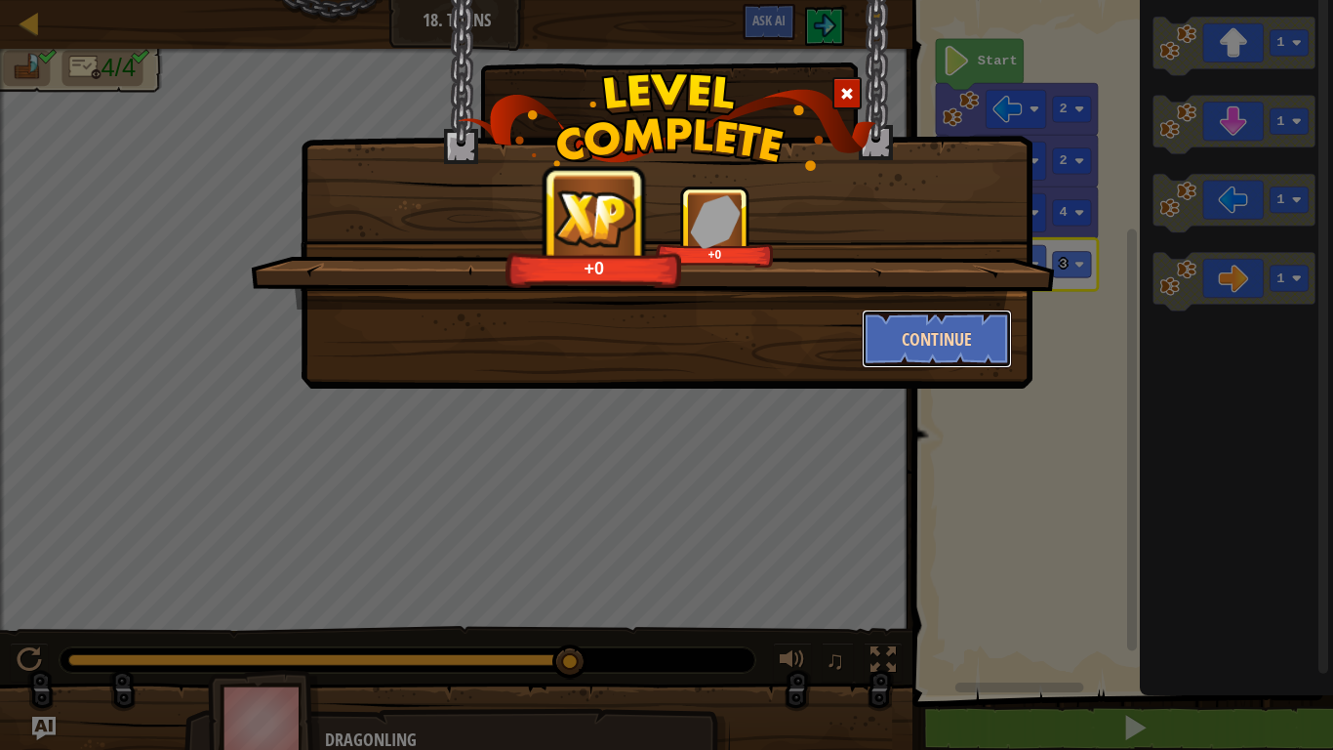
click at [913, 354] on button "Continue" at bounding box center [937, 338] width 151 height 59
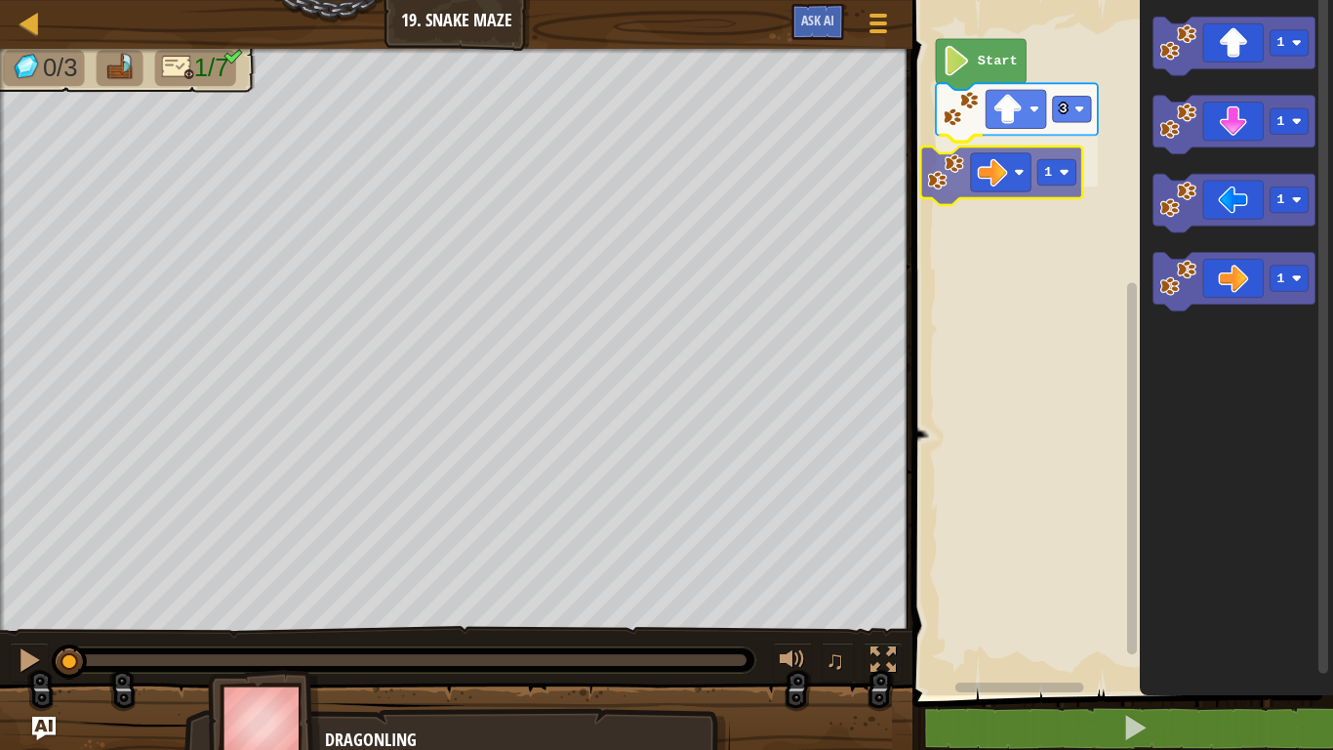
click at [980, 159] on div "3 1 Start 1 1 1 1 1" at bounding box center [1120, 342] width 427 height 705
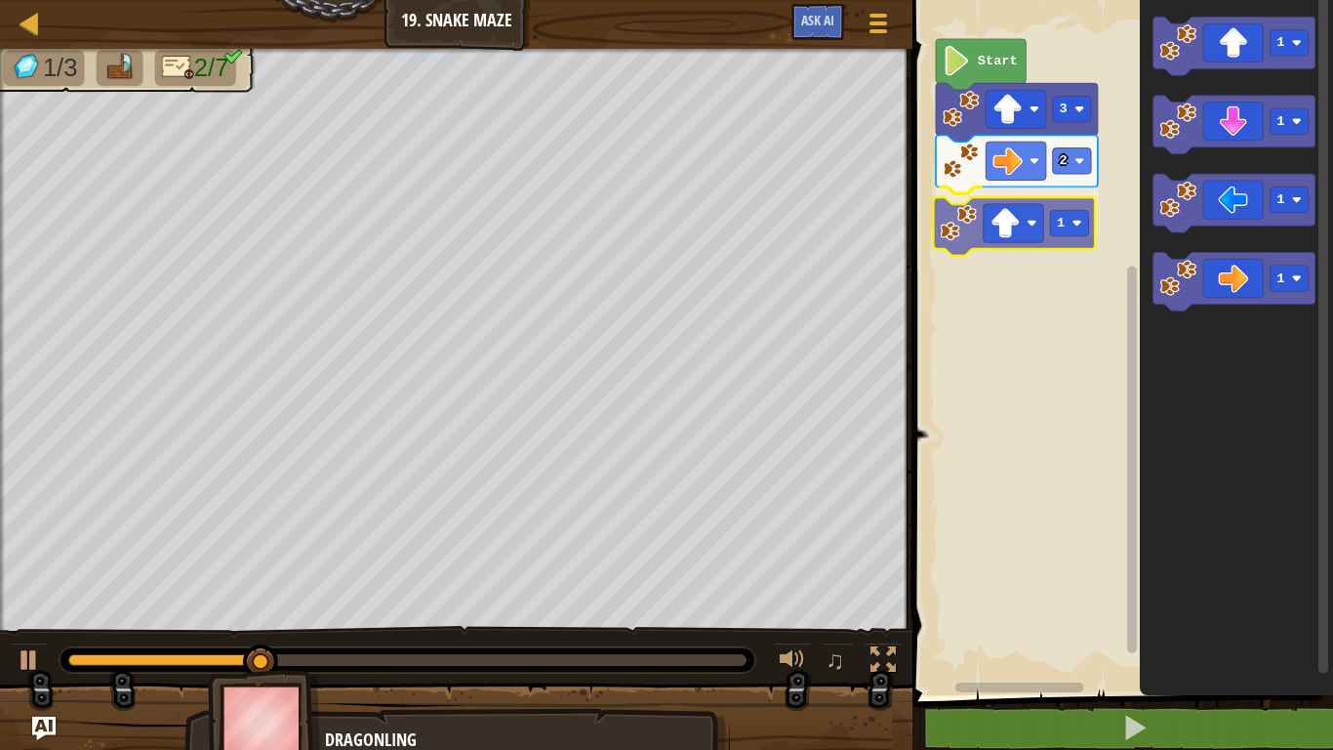
click at [1016, 233] on div "Start 3 2 1 1 1 1 1 1" at bounding box center [1120, 342] width 427 height 705
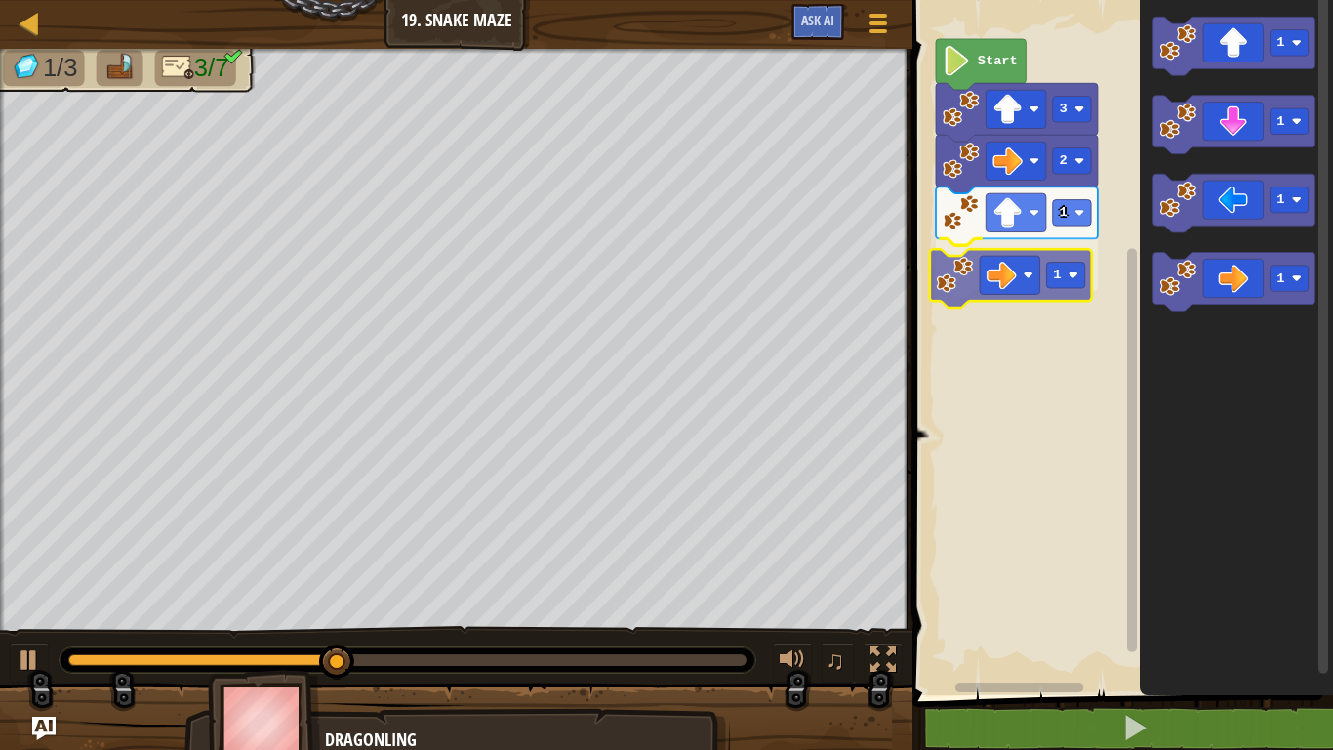
click at [1000, 274] on div "Start 3 2 1 1 1 1 1 1 1" at bounding box center [1120, 342] width 427 height 705
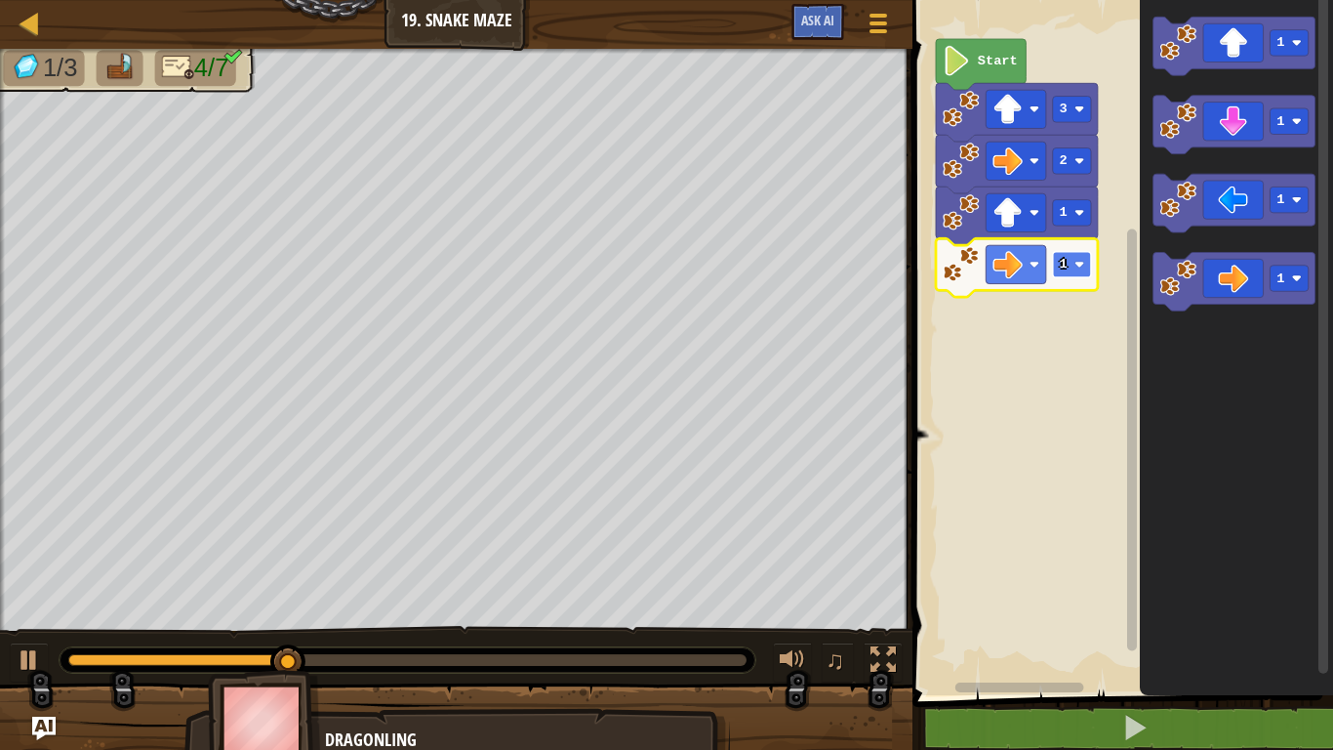
click at [1060, 270] on text "1" at bounding box center [1064, 264] width 8 height 15
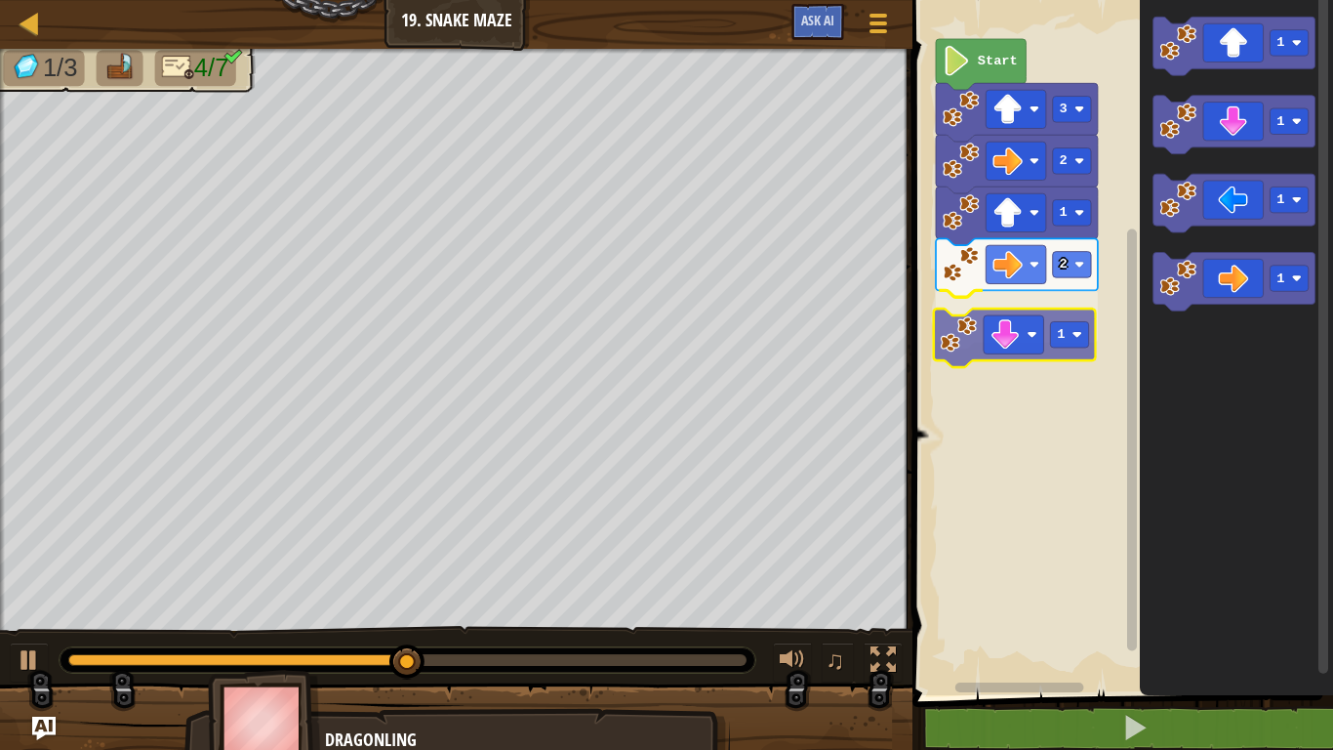
click at [1016, 346] on div "Start 3 2 1 2 1 1 1 1 1 1" at bounding box center [1120, 342] width 427 height 705
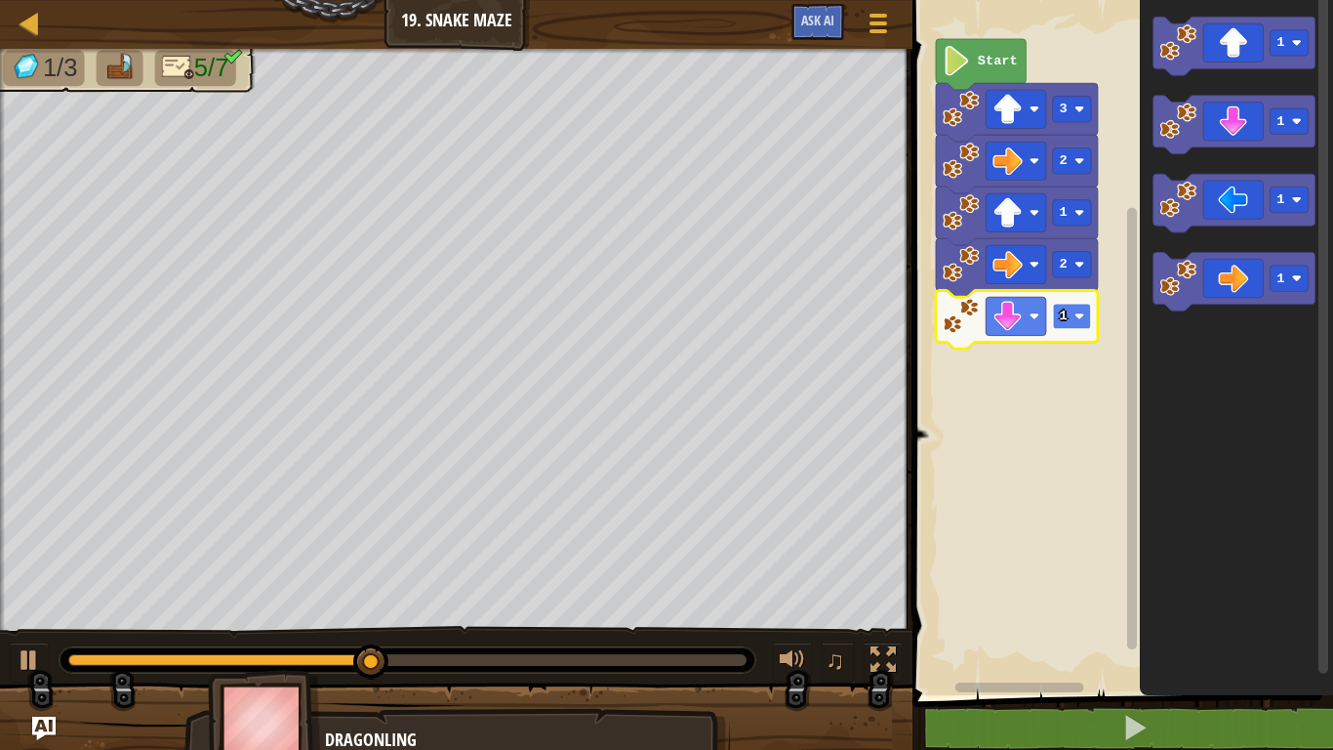
click at [1081, 318] on image "Blockly Workspace" at bounding box center [1080, 316] width 10 height 10
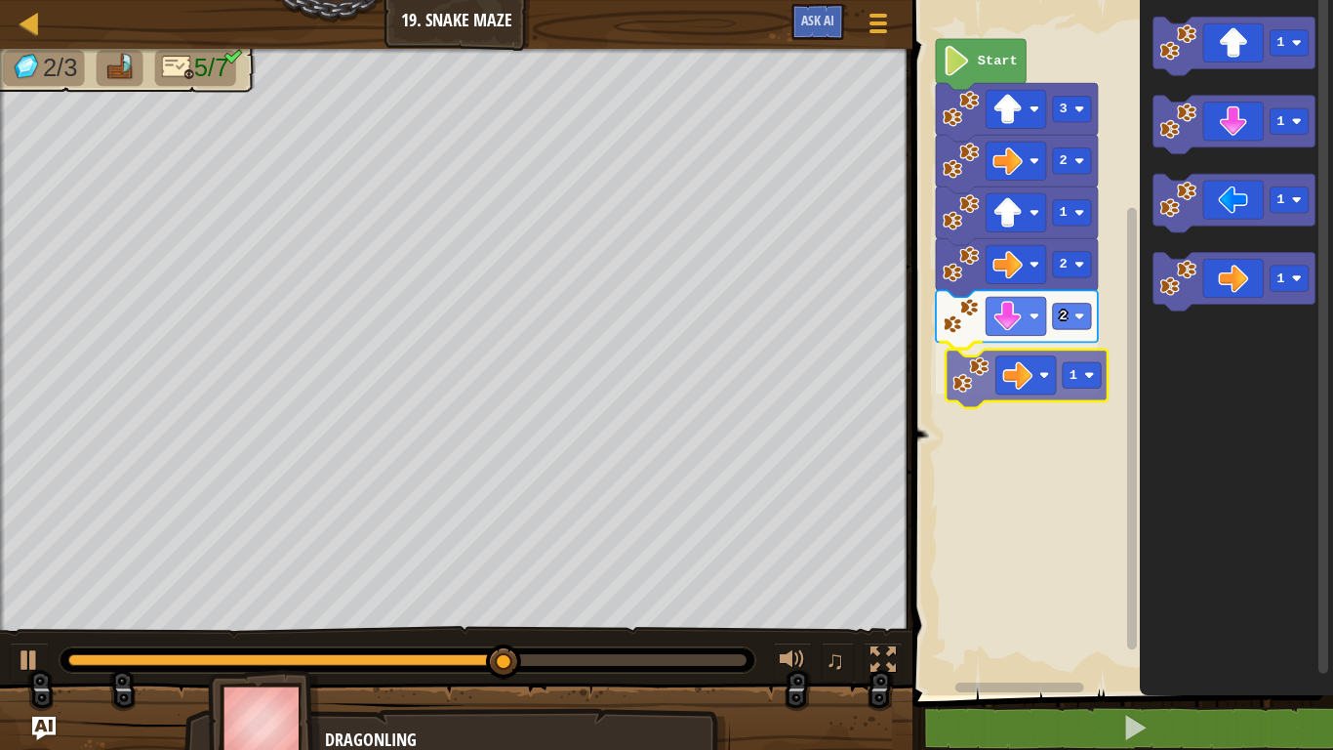
click at [1008, 384] on div "Start 3 2 1 2 2 1 1 1 1 1 1" at bounding box center [1120, 342] width 427 height 705
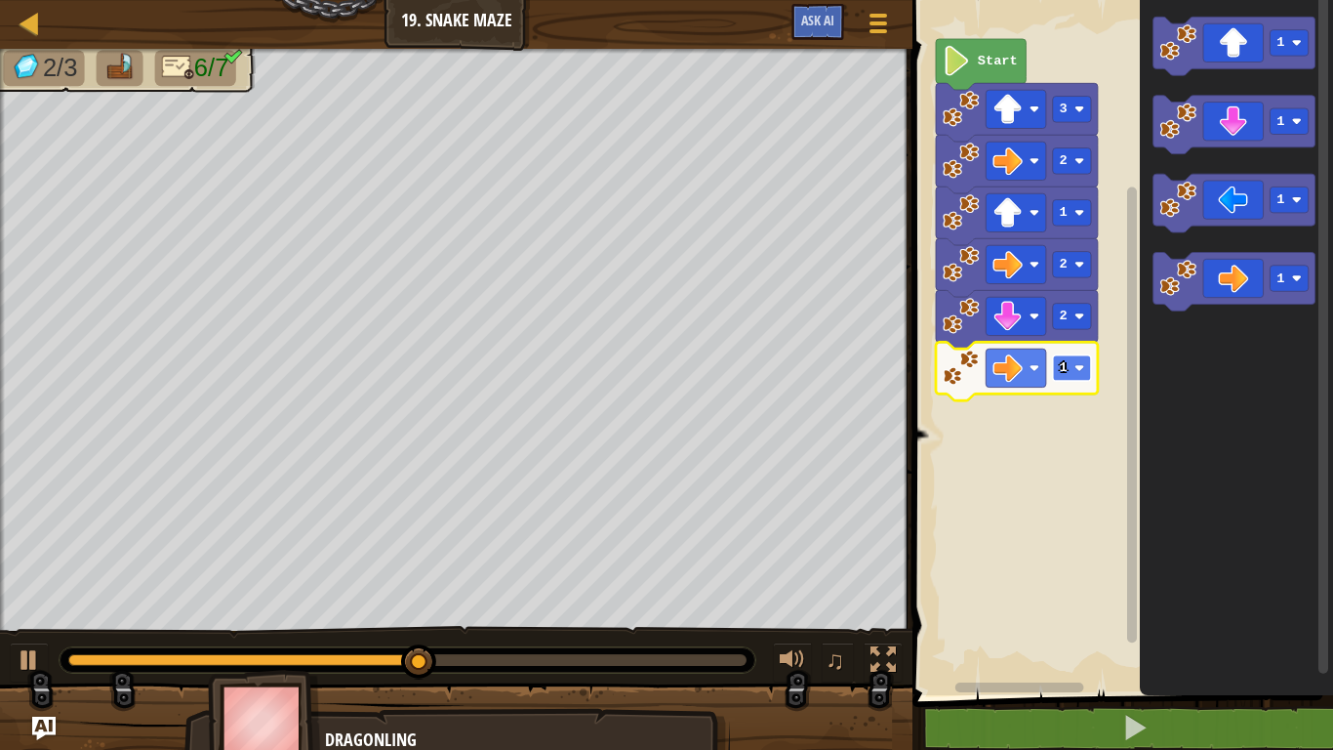
click at [1081, 372] on image "Blockly Workspace" at bounding box center [1080, 368] width 10 height 10
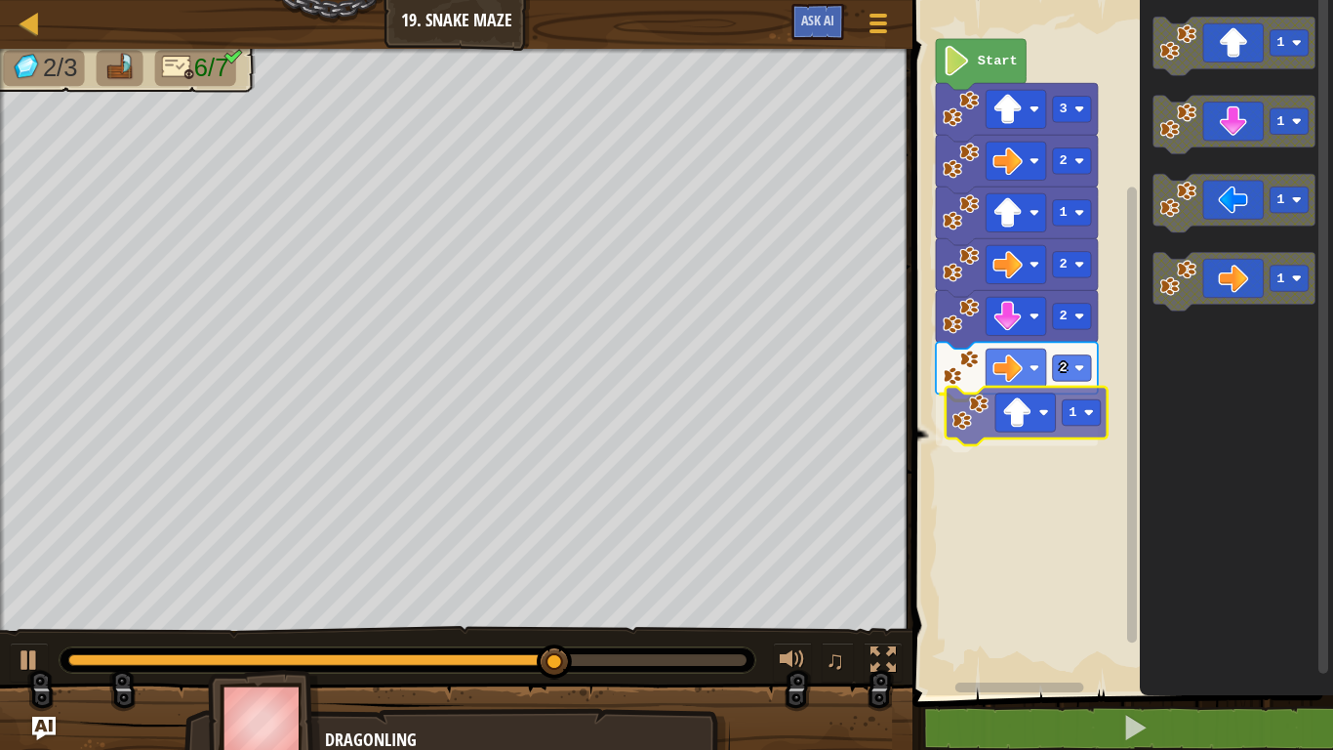
click at [1018, 402] on div "Start 3 2 1 2 2 2 1 1 1 1 1 1" at bounding box center [1120, 342] width 427 height 705
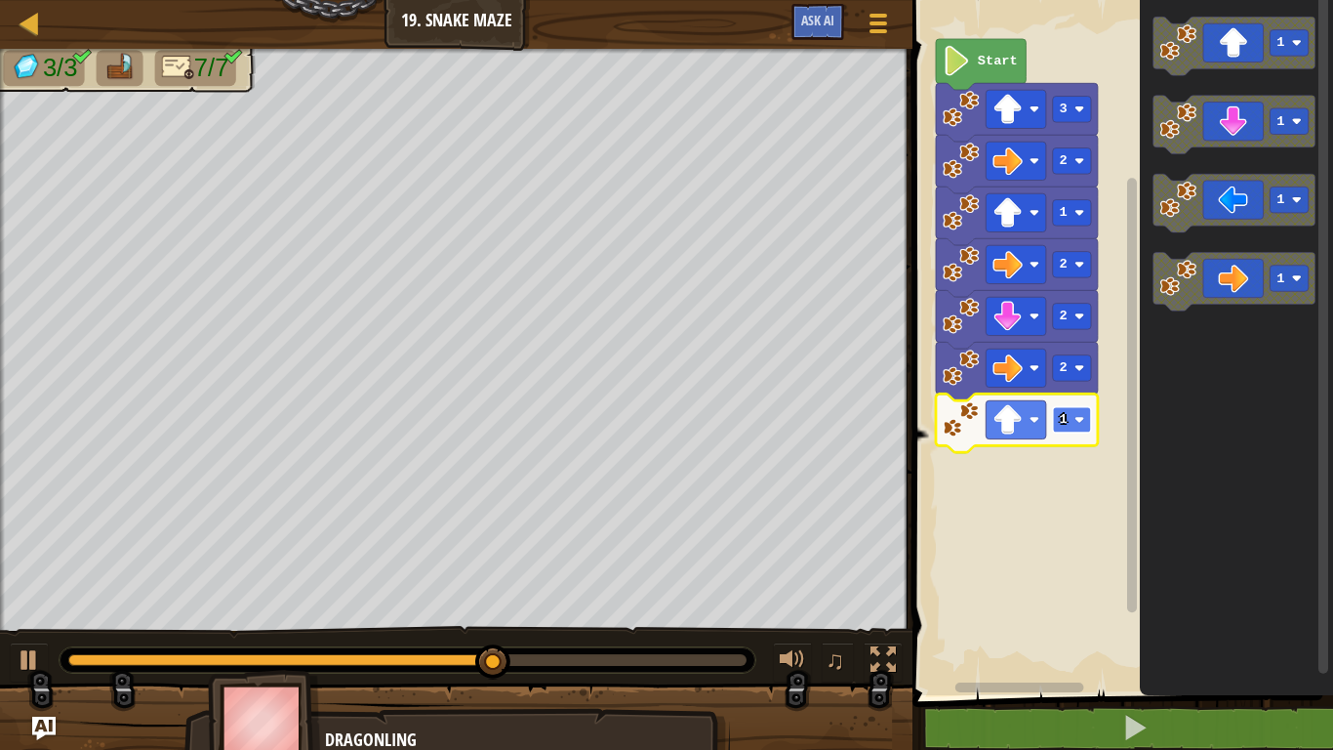
click at [1083, 414] on rect "Blockly Workspace" at bounding box center [1072, 420] width 38 height 26
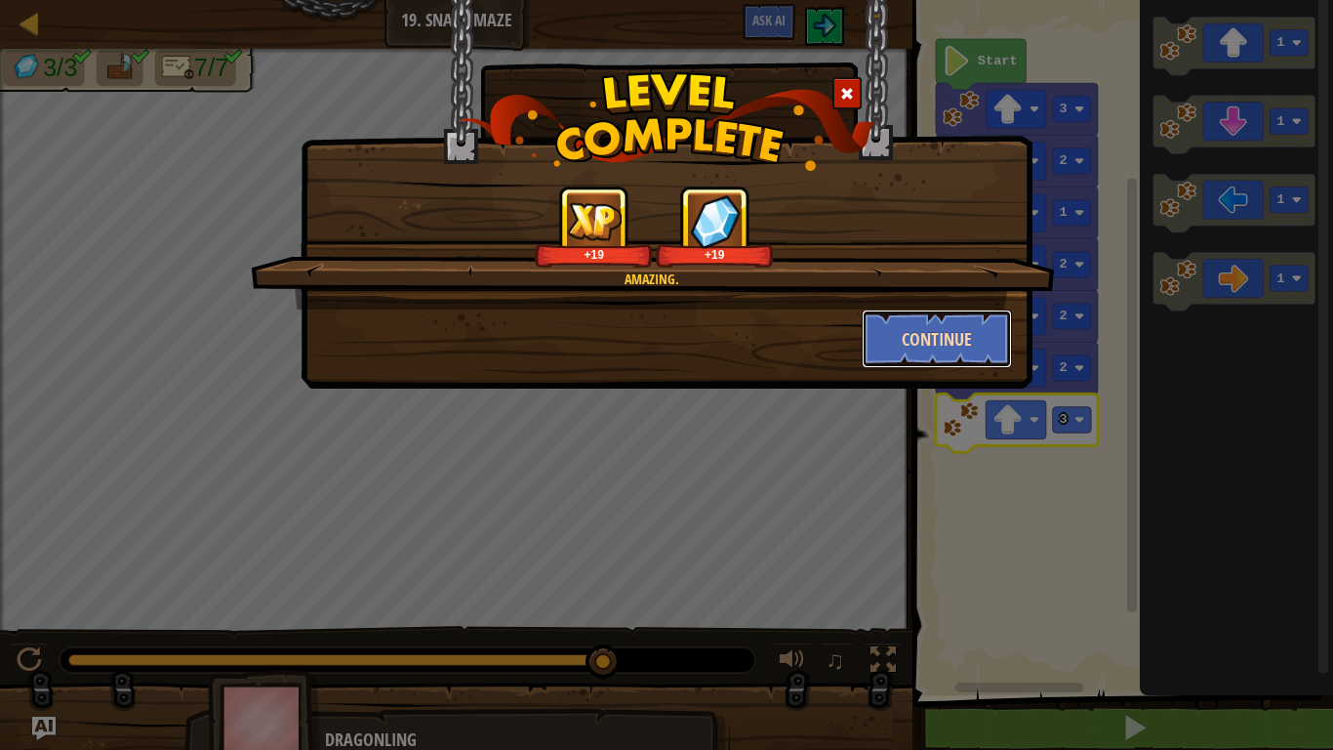
click at [923, 346] on button "Continue" at bounding box center [937, 338] width 151 height 59
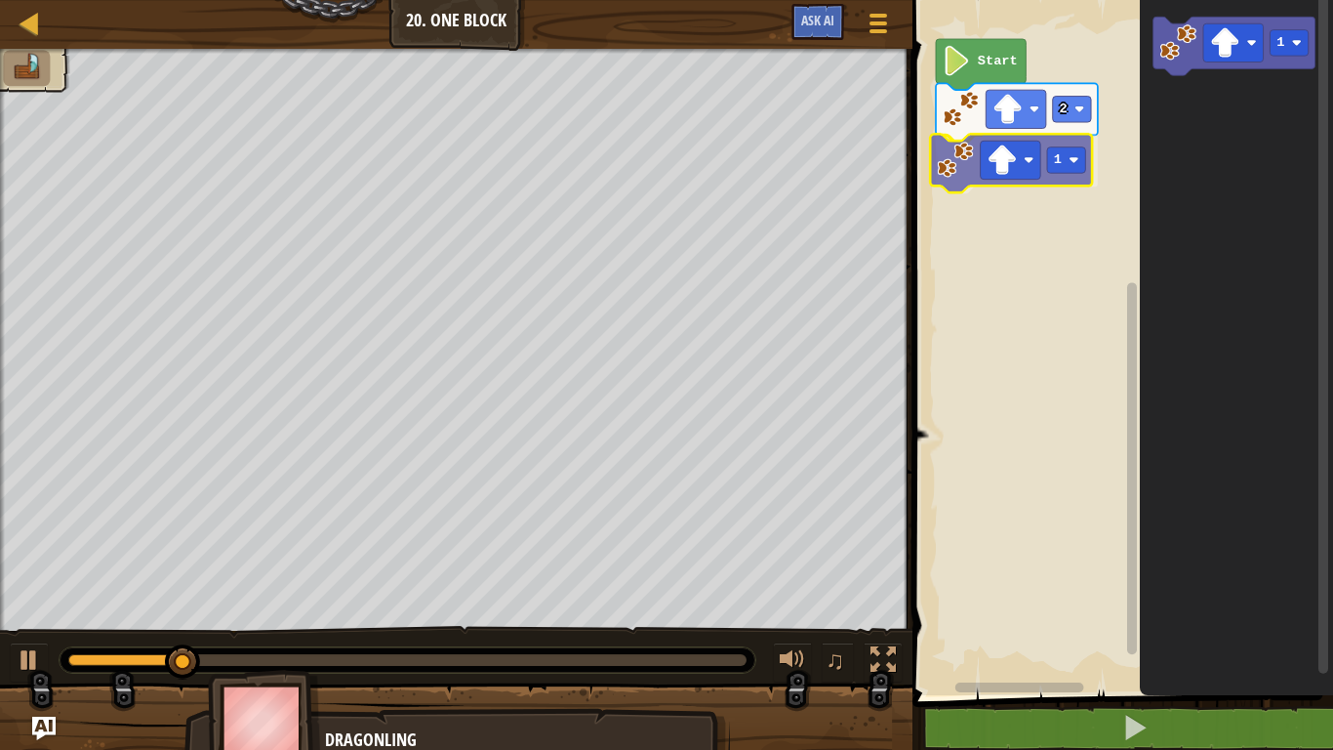
click at [958, 172] on div "Start 2 1 1 1" at bounding box center [1120, 342] width 427 height 705
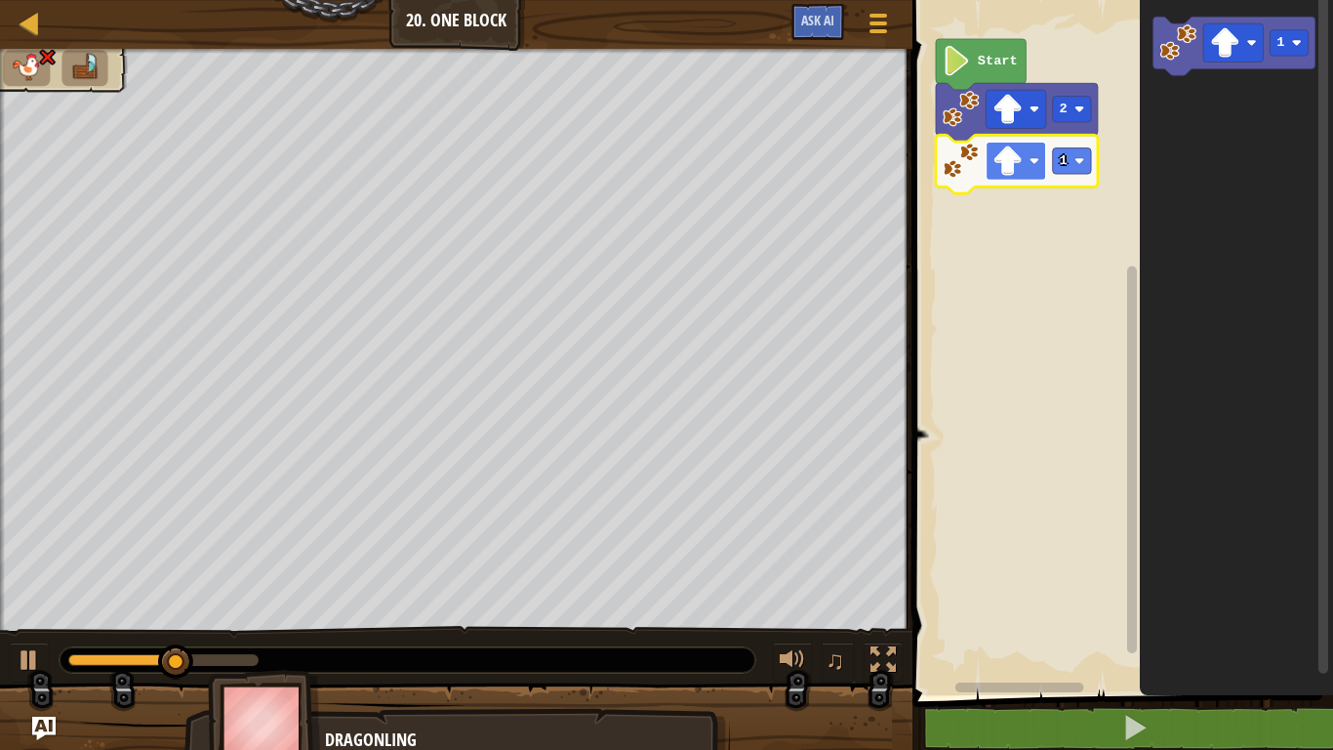
click at [1045, 153] on rect "Blockly Workspace" at bounding box center [1017, 161] width 61 height 38
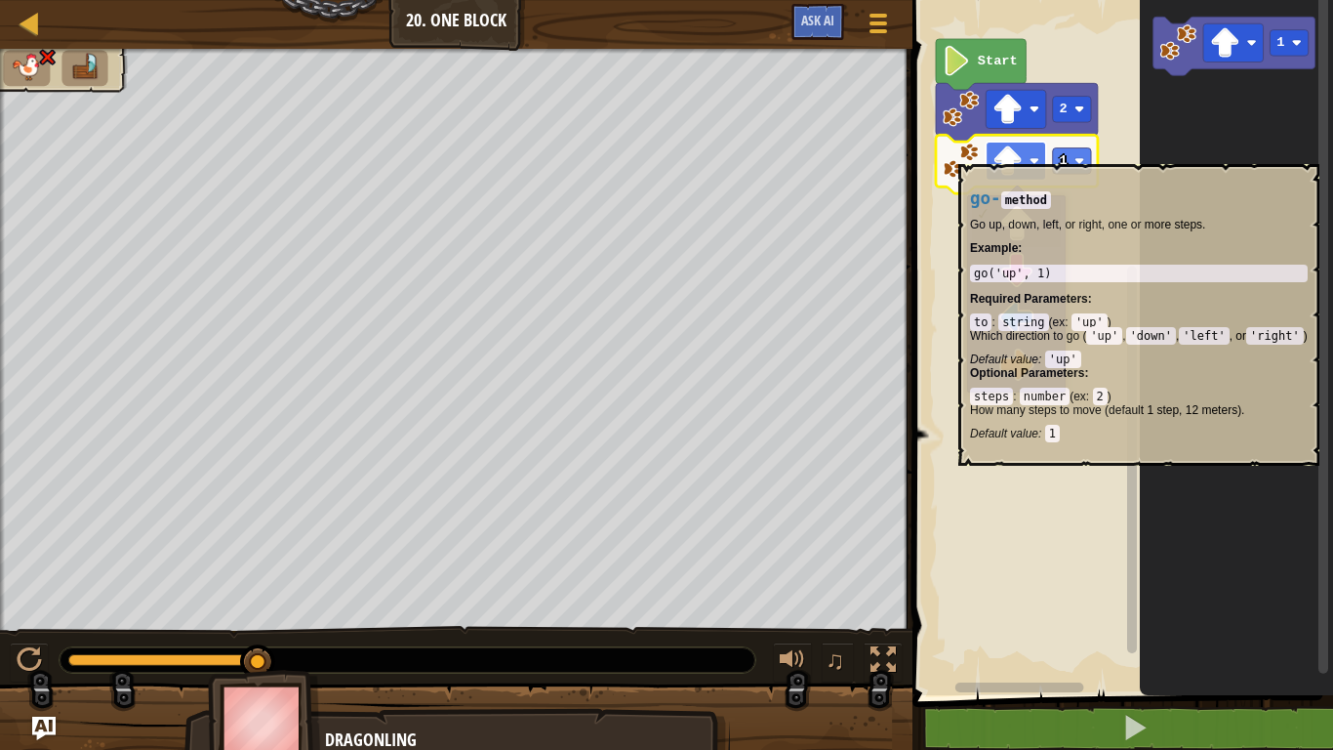
click at [1035, 153] on rect "Blockly Workspace" at bounding box center [1017, 161] width 61 height 38
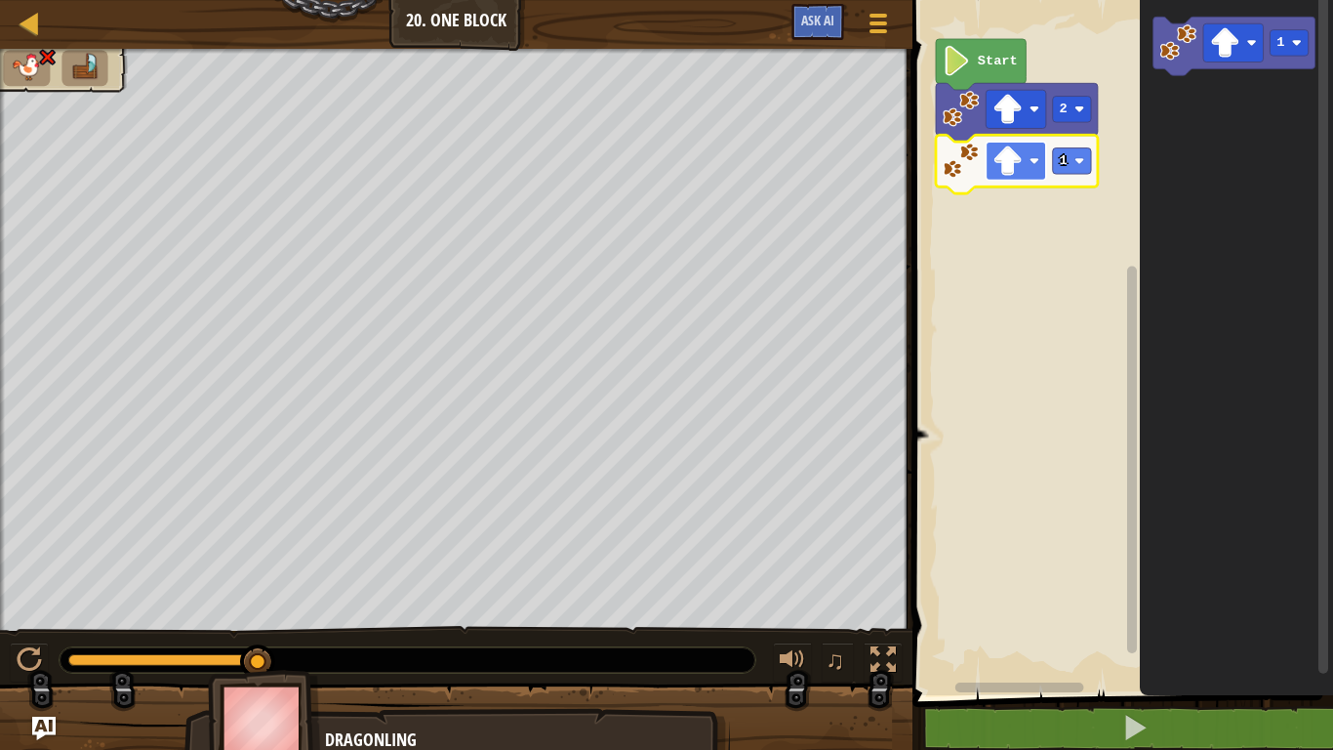
click at [1035, 153] on rect "Blockly Workspace" at bounding box center [1017, 161] width 61 height 38
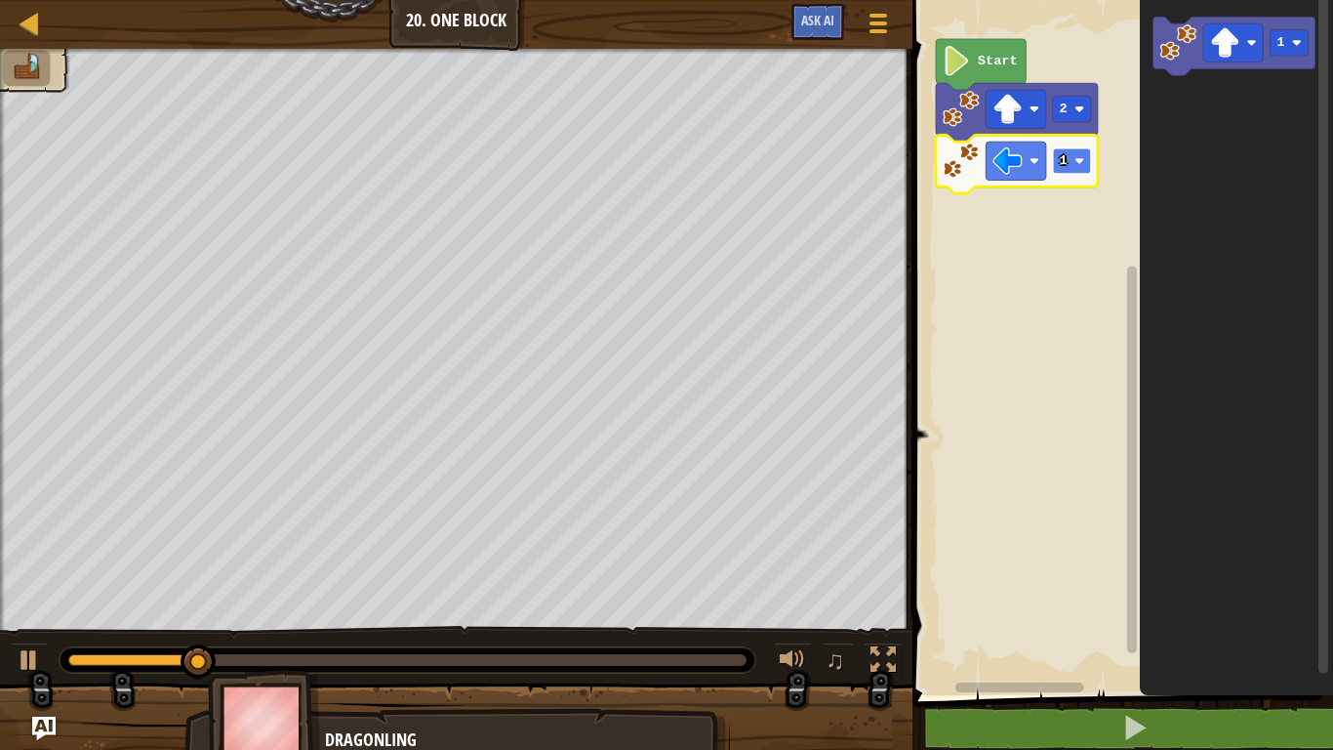
click at [1074, 158] on rect "Blockly Workspace" at bounding box center [1072, 161] width 38 height 26
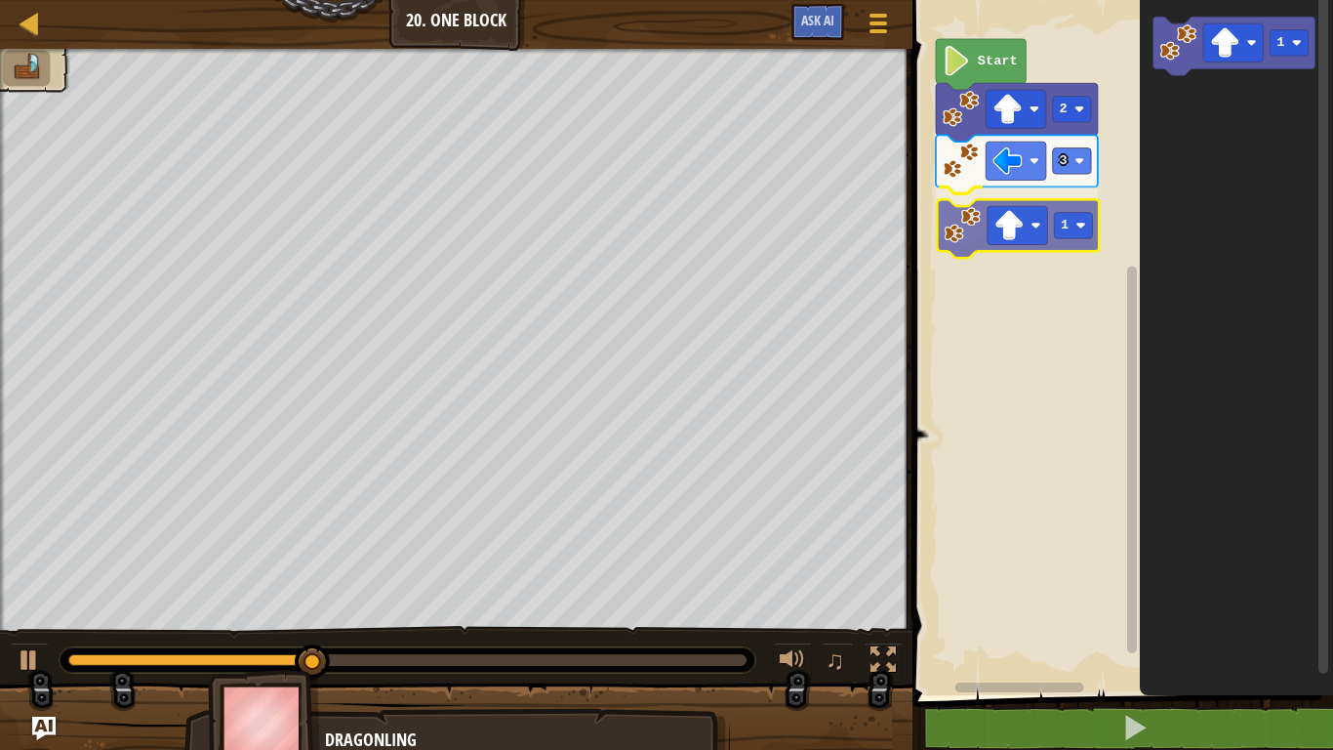
click at [948, 241] on div "Start 2 3 1 1 1" at bounding box center [1120, 342] width 427 height 705
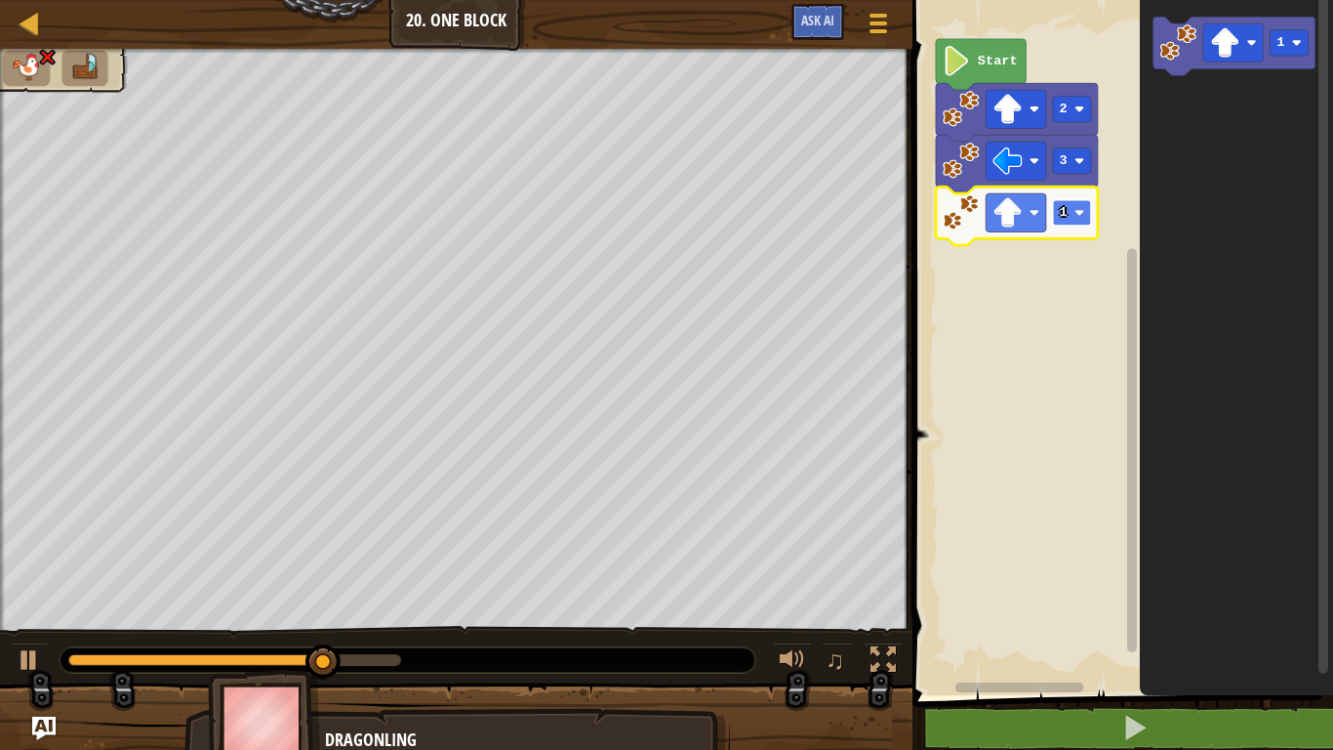
click at [1062, 203] on rect "Blockly Workspace" at bounding box center [1072, 213] width 38 height 26
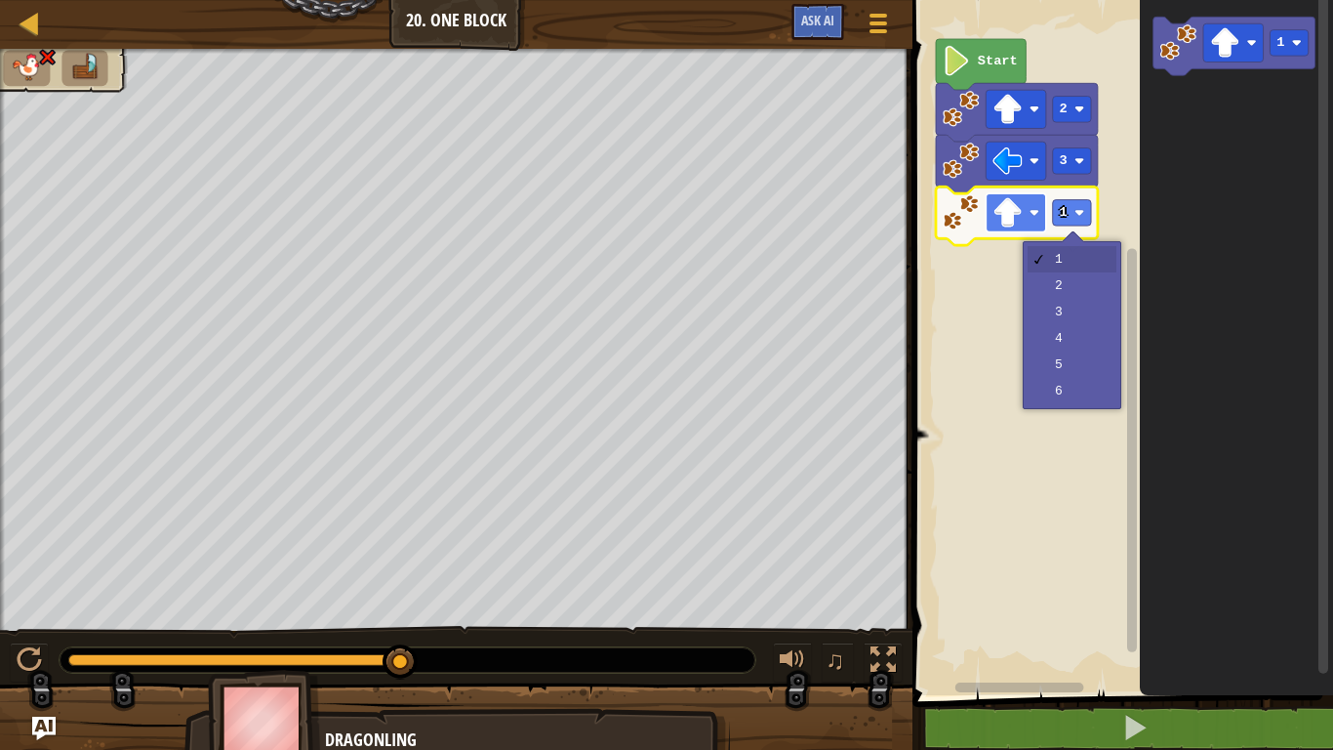
click at [1030, 211] on image "Blockly Workspace" at bounding box center [1035, 213] width 10 height 10
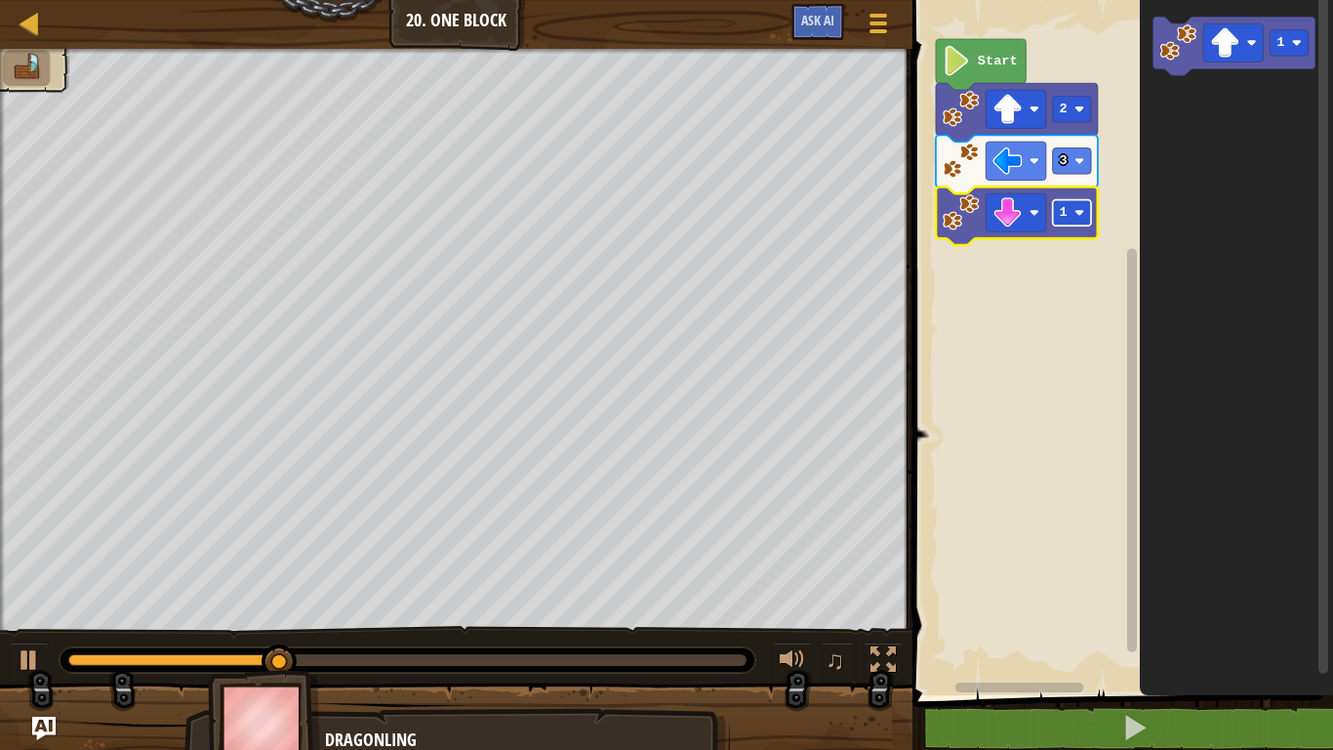
click at [1074, 220] on rect "Blockly Workspace" at bounding box center [1072, 213] width 38 height 26
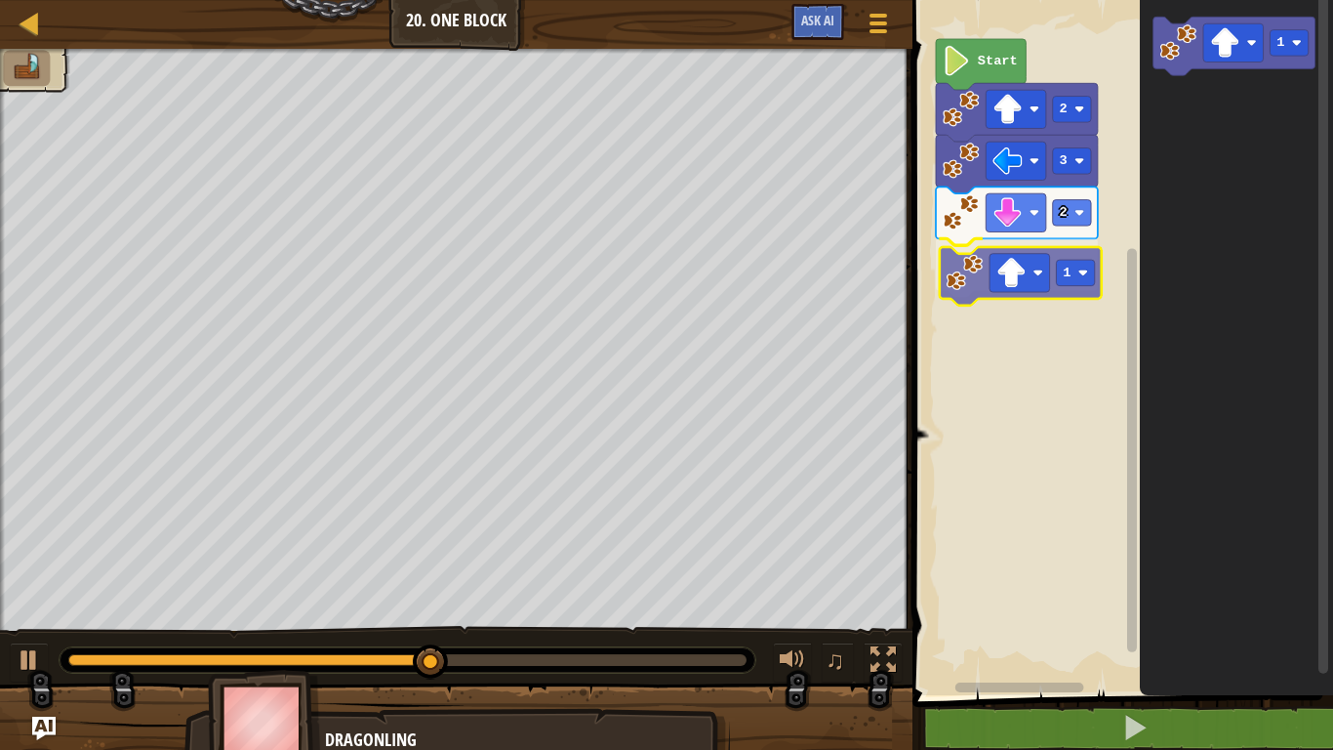
click at [969, 288] on div "Start 2 3 2 1 1 1" at bounding box center [1120, 342] width 427 height 705
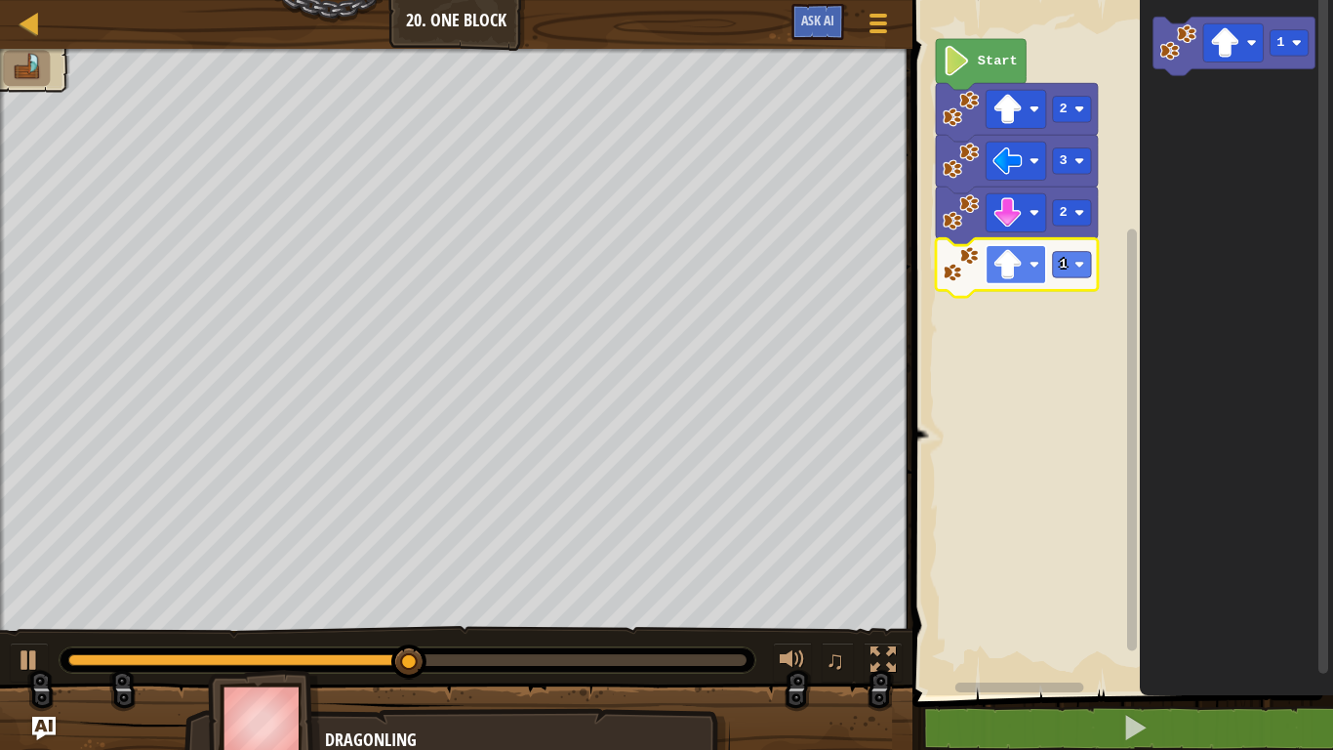
click at [1015, 277] on image "Blockly Workspace" at bounding box center [1009, 264] width 30 height 30
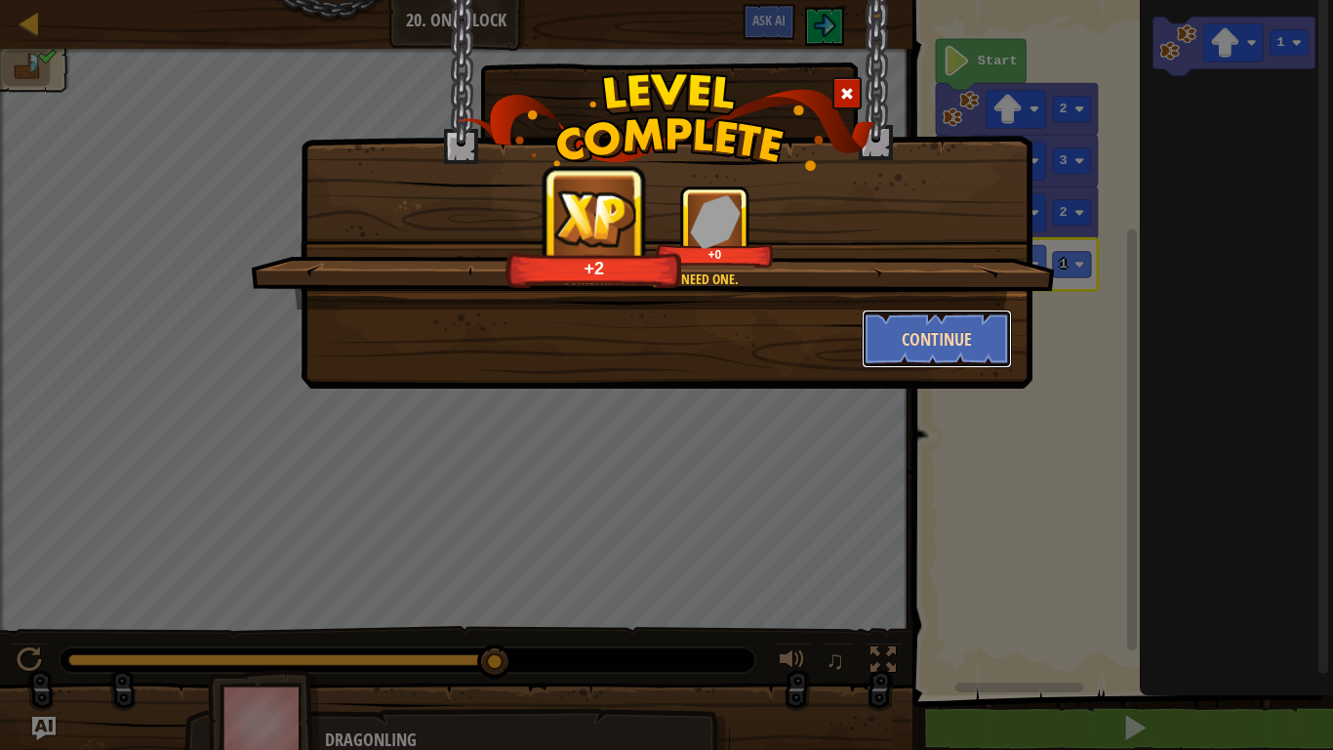
click at [967, 335] on button "Continue" at bounding box center [937, 338] width 151 height 59
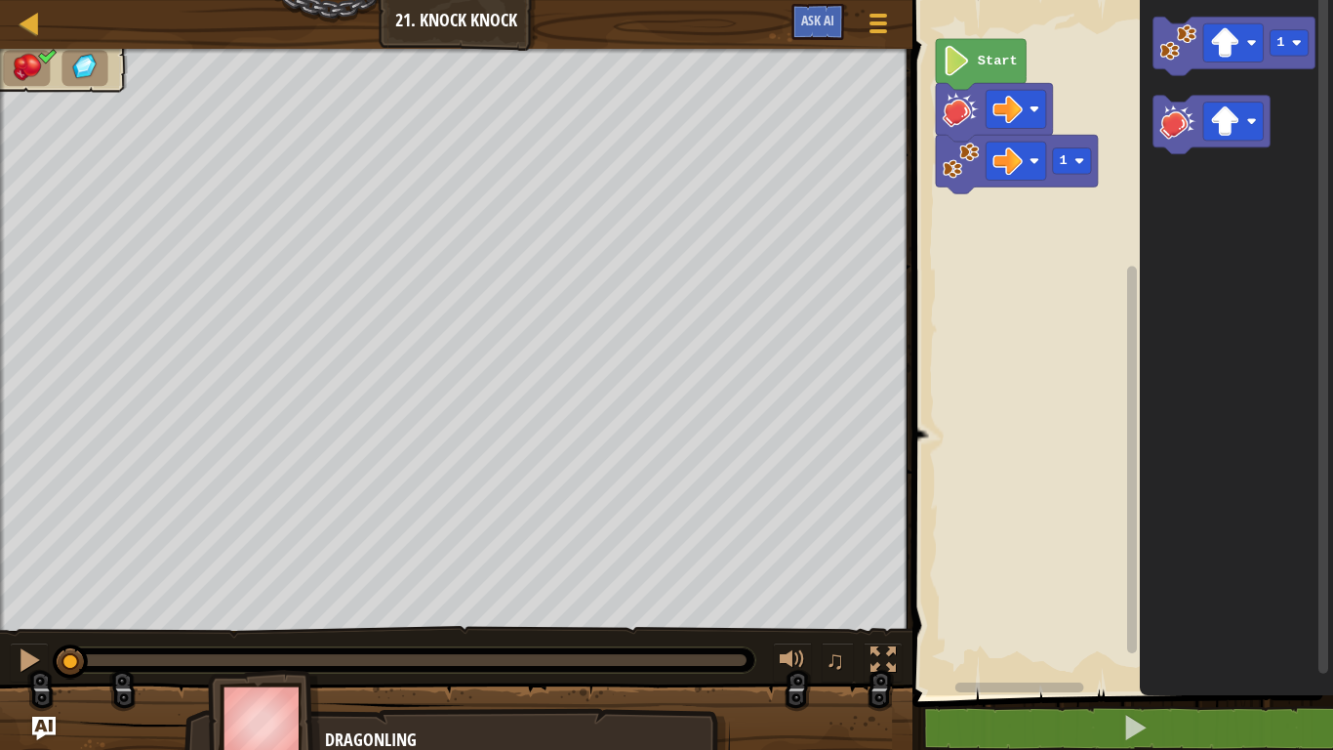
click at [958, 47] on image "Blockly Workspace" at bounding box center [957, 61] width 28 height 30
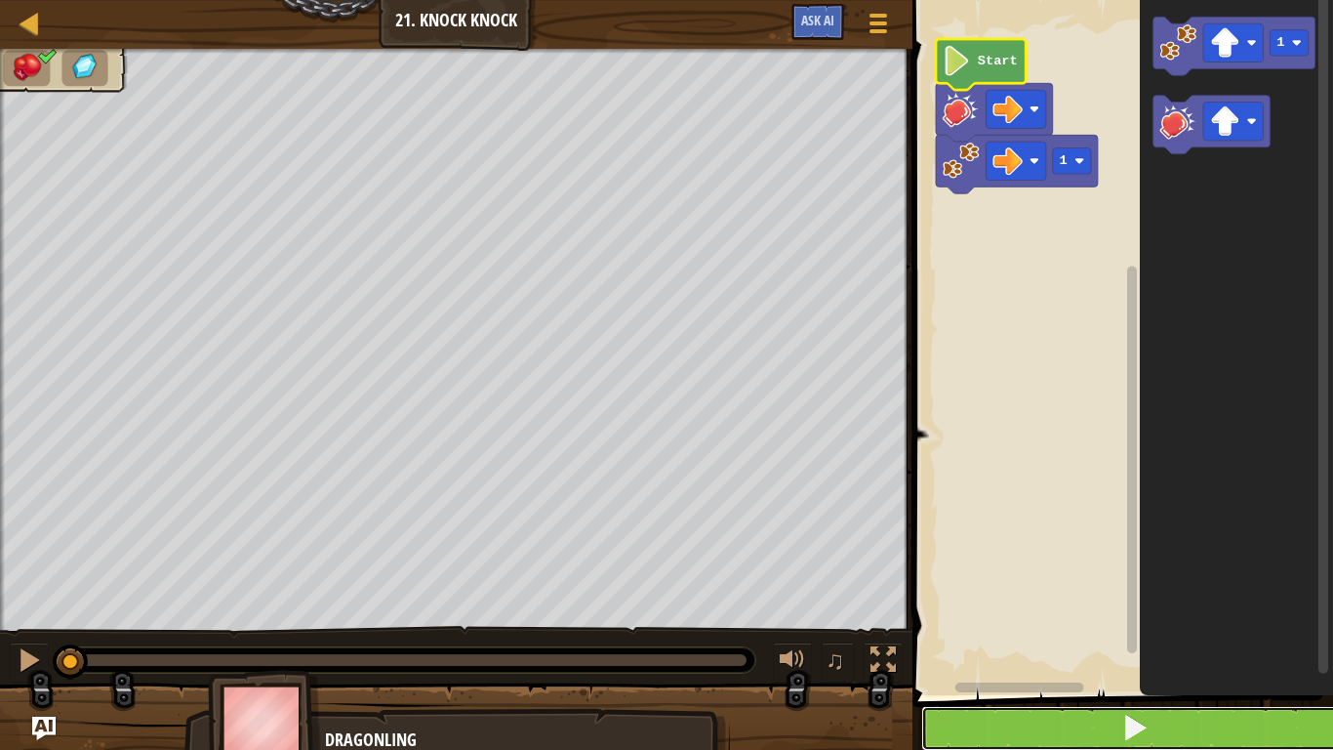
click at [1003, 721] on button at bounding box center [1134, 728] width 427 height 45
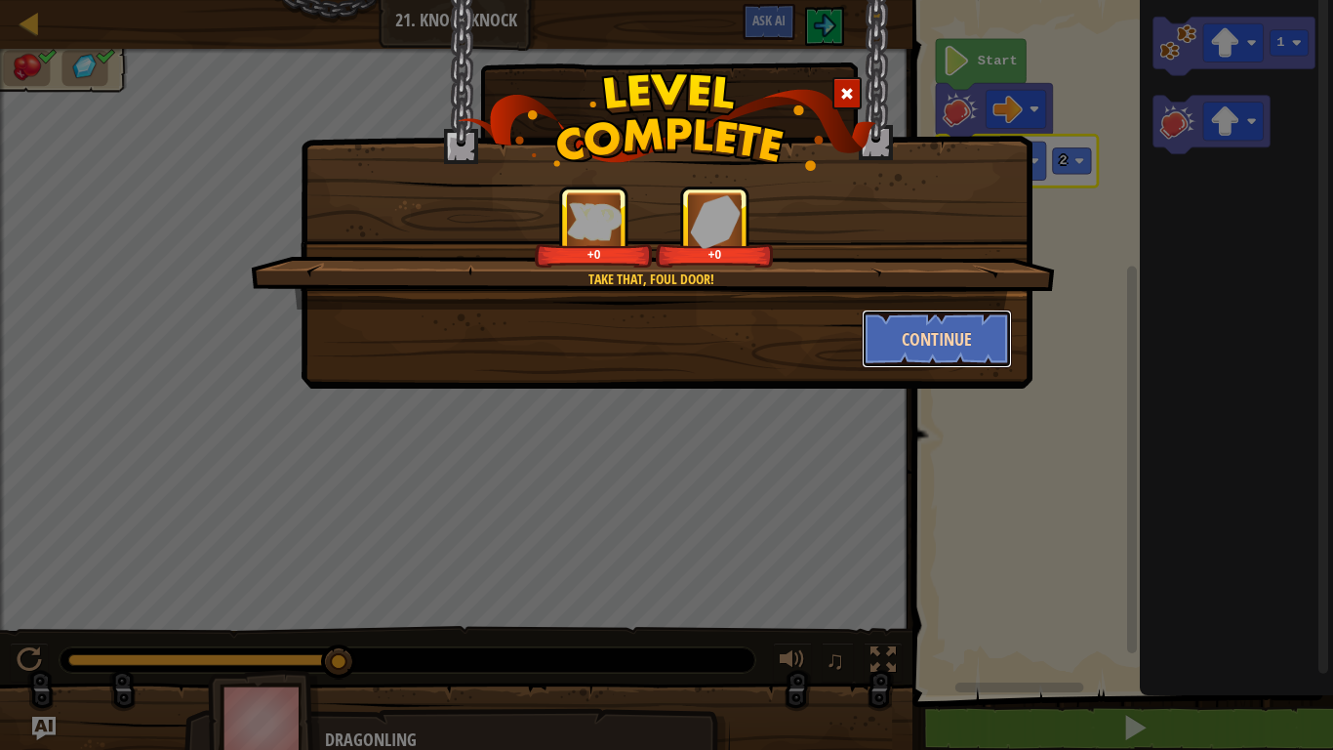
click at [950, 339] on button "Continue" at bounding box center [937, 338] width 151 height 59
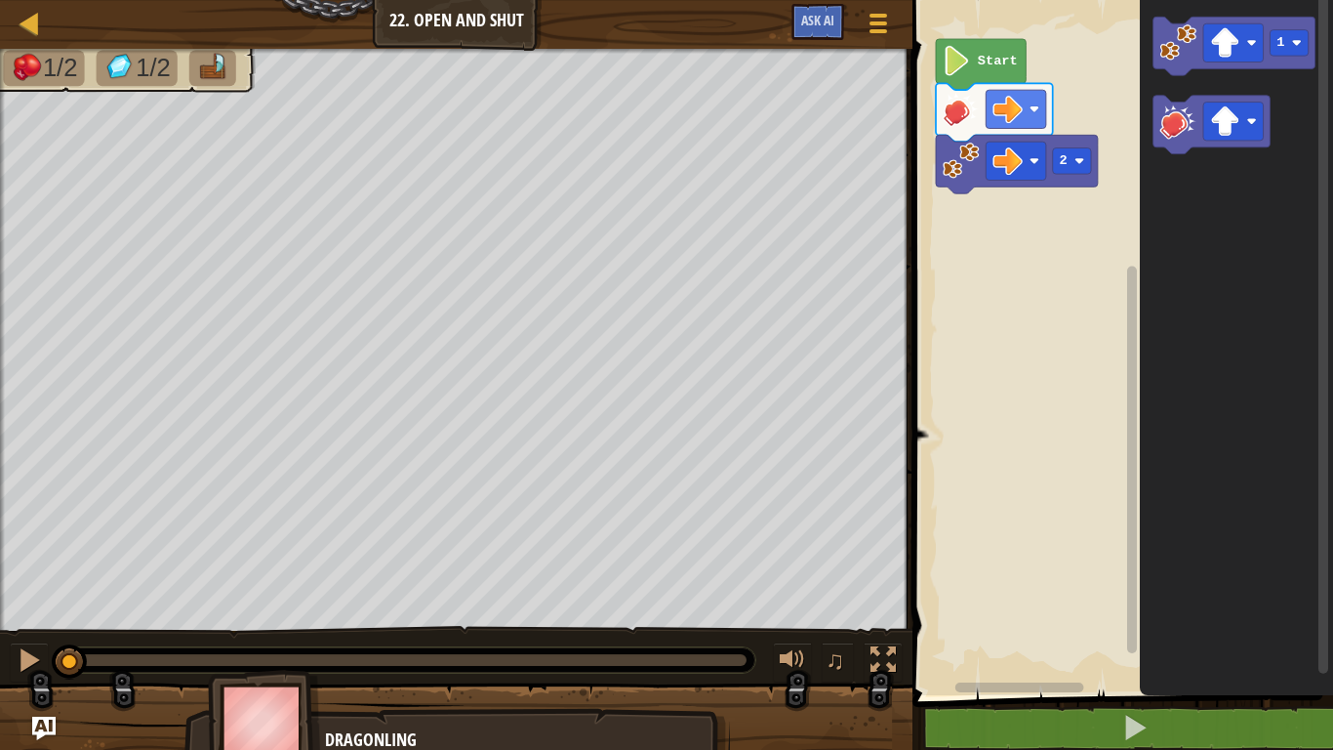
click at [1002, 228] on div "2 Start 1" at bounding box center [1120, 342] width 427 height 705
click at [980, 223] on div "2 1 Start 1 1" at bounding box center [1120, 342] width 427 height 705
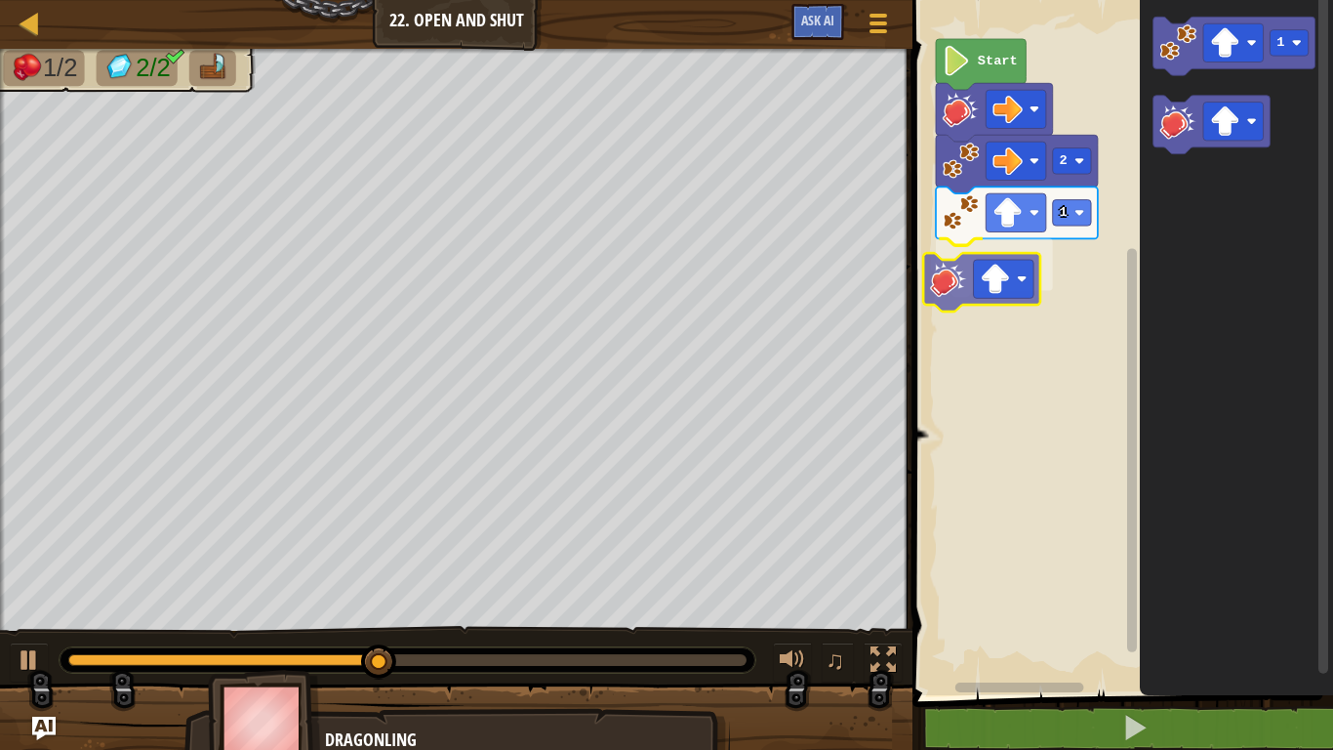
click at [942, 275] on div "2 1 Start 1" at bounding box center [1120, 342] width 427 height 705
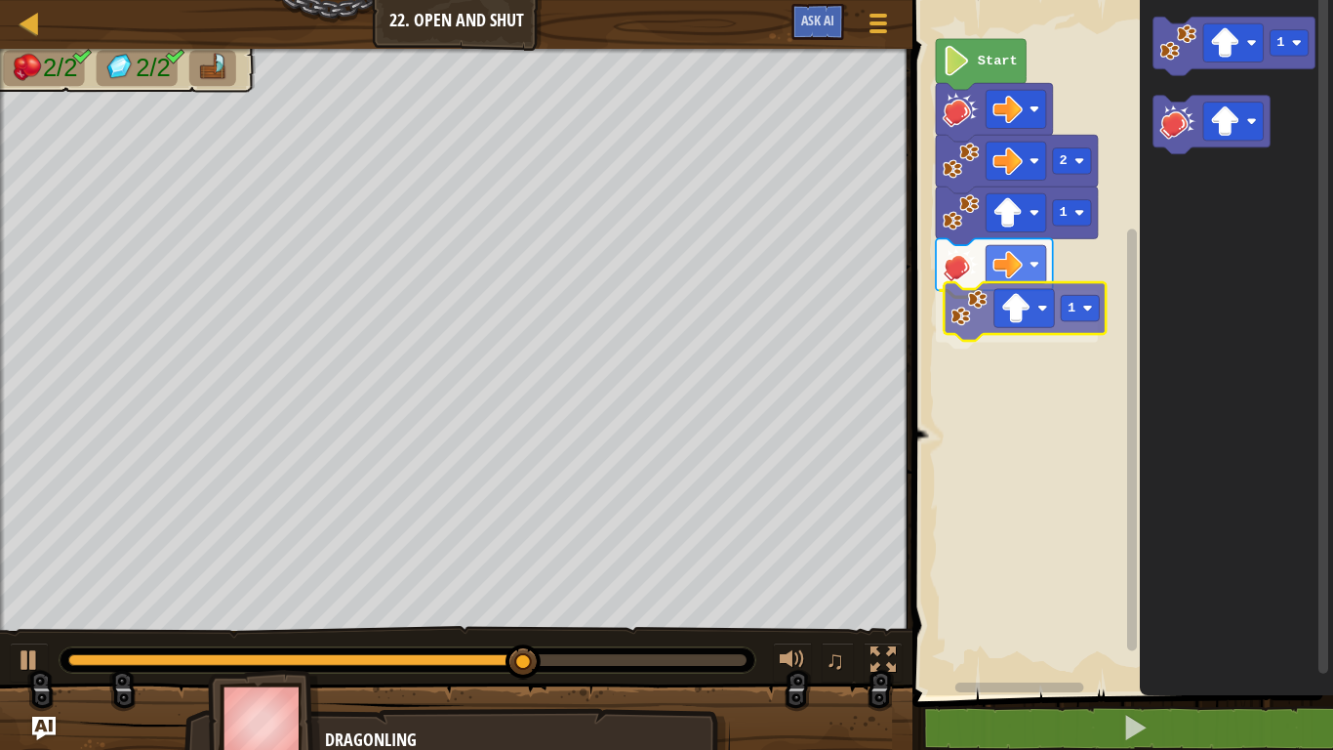
click at [985, 308] on div "Start 2 1 1 1 1" at bounding box center [1120, 342] width 427 height 705
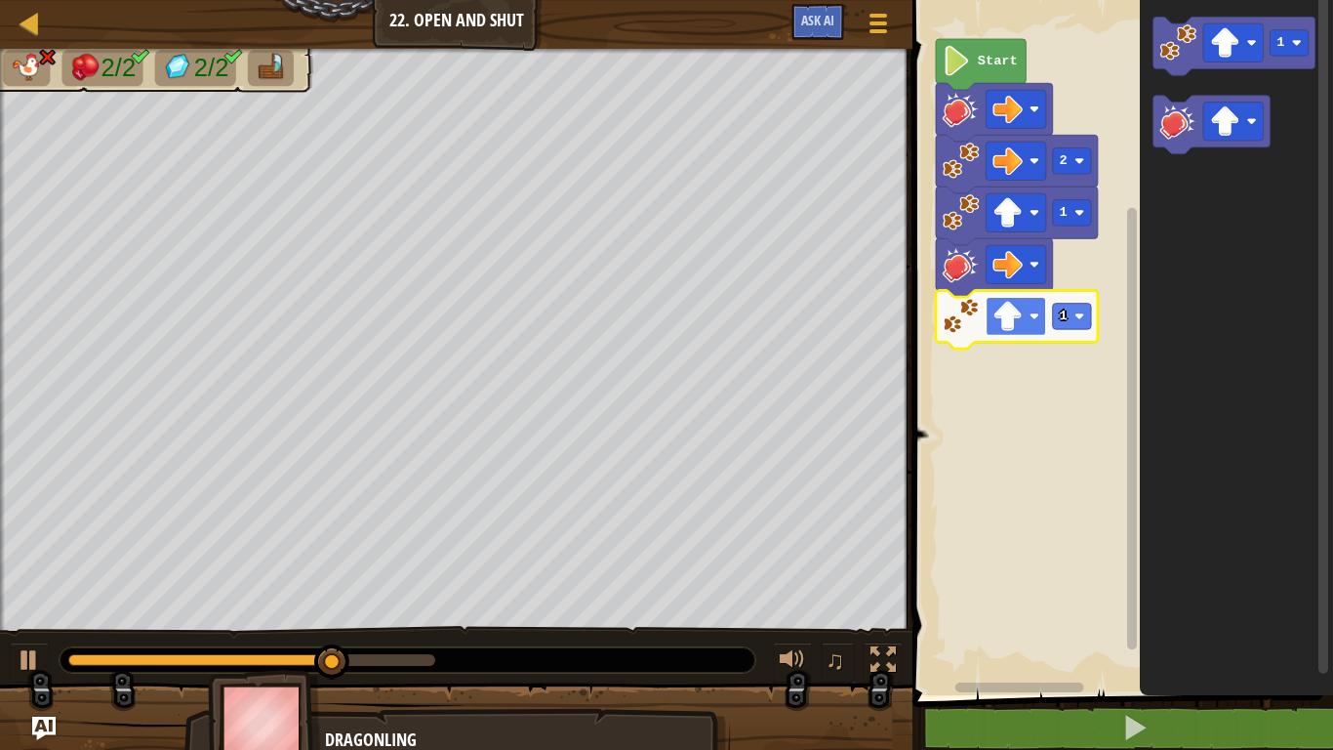
click at [1005, 306] on image "Blockly Workspace" at bounding box center [1009, 317] width 30 height 30
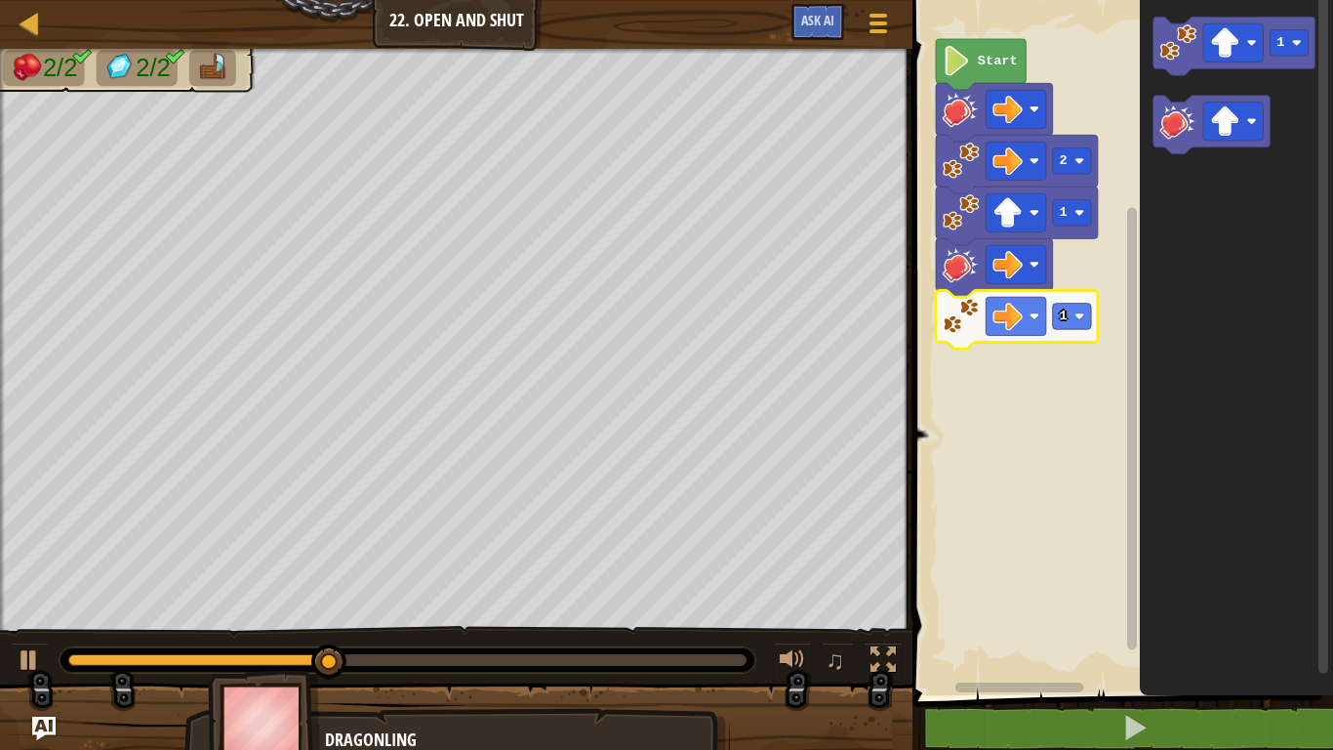
click at [1085, 302] on icon "Blockly Workspace" at bounding box center [1017, 319] width 162 height 59
click at [1082, 310] on rect "Blockly Workspace" at bounding box center [1072, 317] width 38 height 26
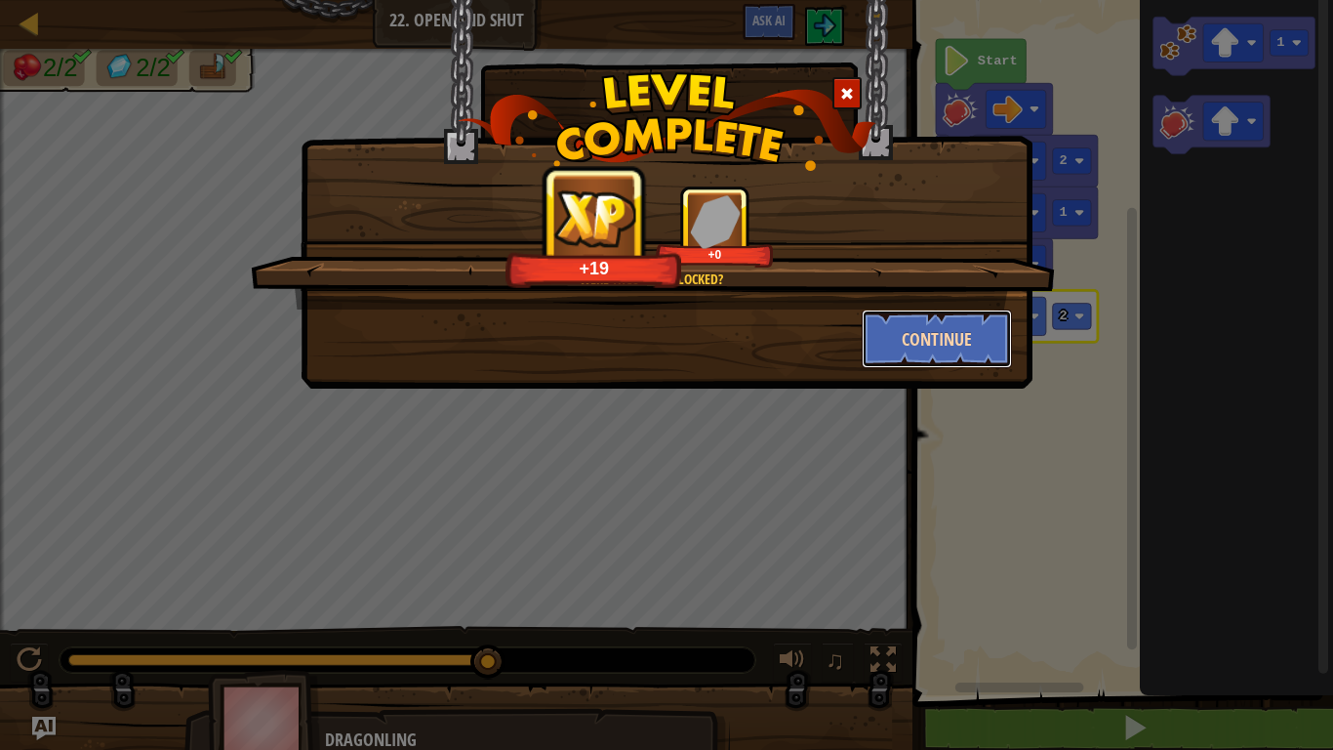
click at [938, 357] on button "Continue" at bounding box center [937, 338] width 151 height 59
